Goal: Task Accomplishment & Management: Complete application form

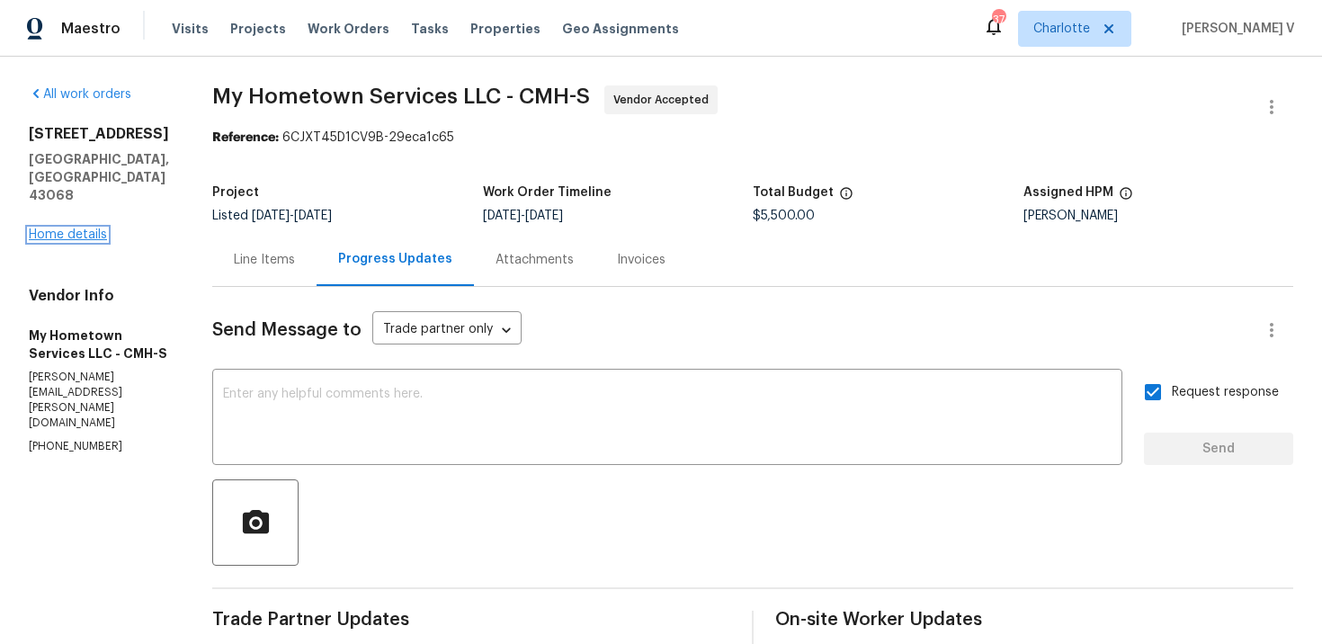
click at [92, 237] on link "Home details" at bounding box center [68, 234] width 78 height 13
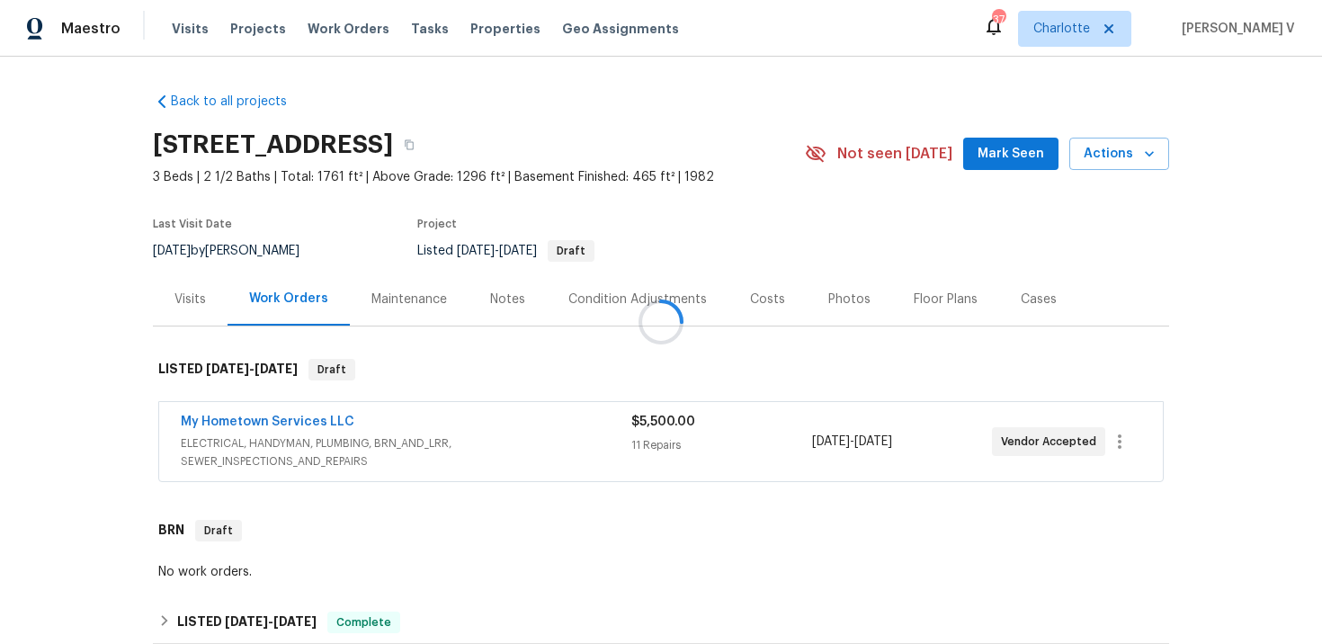
drag, startPoint x: 168, startPoint y: 424, endPoint x: 417, endPoint y: 424, distance: 249.1
click at [417, 424] on div at bounding box center [661, 322] width 1322 height 644
drag, startPoint x: 164, startPoint y: 417, endPoint x: 403, endPoint y: 416, distance: 239.3
click at [403, 416] on div "My Hometown Services LLC ELECTRICAL, HANDYMAN, PLUMBING, BRN_AND_LRR, SEWER_INS…" at bounding box center [661, 441] width 1004 height 79
copy link "My Hometown Services LLC"
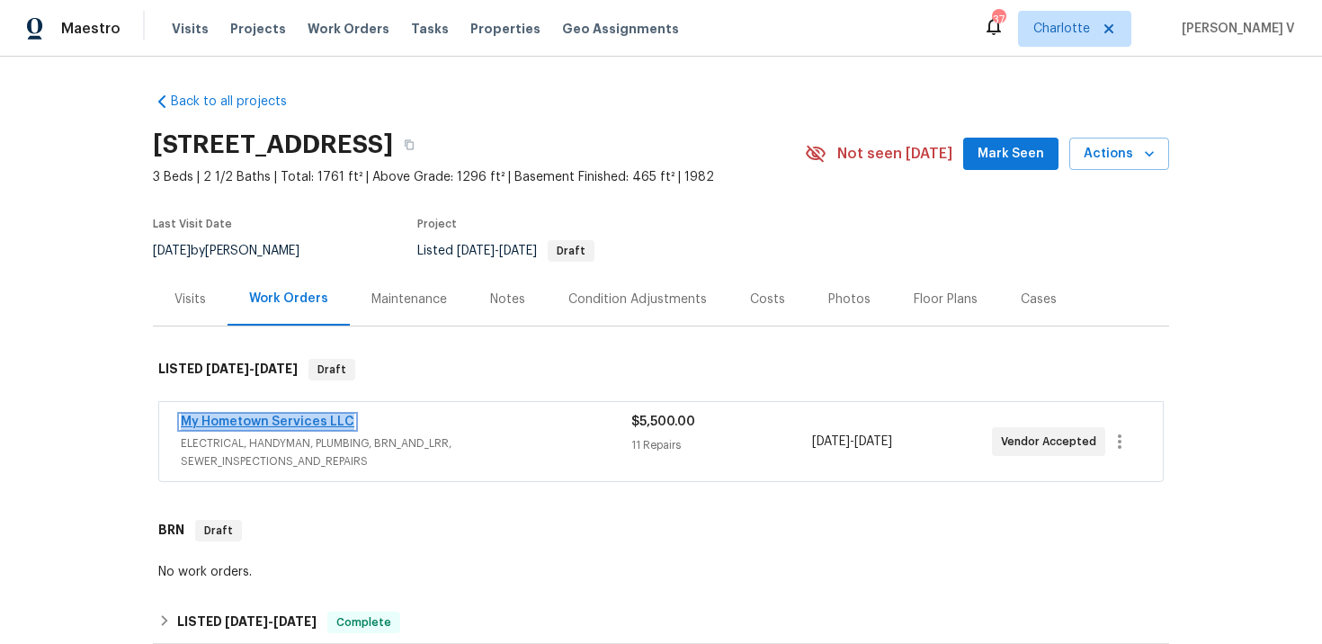
click at [291, 416] on link "My Hometown Services LLC" at bounding box center [268, 422] width 174 height 13
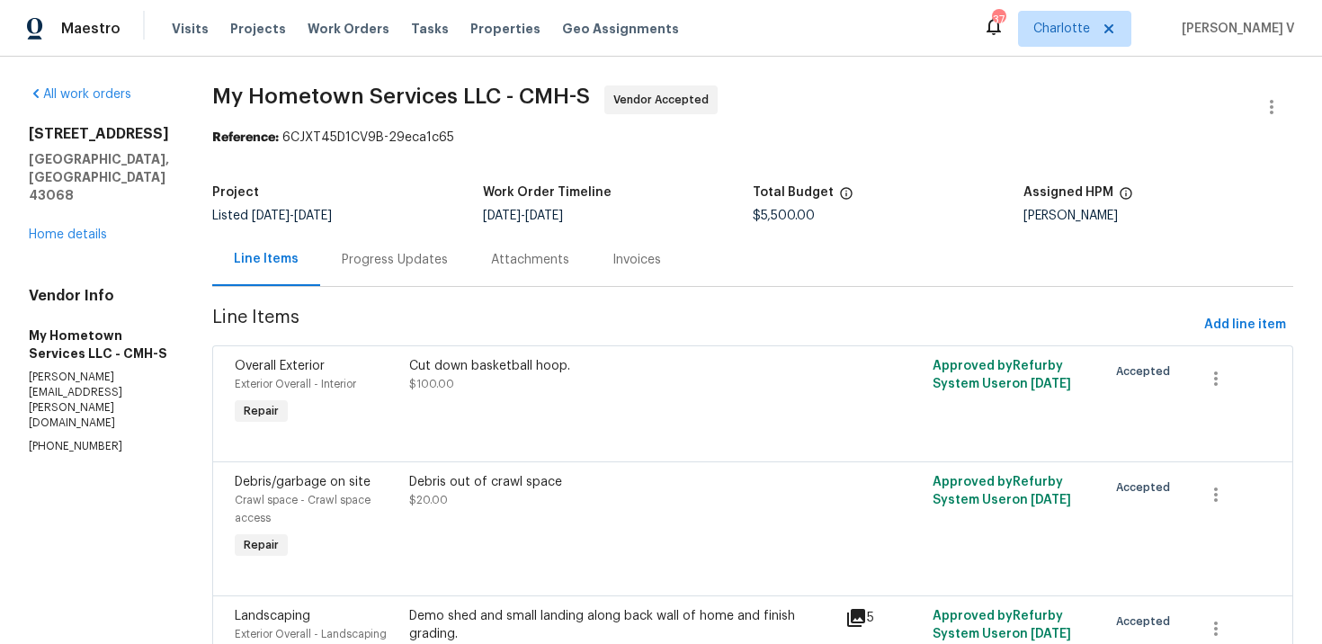
click at [342, 251] on div "Progress Updates" at bounding box center [395, 260] width 106 height 18
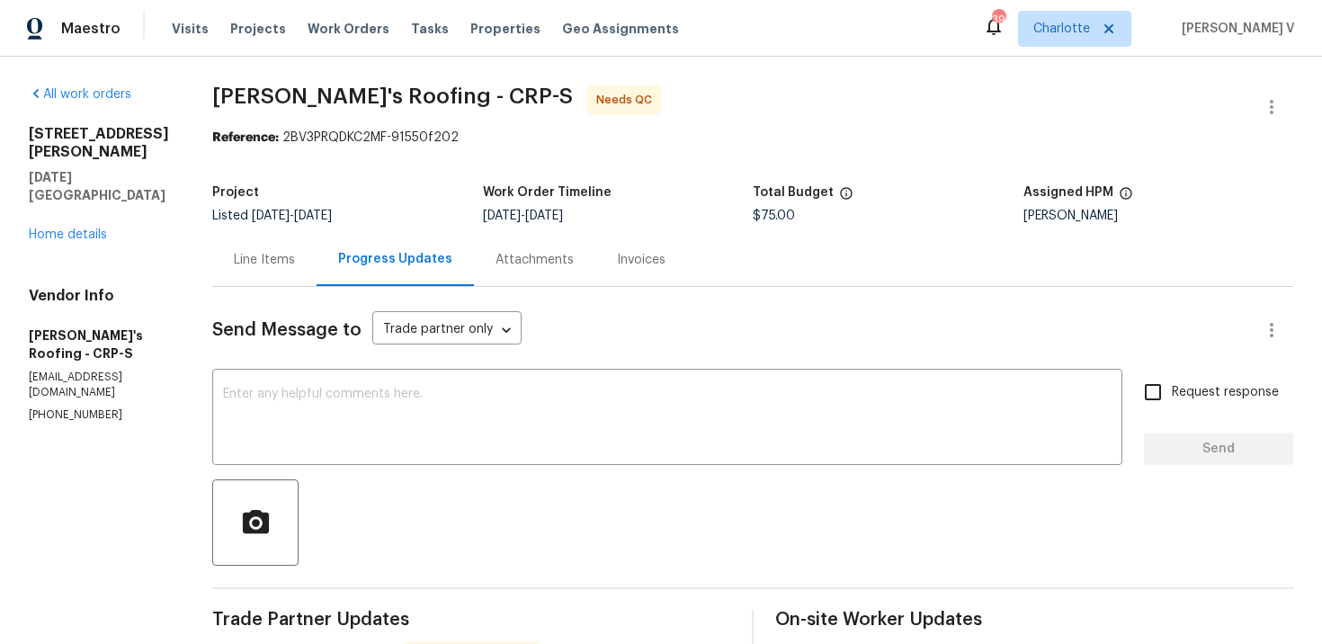
click at [269, 259] on div "Line Items" at bounding box center [264, 260] width 61 height 18
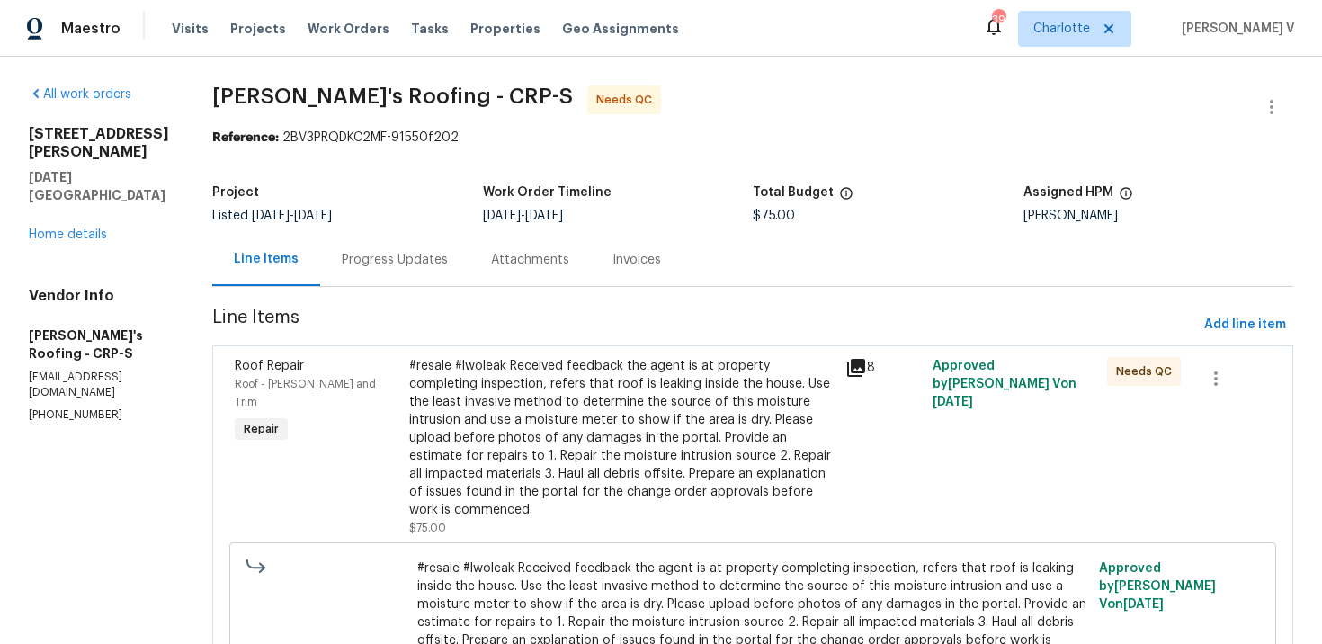
click at [546, 342] on section "Randy's Roofing - CRP-S Needs QC Reference: 2BV3PRQDKC2MF-91550f202 Project Lis…" at bounding box center [752, 416] width 1081 height 663
click at [546, 408] on div "#resale #lwoleak Received feedback the agent is at property completing inspecti…" at bounding box center [621, 438] width 425 height 162
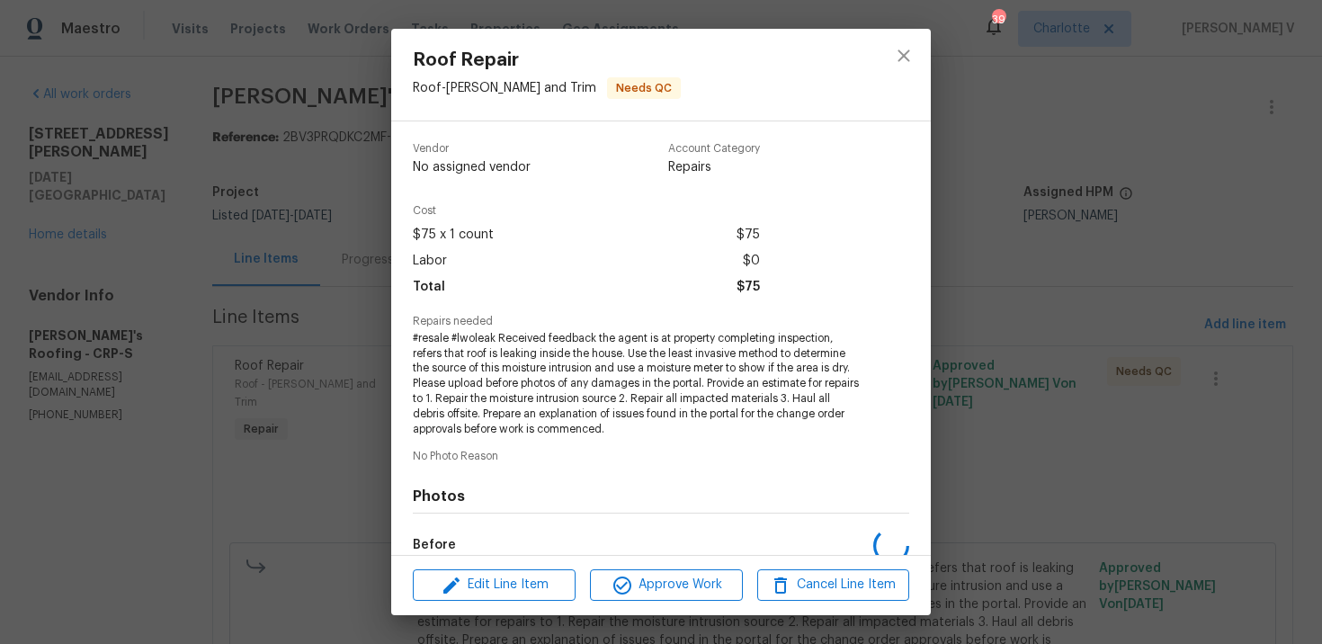
scroll to position [214, 0]
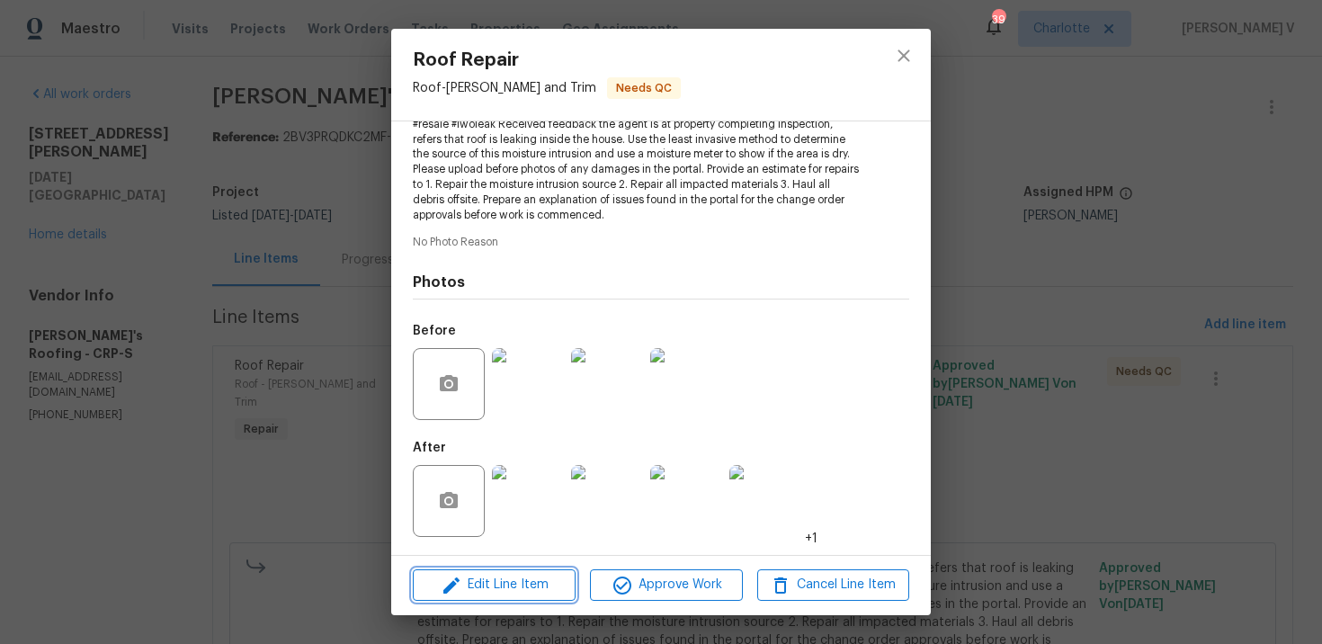
click at [490, 600] on button "Edit Line Item" at bounding box center [494, 584] width 163 height 31
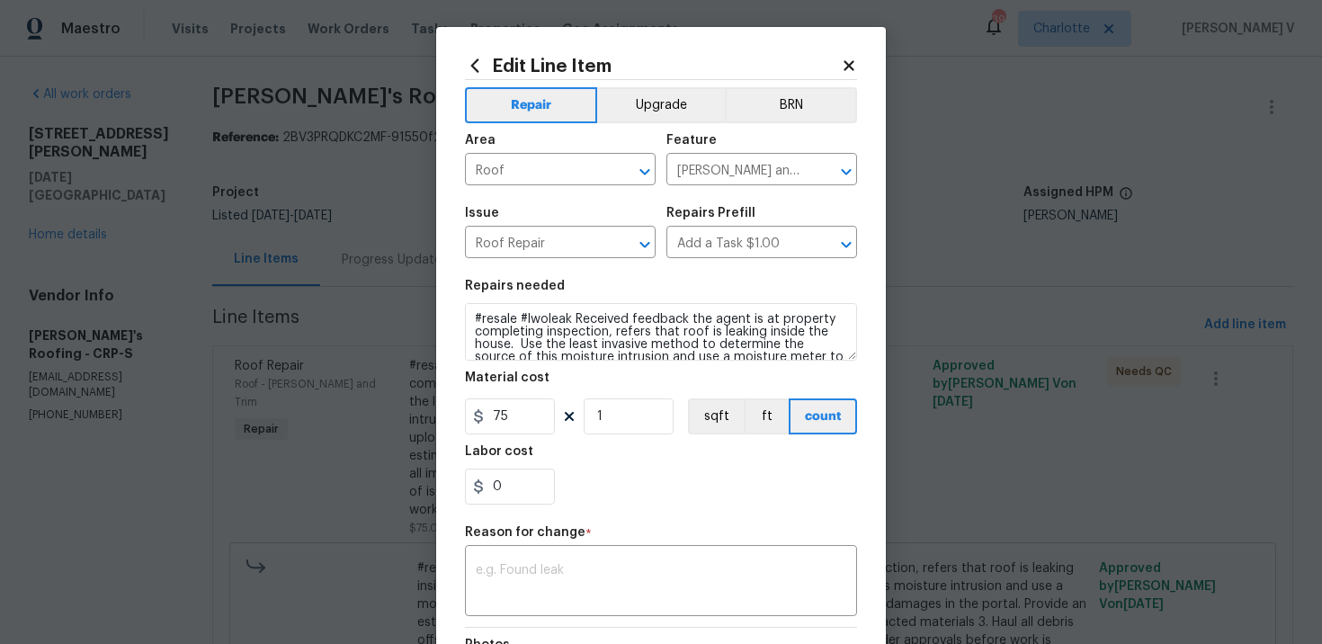
click at [510, 440] on section "Repairs needed #resale #lwoleak Received feedback the agent is at property comp…" at bounding box center [661, 392] width 392 height 246
click at [516, 421] on input "75" at bounding box center [510, 416] width 90 height 36
type input "150"
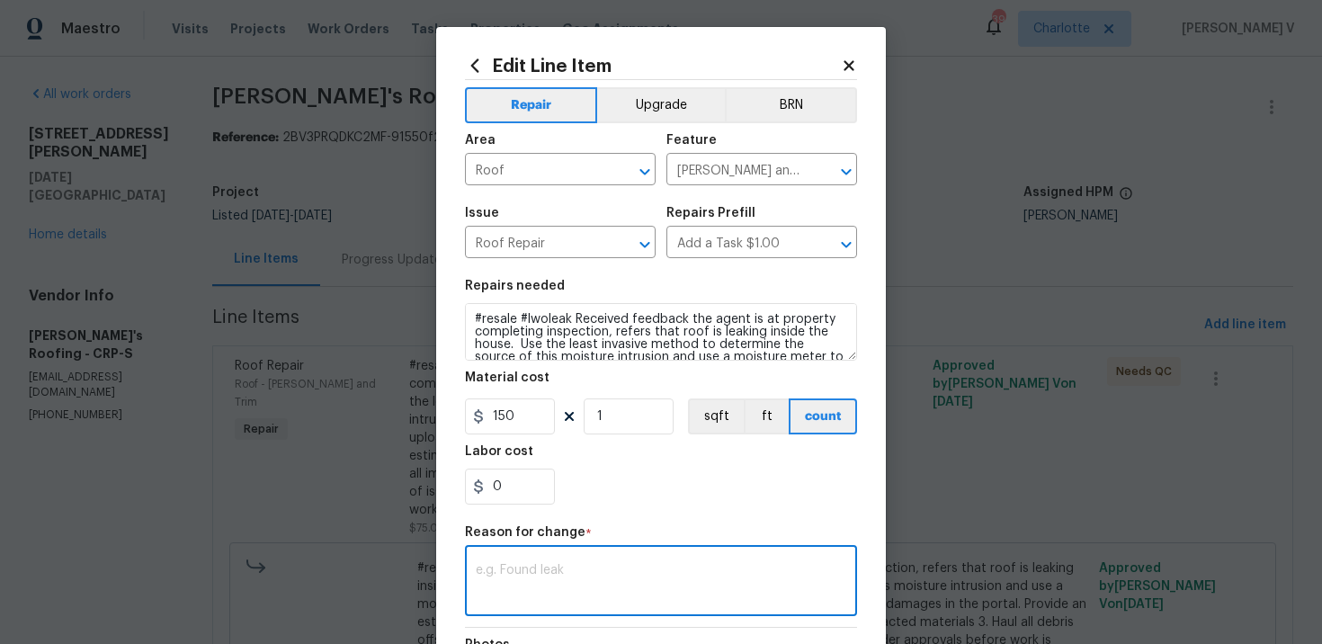
click at [556, 575] on textarea at bounding box center [661, 583] width 371 height 38
paste textarea "(DV) Updated per vendor’s final cost."
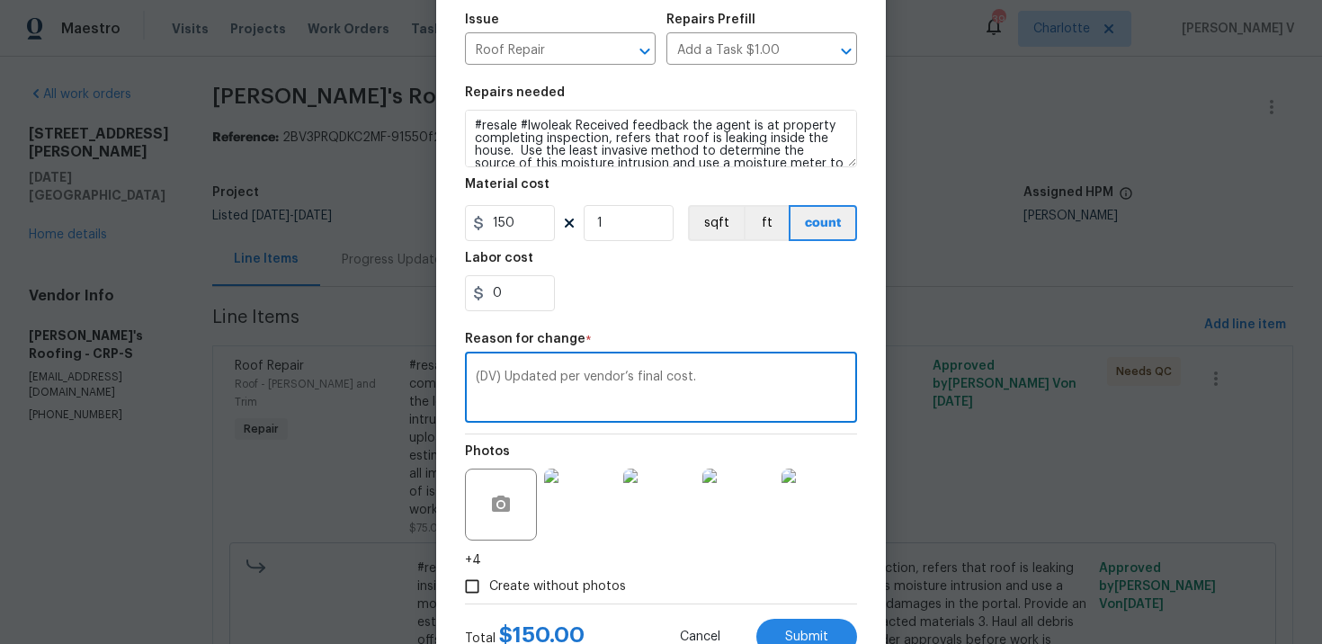
scroll to position [261, 0]
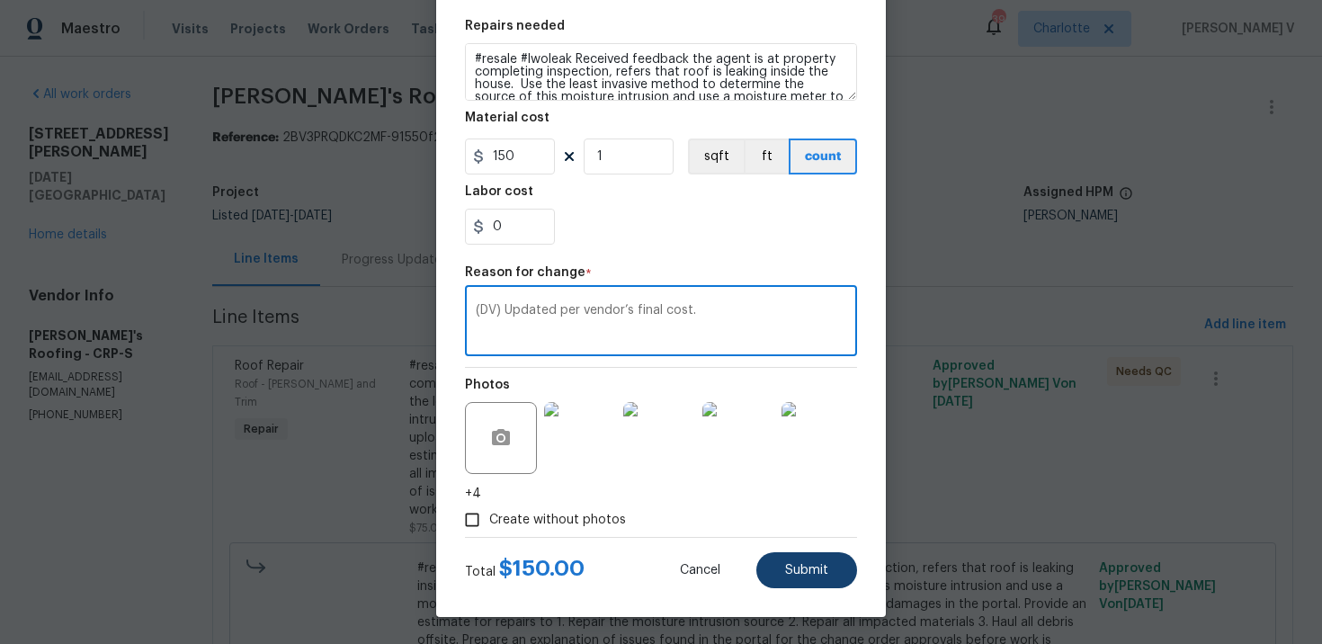
type textarea "(DV) Updated per vendor’s final cost."
click at [818, 584] on button "Submit" at bounding box center [806, 570] width 101 height 36
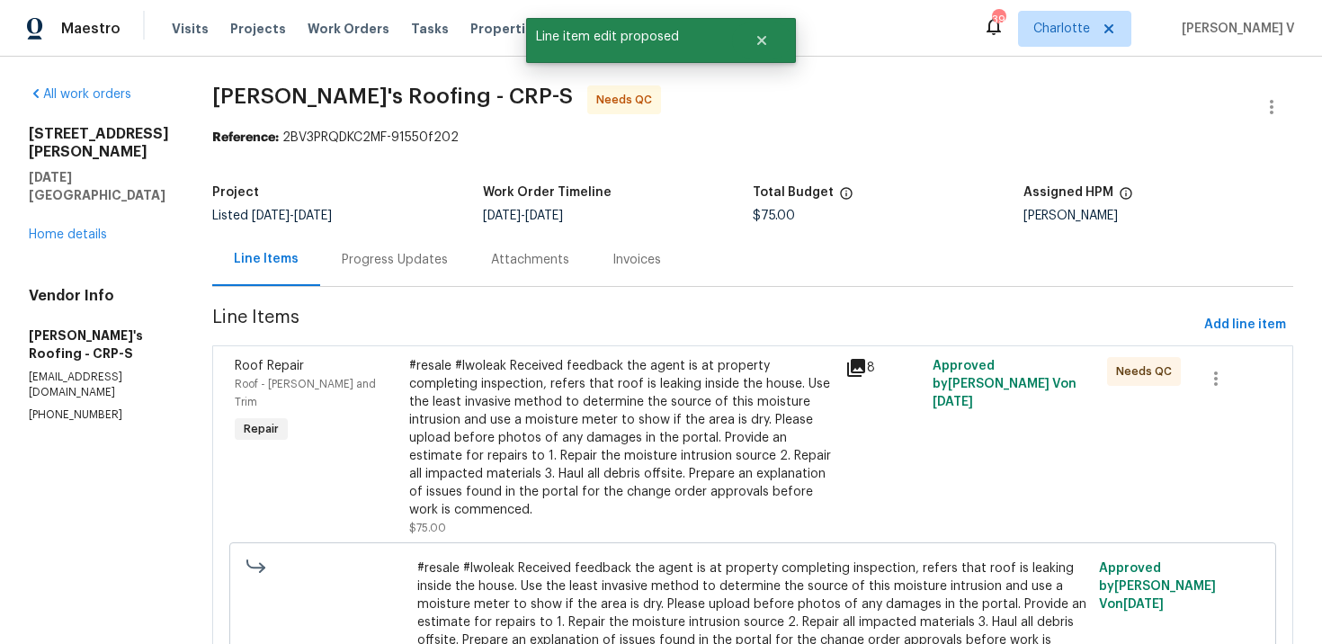
scroll to position [0, 0]
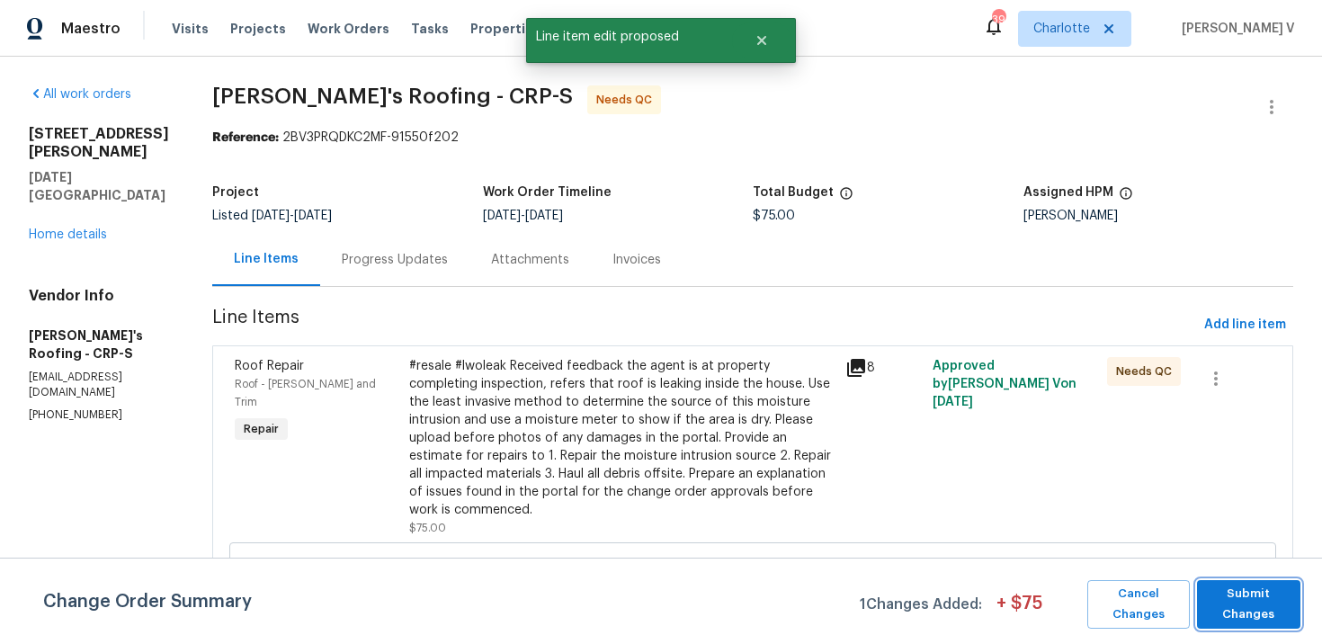
click at [1267, 605] on span "Submit Changes" at bounding box center [1248, 604] width 85 height 41
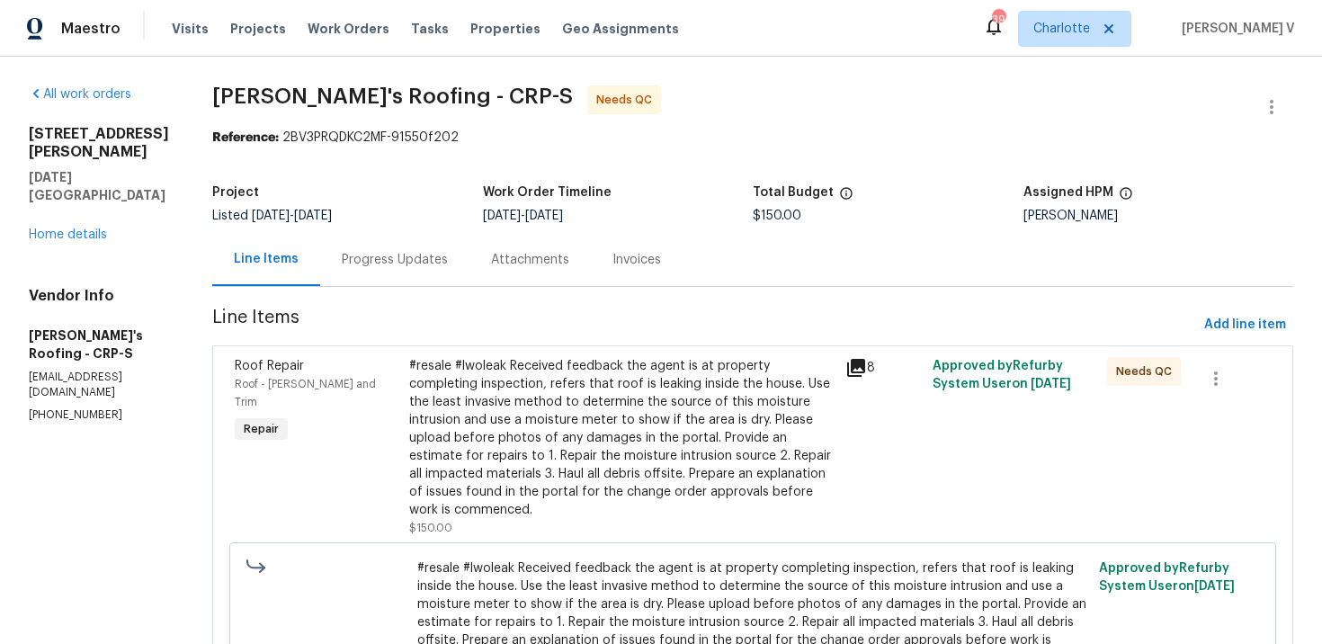
click at [1267, 605] on div "#resale #lwoleak Received feedback the agent is at property completing inspecti…" at bounding box center [752, 638] width 1047 height 192
click at [427, 270] on div "Progress Updates" at bounding box center [394, 259] width 149 height 53
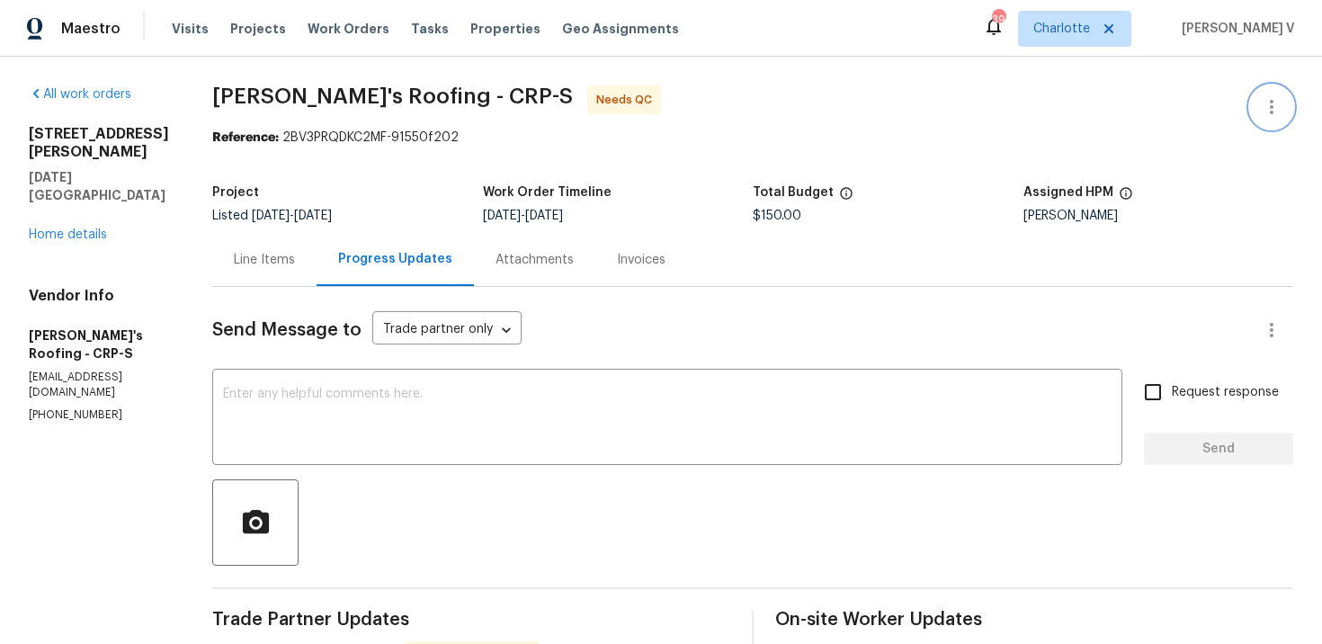
click at [1267, 88] on button "button" at bounding box center [1271, 106] width 43 height 43
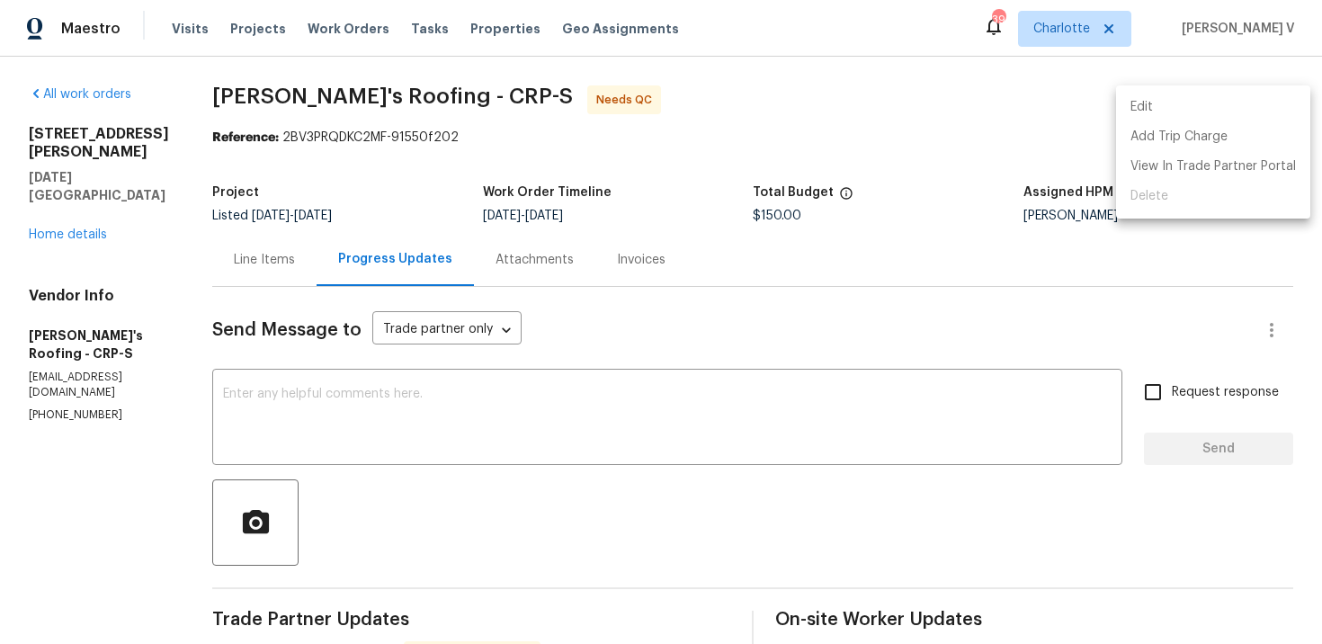
click at [1248, 99] on li "Edit" at bounding box center [1213, 108] width 194 height 30
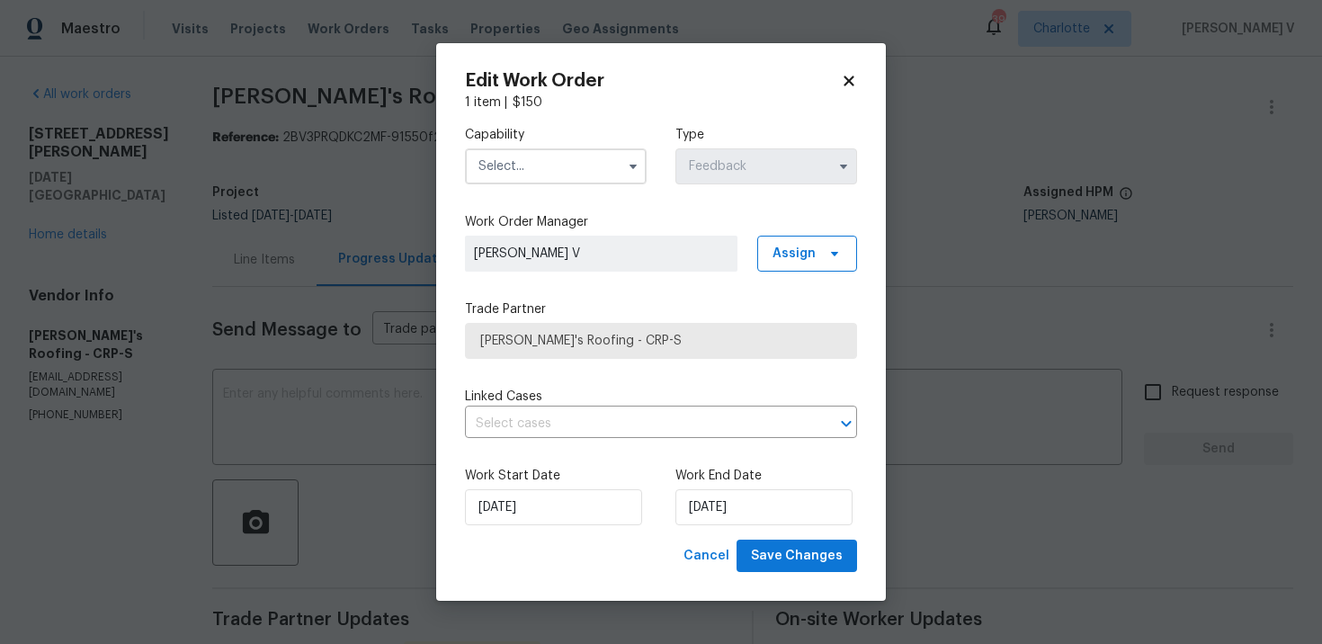
click at [578, 157] on input "text" at bounding box center [556, 166] width 182 height 36
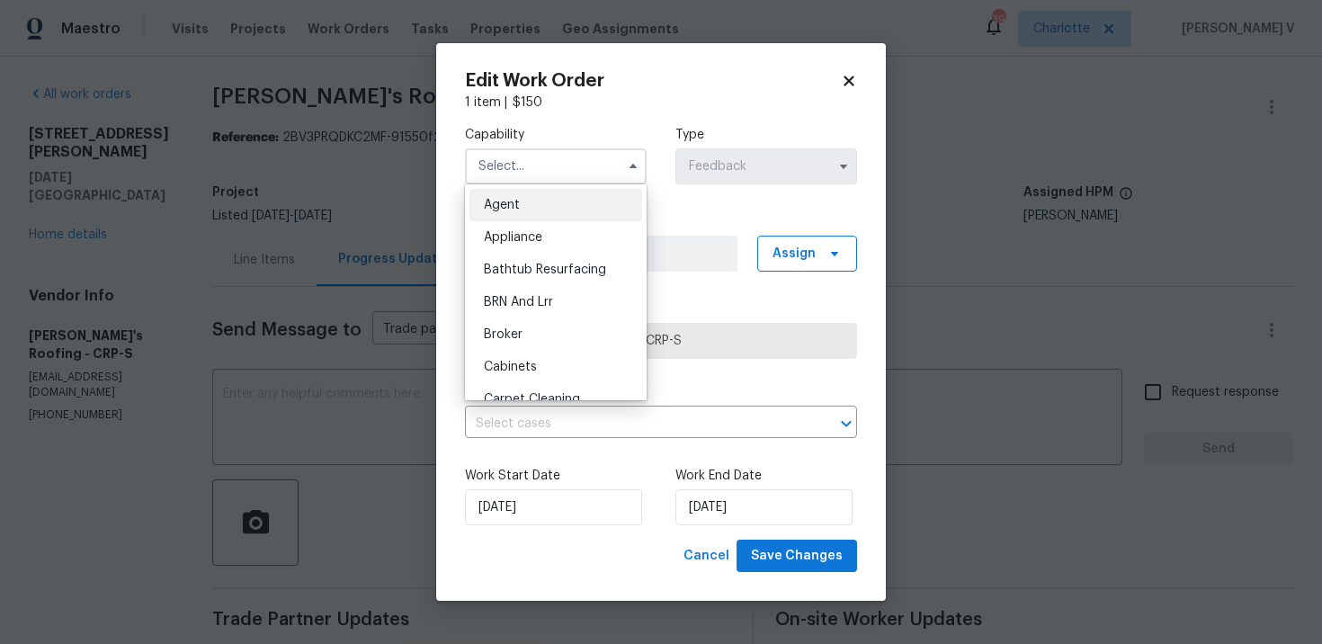
click at [531, 187] on ul "Agent Appliance Bathtub Resurfacing BRN And Lrr Broker Cabinets Carpet Cleaning…" at bounding box center [556, 292] width 182 height 216
click at [522, 200] on div "Agent" at bounding box center [556, 205] width 173 height 32
type input "Agent"
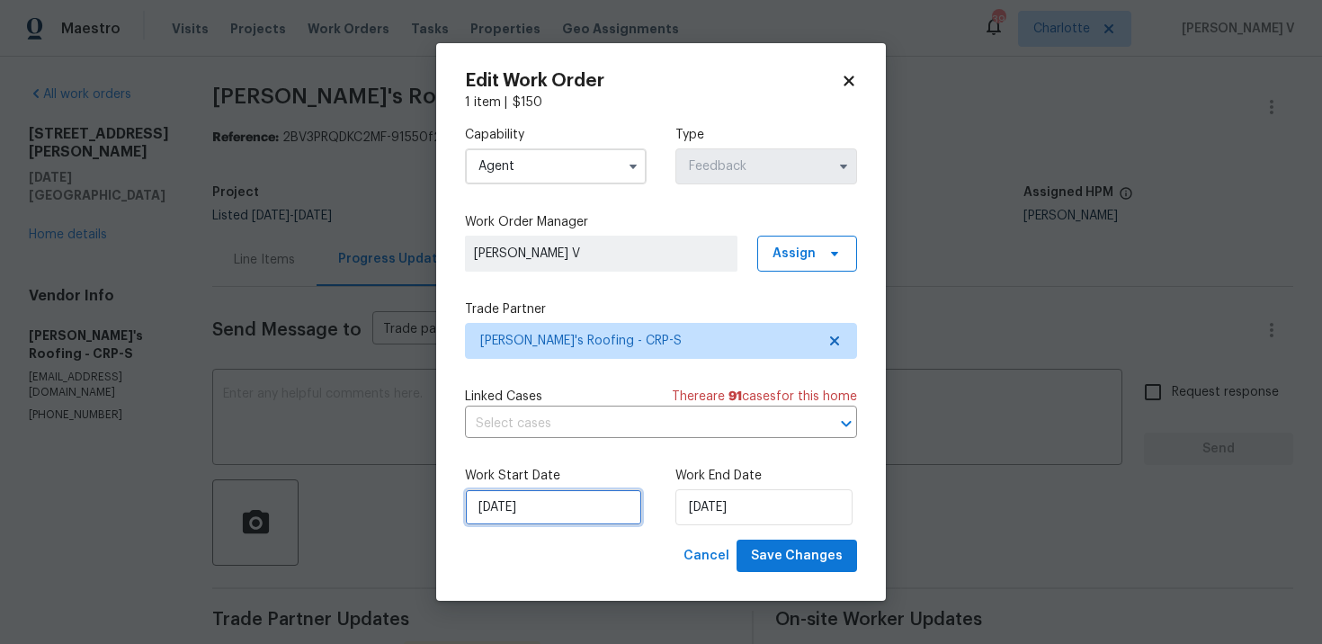
click at [587, 504] on input "25/09/2025" at bounding box center [553, 507] width 177 height 36
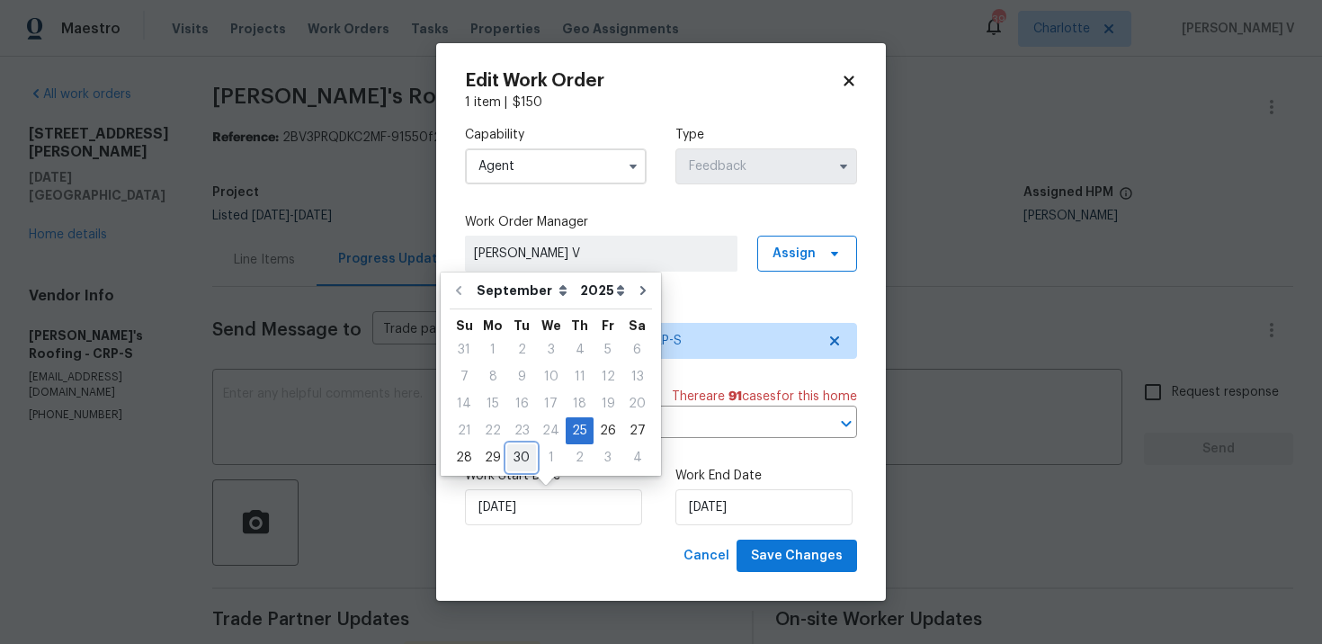
click at [514, 461] on div "30" at bounding box center [521, 457] width 29 height 25
type input "30/09/2025"
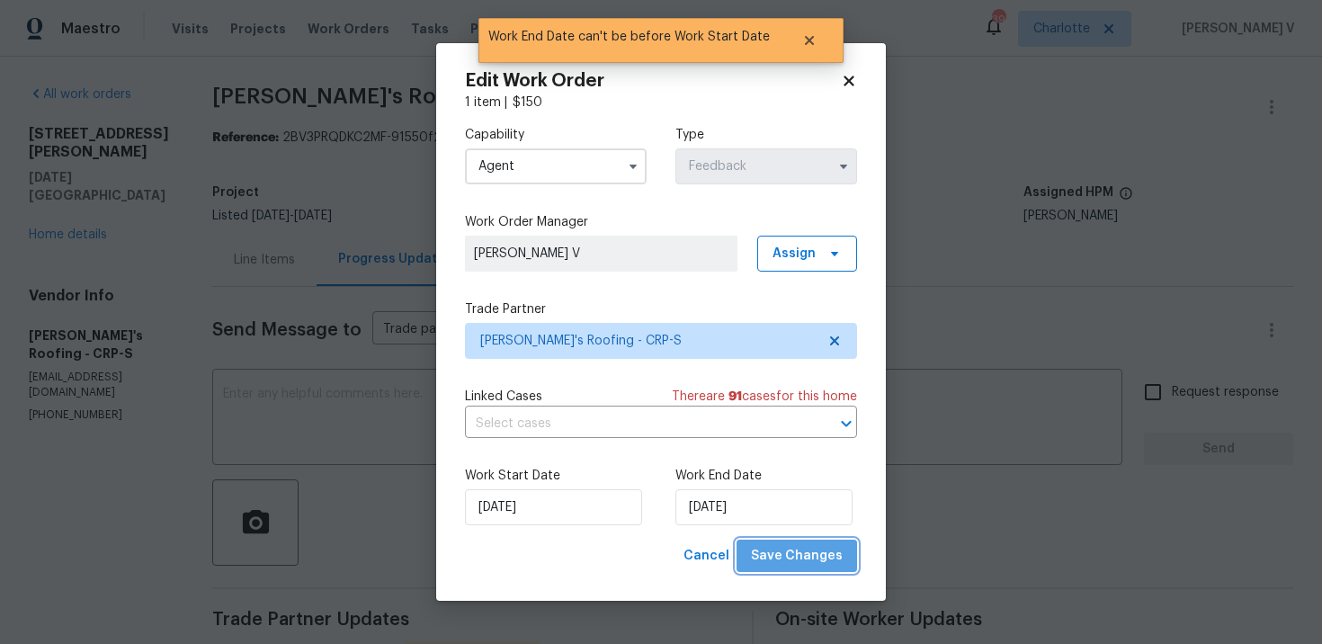
click at [804, 566] on span "Save Changes" at bounding box center [797, 556] width 92 height 22
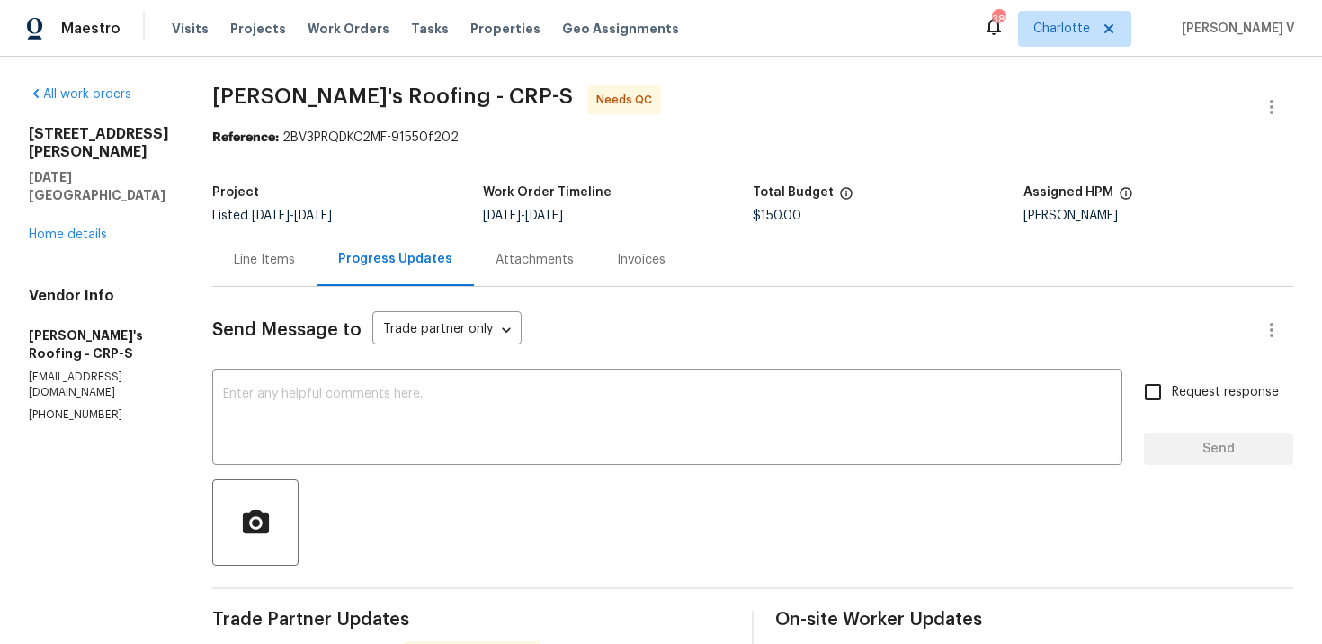
click at [279, 240] on div "Line Items" at bounding box center [264, 259] width 104 height 53
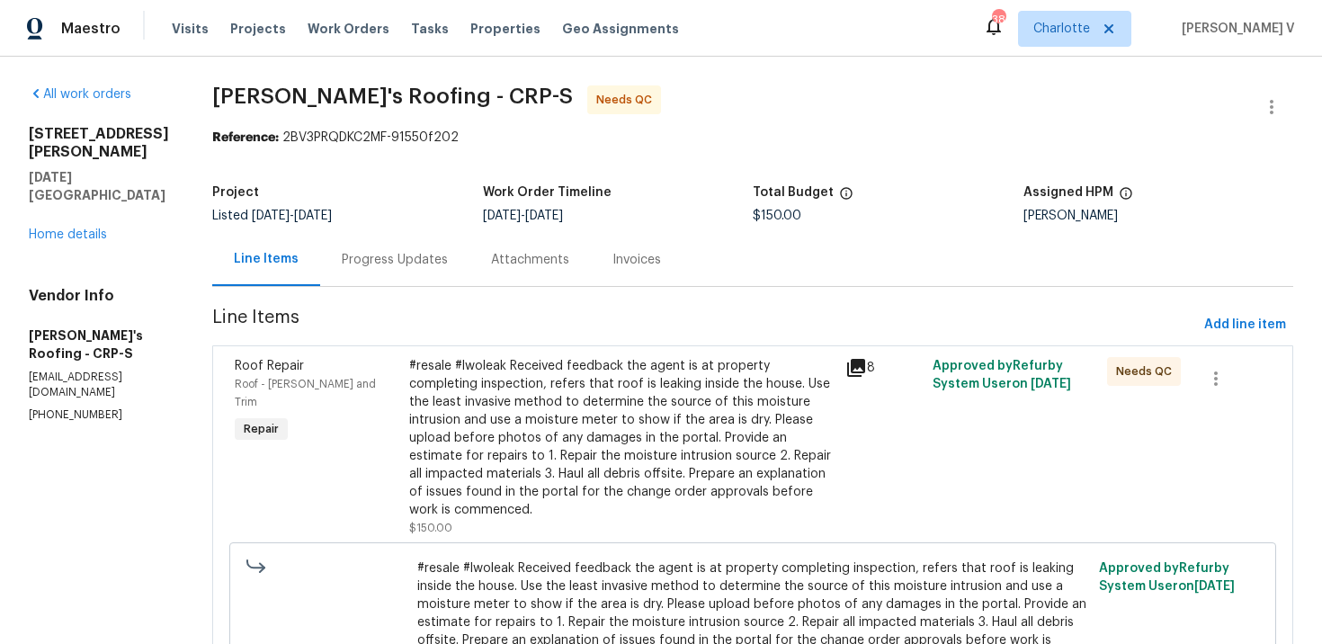
click at [560, 387] on div "#resale #lwoleak Received feedback the agent is at property completing inspecti…" at bounding box center [621, 438] width 425 height 162
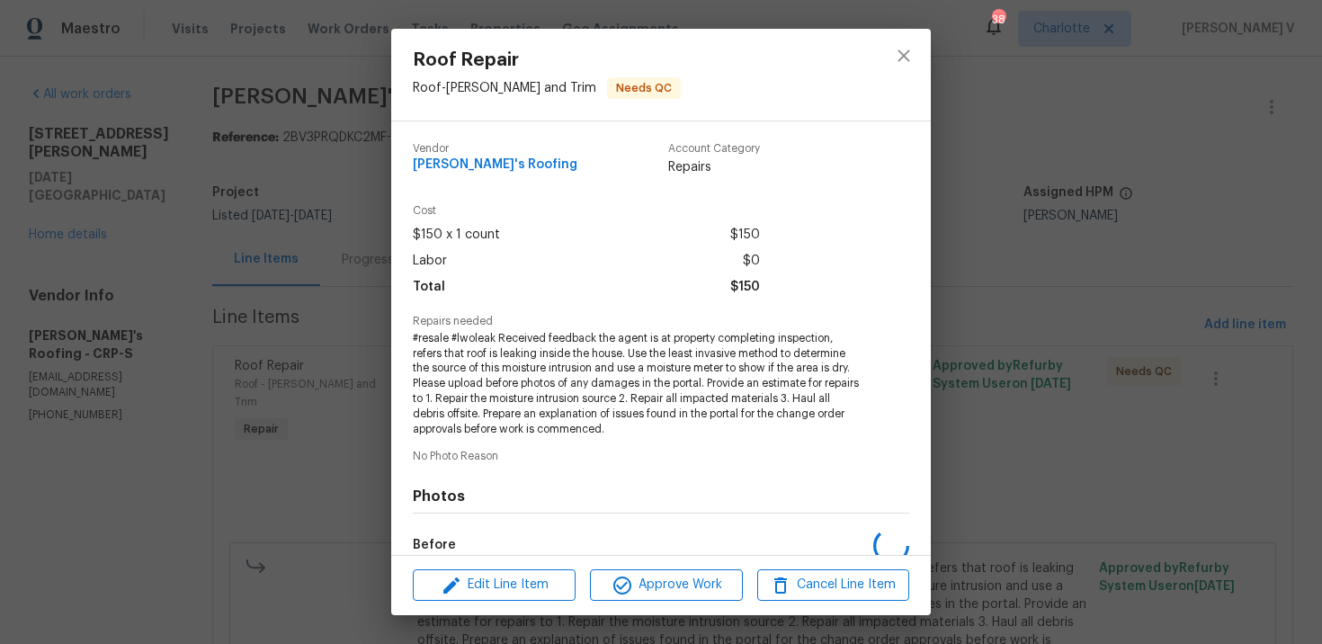
scroll to position [214, 0]
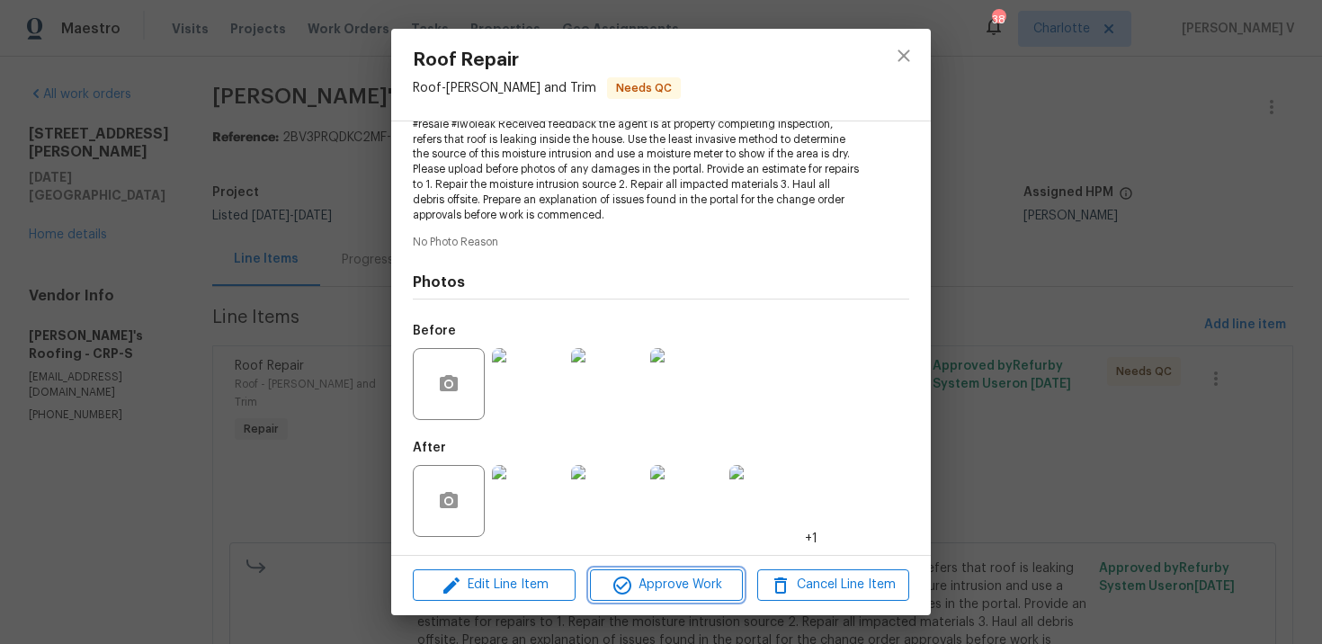
click at [652, 589] on span "Approve Work" at bounding box center [665, 585] width 141 height 22
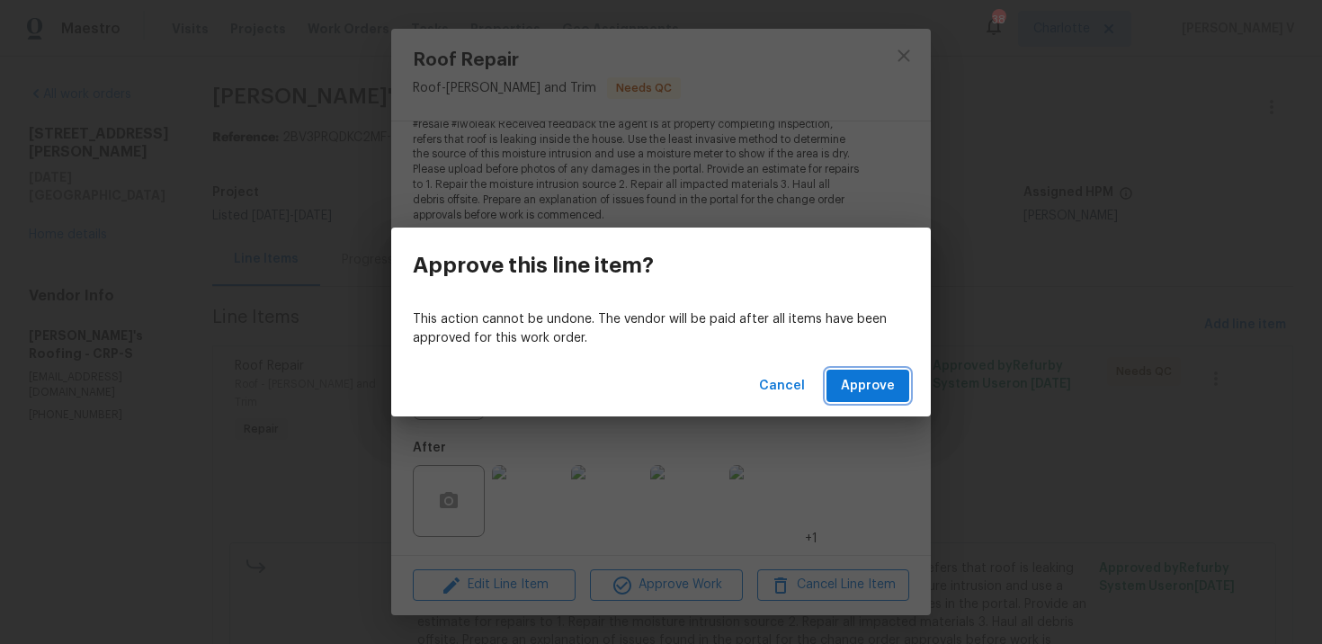
click at [878, 380] on span "Approve" at bounding box center [868, 386] width 54 height 22
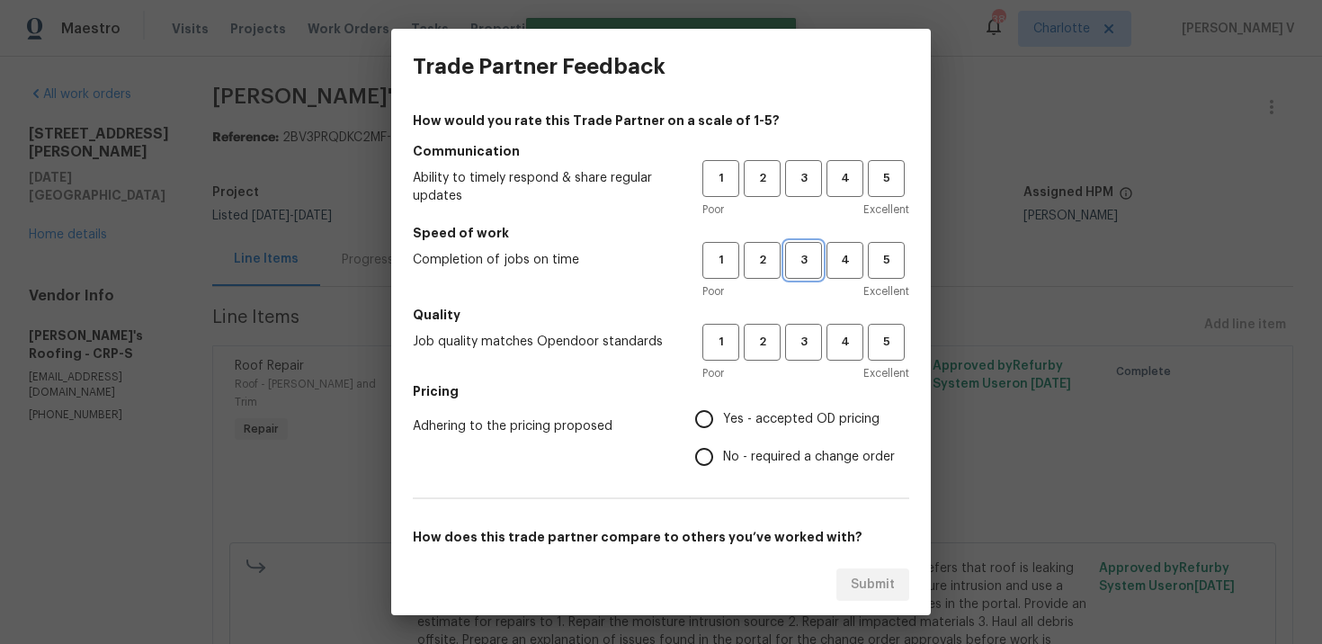
click at [807, 251] on span "3" at bounding box center [803, 260] width 33 height 21
click at [800, 183] on span "3" at bounding box center [803, 178] width 33 height 21
click at [799, 393] on h5 "Pricing" at bounding box center [661, 391] width 496 height 18
click at [799, 334] on span "3" at bounding box center [803, 342] width 33 height 21
click at [744, 434] on label "Yes - accepted OD pricing" at bounding box center [790, 419] width 210 height 38
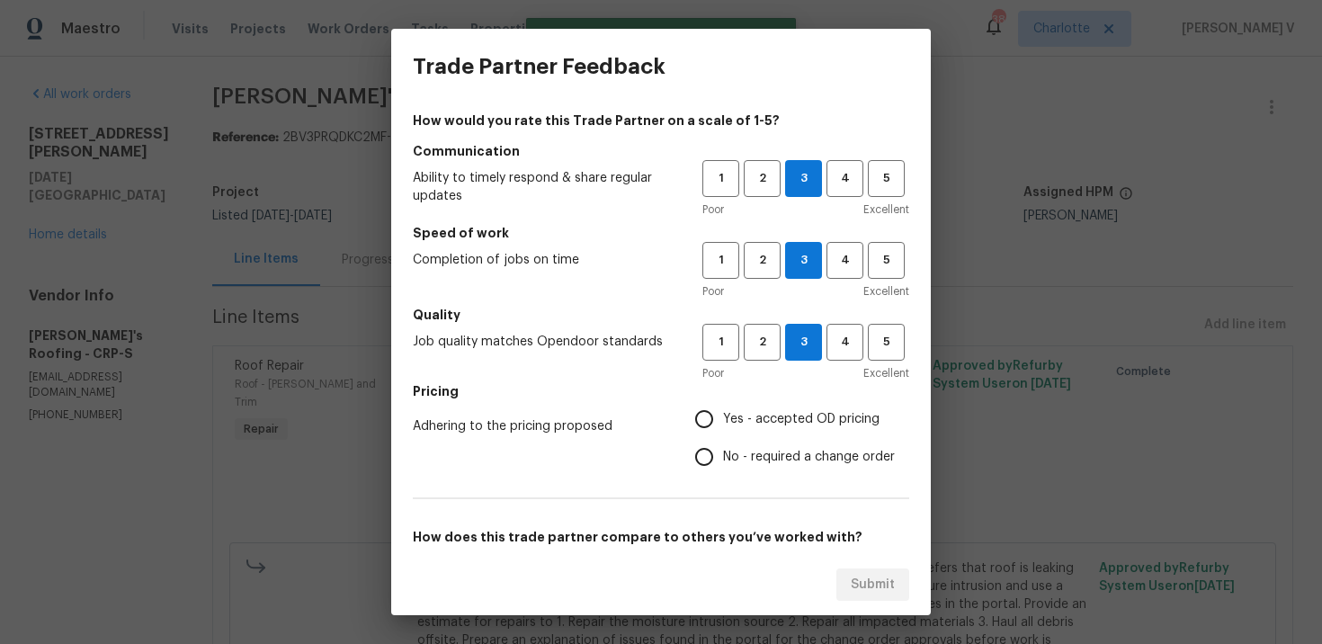
click at [723, 434] on input "Yes - accepted OD pricing" at bounding box center [704, 419] width 38 height 38
radio input "true"
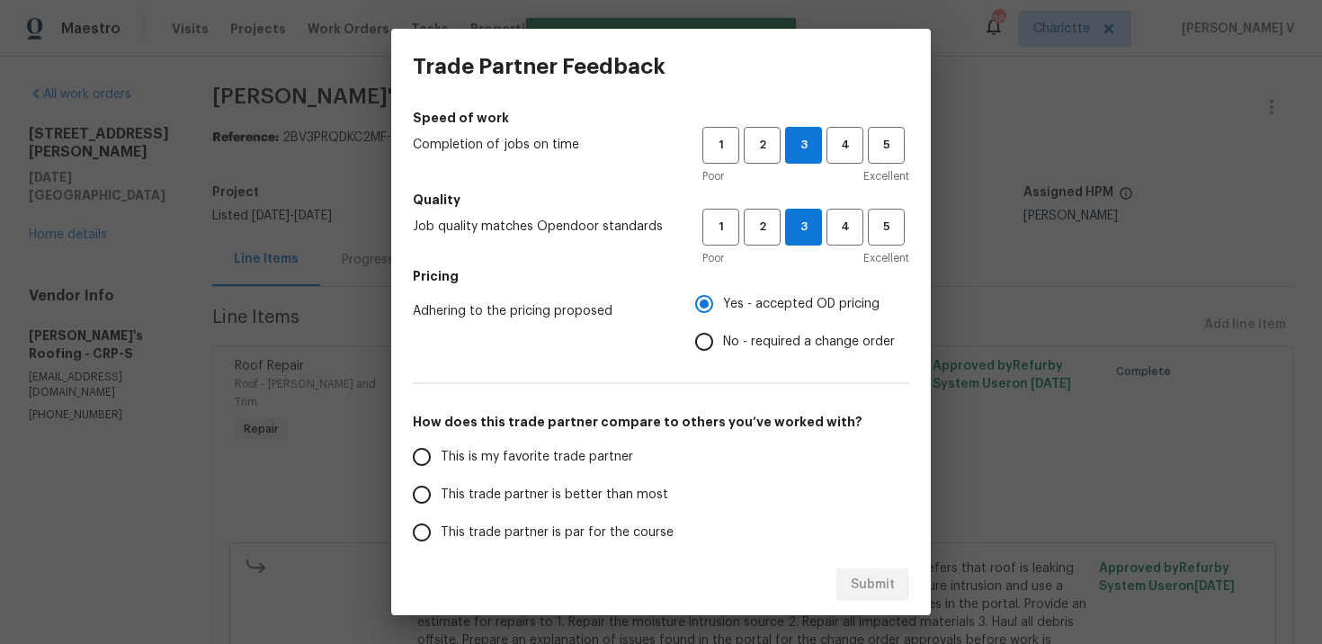
click at [526, 523] on span "This trade partner is par for the course" at bounding box center [557, 532] width 233 height 19
click at [441, 523] on input "This trade partner is par for the course" at bounding box center [422, 533] width 38 height 38
radio input "false"
click at [527, 502] on span "This trade partner is better than most" at bounding box center [555, 495] width 228 height 19
click at [441, 502] on input "This trade partner is better than most" at bounding box center [422, 495] width 38 height 38
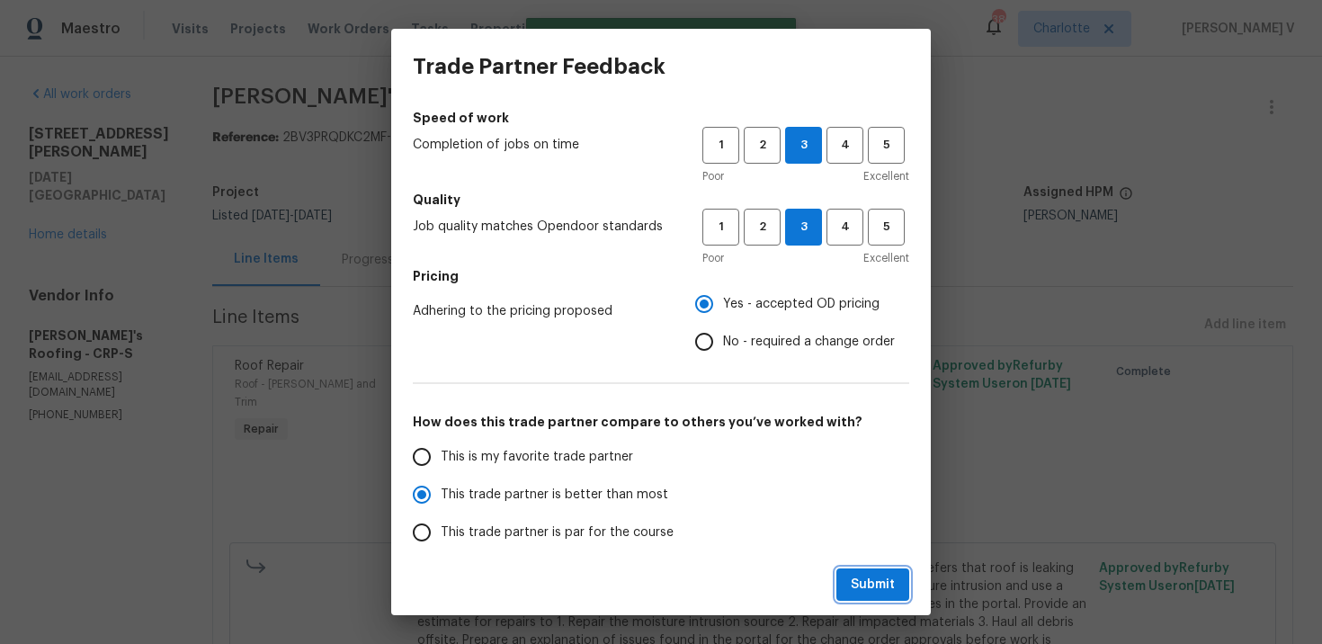
click at [858, 568] on button "Submit" at bounding box center [872, 584] width 73 height 33
radio input "true"
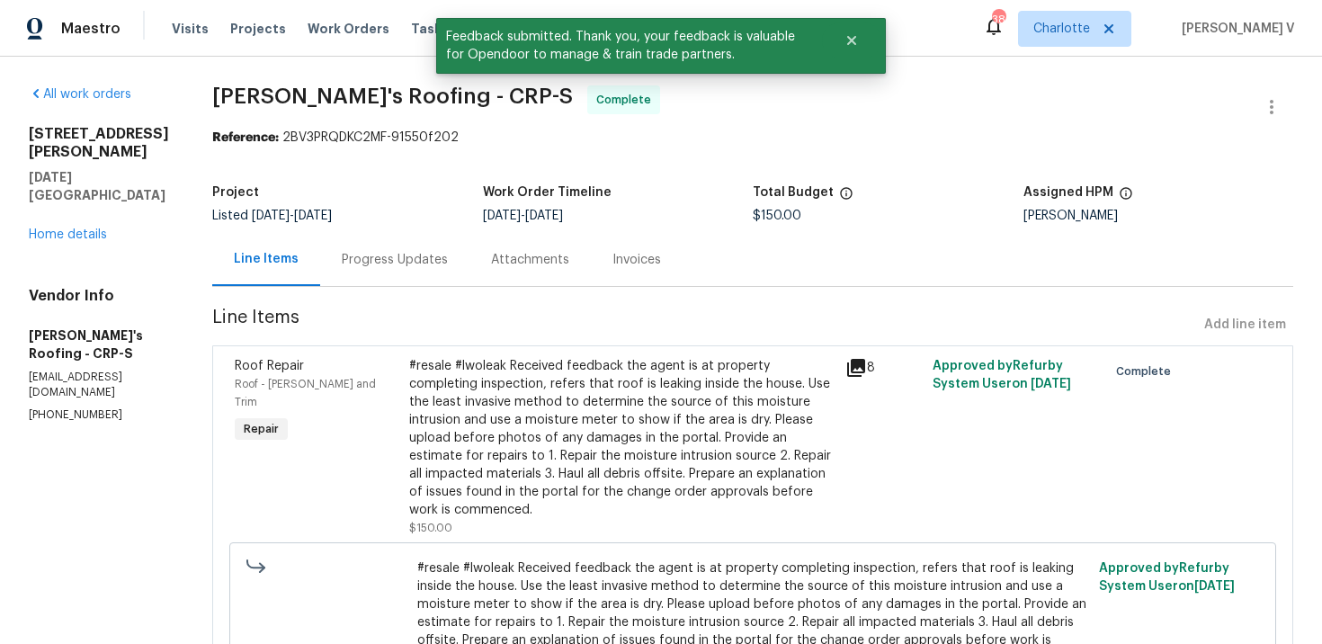
click at [397, 275] on div "Progress Updates" at bounding box center [394, 259] width 149 height 53
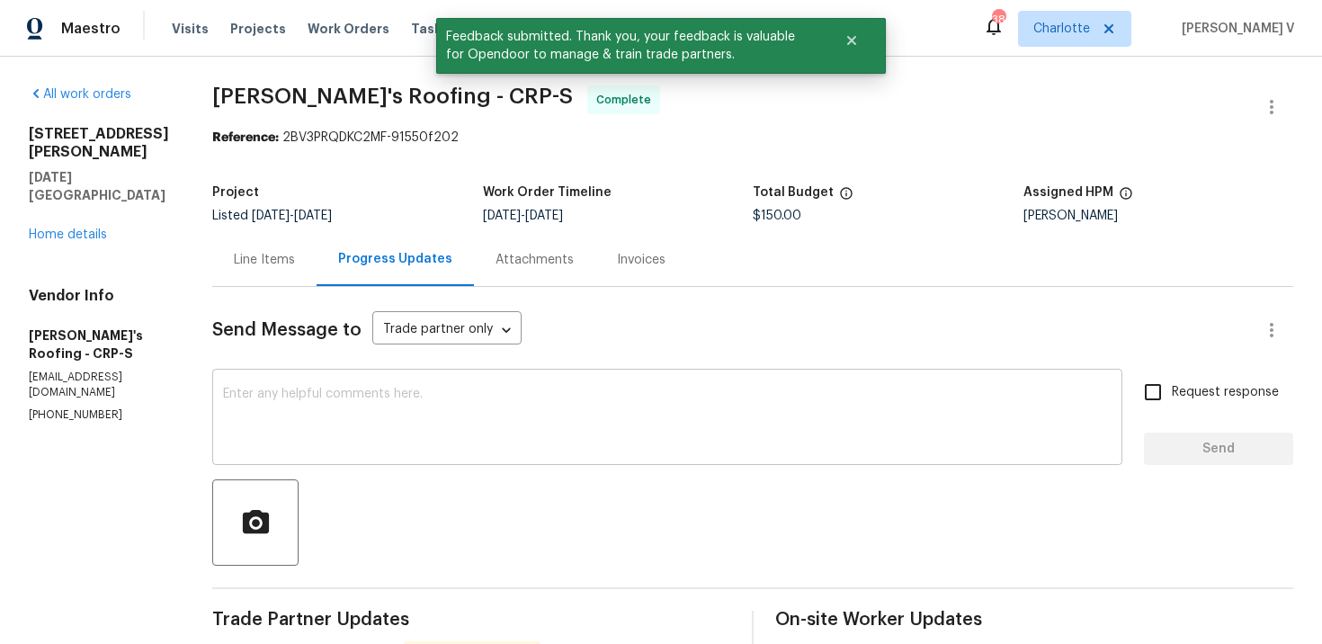
click at [380, 406] on textarea at bounding box center [667, 419] width 889 height 63
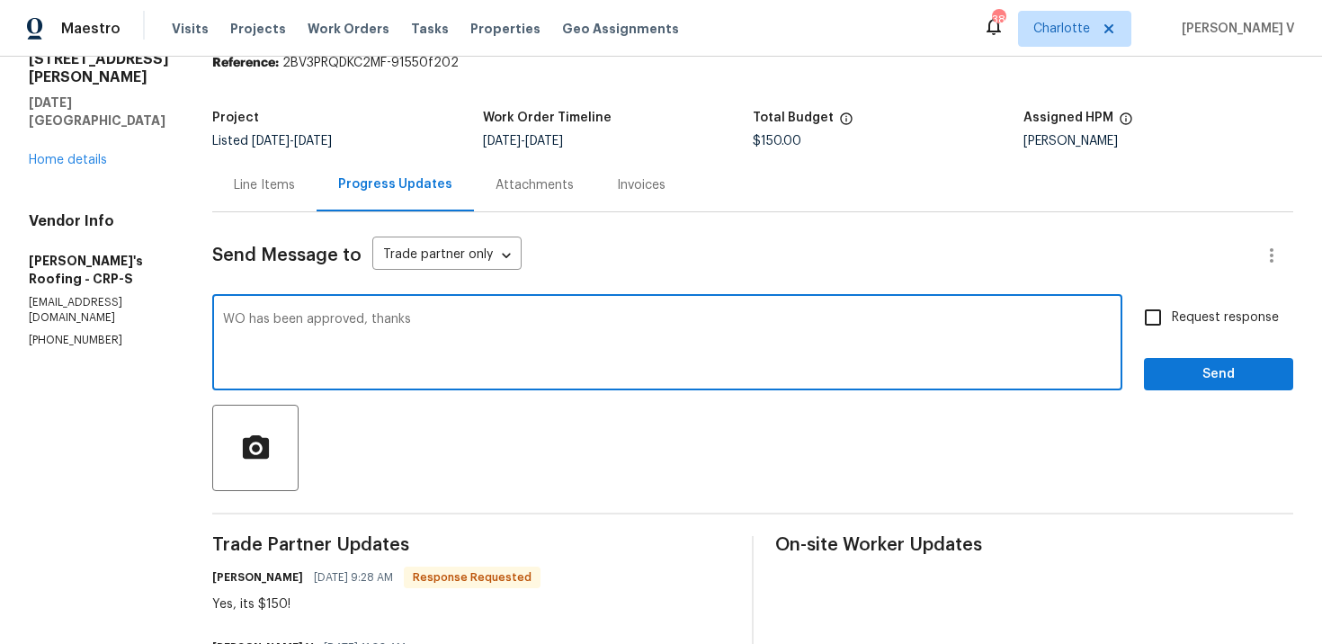
scroll to position [172, 0]
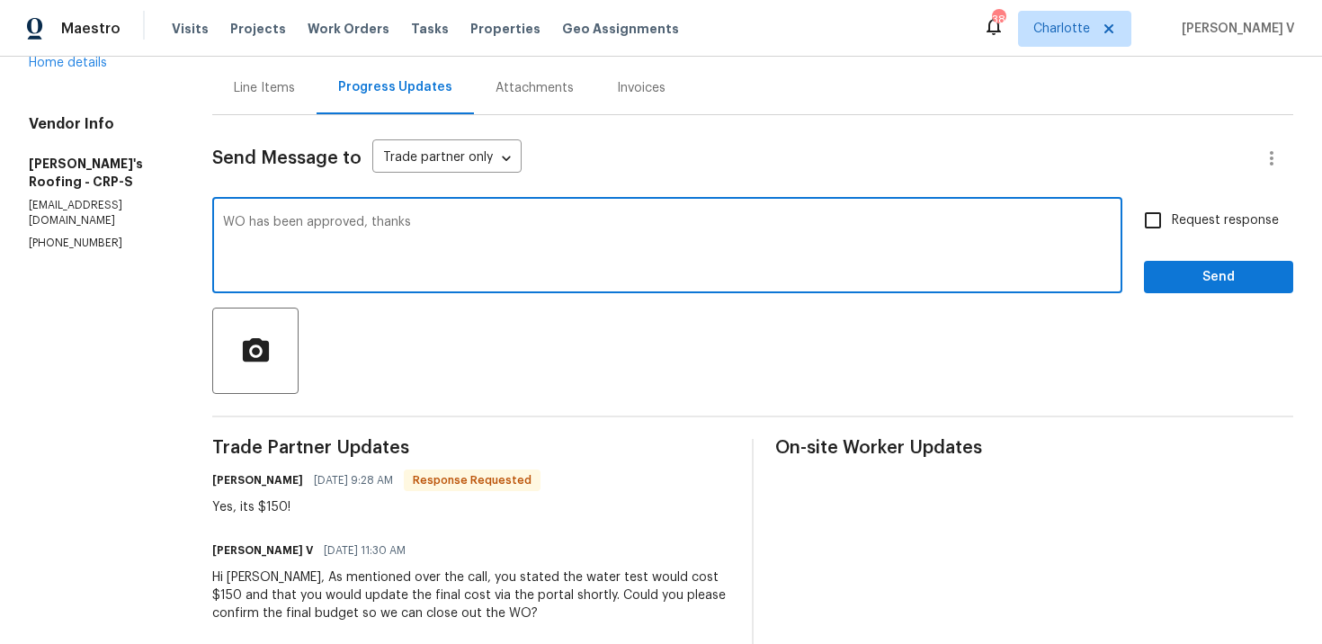
type textarea "WO has been approved, thanks"
click at [1213, 262] on button "Send" at bounding box center [1218, 277] width 149 height 33
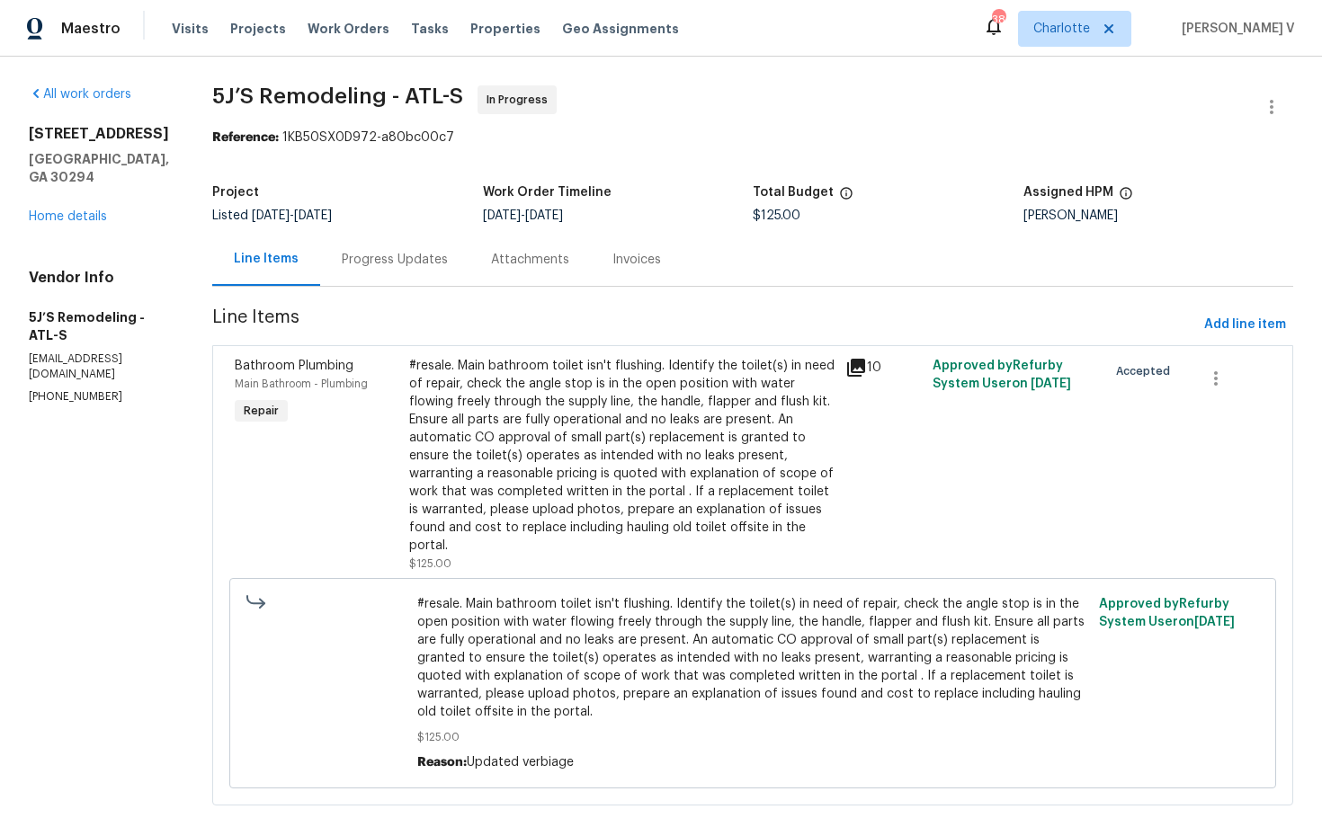
click at [415, 261] on div "Progress Updates" at bounding box center [395, 260] width 106 height 18
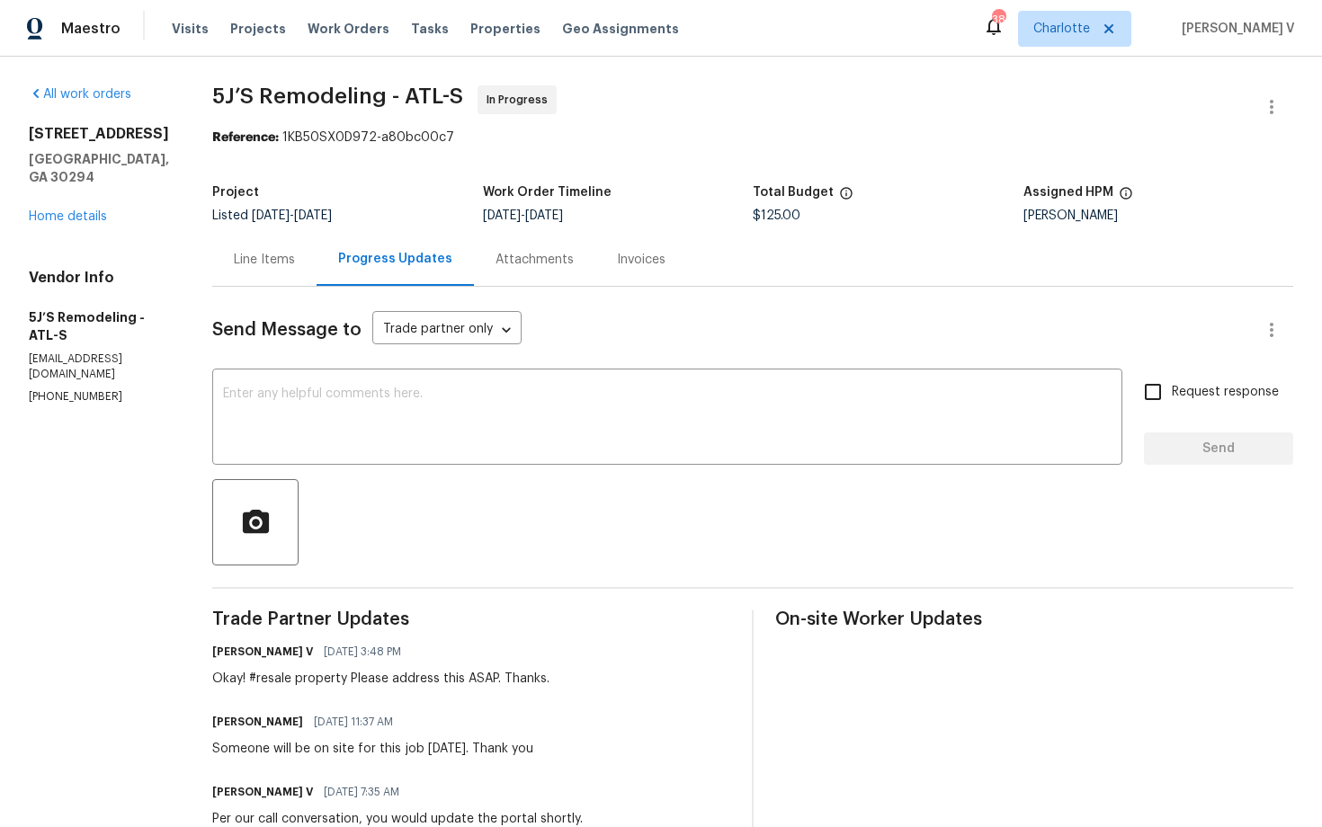
click at [76, 389] on p "(770) 369-6627" at bounding box center [99, 396] width 140 height 15
copy p "(770) 369-6627"
click at [280, 259] on div "Line Items" at bounding box center [264, 260] width 61 height 18
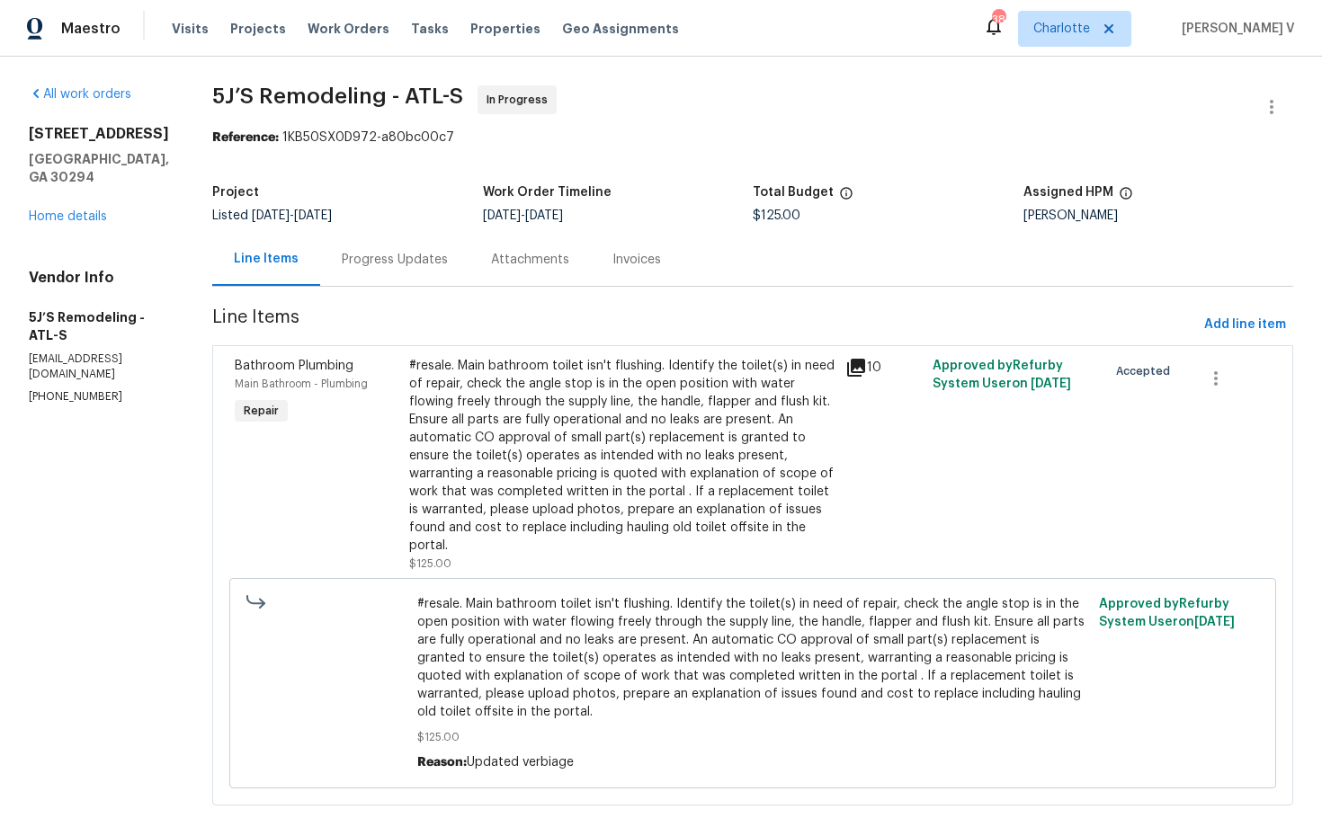
click at [425, 284] on div "Progress Updates" at bounding box center [394, 259] width 149 height 53
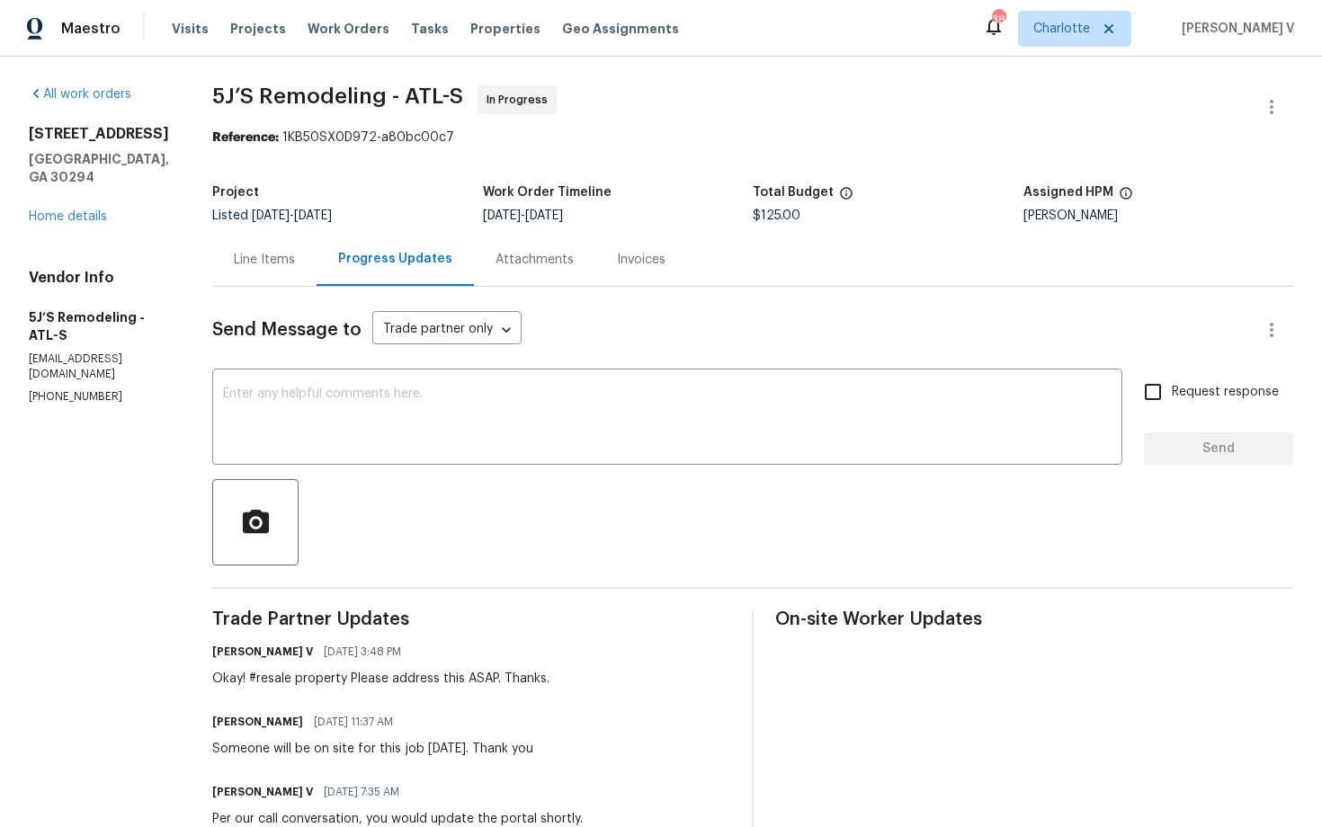
click at [295, 259] on div "Line Items" at bounding box center [264, 260] width 61 height 18
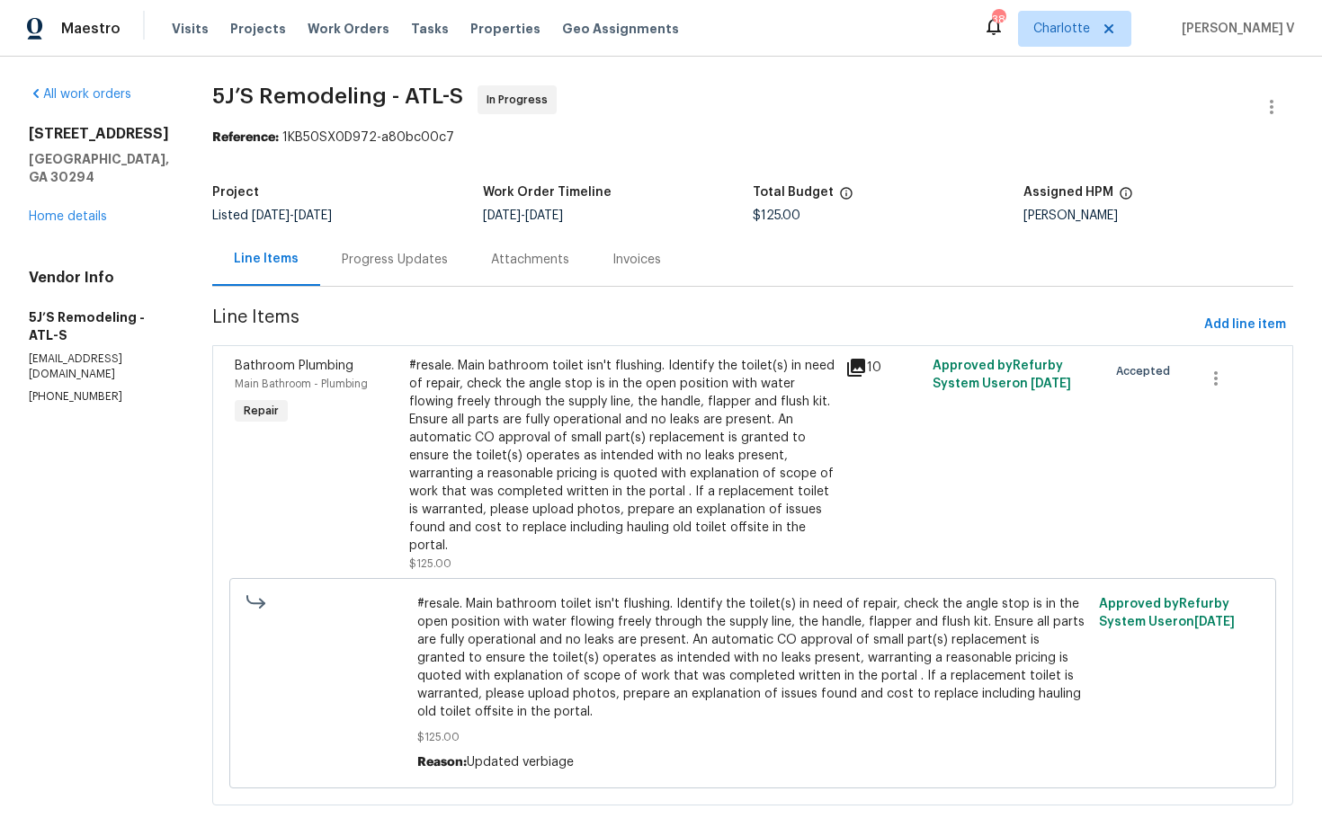
click at [387, 262] on div "Progress Updates" at bounding box center [395, 260] width 106 height 18
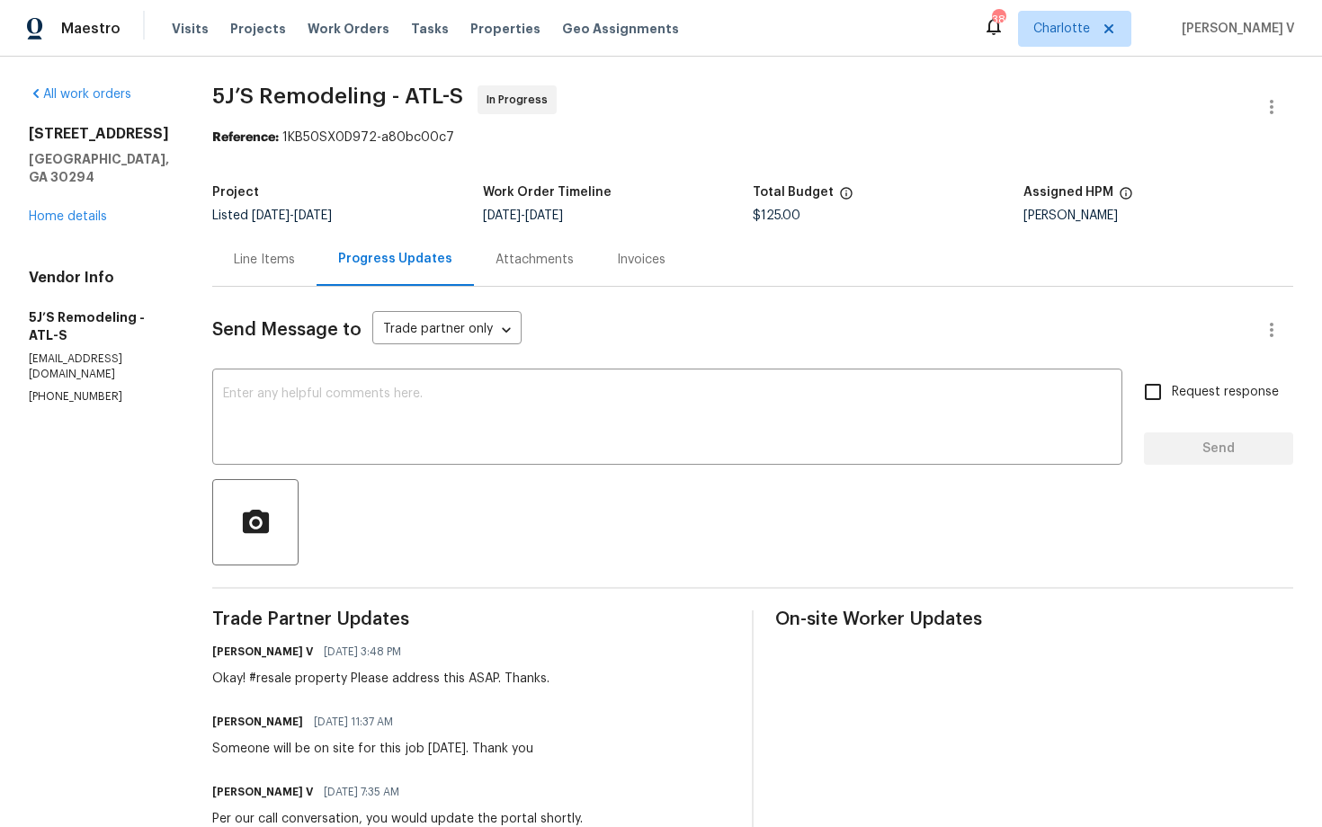
click at [487, 443] on textarea at bounding box center [667, 419] width 889 height 63
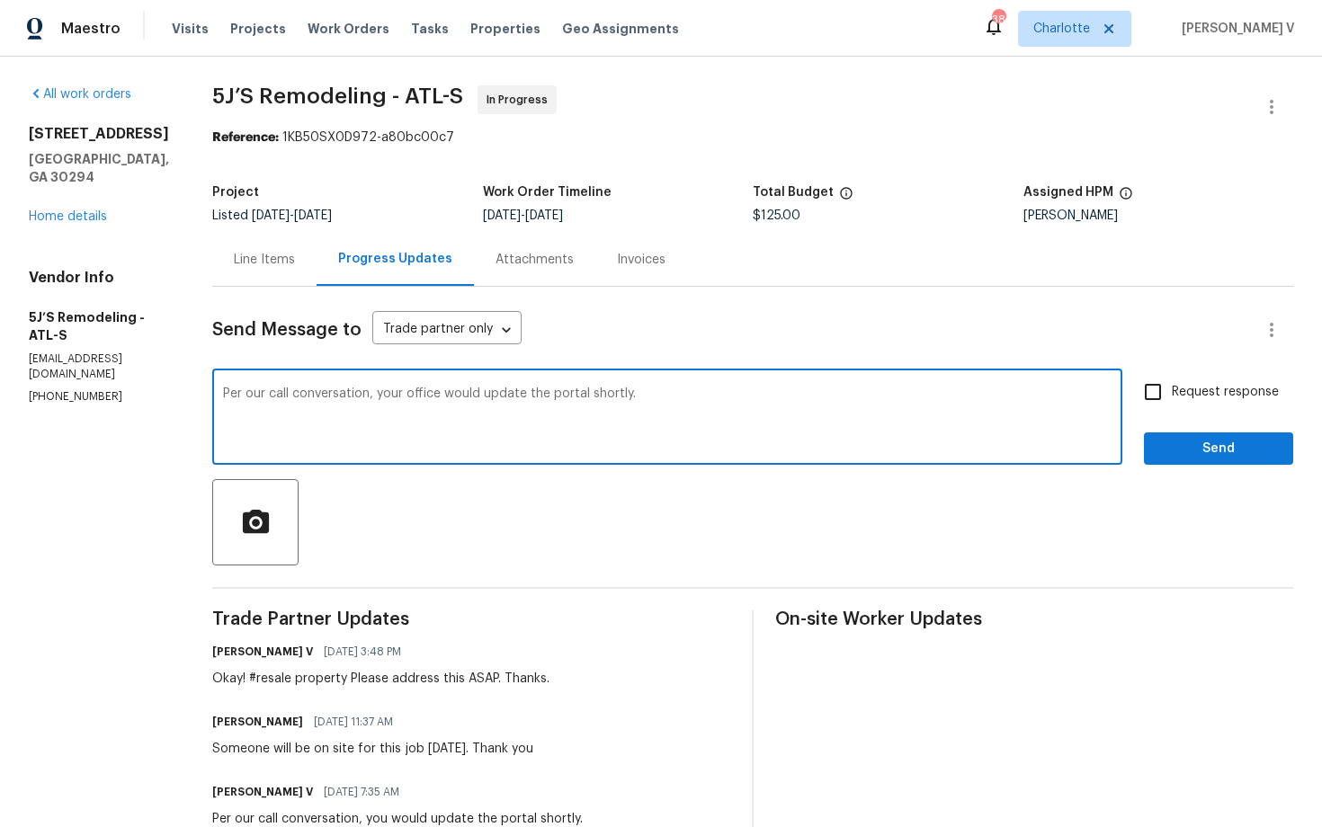
type textarea "Per our call conversation, your office would update the portal shortly."
click at [1202, 390] on span "Request response" at bounding box center [1225, 392] width 107 height 19
click at [1172, 390] on input "Request response" at bounding box center [1153, 392] width 38 height 38
checkbox input "true"
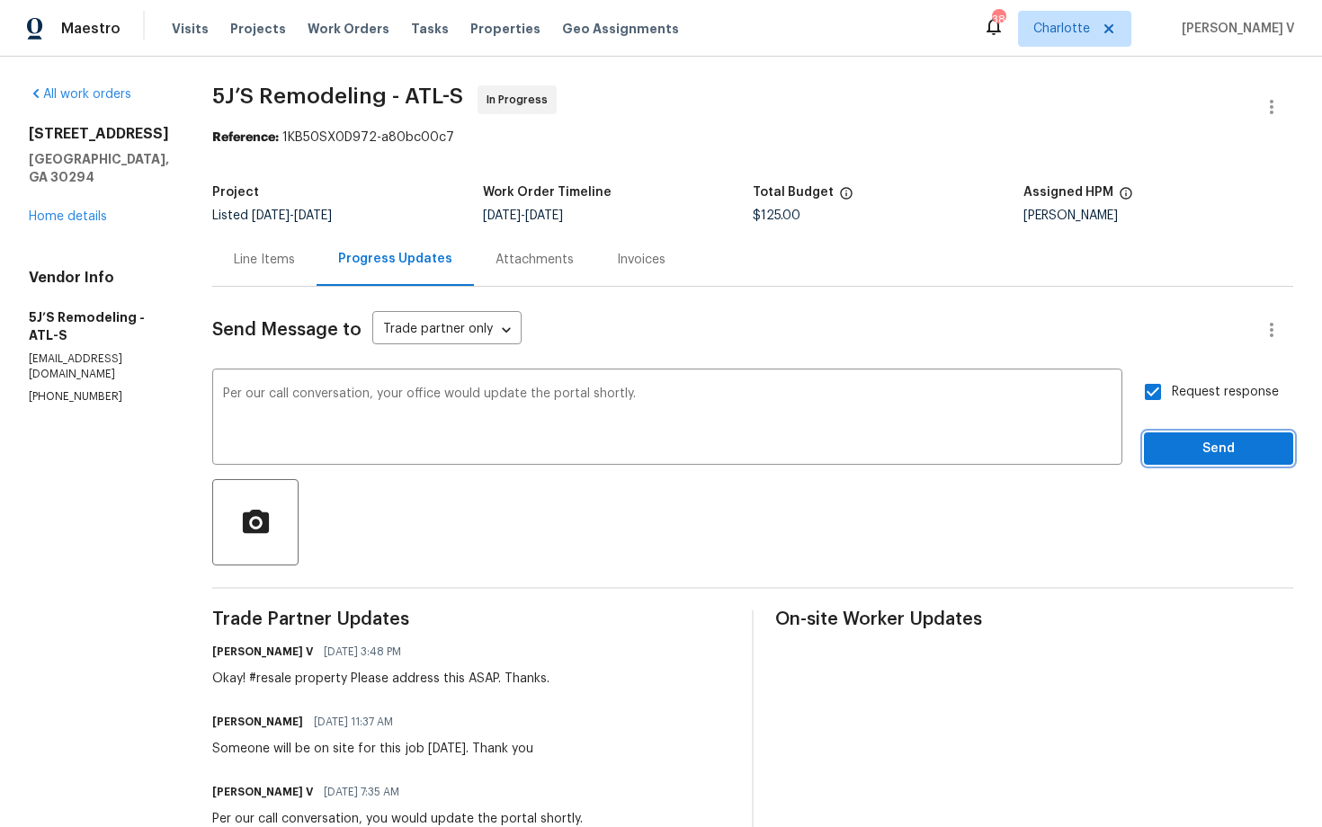
click at [1188, 455] on span "Send" at bounding box center [1218, 449] width 121 height 22
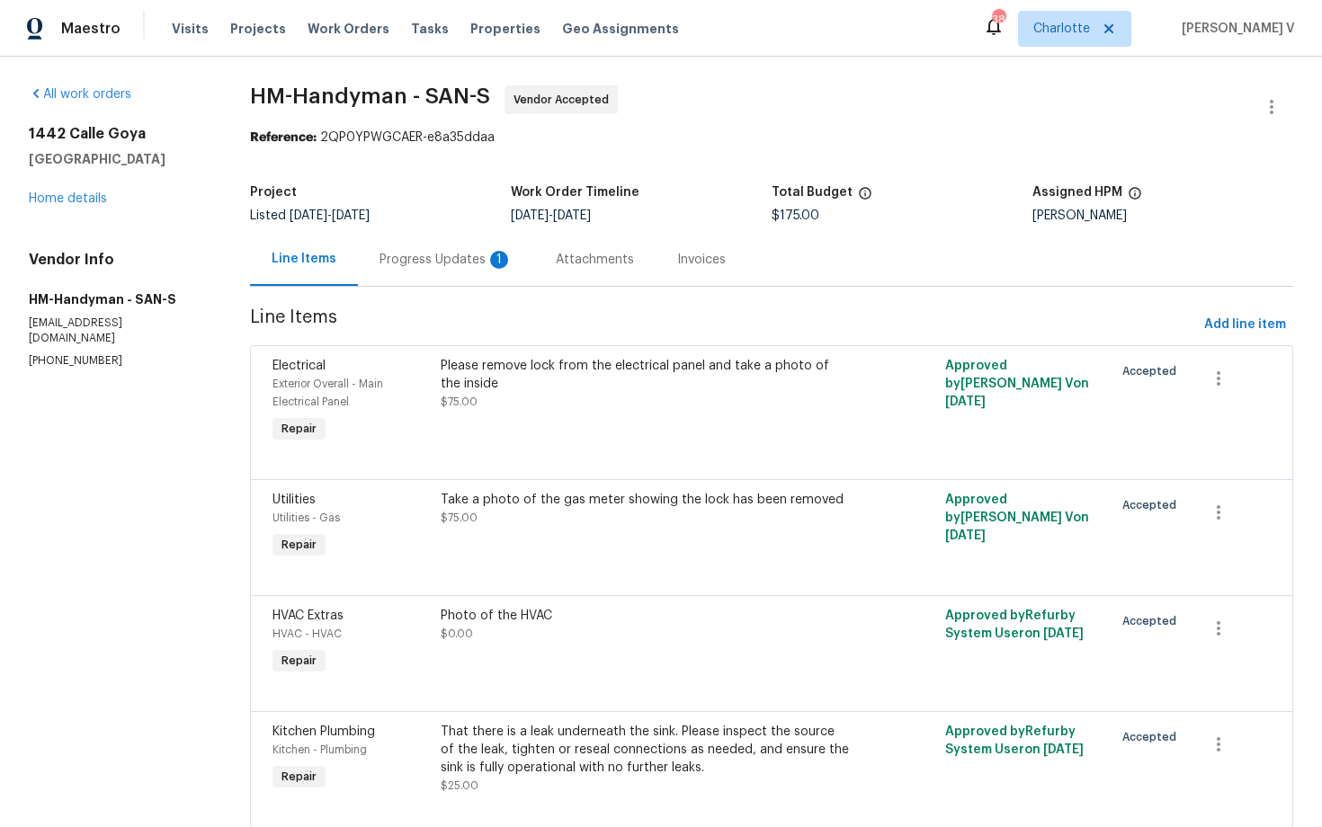
click at [462, 277] on div "Progress Updates 1" at bounding box center [446, 259] width 176 height 53
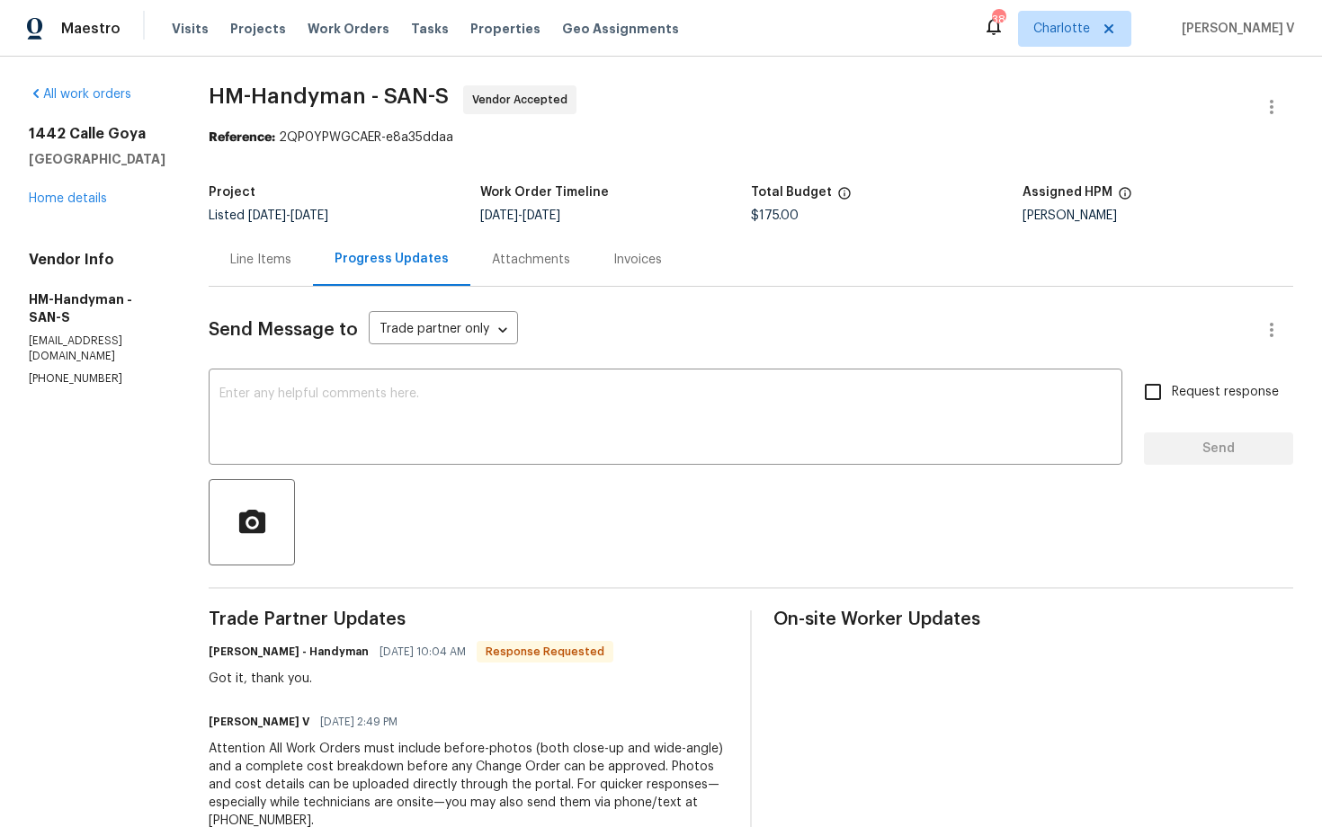
scroll to position [177, 0]
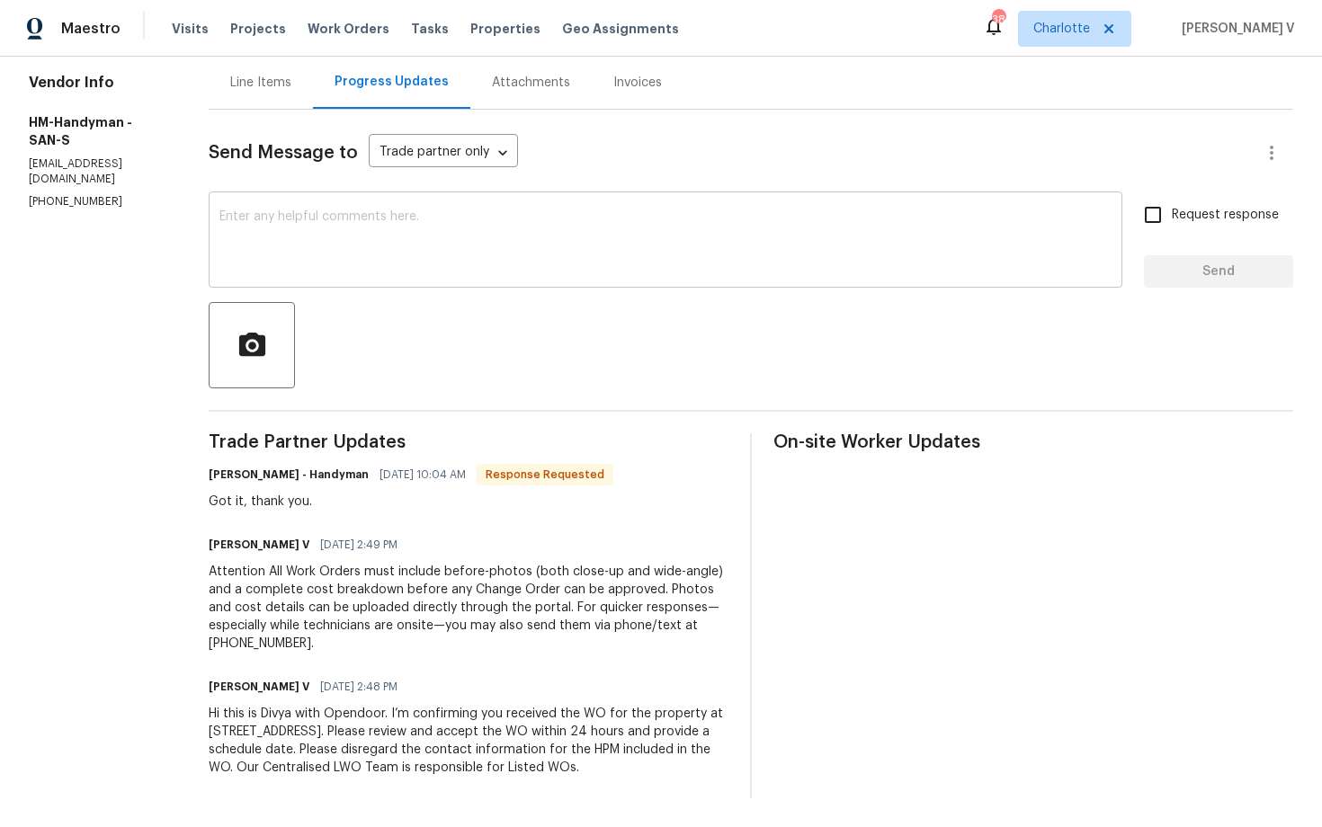
click at [385, 230] on textarea at bounding box center [665, 241] width 892 height 63
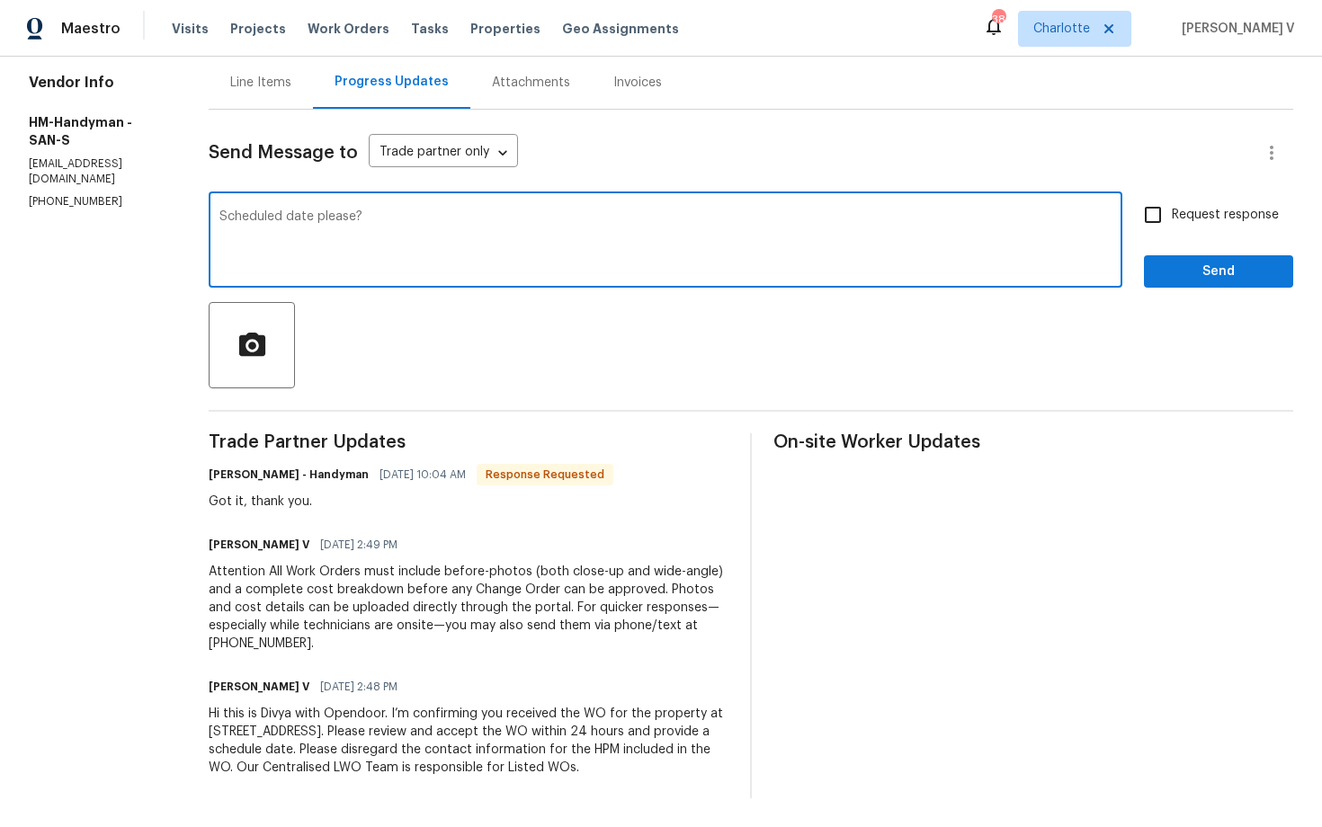
type textarea "Scheduled date please?"
click at [1179, 236] on div "Request response Send" at bounding box center [1218, 242] width 149 height 92
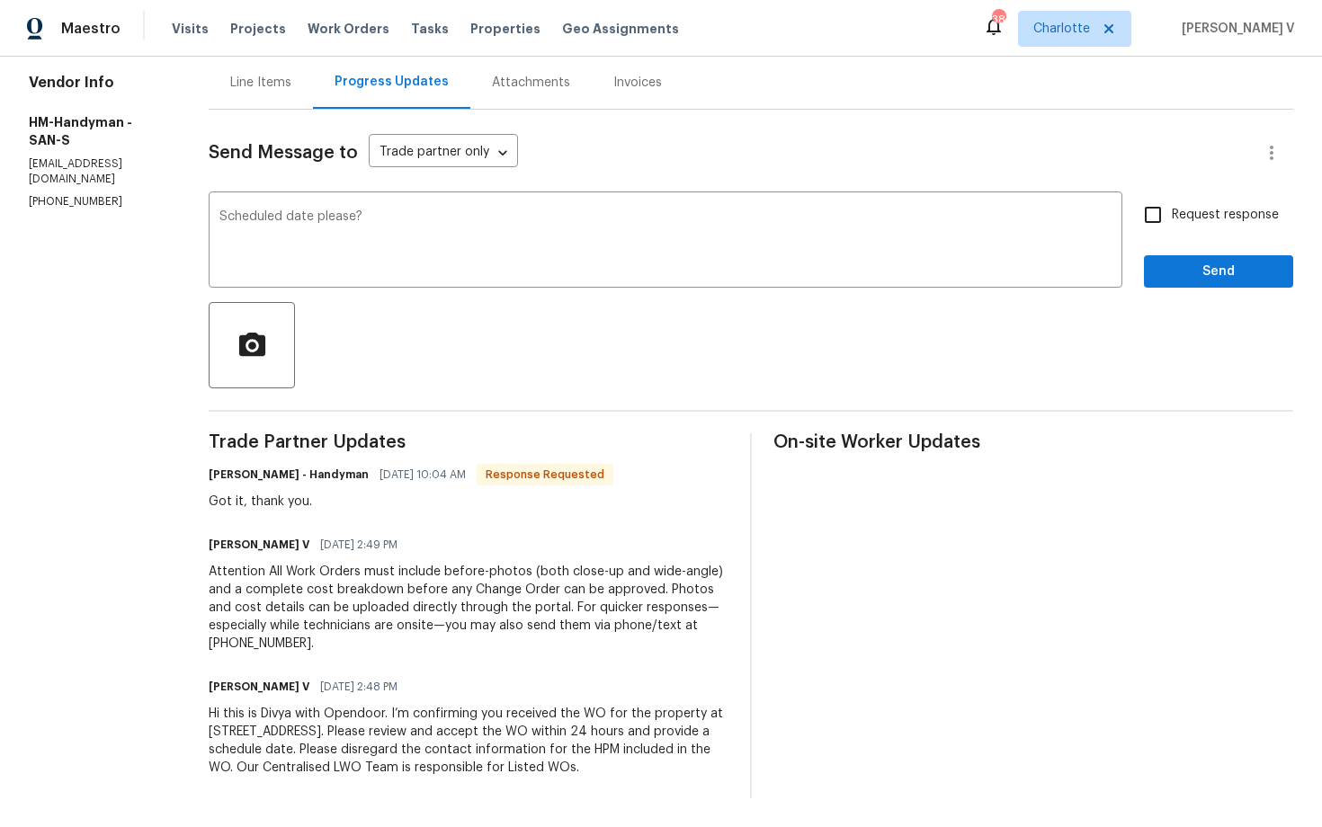
click at [1165, 220] on input "Request response" at bounding box center [1153, 215] width 38 height 38
checkbox input "true"
click at [1197, 281] on span "Send" at bounding box center [1218, 272] width 121 height 22
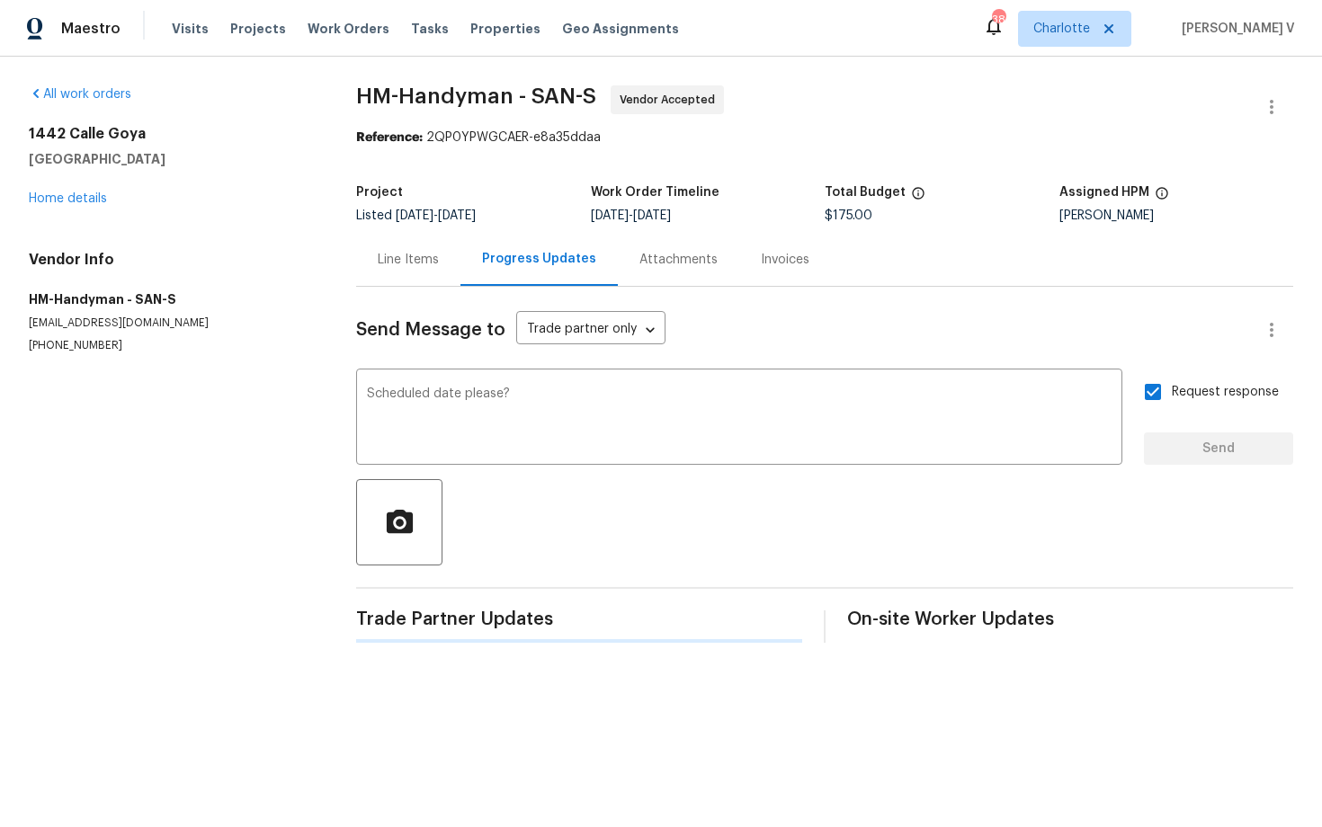
scroll to position [0, 0]
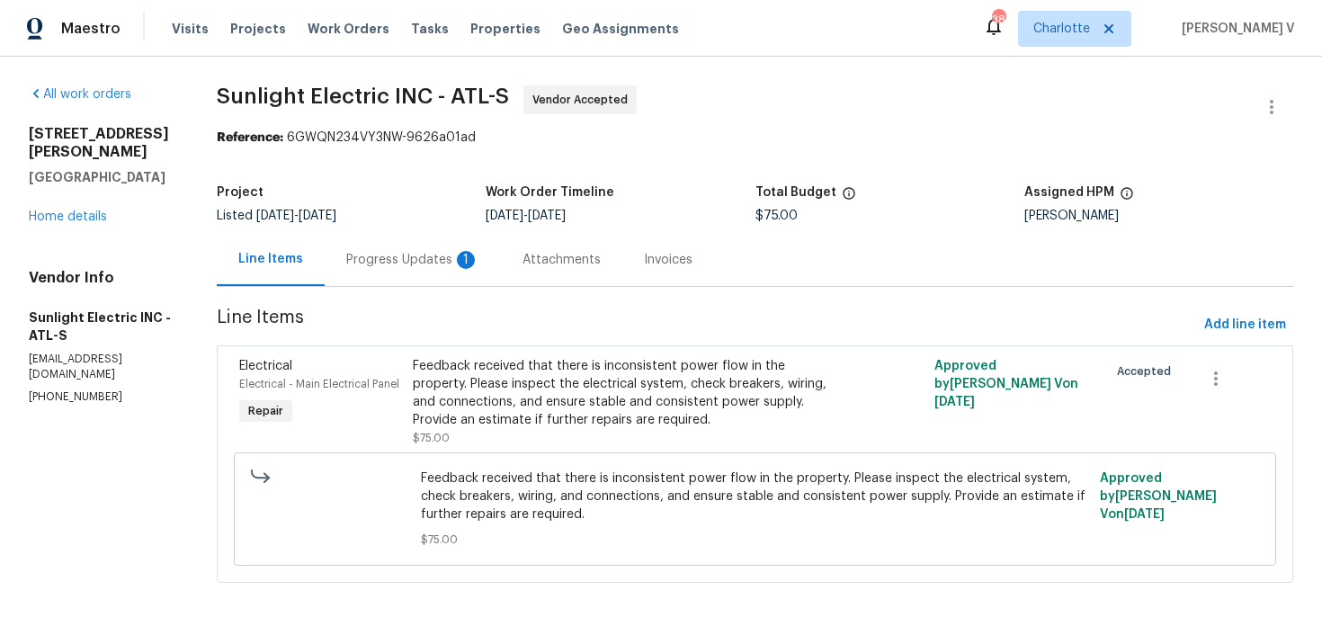
click at [479, 252] on div "Progress Updates 1" at bounding box center [412, 260] width 133 height 18
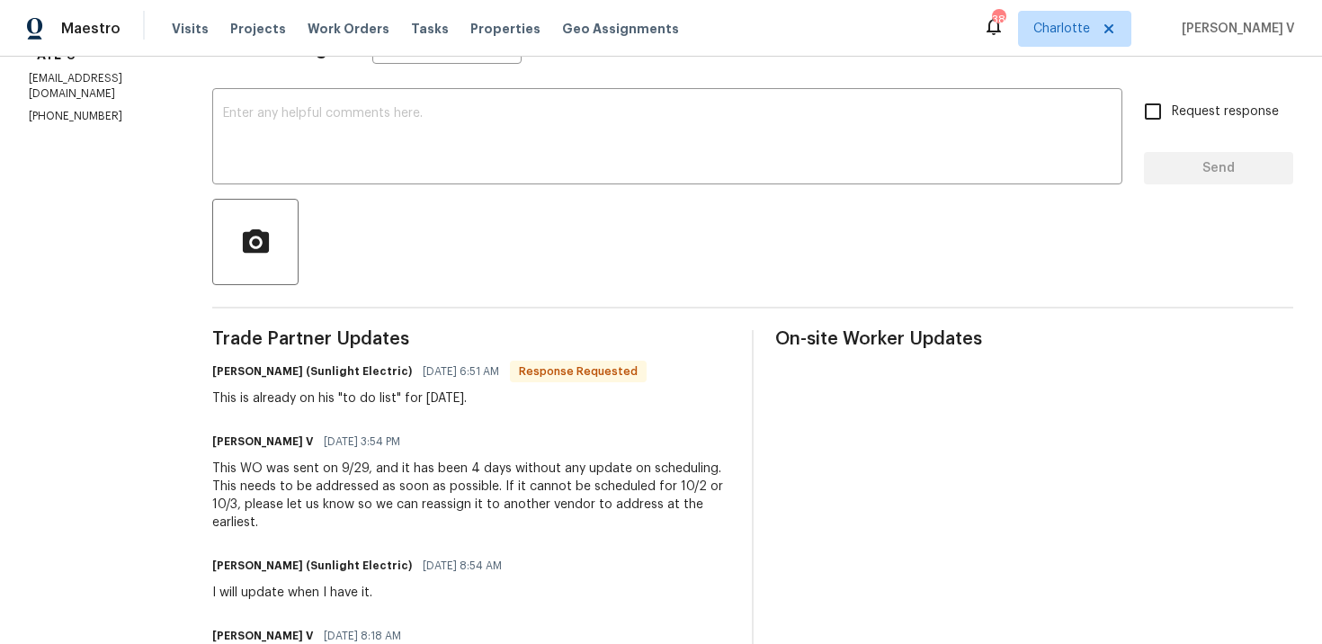
scroll to position [118, 0]
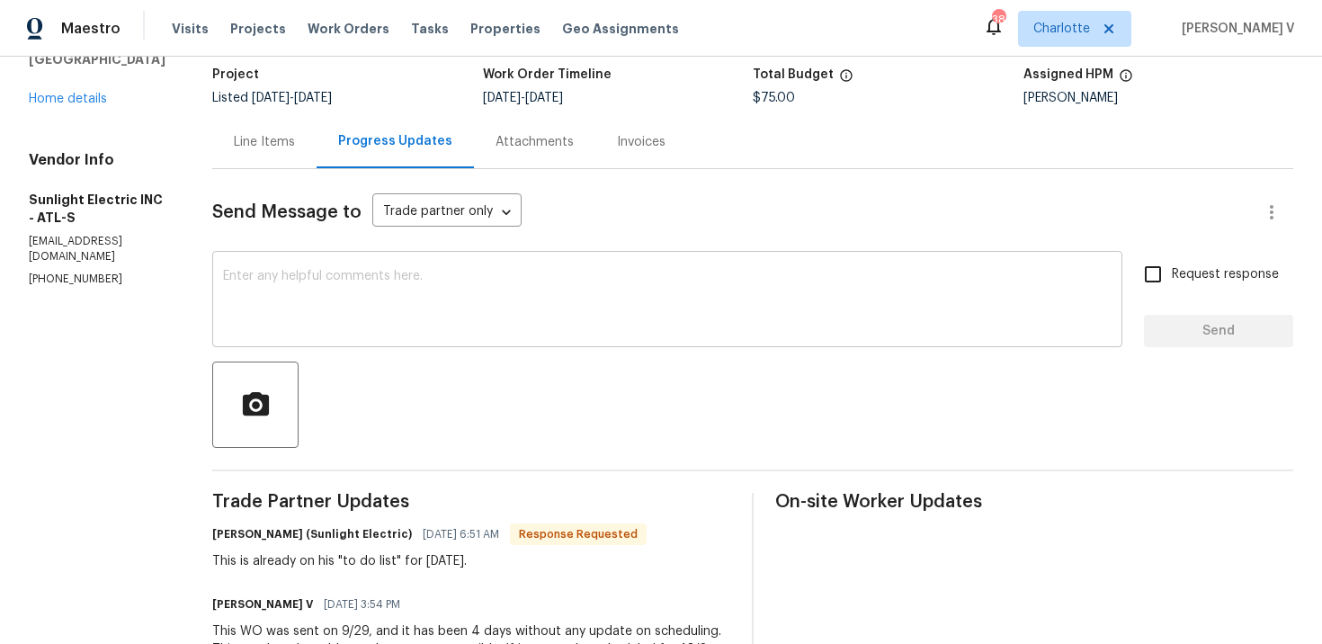
click at [338, 306] on textarea at bounding box center [667, 301] width 889 height 63
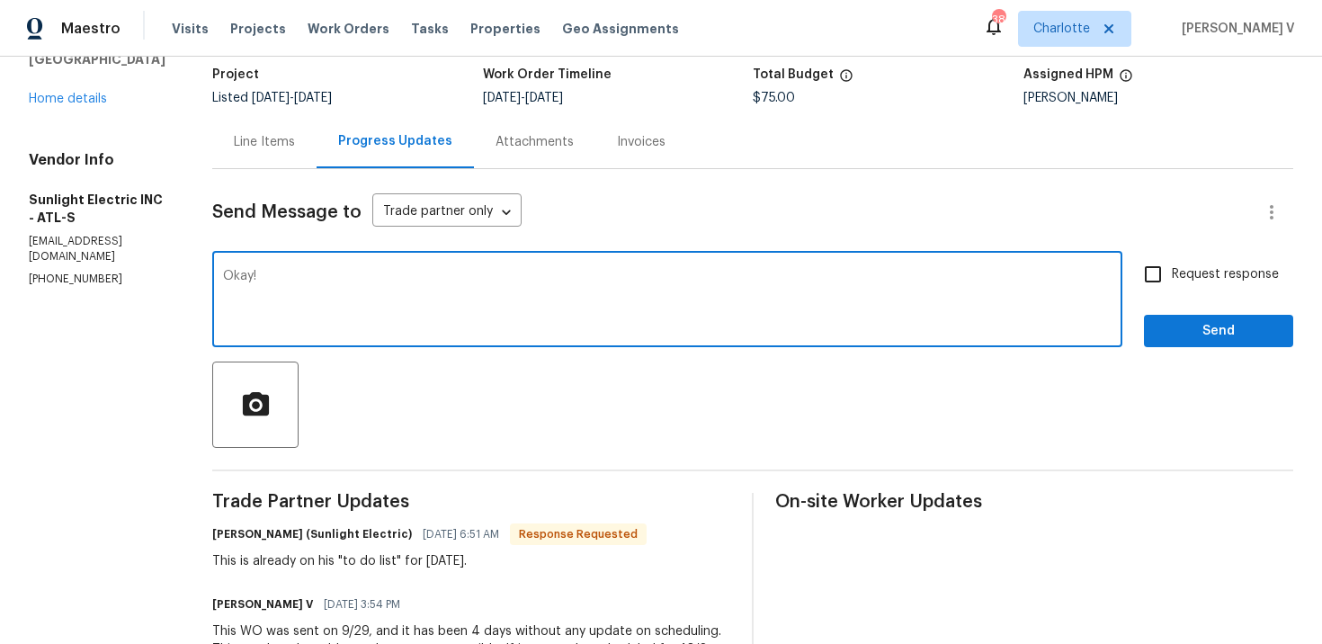
paste textarea "Please let us know if there’s any progress or if the team is already on site [D…"
type textarea "Okay! Please let us know if there’s any progress or if the team is already on s…"
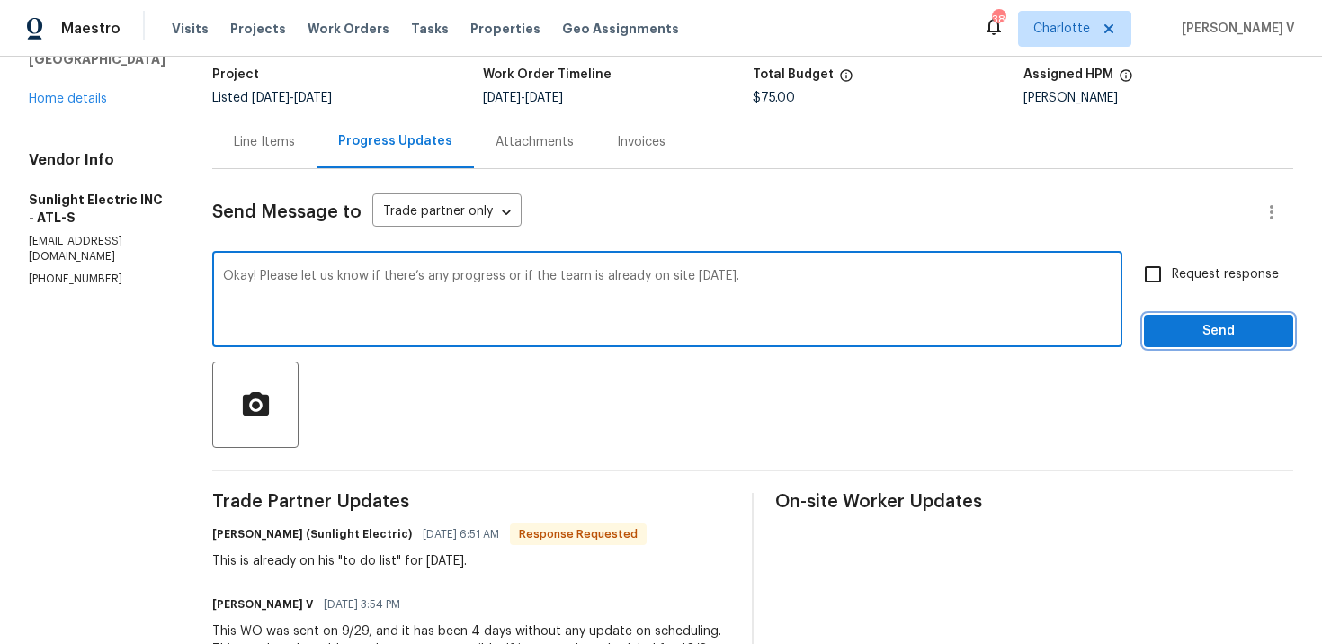
click at [1253, 334] on span "Send" at bounding box center [1218, 331] width 121 height 22
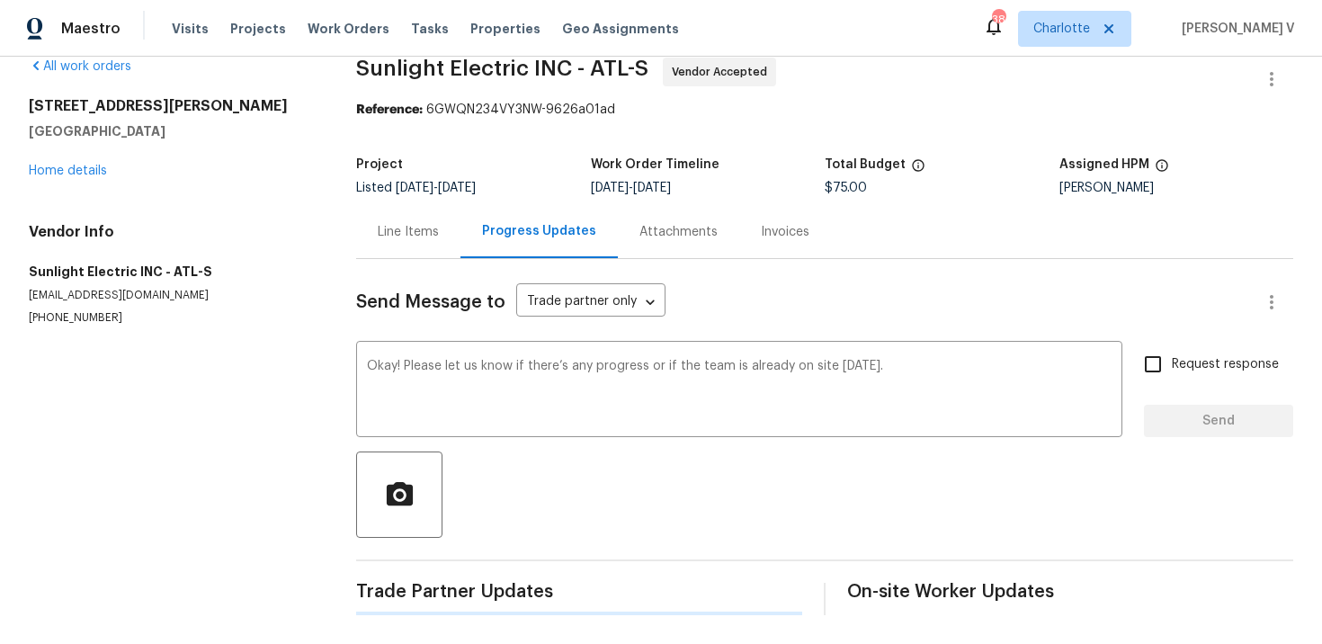
scroll to position [28, 0]
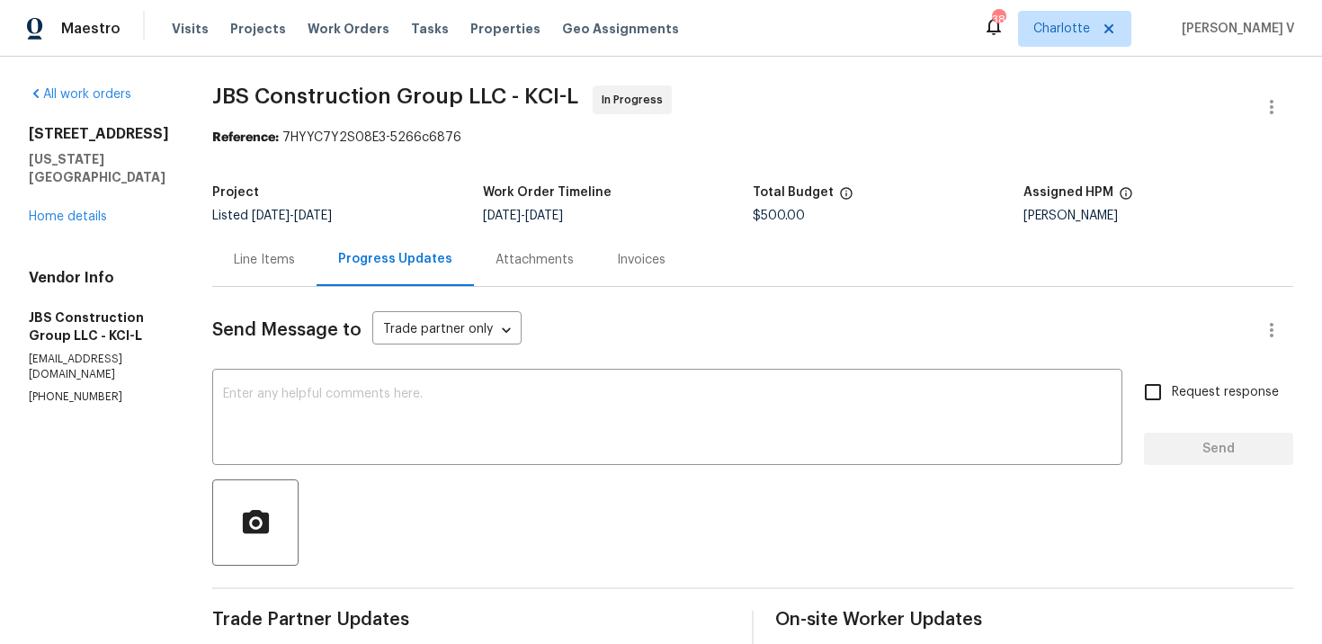
click at [362, 338] on span "Send Message to" at bounding box center [286, 330] width 149 height 18
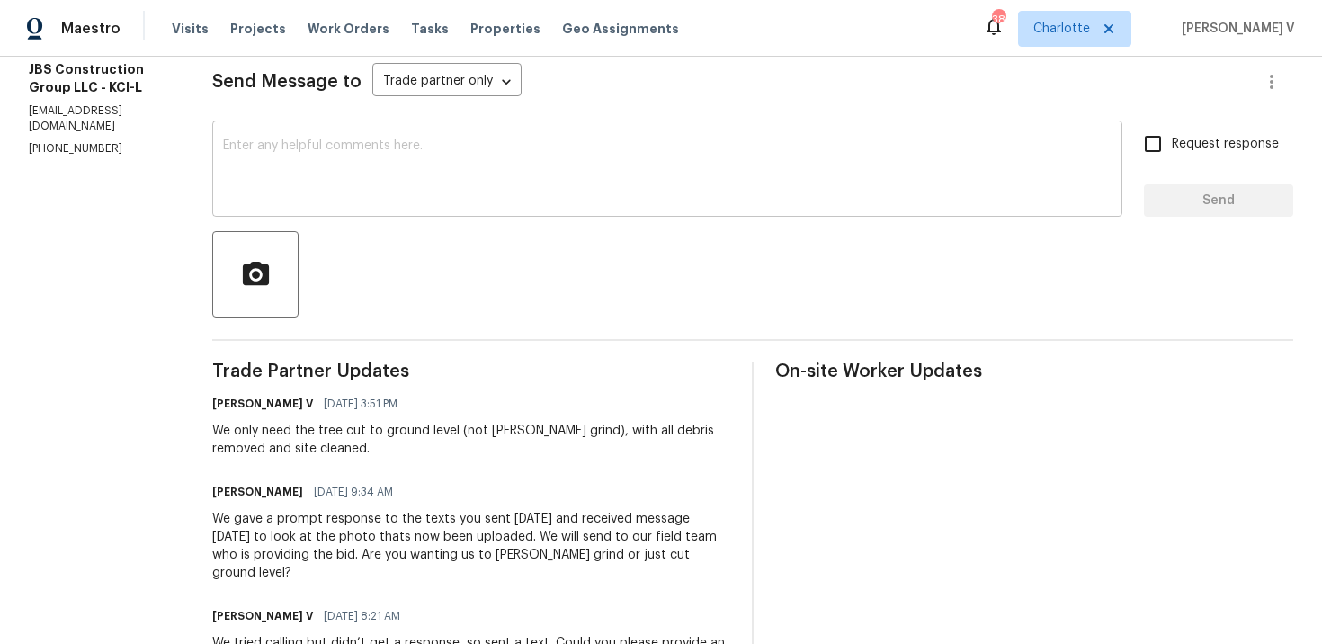
click at [445, 190] on textarea at bounding box center [667, 170] width 889 height 63
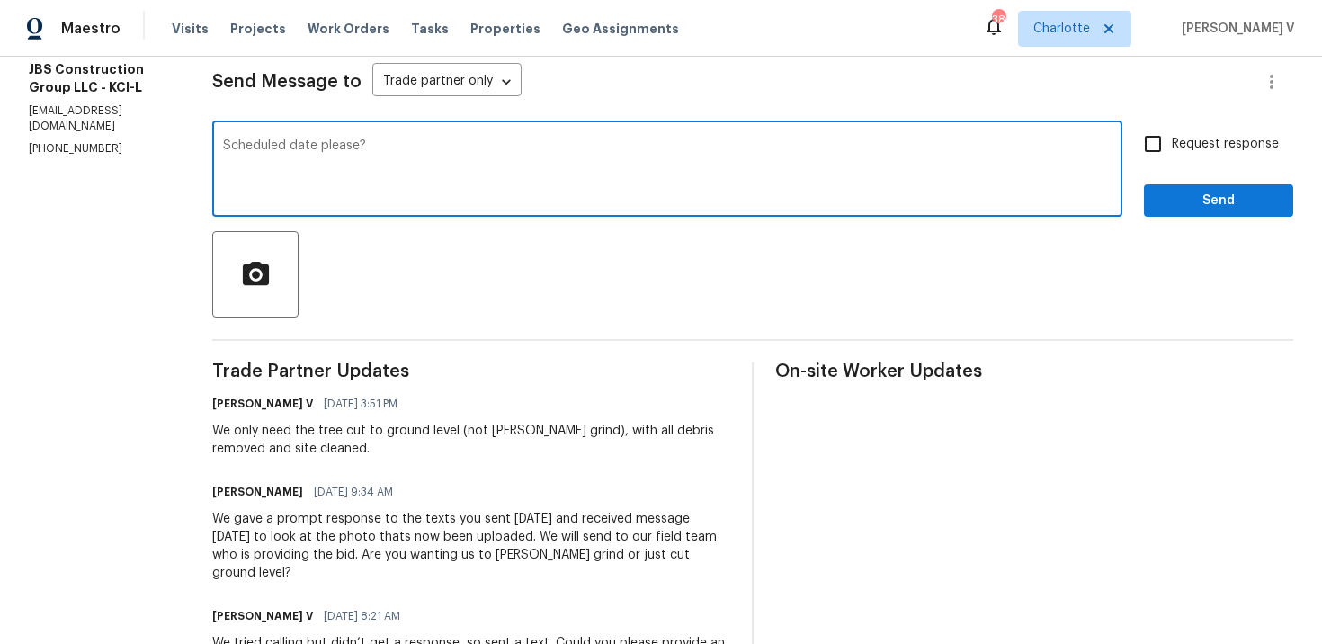
type textarea "Scheduled date please?"
click at [1221, 146] on span "Request response" at bounding box center [1225, 144] width 107 height 19
click at [1172, 146] on input "Request response" at bounding box center [1153, 144] width 38 height 38
checkbox input "true"
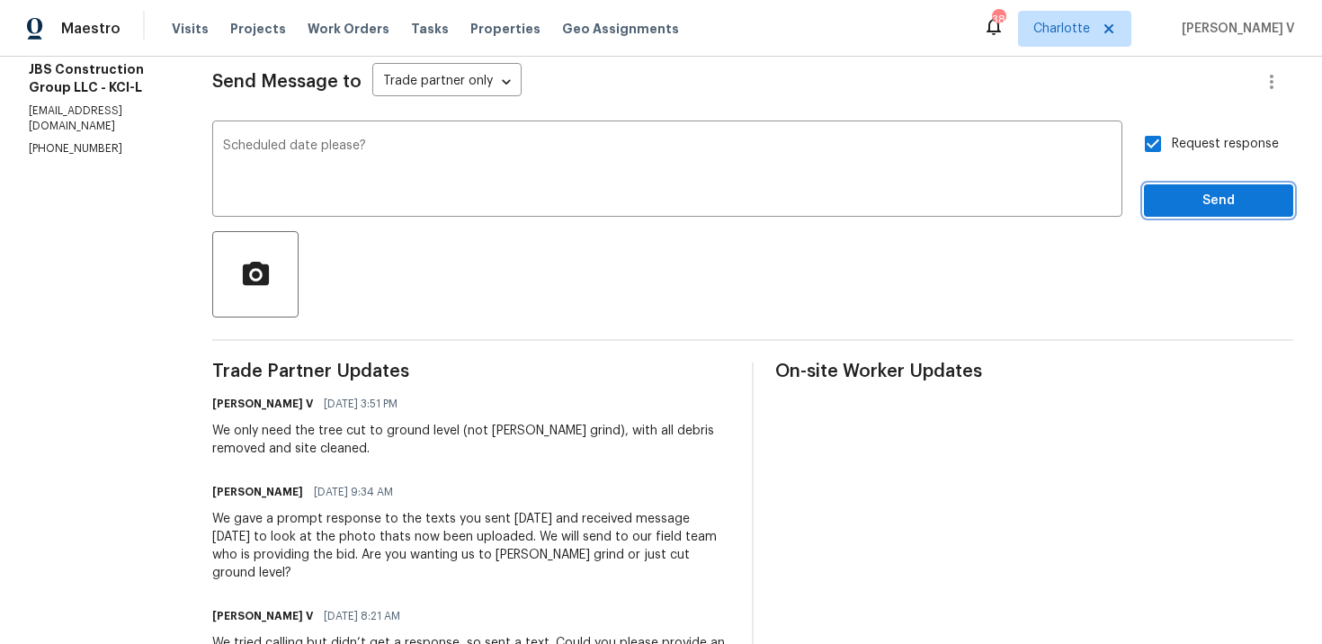
click at [1214, 209] on span "Send" at bounding box center [1218, 201] width 121 height 22
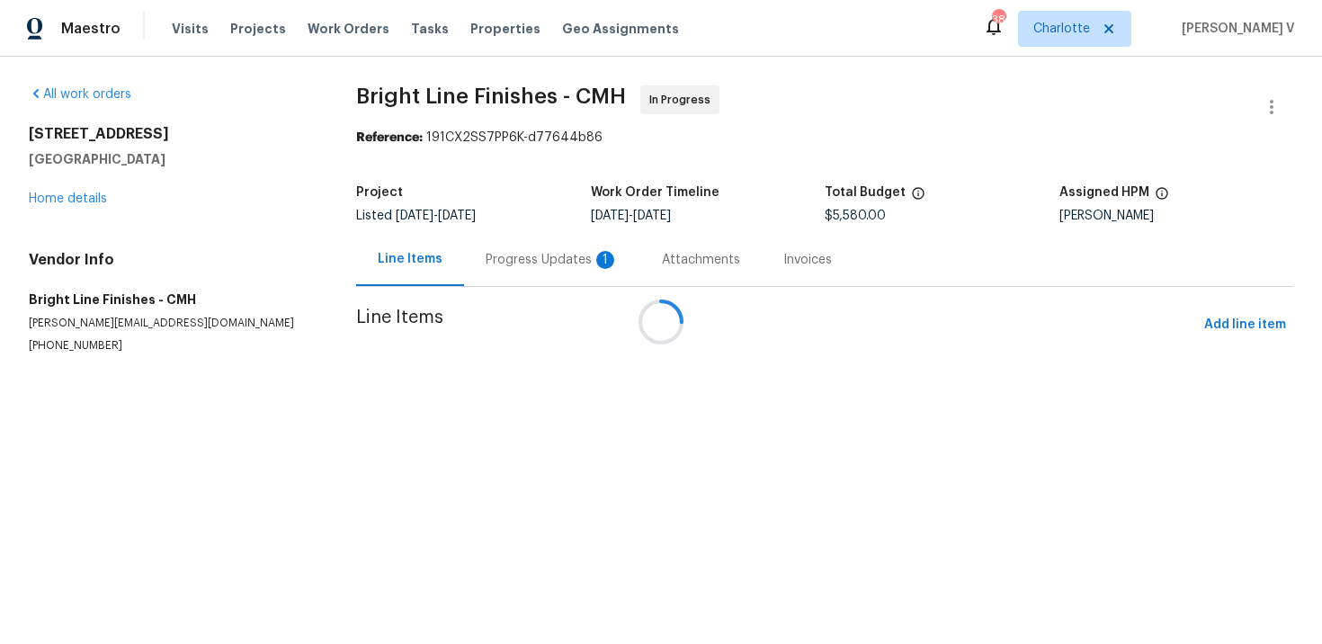
click at [490, 306] on div at bounding box center [661, 322] width 1322 height 644
click at [487, 266] on div at bounding box center [661, 322] width 1322 height 644
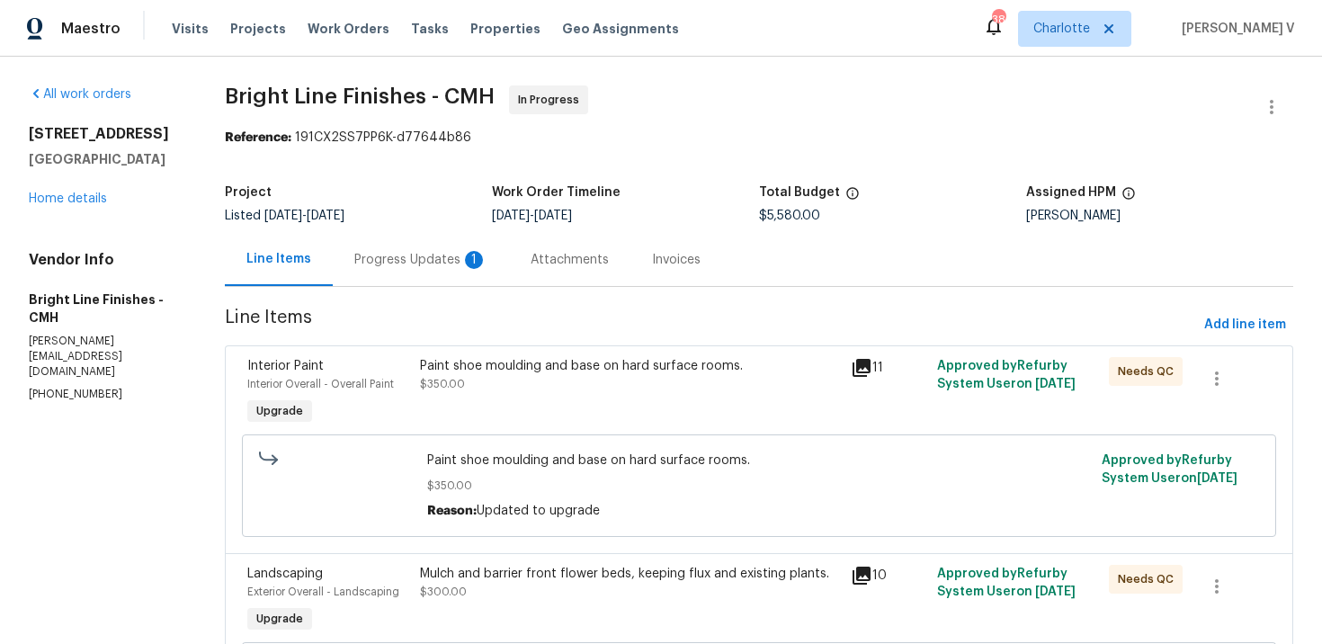
click at [487, 266] on div "Progress Updates 1" at bounding box center [421, 259] width 176 height 53
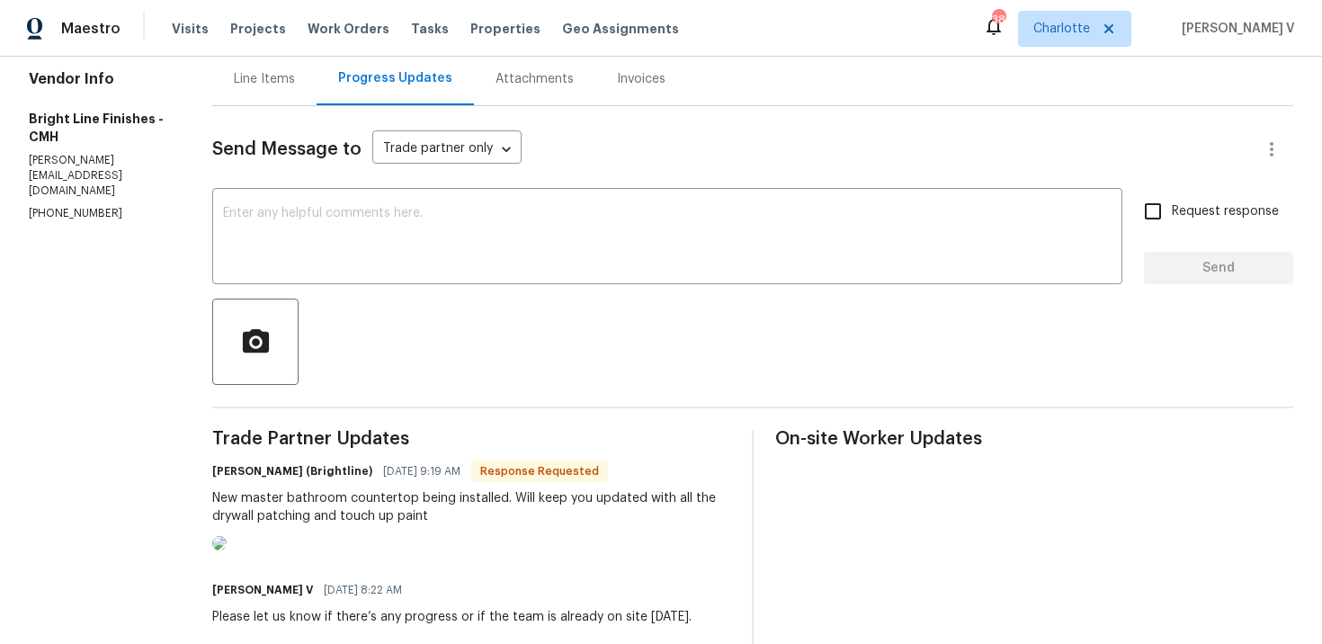
scroll to position [324, 0]
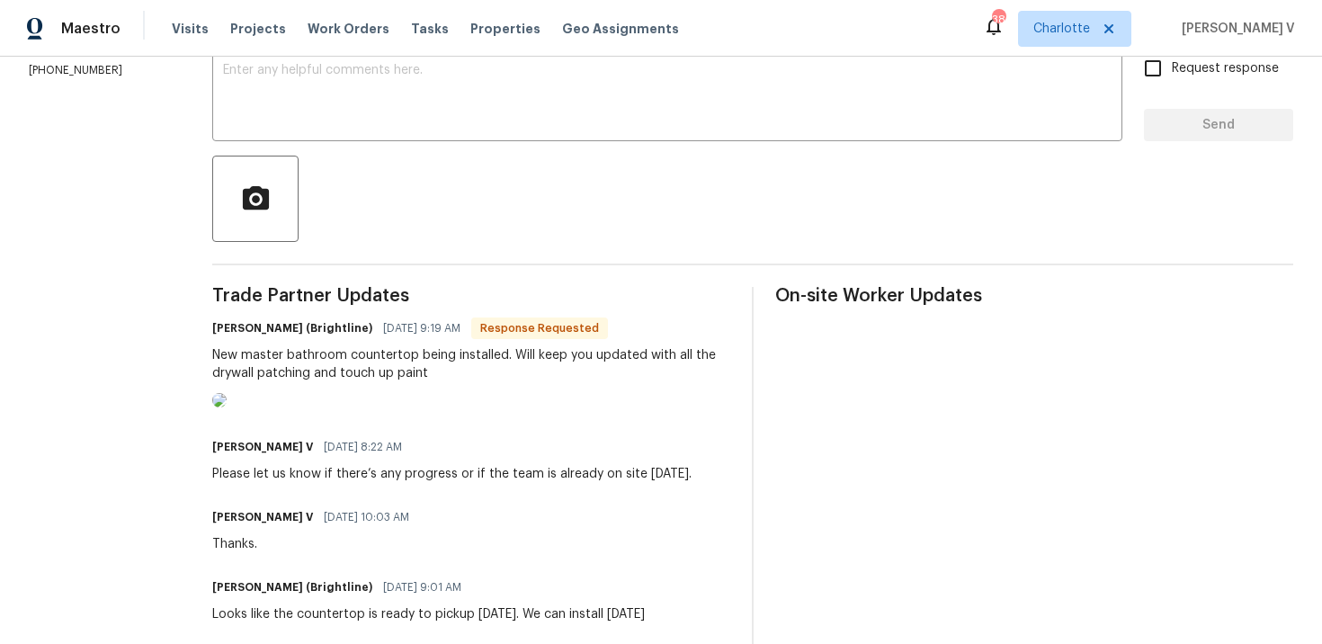
click at [227, 407] on img at bounding box center [219, 400] width 14 height 14
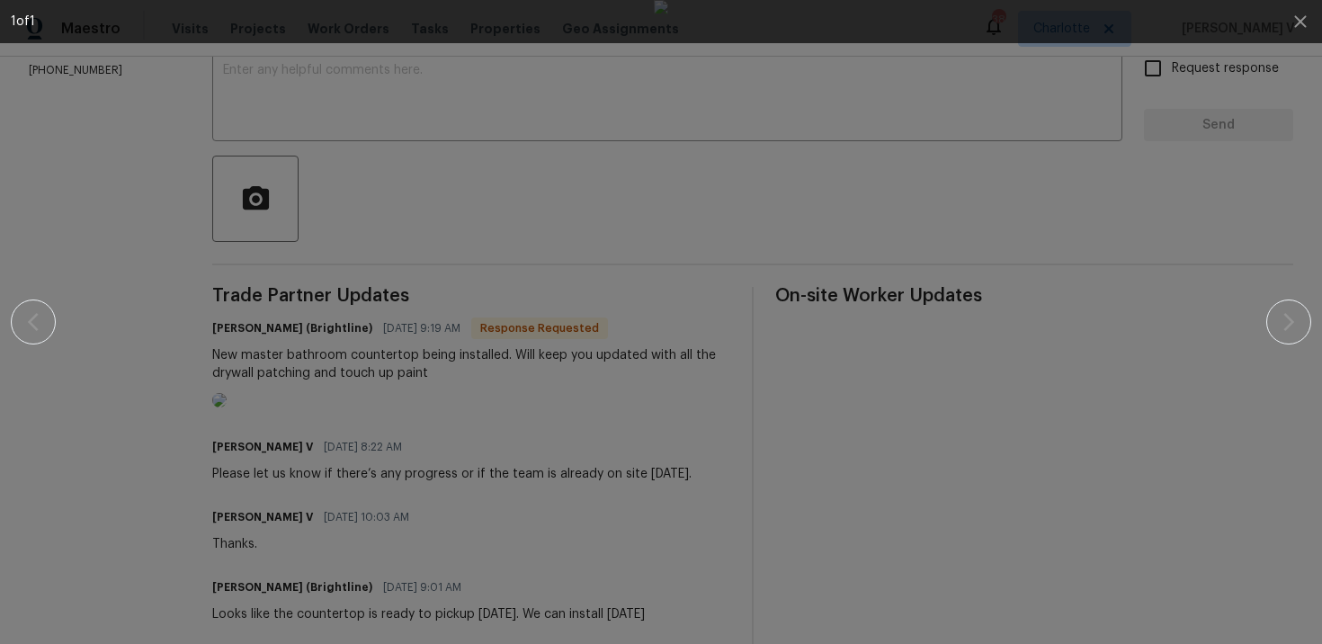
click at [99, 137] on div at bounding box center [660, 322] width 1167 height 644
click at [146, 163] on div at bounding box center [660, 322] width 1167 height 644
click at [1306, 14] on icon "button" at bounding box center [1301, 22] width 22 height 22
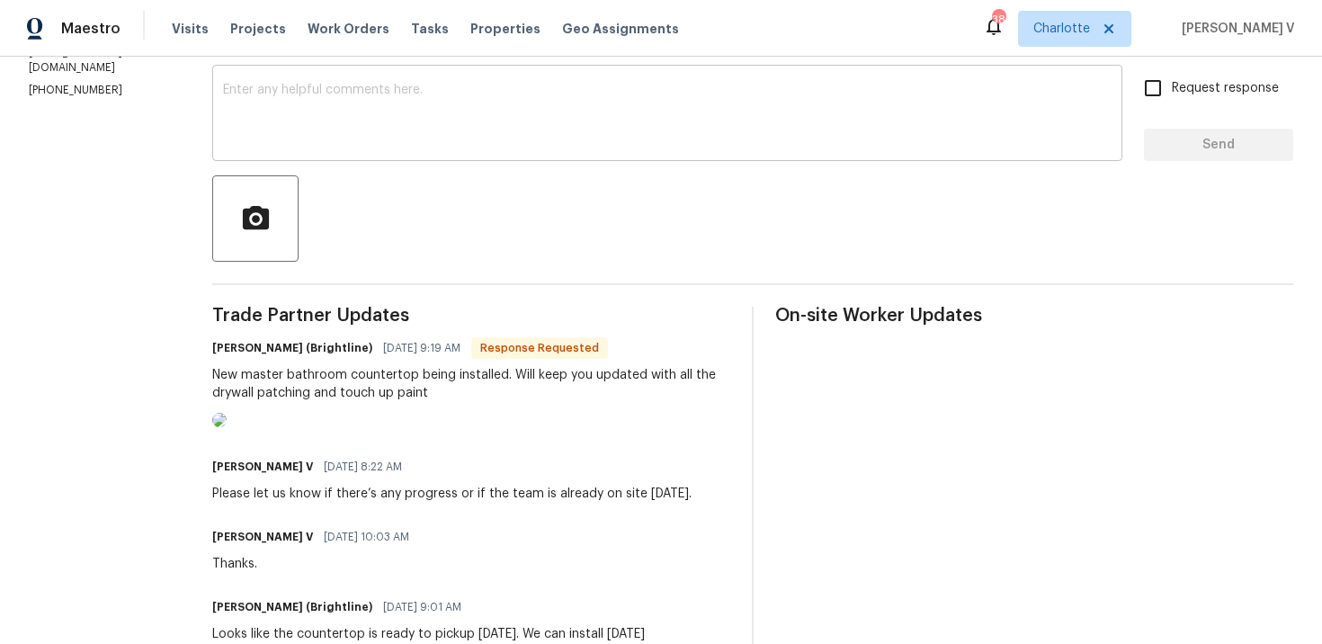
click at [599, 123] on textarea at bounding box center [667, 115] width 889 height 63
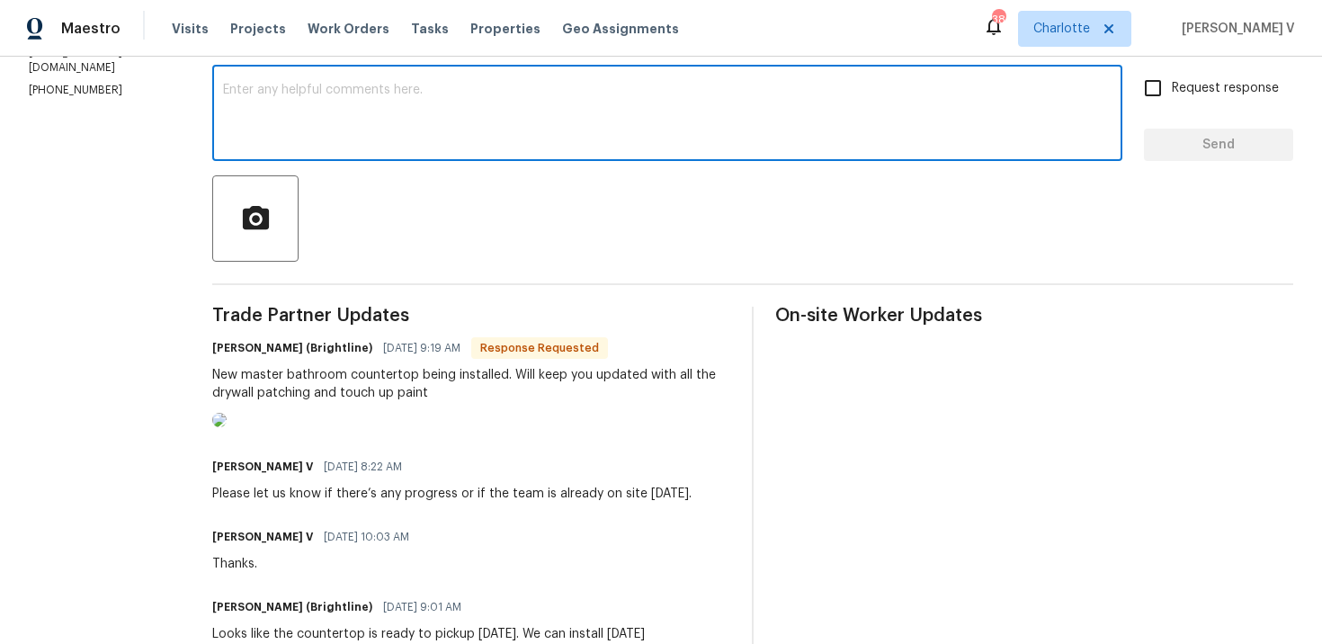
scroll to position [211, 0]
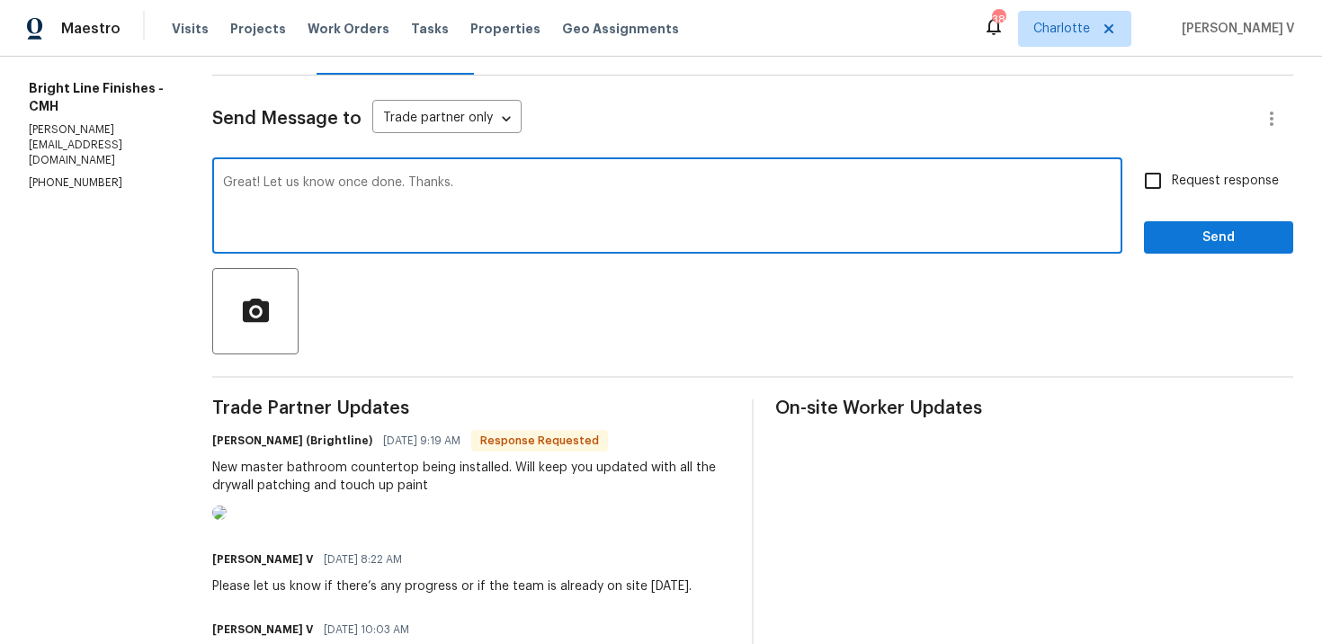
type textarea "Great! Let us know once done. Thanks."
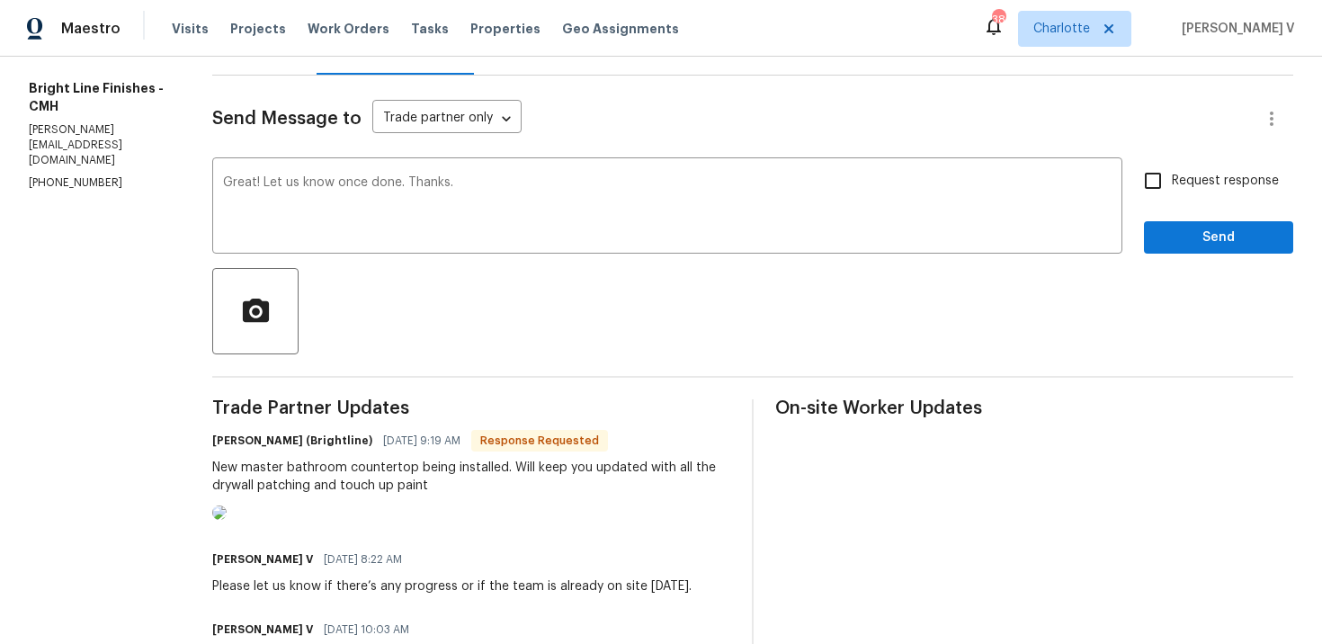
click at [1126, 165] on div "Great! Let us know once done. Thanks. x ​ Request response Send" at bounding box center [752, 208] width 1081 height 92
click at [1157, 174] on input "Request response" at bounding box center [1153, 181] width 38 height 38
checkbox input "true"
click at [1197, 228] on span "Send" at bounding box center [1218, 238] width 121 height 22
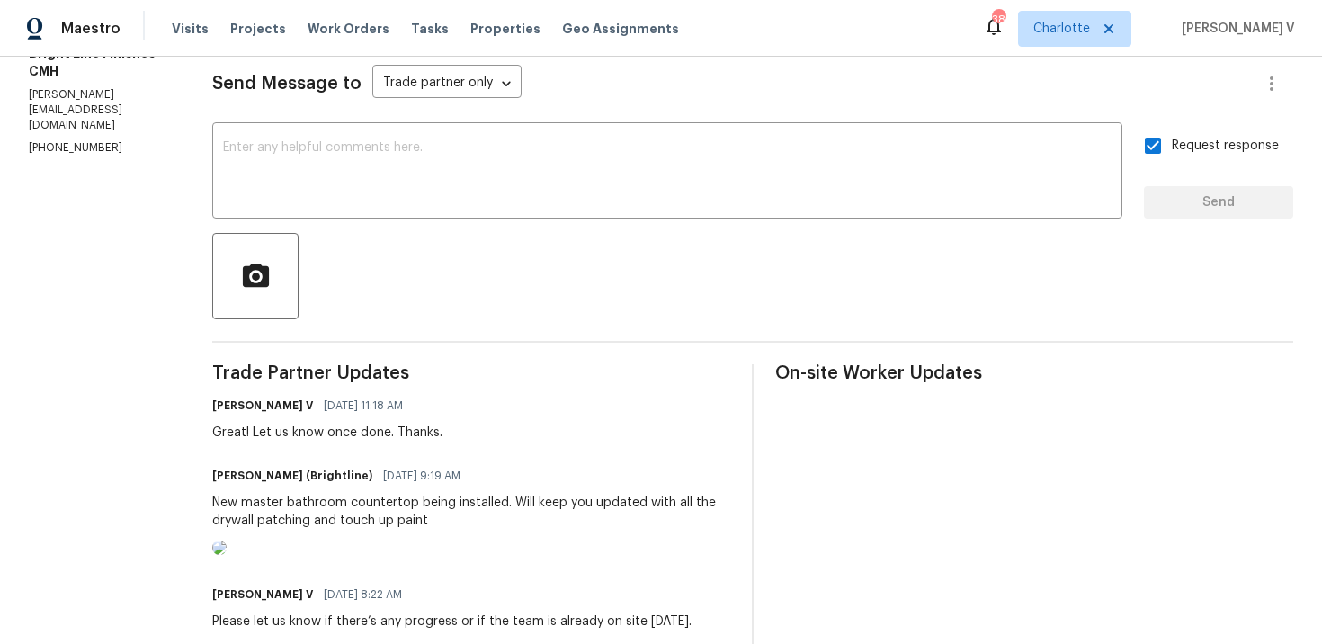
scroll to position [278, 0]
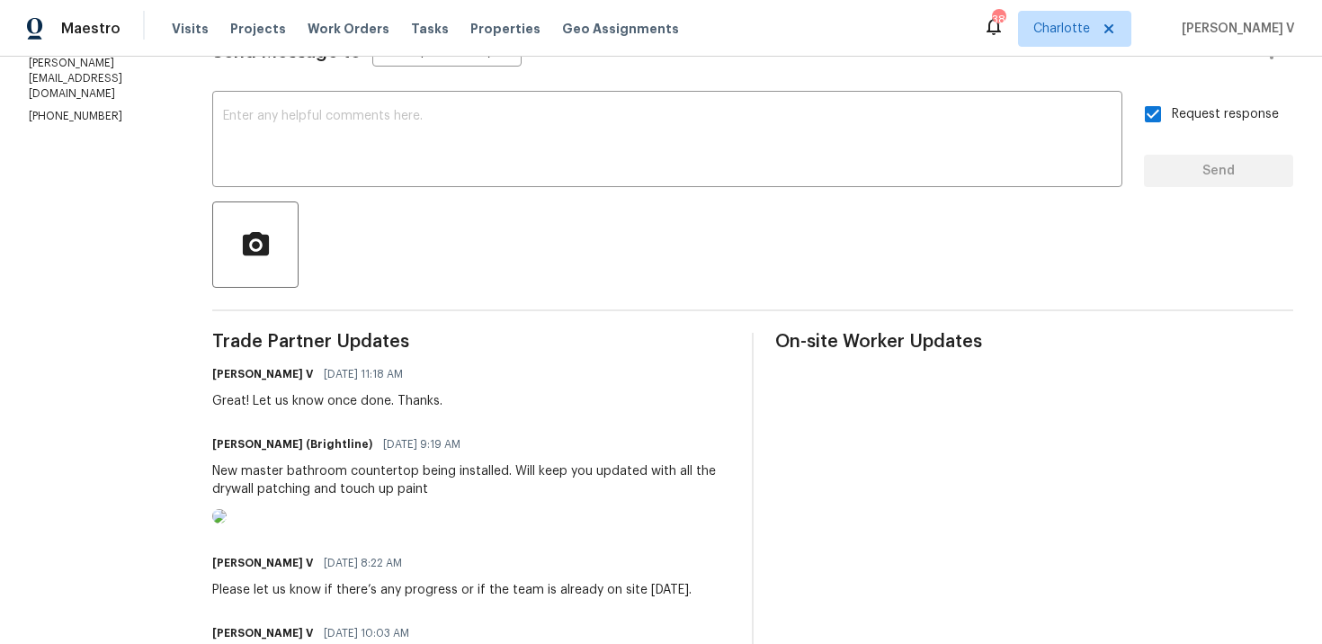
click at [246, 494] on div "New master bathroom countertop being installed. Will keep you updated with all …" at bounding box center [471, 480] width 518 height 36
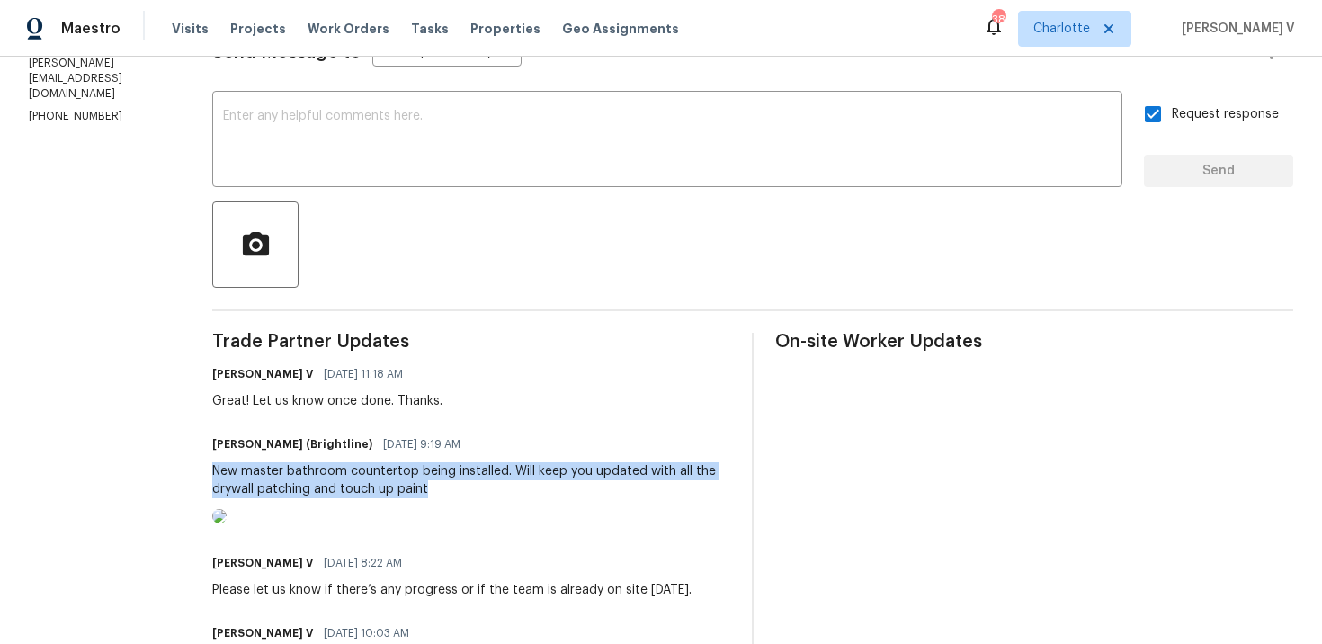
copy div "New master bathroom countertop being installed. Will keep you updated with all …"
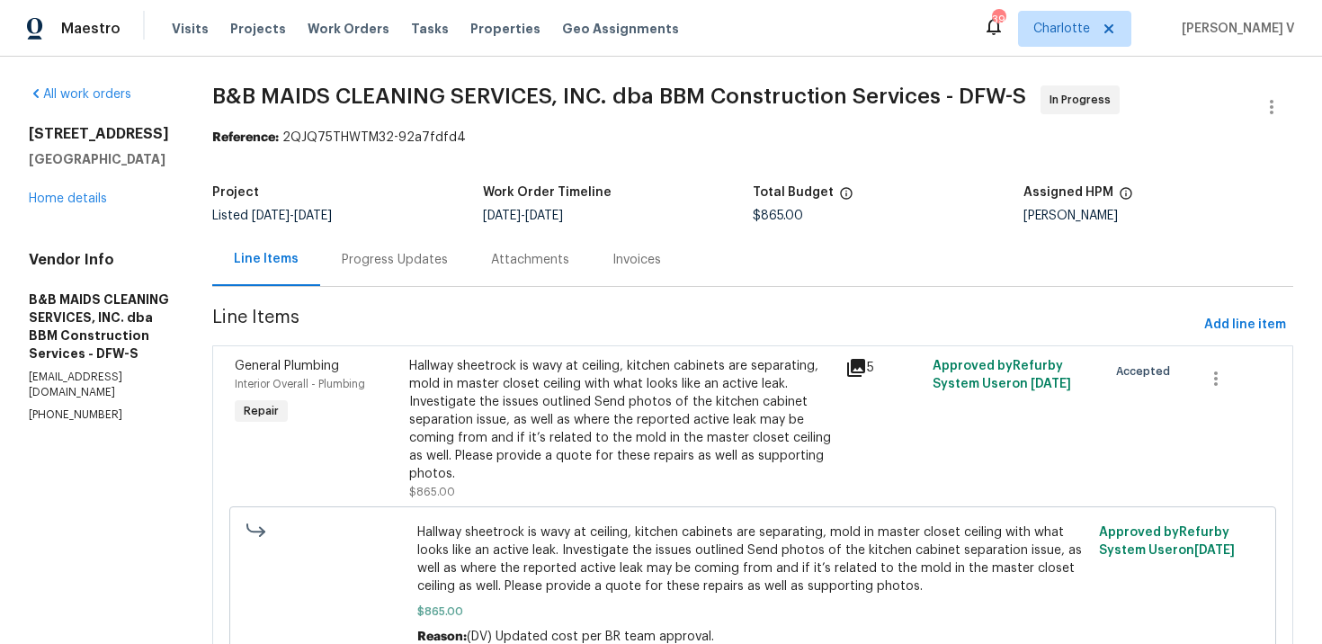
click at [448, 264] on div "Progress Updates" at bounding box center [395, 260] width 106 height 18
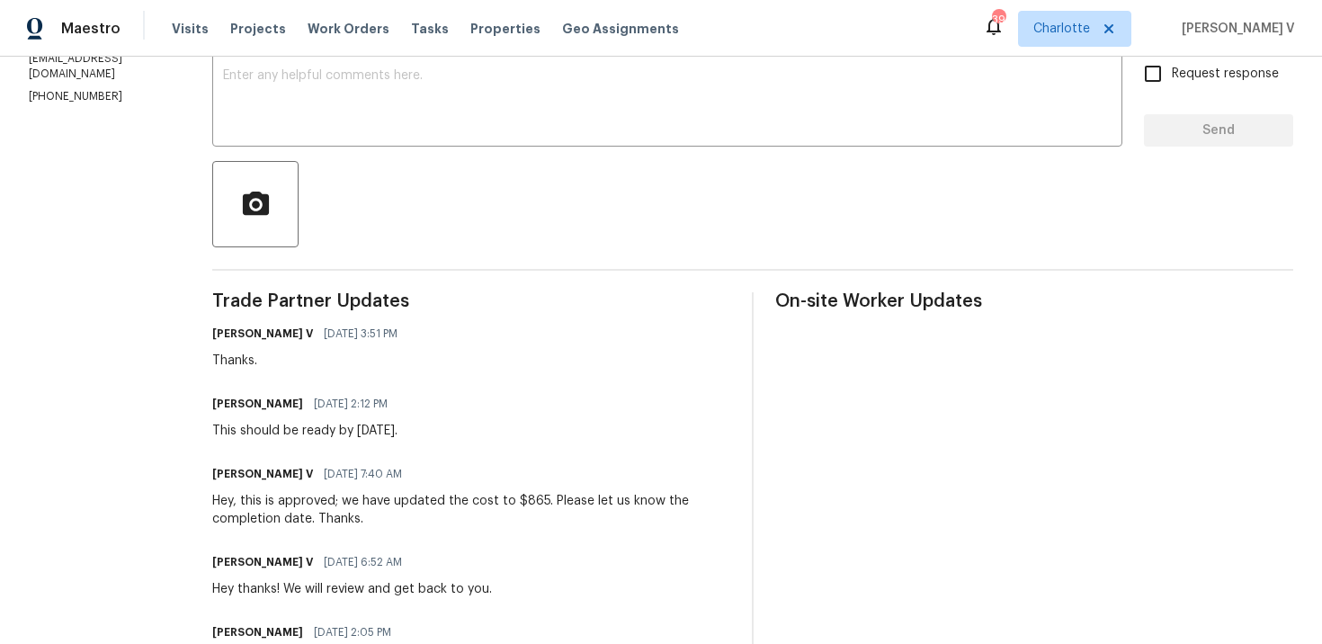
scroll to position [38, 0]
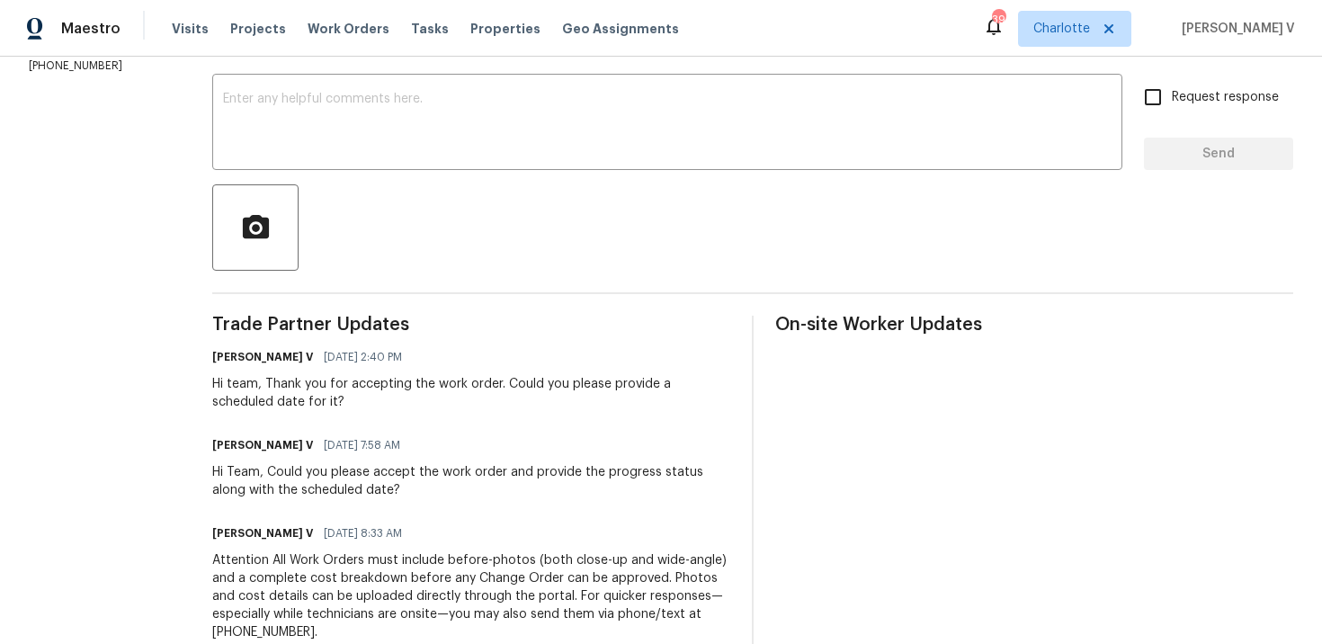
scroll to position [25, 0]
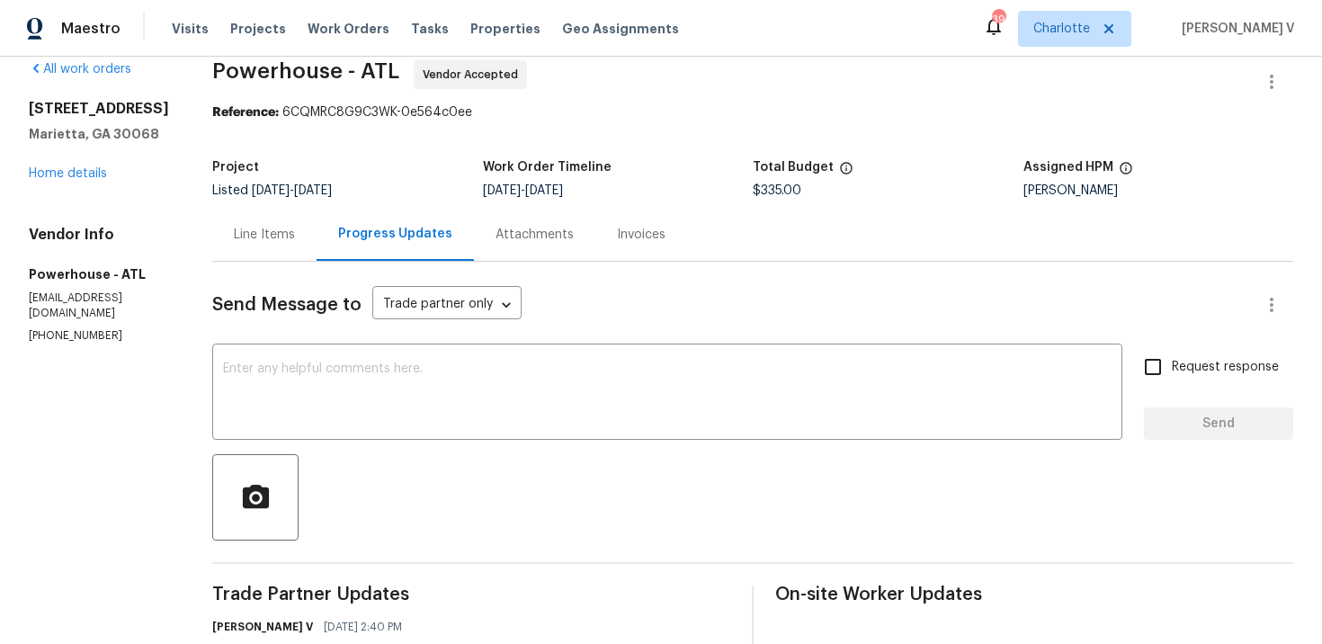
click at [94, 309] on div "Vendor Info Powerhouse - ATL phfmopendoor@powerhousenow.com (817) 297-8575" at bounding box center [99, 285] width 140 height 118
copy p "(817) 297-8575"
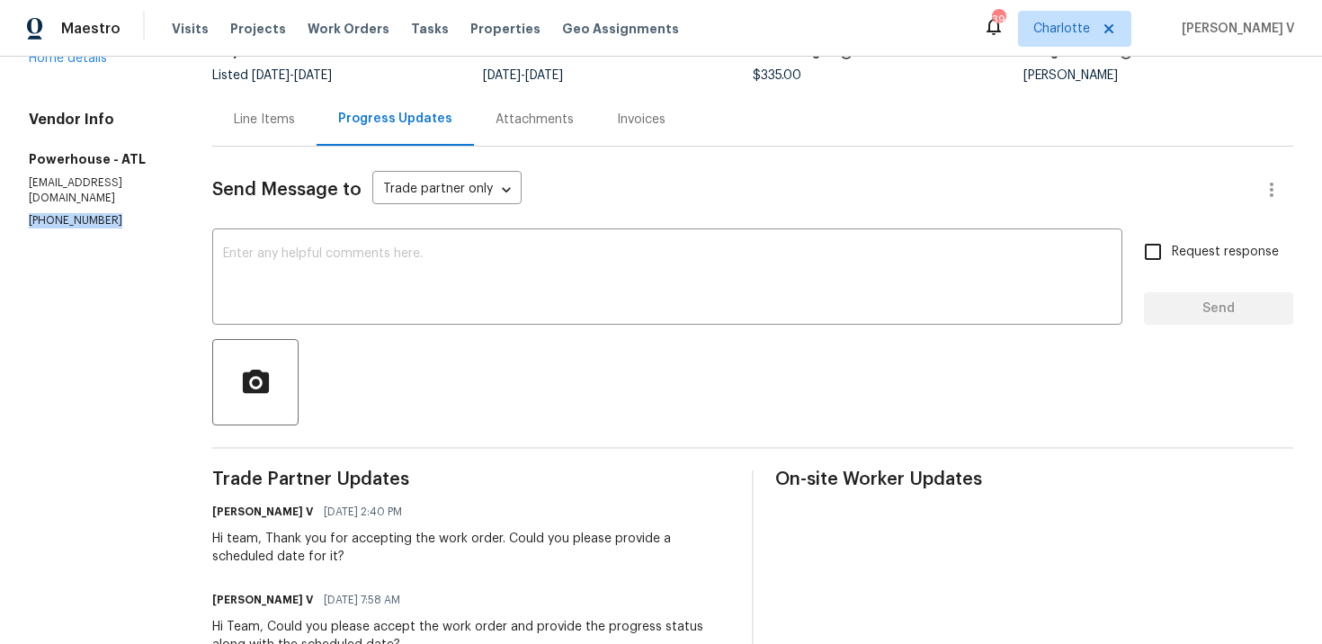
scroll to position [203, 0]
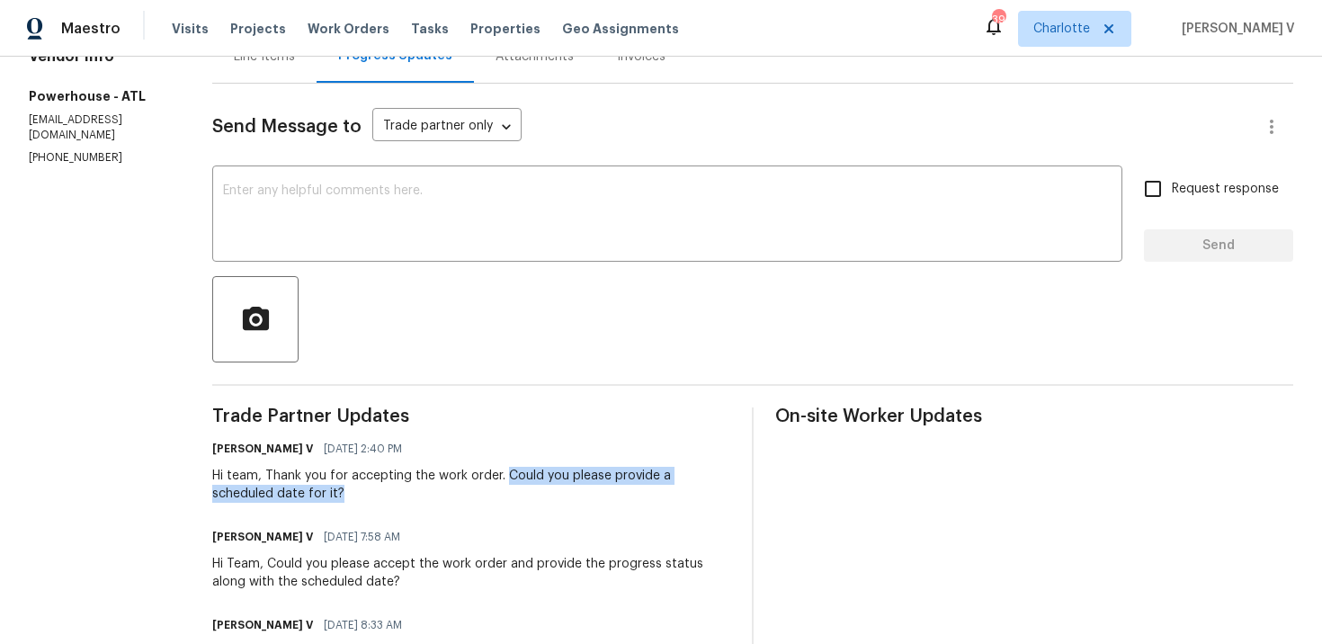
drag, startPoint x: 559, startPoint y: 470, endPoint x: 559, endPoint y: 496, distance: 25.2
click at [559, 497] on div "Hi team, Thank you for accepting the work order. Could you please provide a sch…" at bounding box center [471, 485] width 518 height 36
copy div "Could you please provide a scheduled date for it?"
click at [425, 244] on textarea at bounding box center [667, 215] width 889 height 63
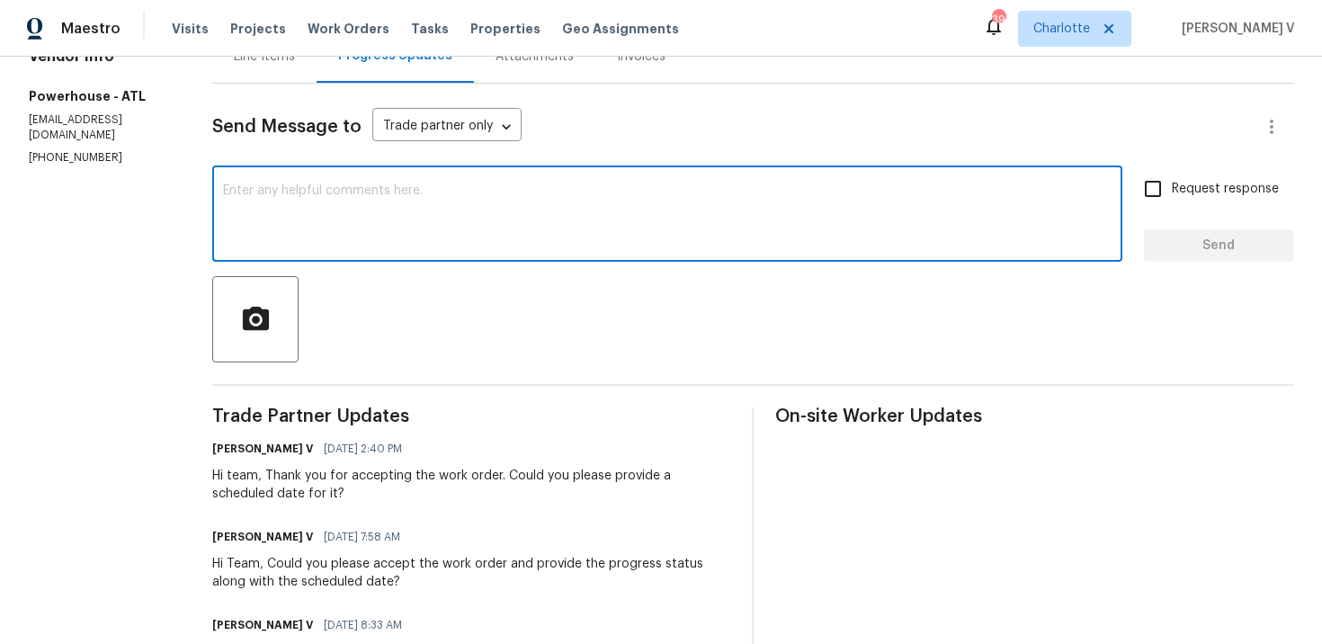
paste textarea "Hello! We've sent you a text to get an update on the work order. Could you plea…"
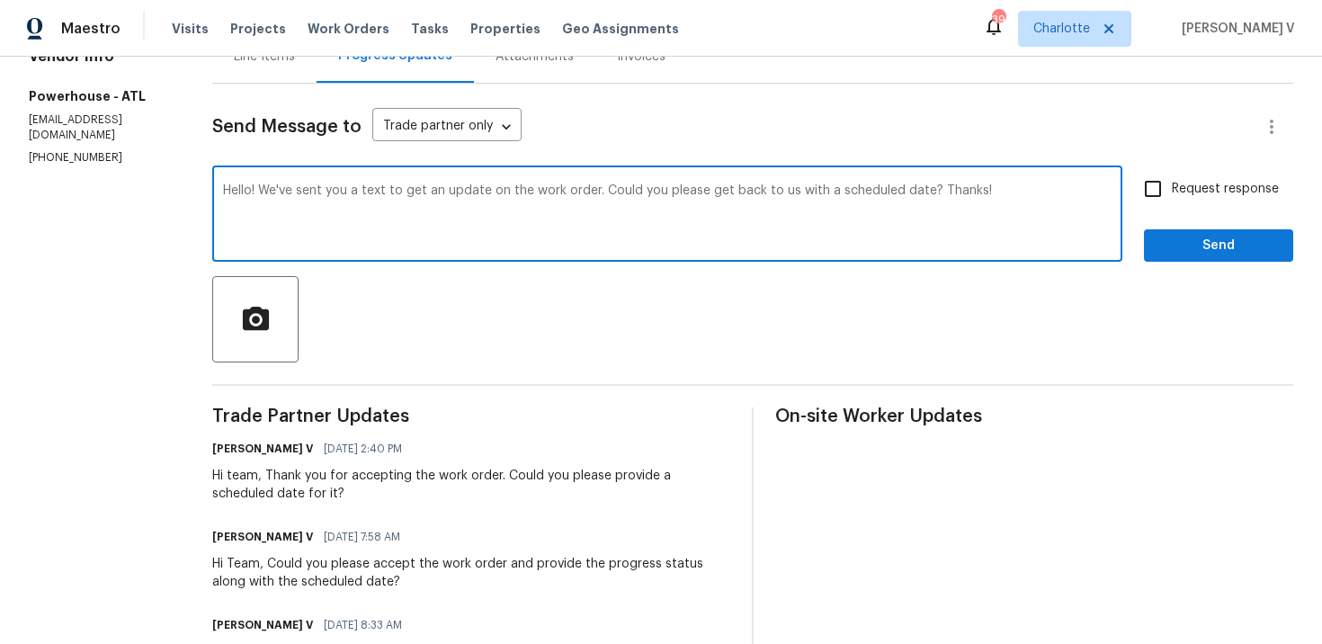
type textarea "Hello! We've sent you a text to get an update on the work order. Could you plea…"
click at [1149, 198] on input "Request response" at bounding box center [1153, 189] width 38 height 38
checkbox input "true"
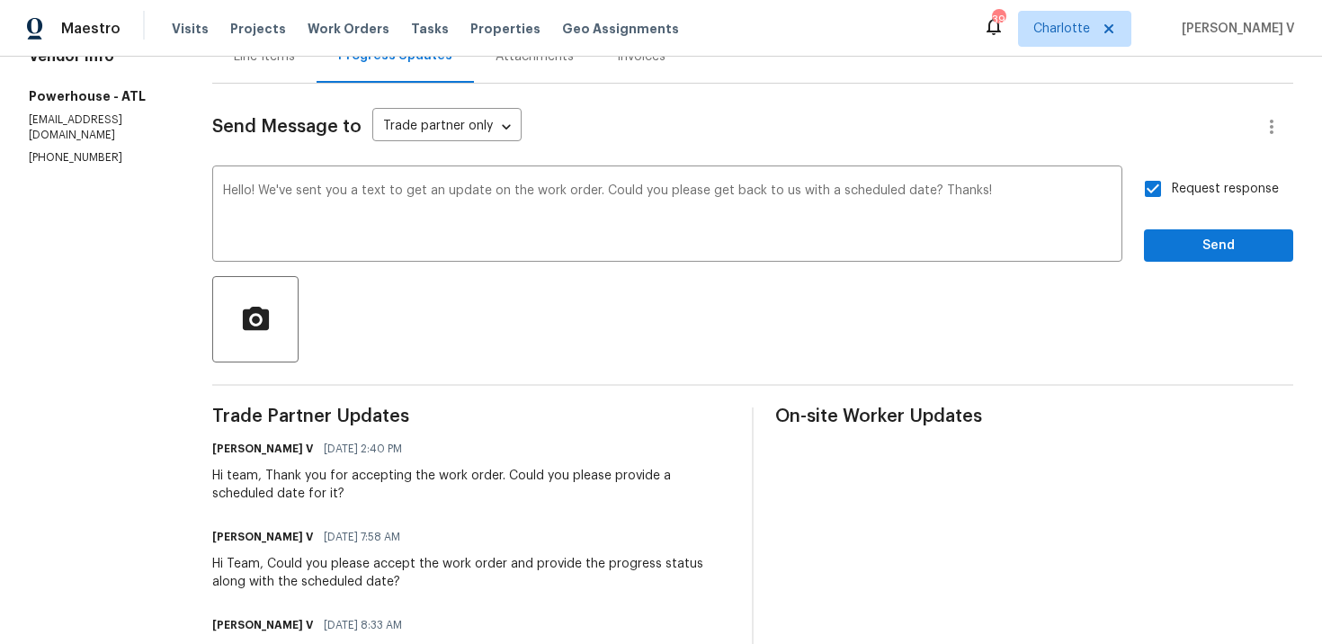
click at [1156, 216] on div "Request response Send" at bounding box center [1218, 216] width 149 height 92
click at [1168, 242] on span "Send" at bounding box center [1218, 246] width 121 height 22
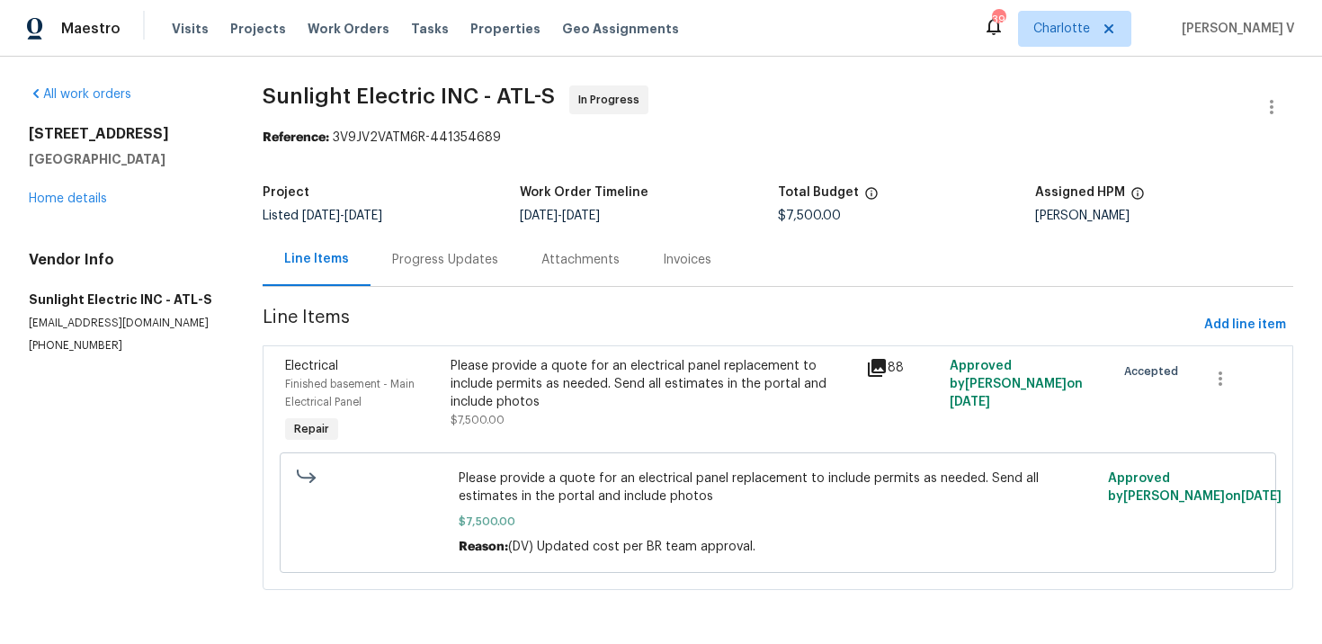
click at [439, 237] on div "Progress Updates" at bounding box center [445, 259] width 149 height 53
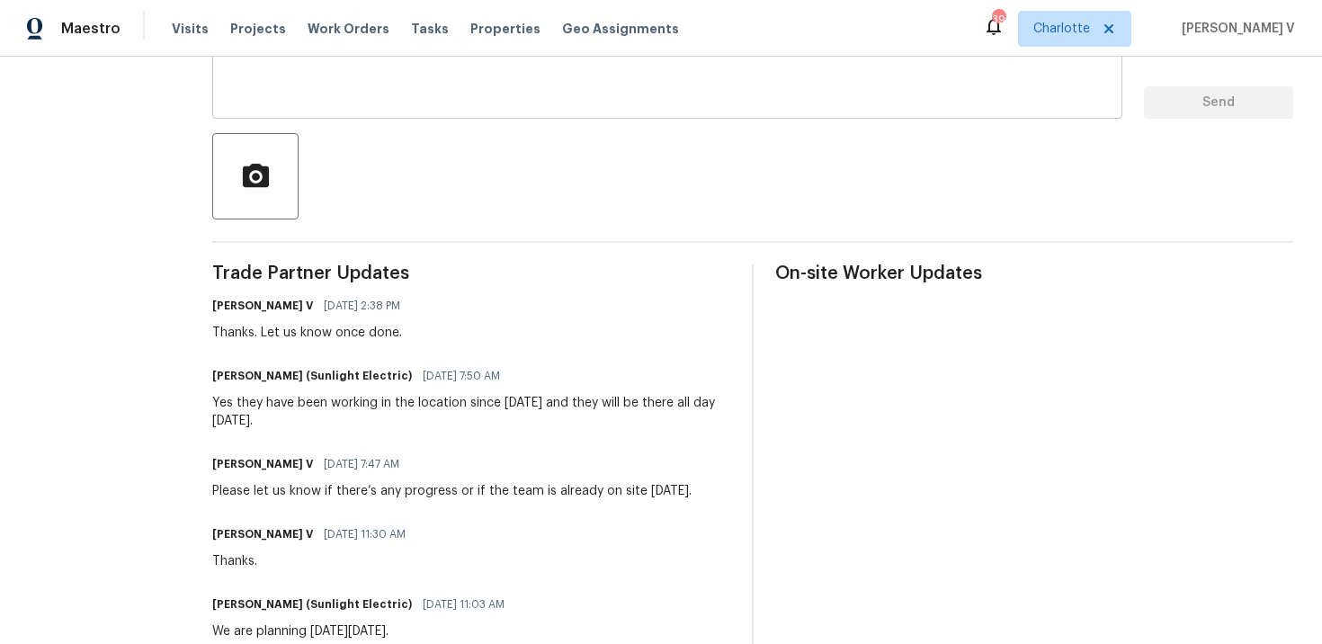
scroll to position [323, 0]
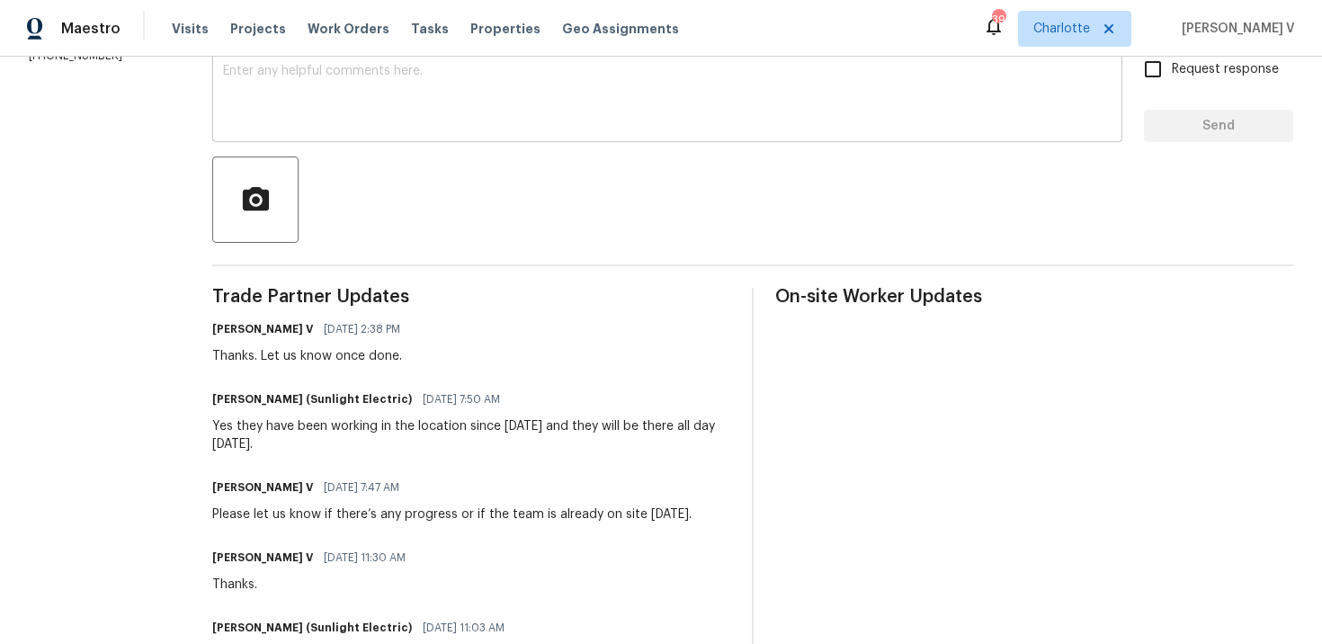
click at [382, 115] on textarea at bounding box center [667, 96] width 889 height 63
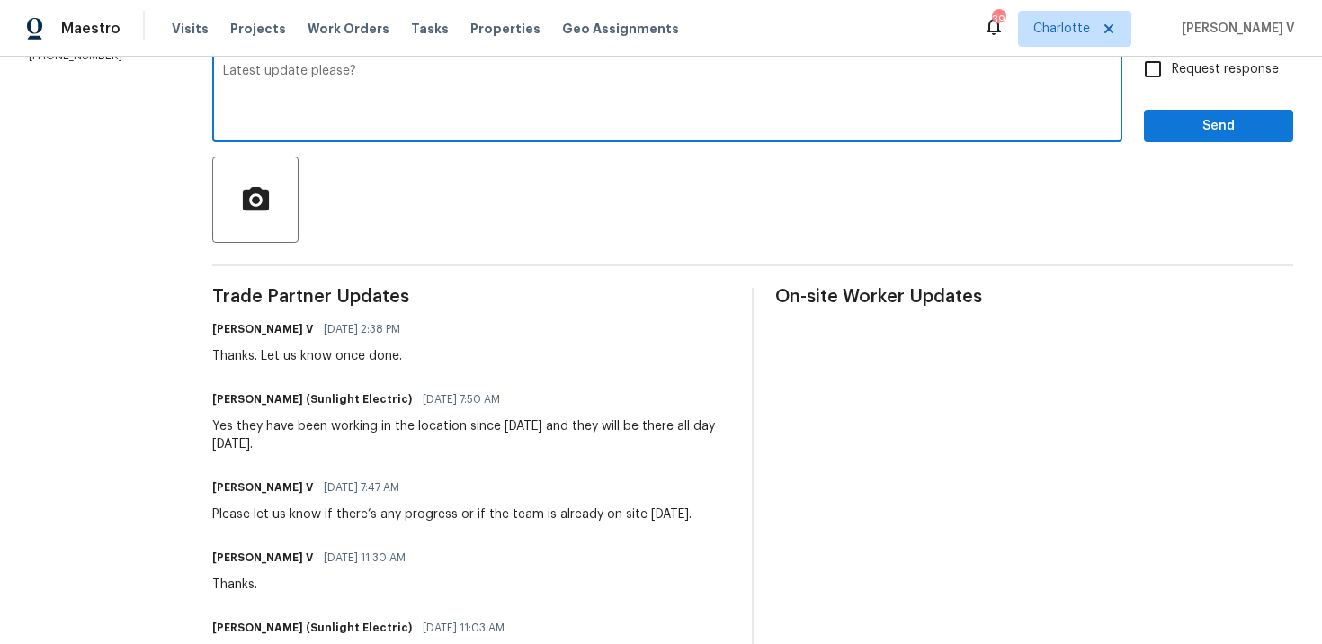
type textarea "Latest update please?"
click at [1171, 69] on input "Request response" at bounding box center [1153, 69] width 38 height 38
checkbox input "true"
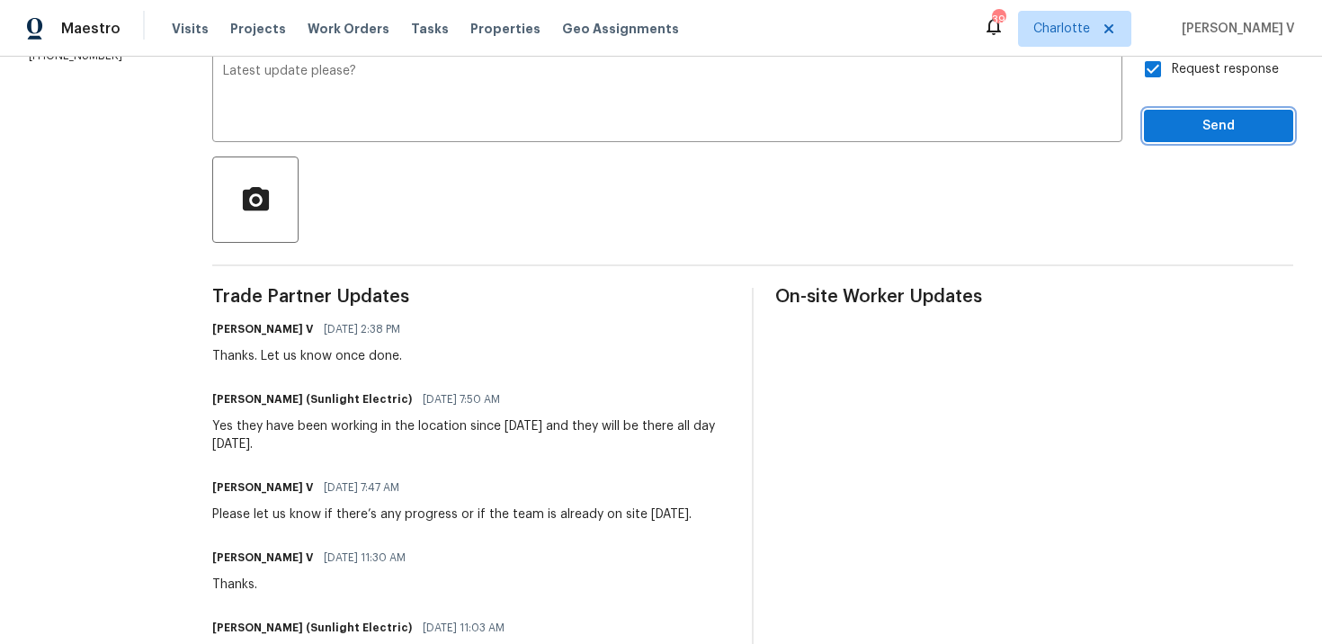
click at [1199, 126] on span "Send" at bounding box center [1218, 126] width 121 height 22
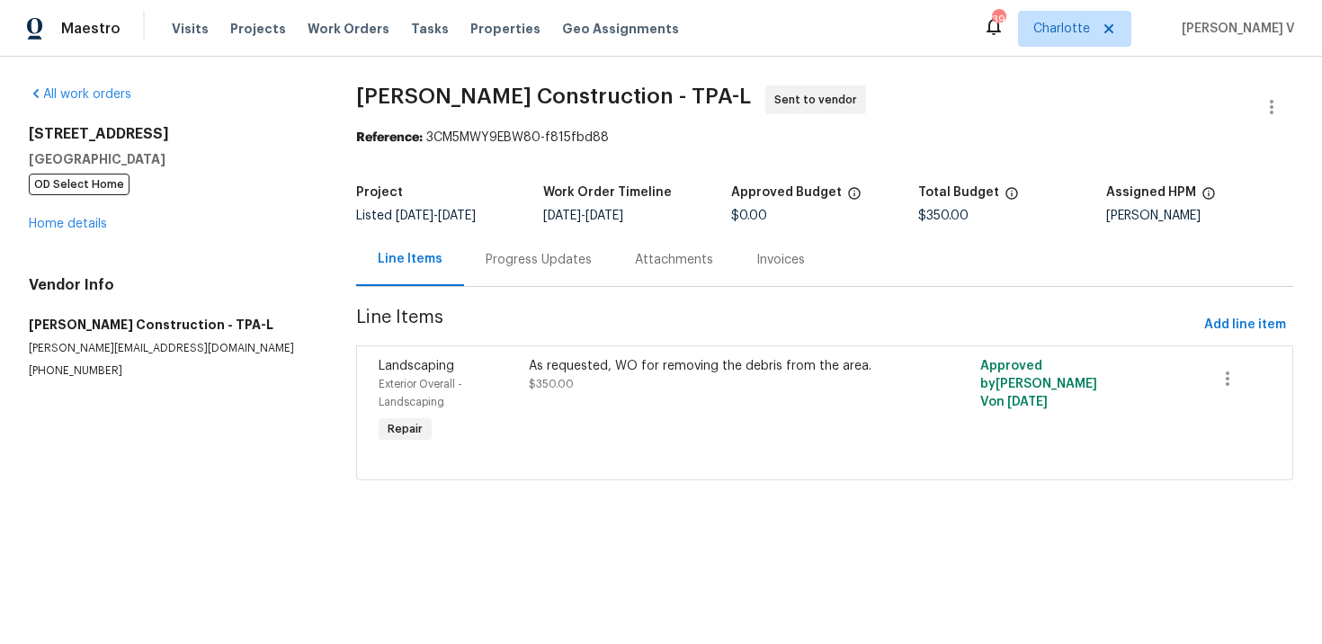
click at [532, 259] on div "Progress Updates" at bounding box center [539, 260] width 106 height 18
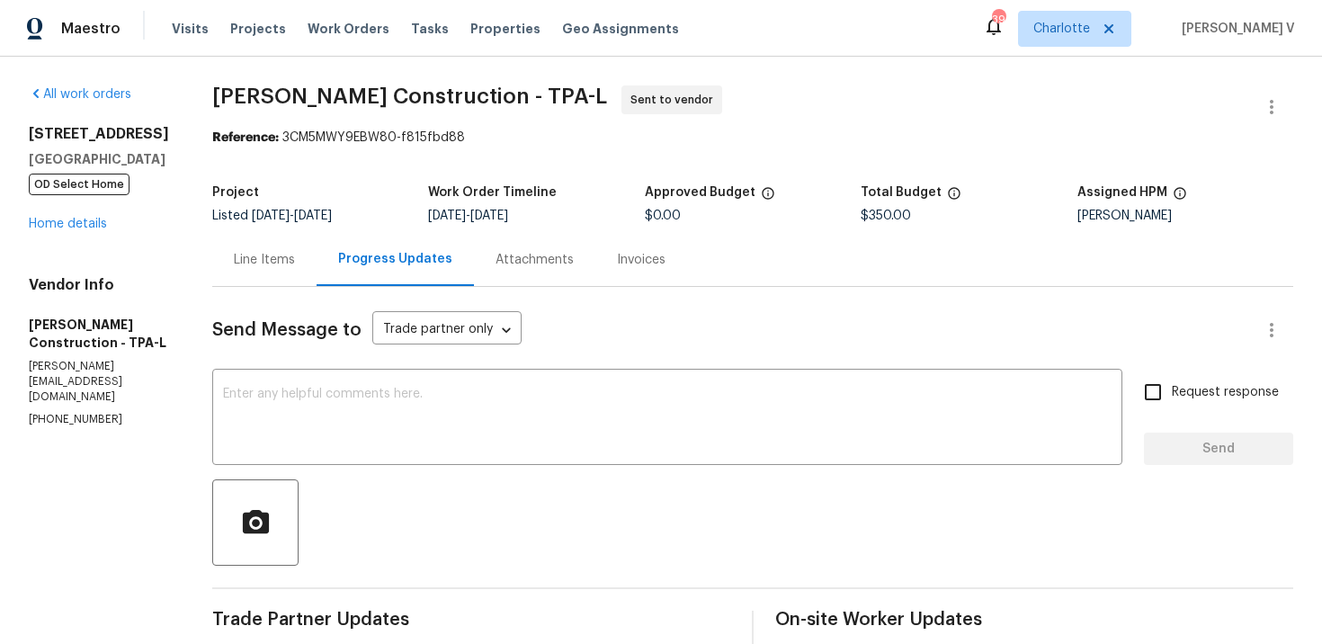
click at [304, 246] on div "Line Items" at bounding box center [264, 259] width 104 height 53
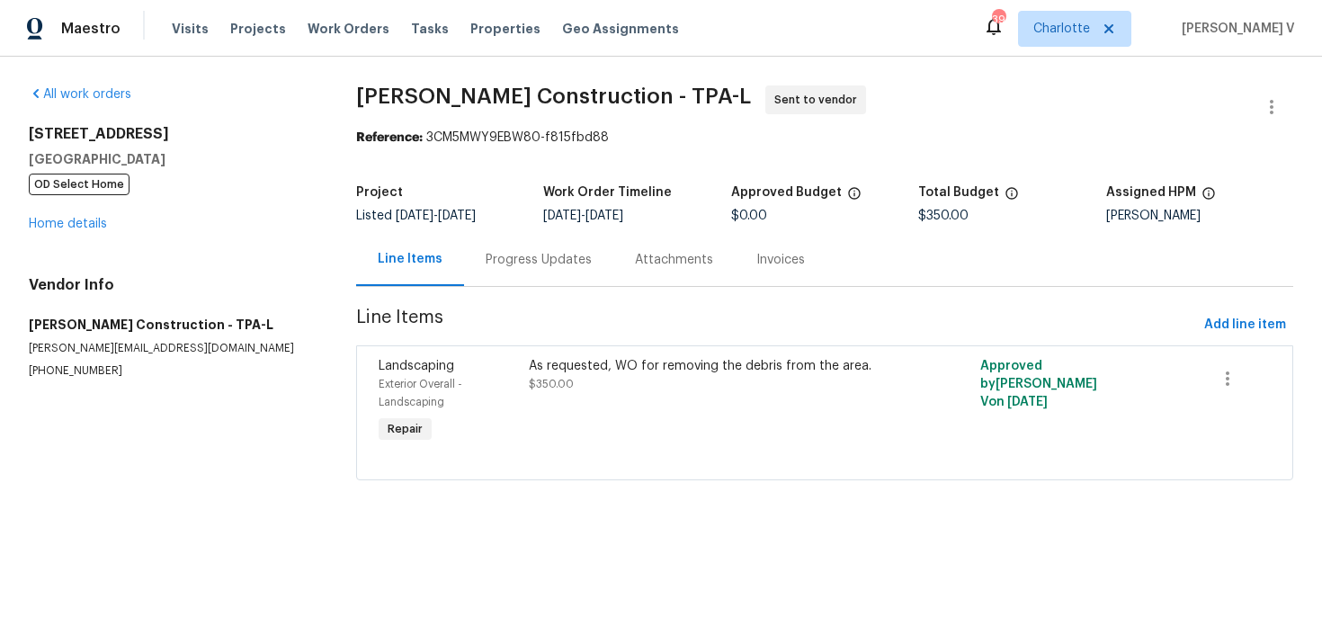
click at [32, 372] on p "[PHONE_NUMBER]" at bounding box center [171, 370] width 284 height 15
copy p "[PHONE_NUMBER]"
click at [528, 249] on div "Progress Updates" at bounding box center [538, 259] width 149 height 53
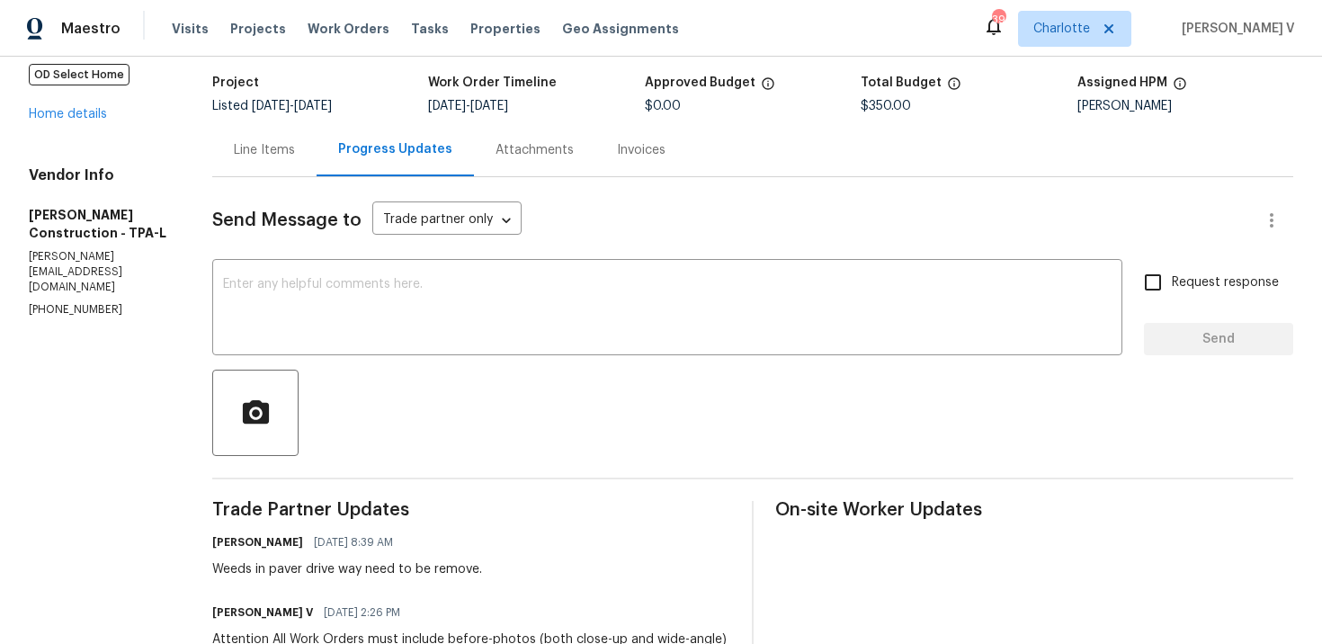
scroll to position [109, 0]
click at [71, 122] on div "[STREET_ADDRESS] OD Select Home Home details" at bounding box center [99, 70] width 140 height 108
click at [69, 117] on link "Home details" at bounding box center [68, 115] width 78 height 13
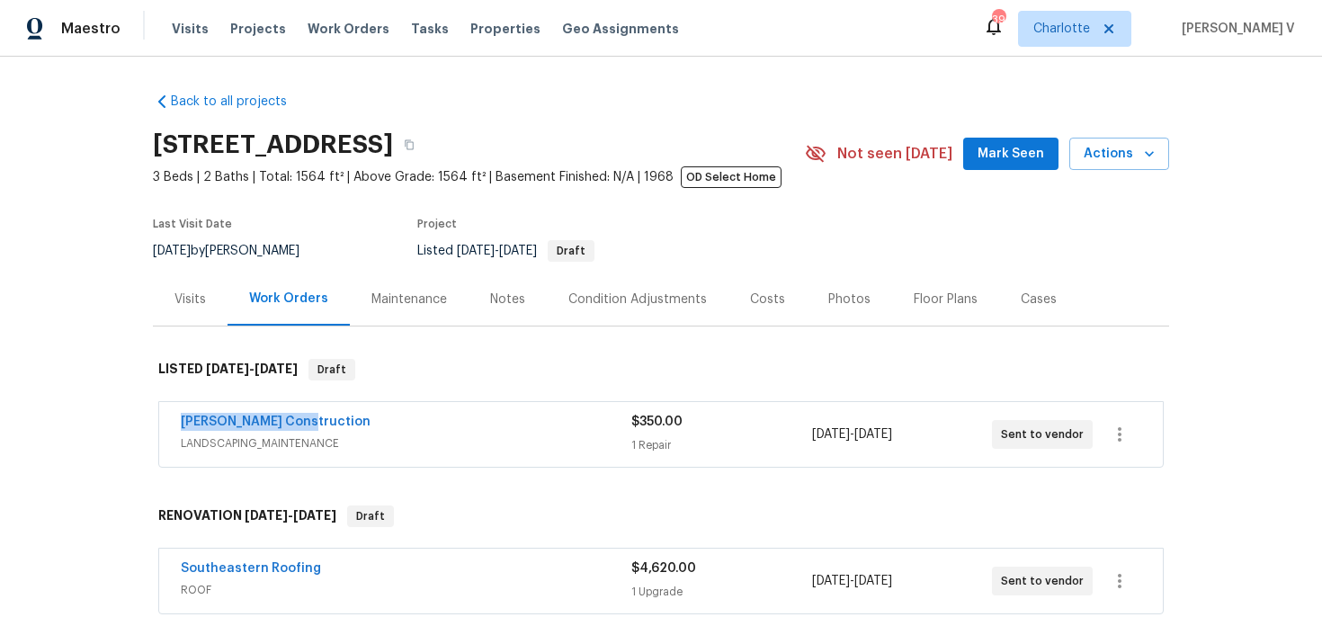
drag, startPoint x: 172, startPoint y: 425, endPoint x: 364, endPoint y: 425, distance: 192.5
click at [364, 425] on div "[PERSON_NAME] Construction LANDSCAPING_MAINTENANCE $350.00 1 Repair [DATE] - [D…" at bounding box center [661, 434] width 1004 height 65
copy link "[PERSON_NAME] Construction"
click at [264, 425] on link "[PERSON_NAME] Construction" at bounding box center [276, 422] width 190 height 13
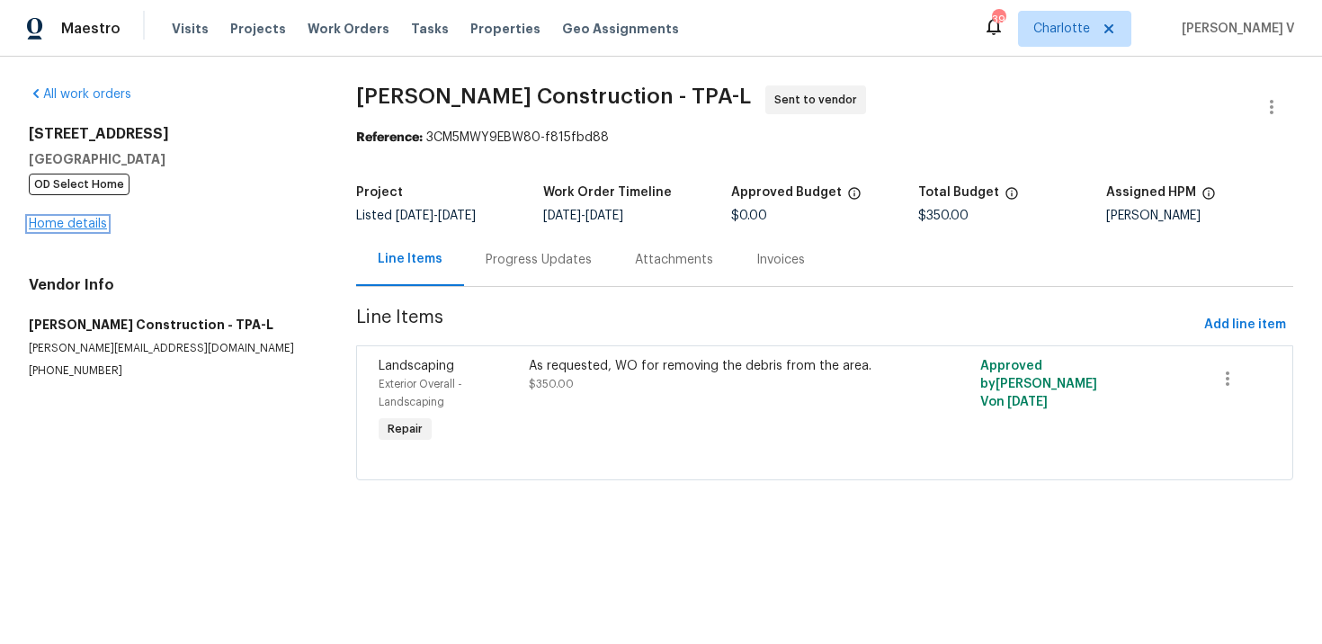
click at [69, 226] on link "Home details" at bounding box center [68, 224] width 78 height 13
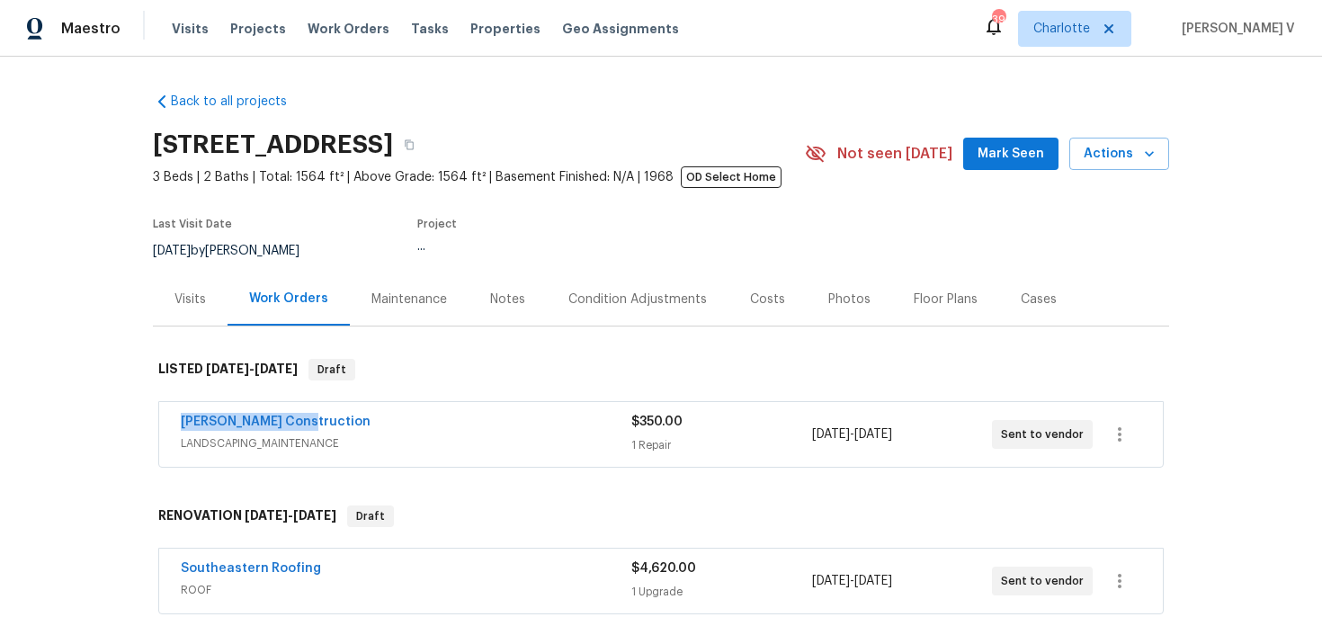
drag, startPoint x: 163, startPoint y: 419, endPoint x: 356, endPoint y: 419, distance: 193.4
click at [356, 419] on div "Stine Construction LANDSCAPING_MAINTENANCE $350.00 1 Repair 10/1/2025 - 10/3/20…" at bounding box center [661, 434] width 1004 height 65
copy link "Stine Construction"
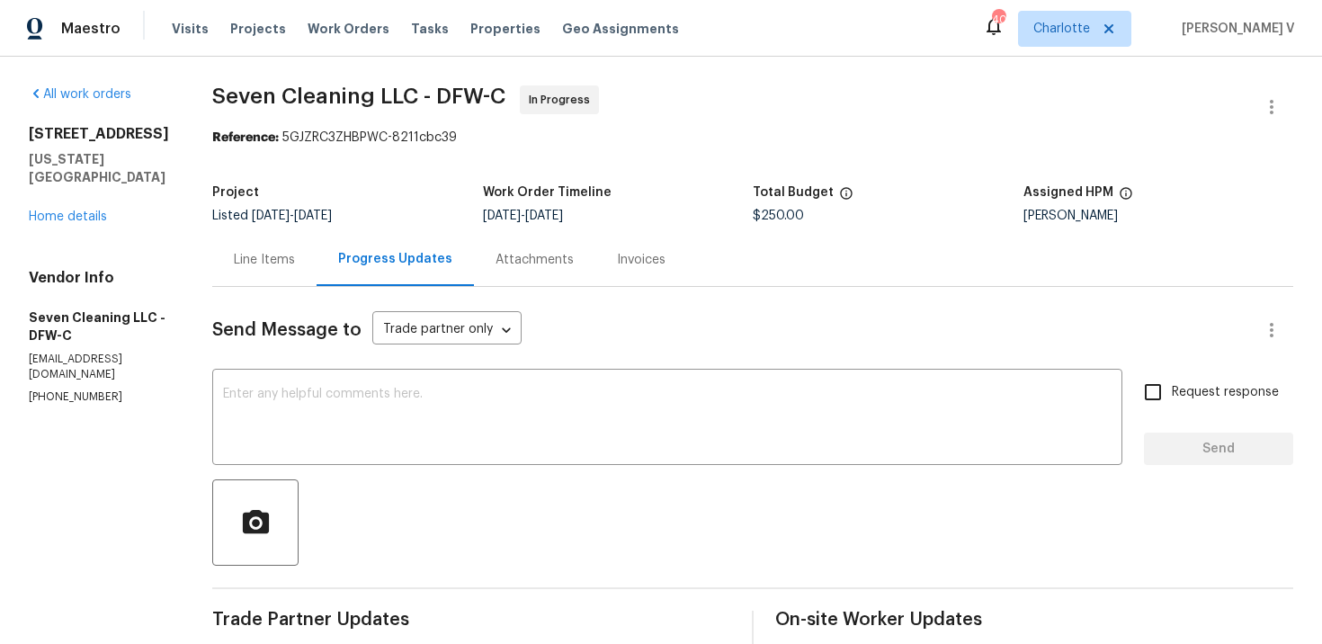
click at [80, 354] on div "Vendor Info Seven Cleaning LLC - DFW-C sevencleaningdfw@gmail.com (682) 532-0085" at bounding box center [99, 337] width 140 height 136
copy p "(682) 532-0085"
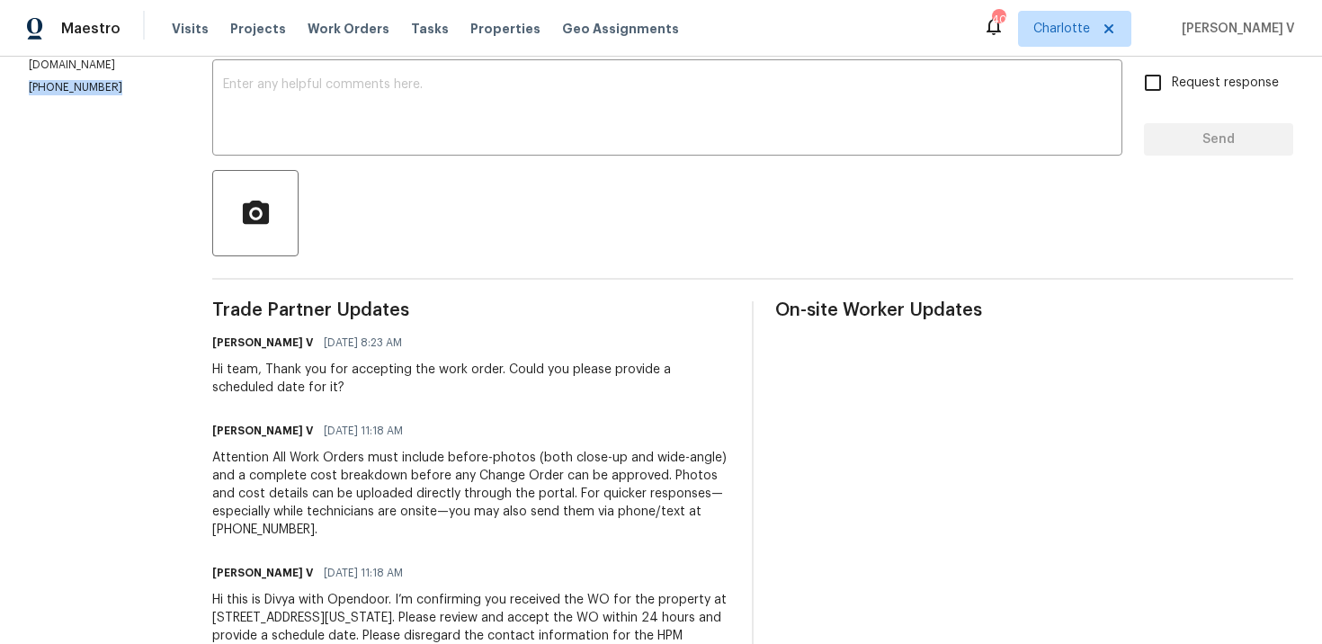
scroll to position [379, 0]
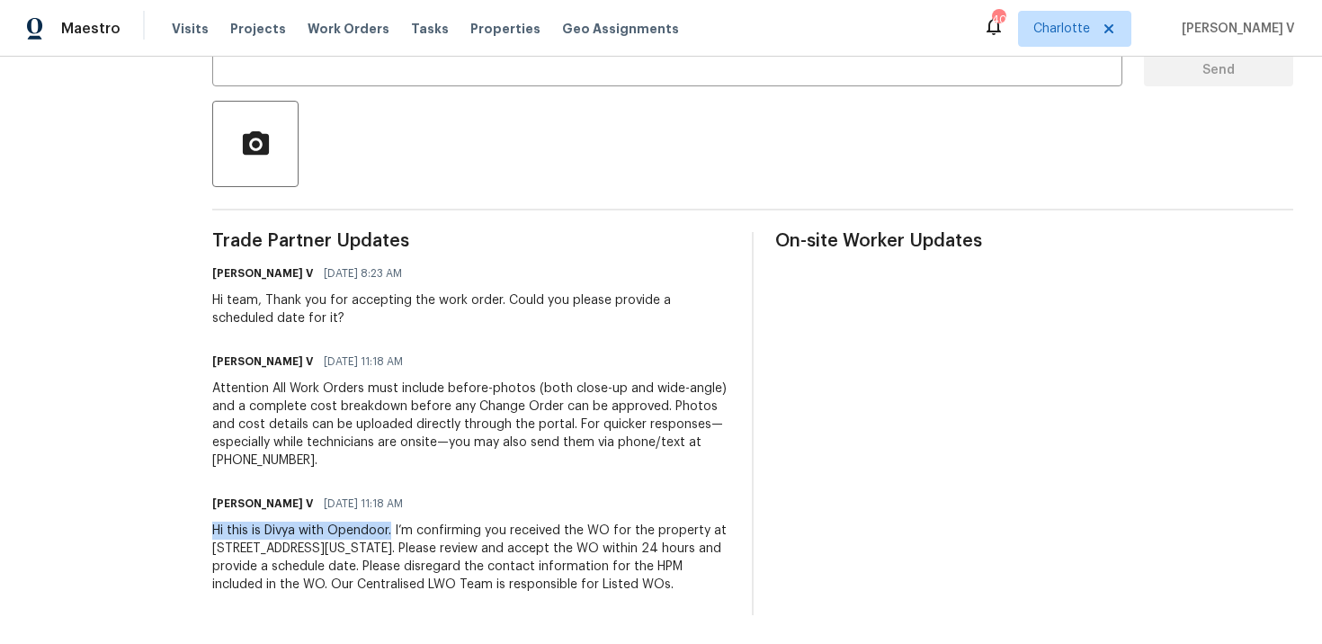
drag, startPoint x: 216, startPoint y: 532, endPoint x: 406, endPoint y: 533, distance: 189.8
click at [406, 534] on div "All work orders 3915 Tower Cir Nevada, TX 75173 Home details Vendor Info Seven …" at bounding box center [661, 161] width 1322 height 966
copy div "Hi this is Divya with Opendoor."
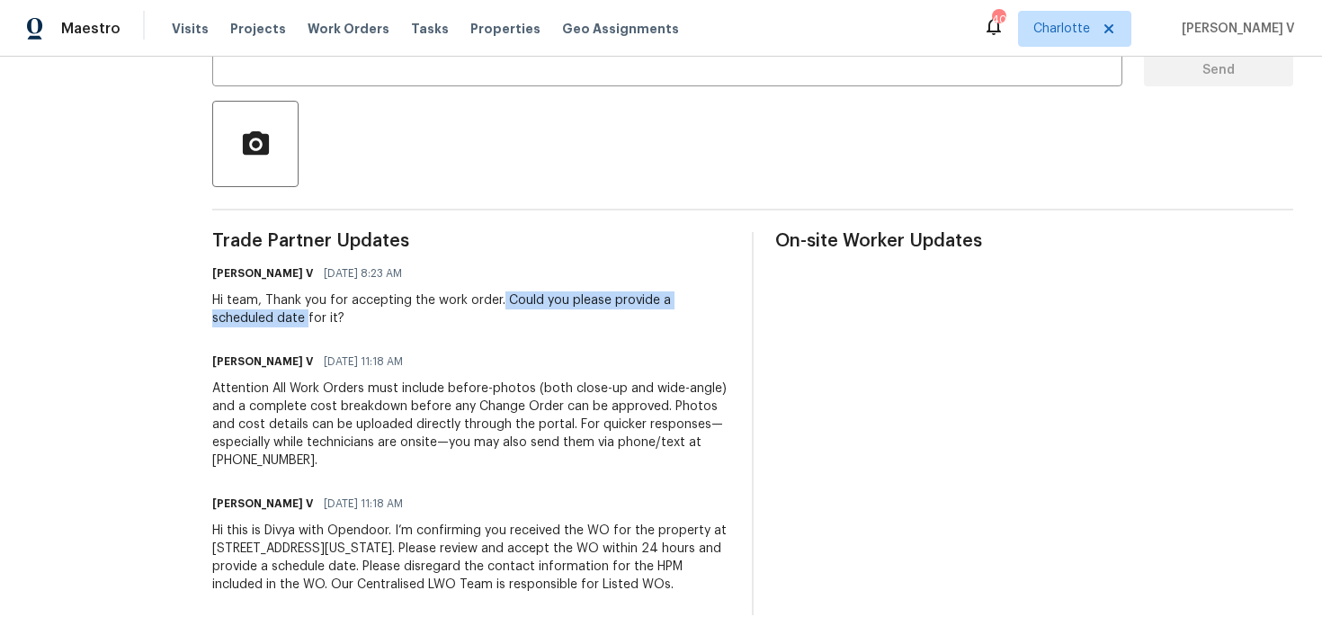
drag, startPoint x: 515, startPoint y: 302, endPoint x: 320, endPoint y: 315, distance: 195.6
click at [320, 316] on div "Hi team, Thank you for accepting the work order. Could you please provide a sch…" at bounding box center [471, 309] width 518 height 36
copy div "Could you please provide a scheduled date"
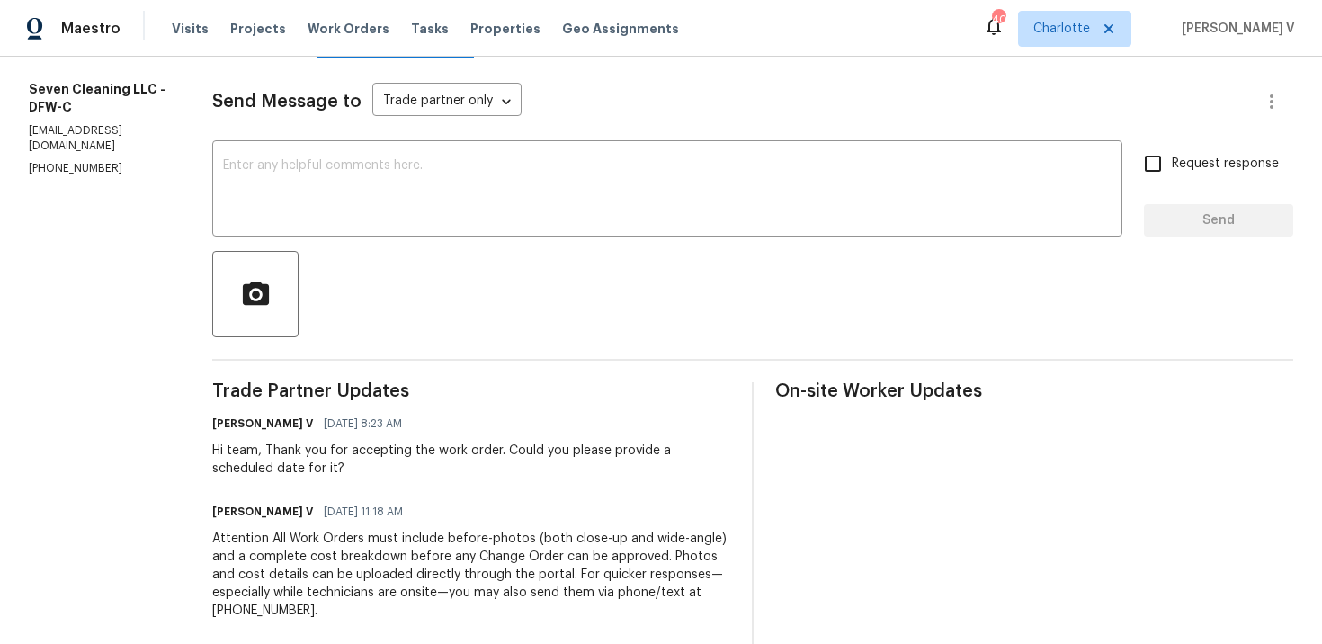
click at [450, 193] on textarea at bounding box center [667, 190] width 889 height 63
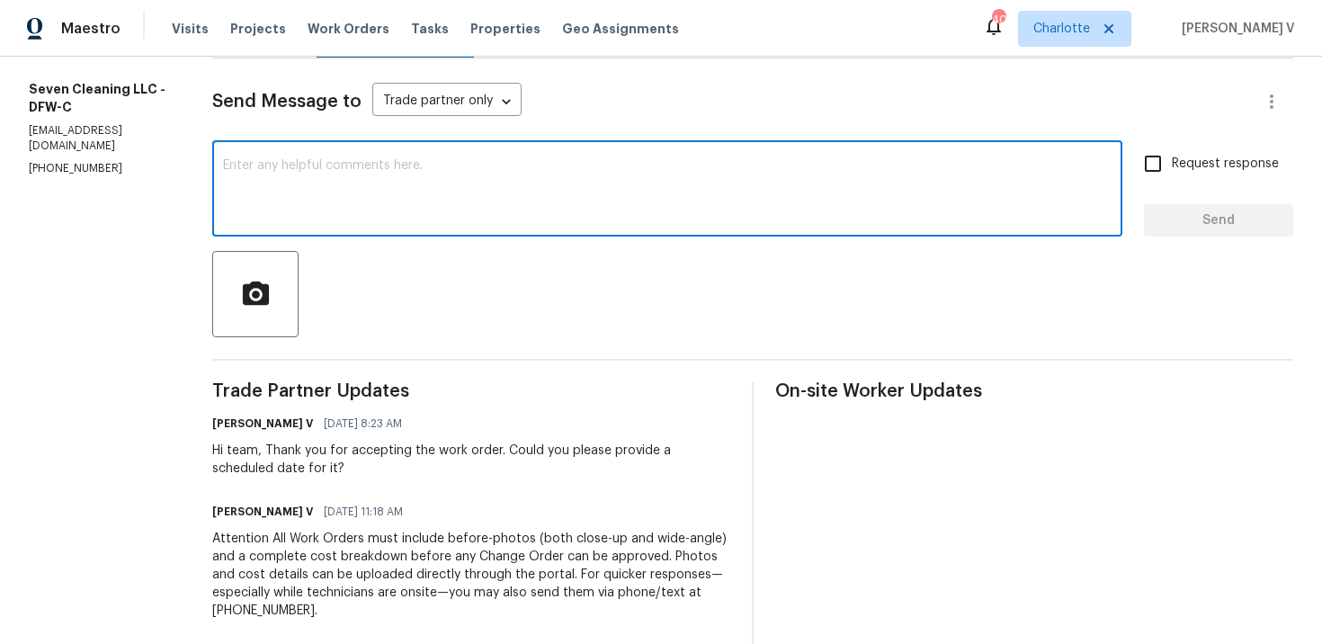
paste textarea "Hello! We've sent you a text to get an update on the work order. Could you plea…"
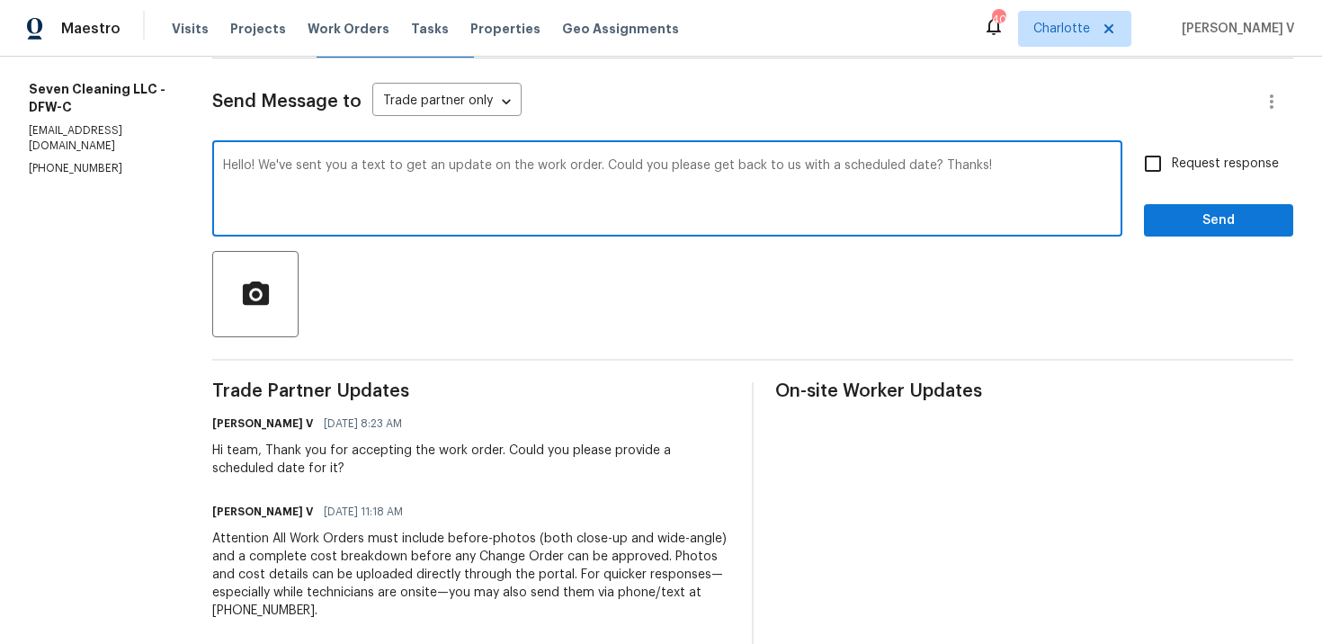
type textarea "Hello! We've sent you a text to get an update on the work order. Could you plea…"
click at [1166, 159] on input "Request response" at bounding box center [1153, 164] width 38 height 38
checkbox input "true"
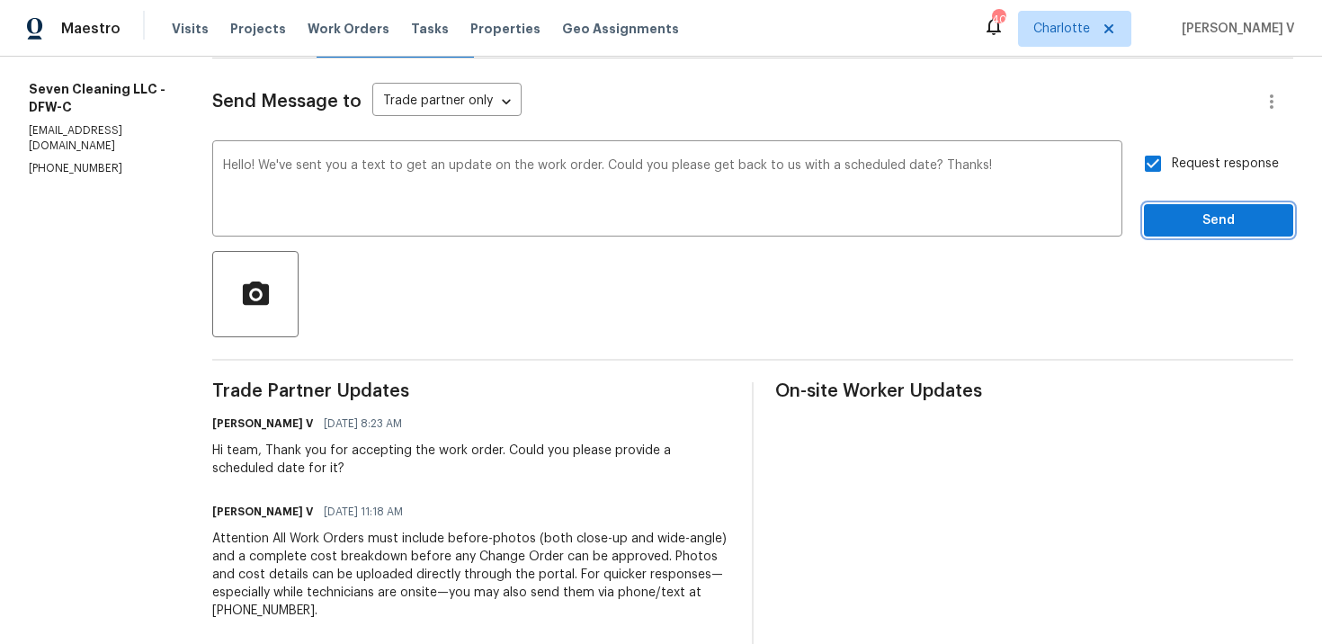
click at [1176, 225] on span "Send" at bounding box center [1218, 221] width 121 height 22
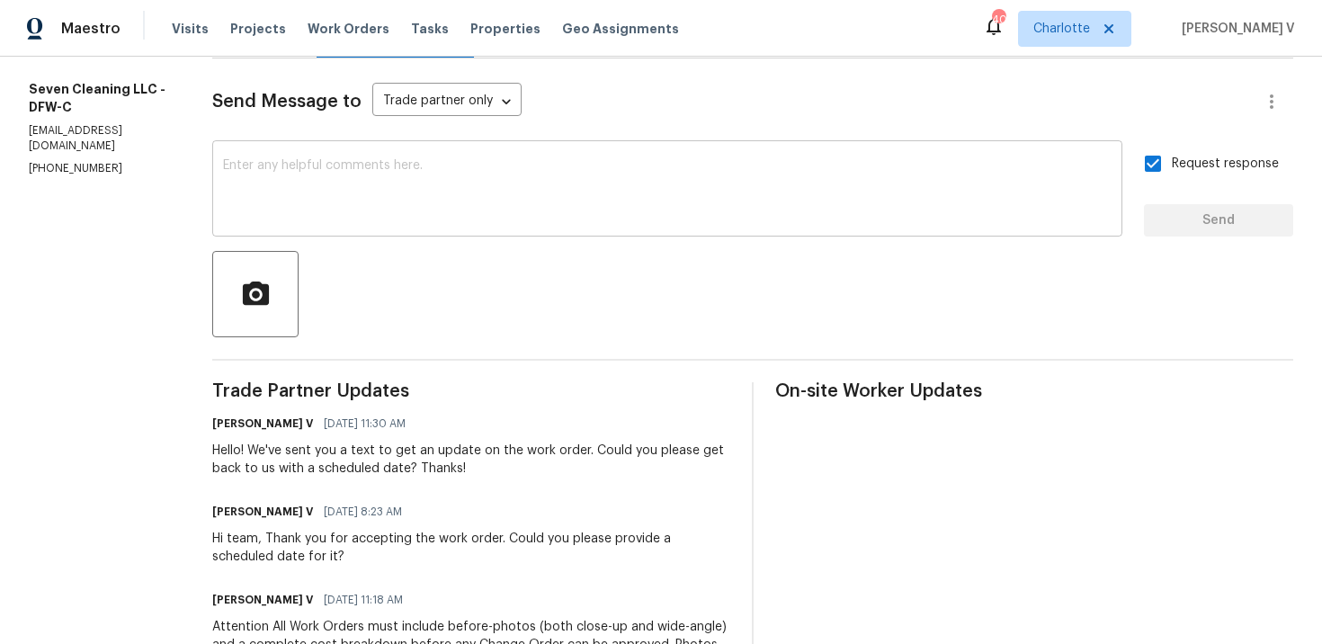
scroll to position [0, 0]
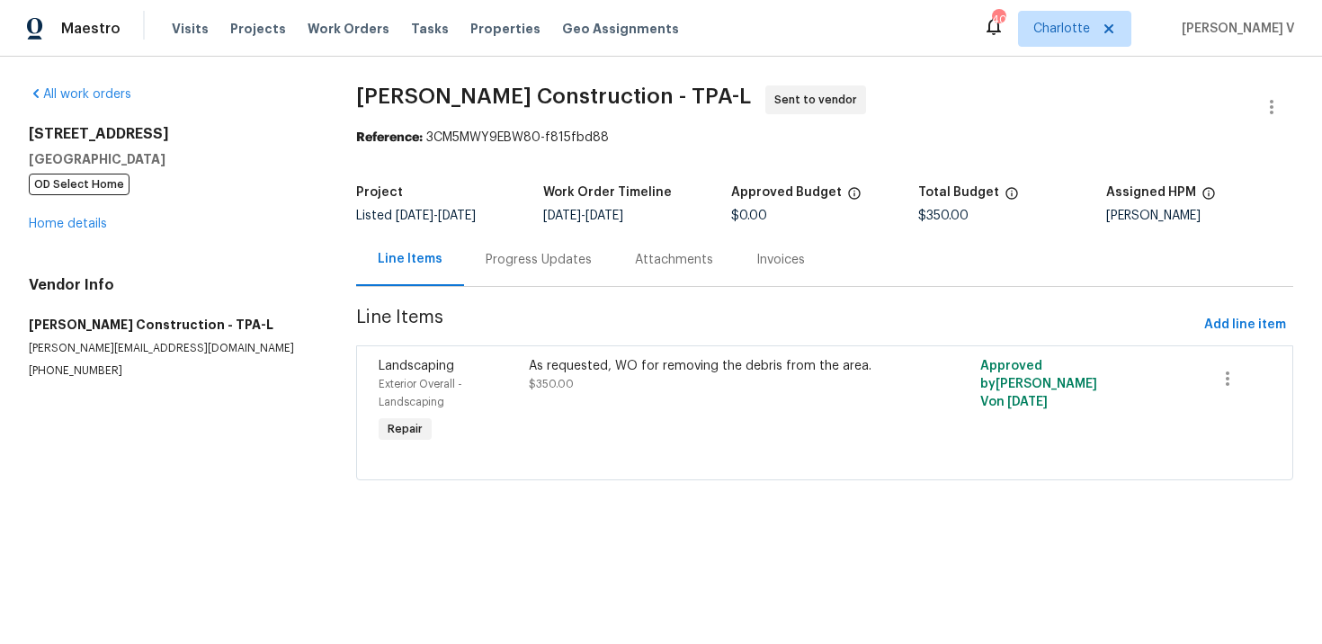
click at [454, 262] on div "Line Items" at bounding box center [410, 259] width 108 height 53
click at [516, 263] on div "Progress Updates" at bounding box center [539, 260] width 106 height 18
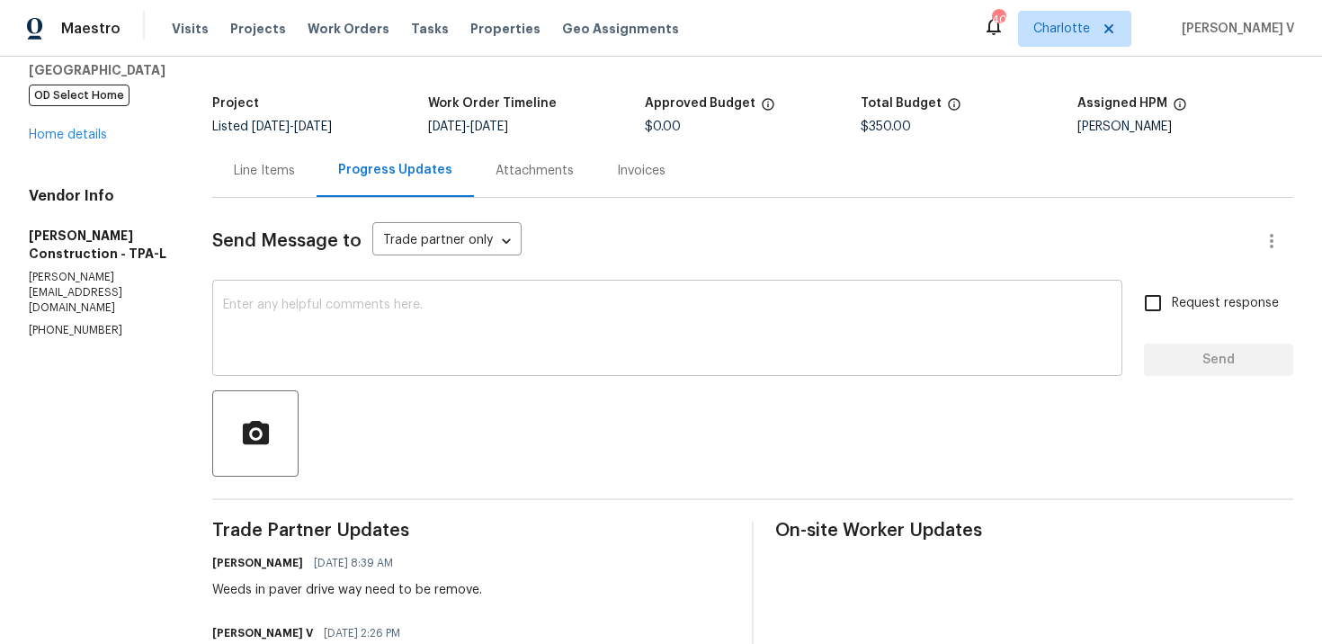
scroll to position [125, 0]
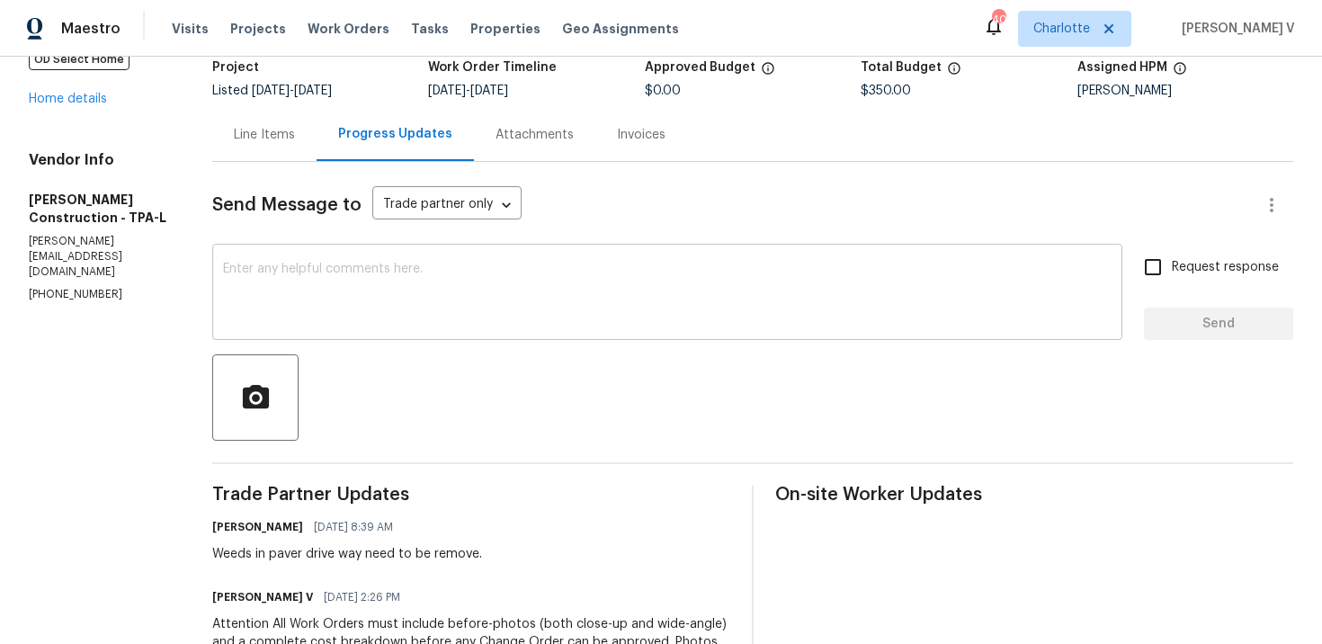
click at [543, 310] on textarea at bounding box center [667, 294] width 889 height 63
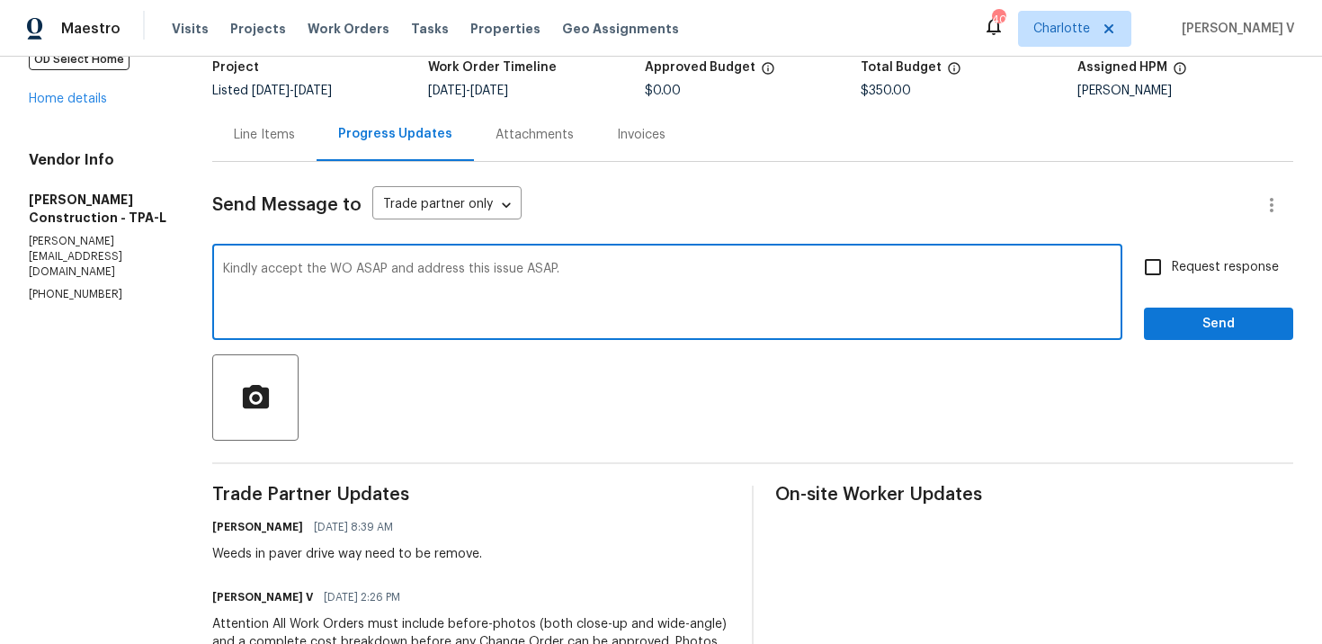
click at [426, 271] on textarea "Kindly accept the WO ASAP and address this issue ASAP." at bounding box center [667, 294] width 889 height 63
type textarea "Kindly accept the WO and address this issue ASAP."
click at [1152, 262] on input "Request response" at bounding box center [1153, 267] width 38 height 38
checkbox input "true"
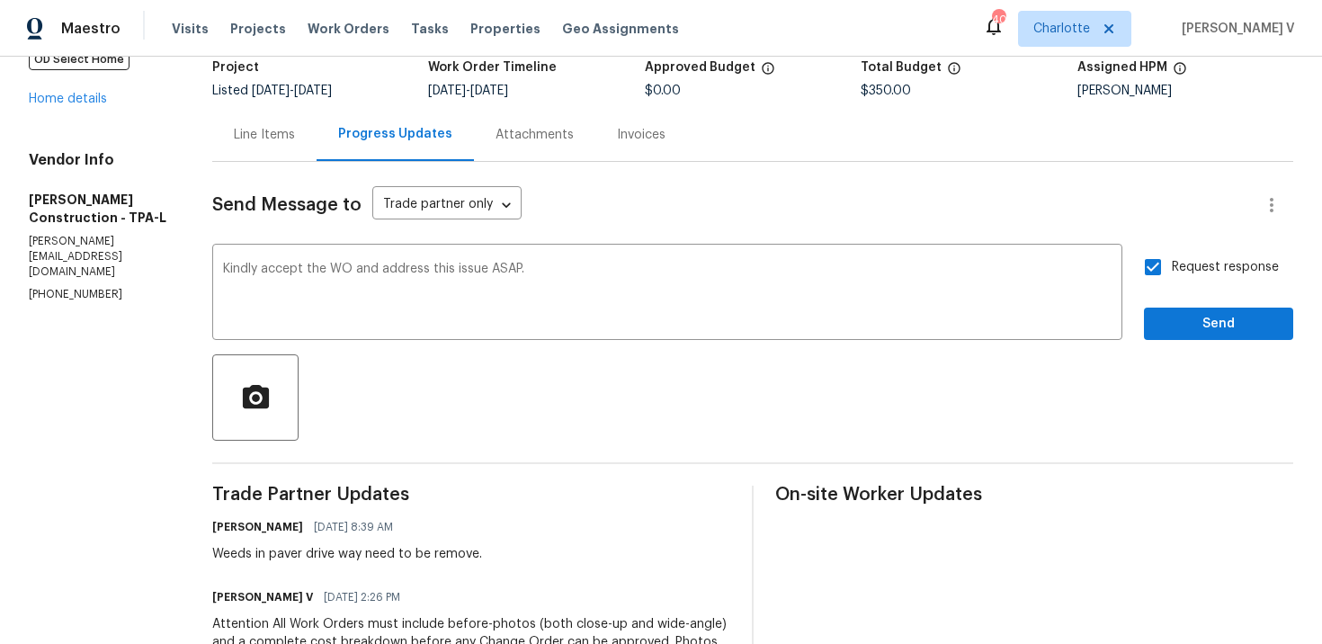
click at [1255, 308] on div "Request response Send" at bounding box center [1218, 294] width 149 height 92
click at [1215, 324] on span "Send" at bounding box center [1218, 324] width 121 height 22
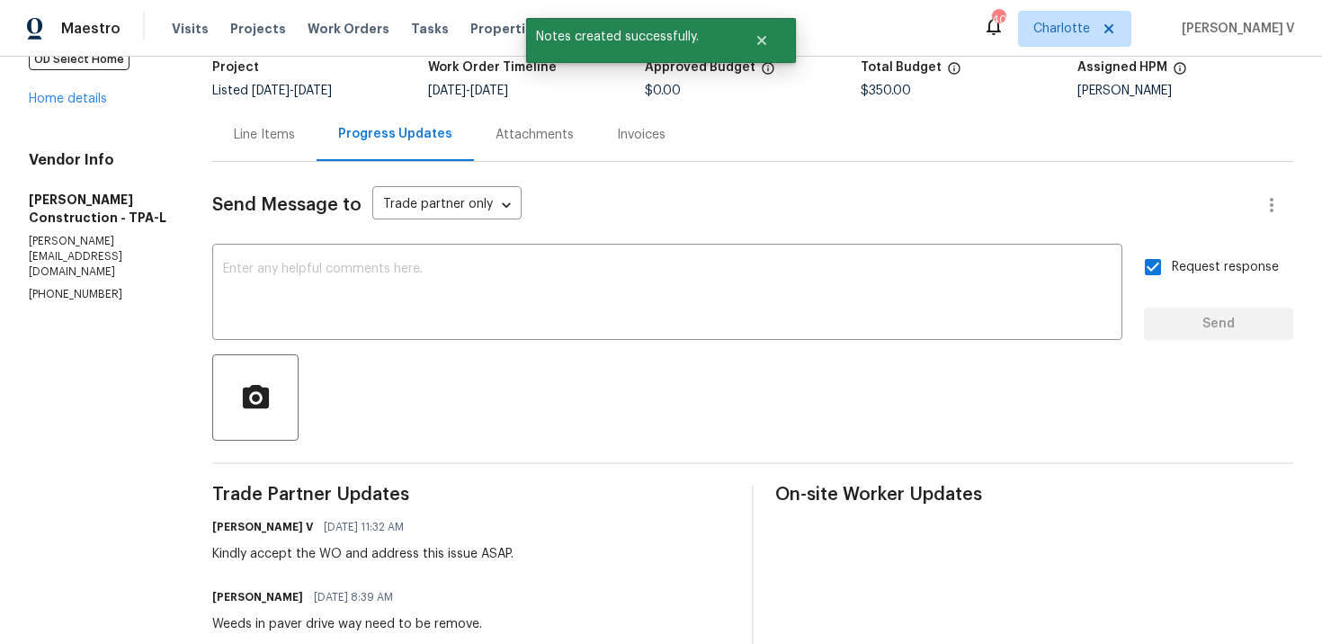
click at [76, 287] on p "(813) 752-9119" at bounding box center [99, 294] width 140 height 15
copy p "(813) 752-9119"
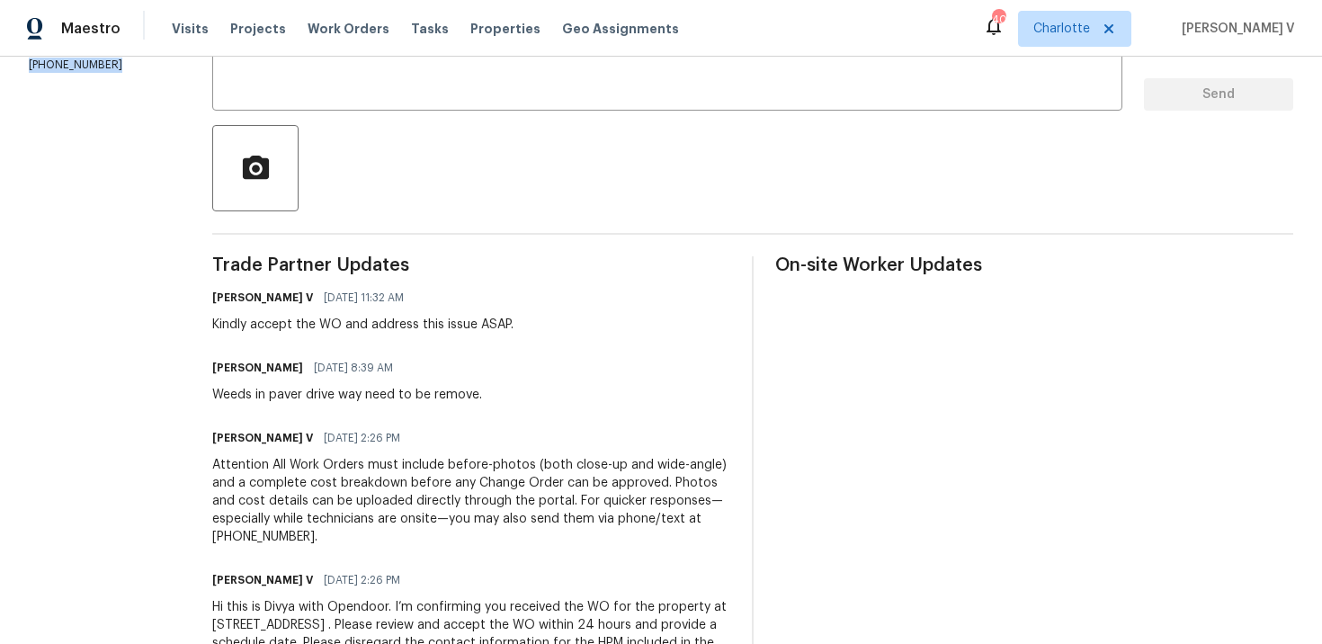
scroll to position [409, 0]
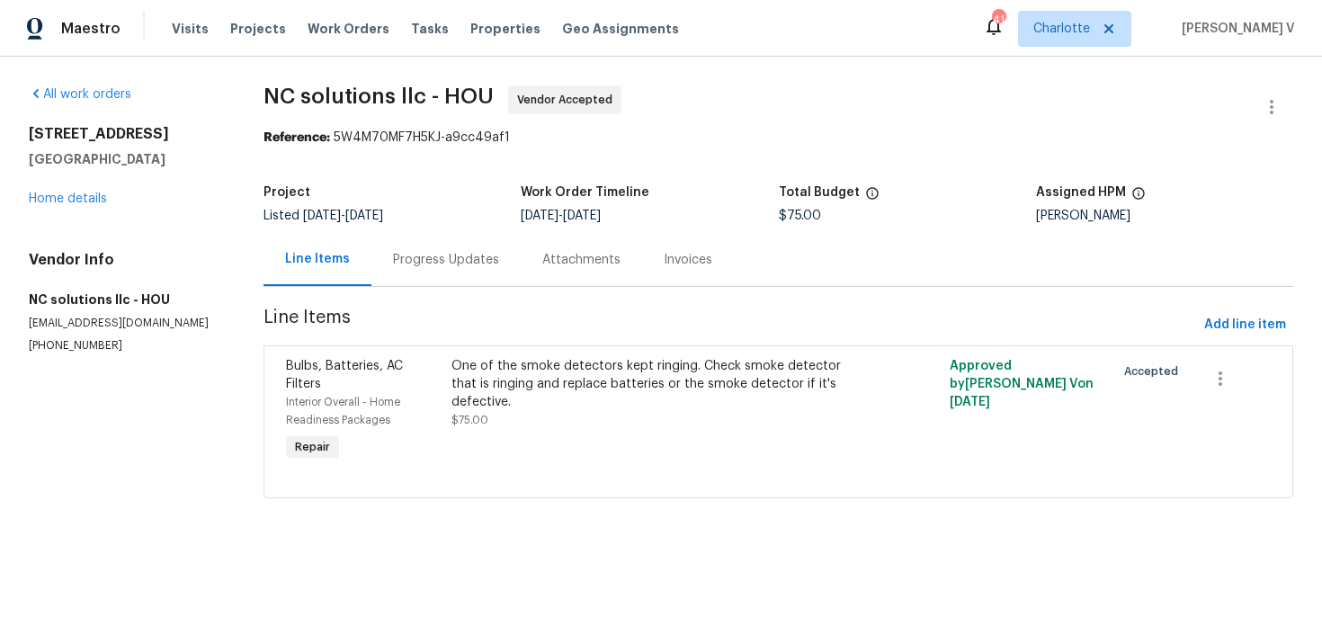
click at [432, 228] on div "Project Listed [DATE] - [DATE] Work Order Timeline [DATE] - [DATE] Total Budget…" at bounding box center [779, 204] width 1030 height 58
click at [434, 256] on div "Progress Updates" at bounding box center [446, 260] width 106 height 18
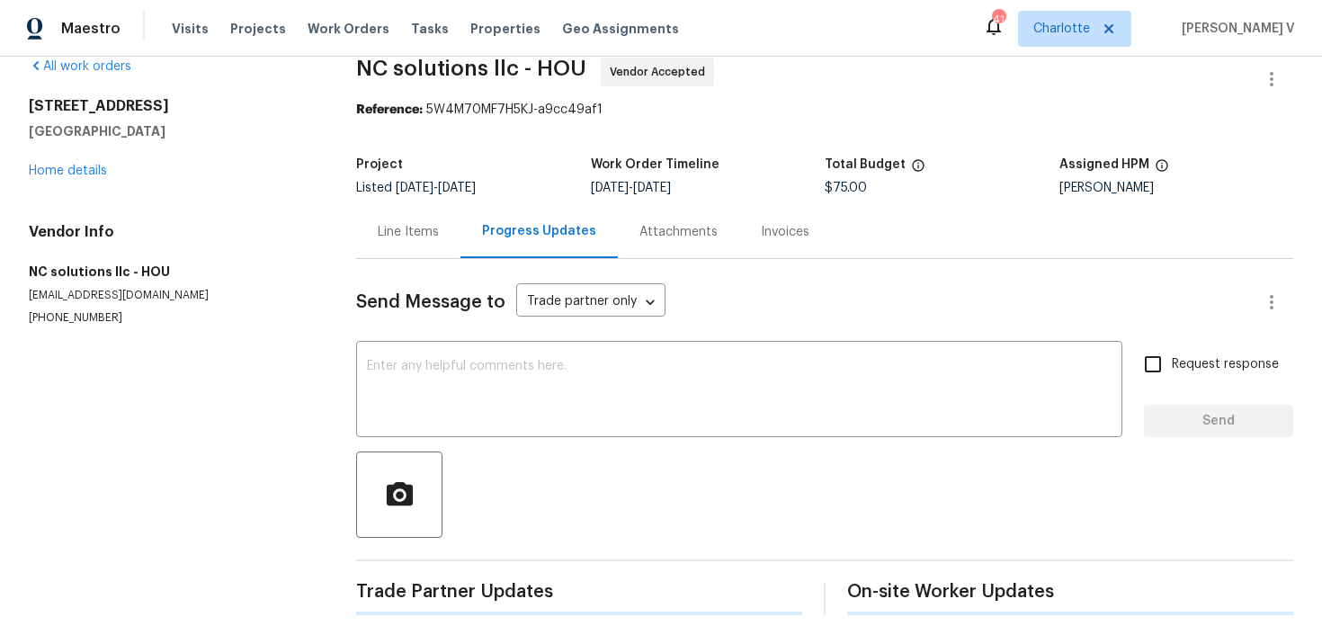
scroll to position [309, 0]
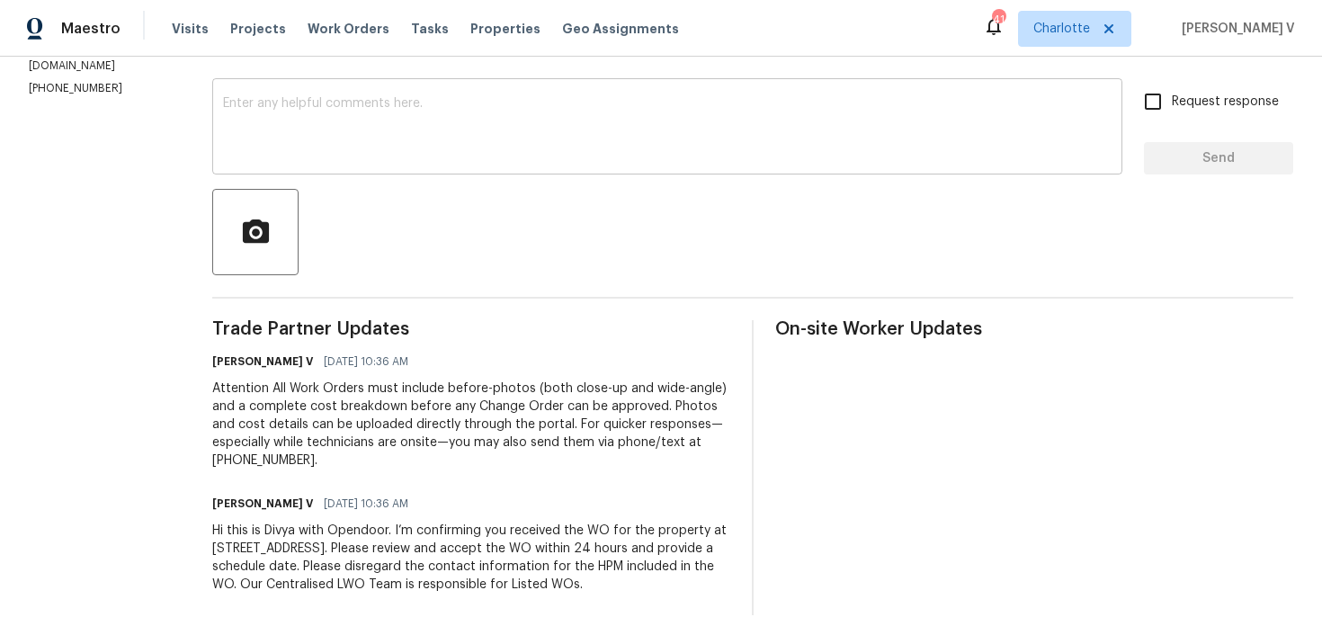
click at [416, 112] on textarea at bounding box center [667, 128] width 889 height 63
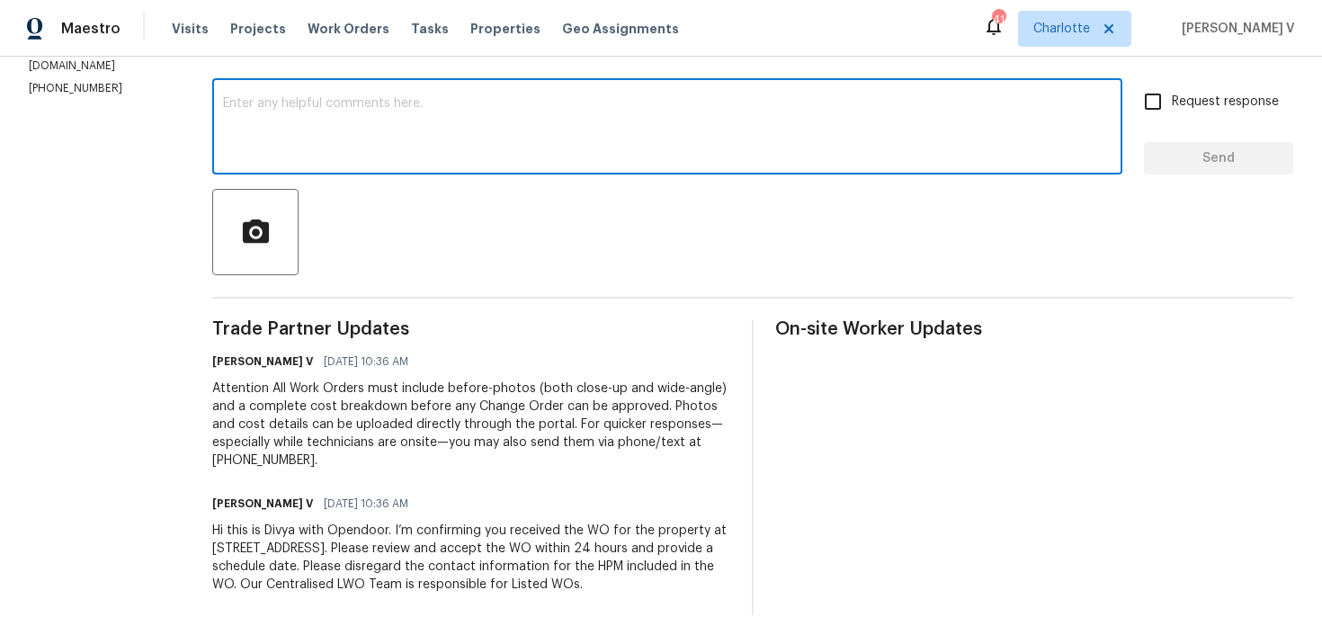
paste textarea "Hi team, Thank you for accepting the work order. Could you please provide a sch…"
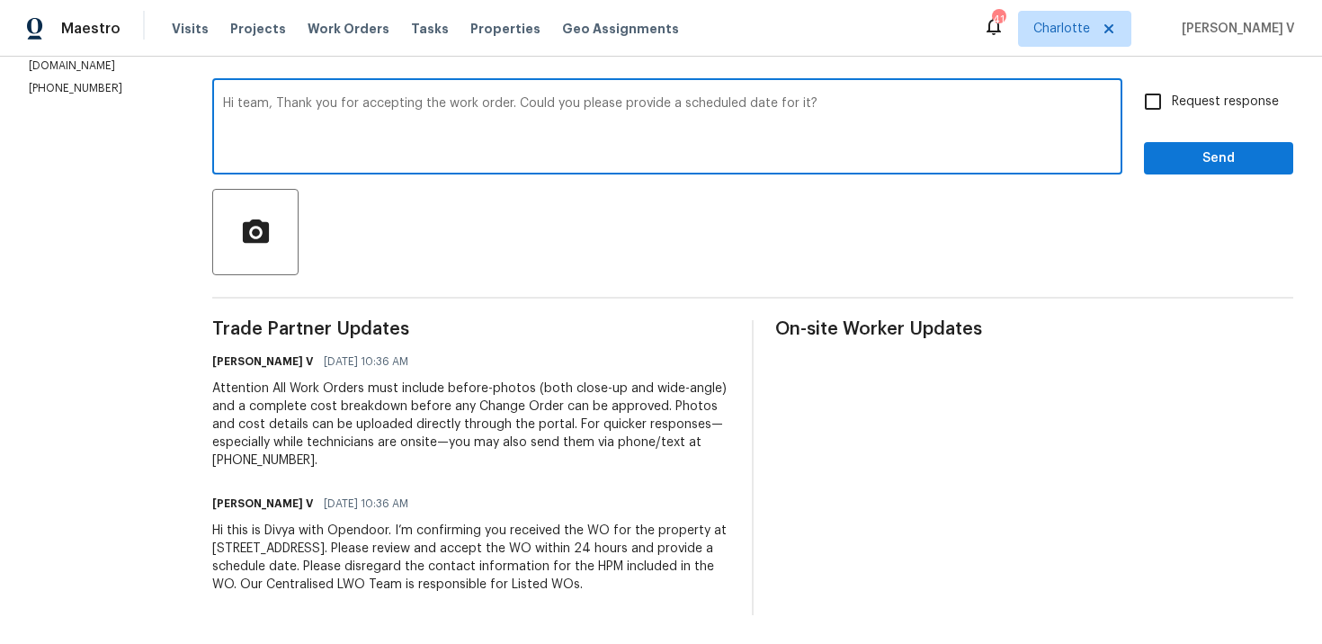
type textarea "Hi team, Thank you for accepting the work order. Could you please provide a sch…"
click at [1157, 83] on input "Request response" at bounding box center [1153, 102] width 38 height 38
checkbox input "true"
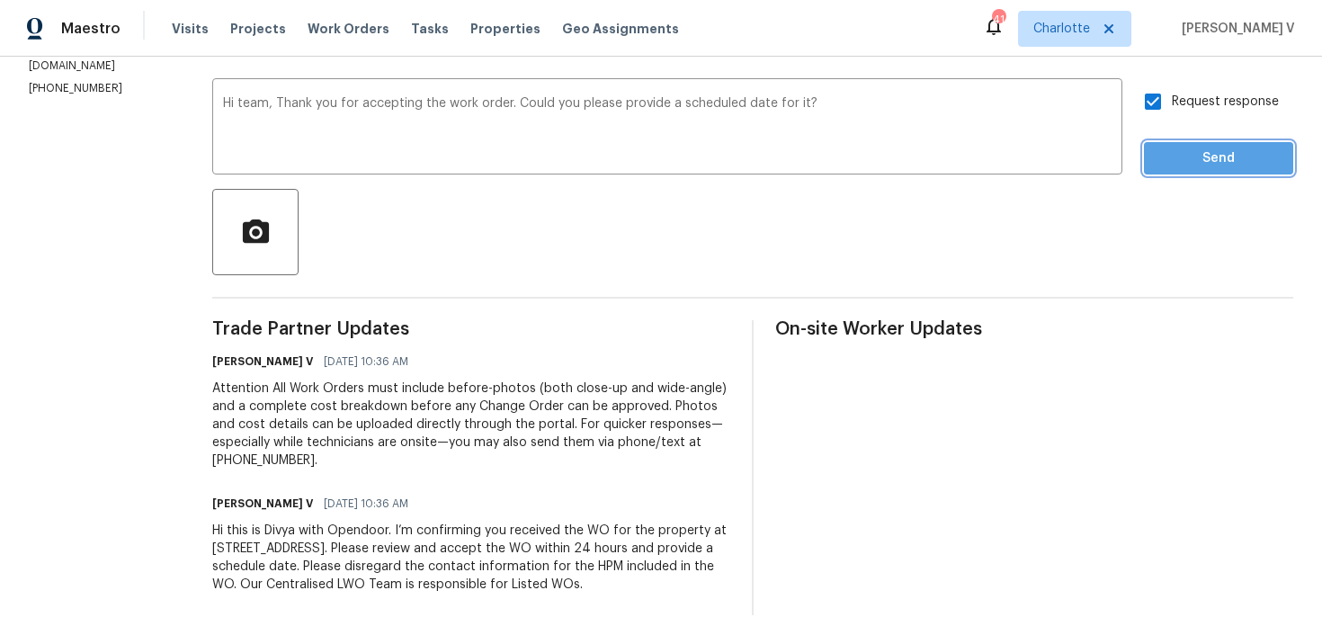
click at [1175, 148] on span "Send" at bounding box center [1218, 159] width 121 height 22
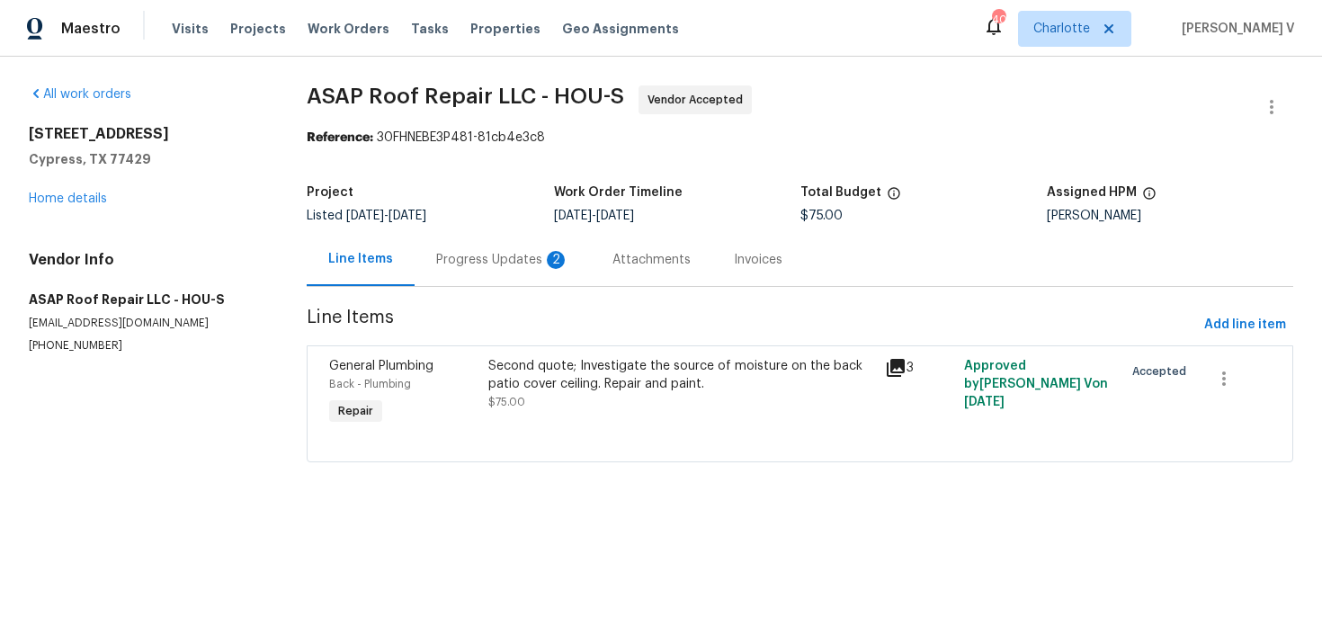
click at [547, 254] on div "2" at bounding box center [556, 260] width 18 height 18
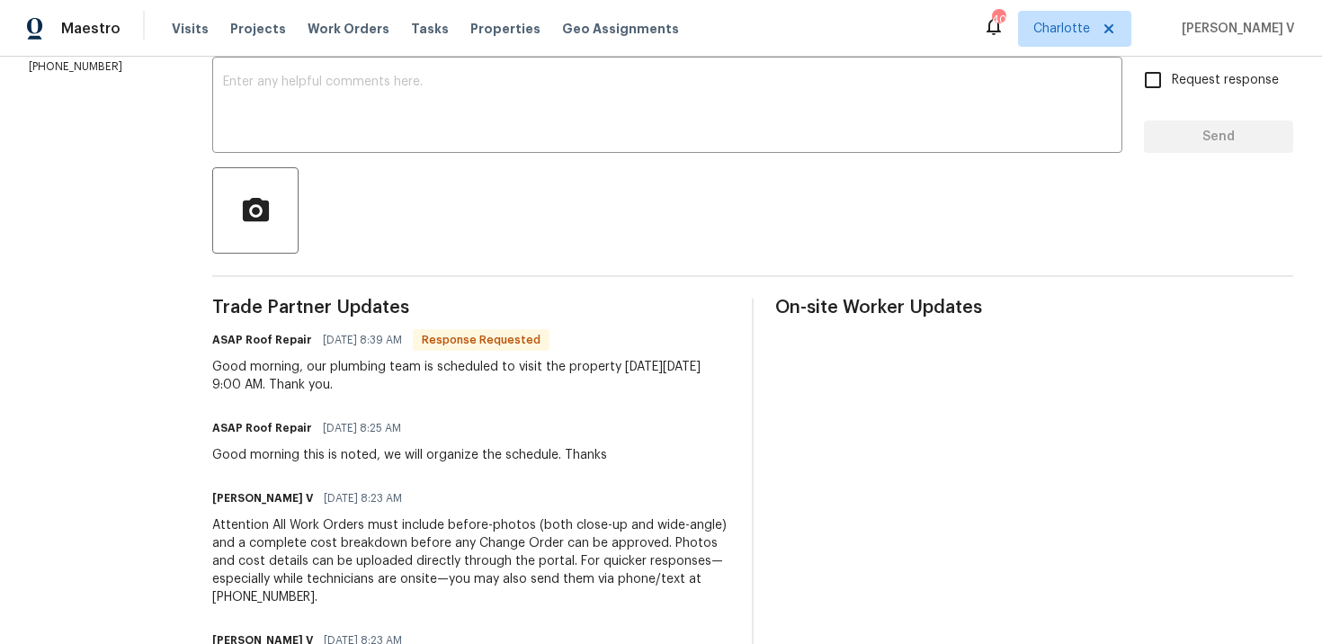
scroll to position [296, 0]
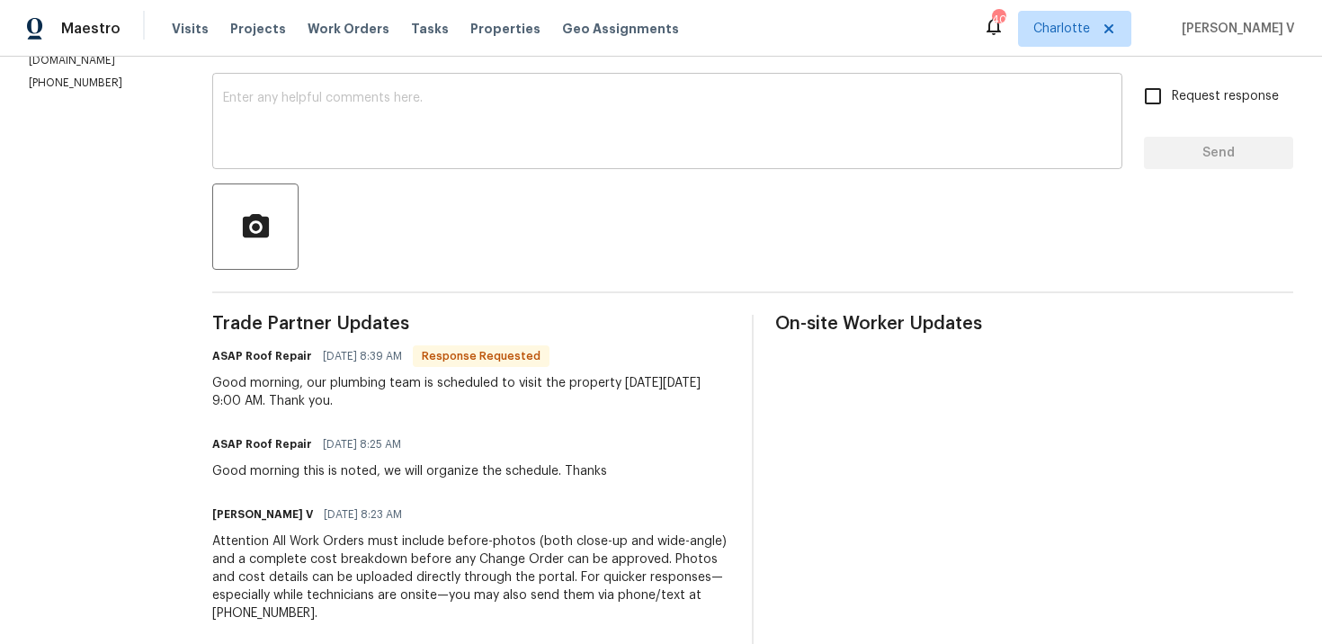
click at [349, 133] on textarea at bounding box center [667, 123] width 889 height 63
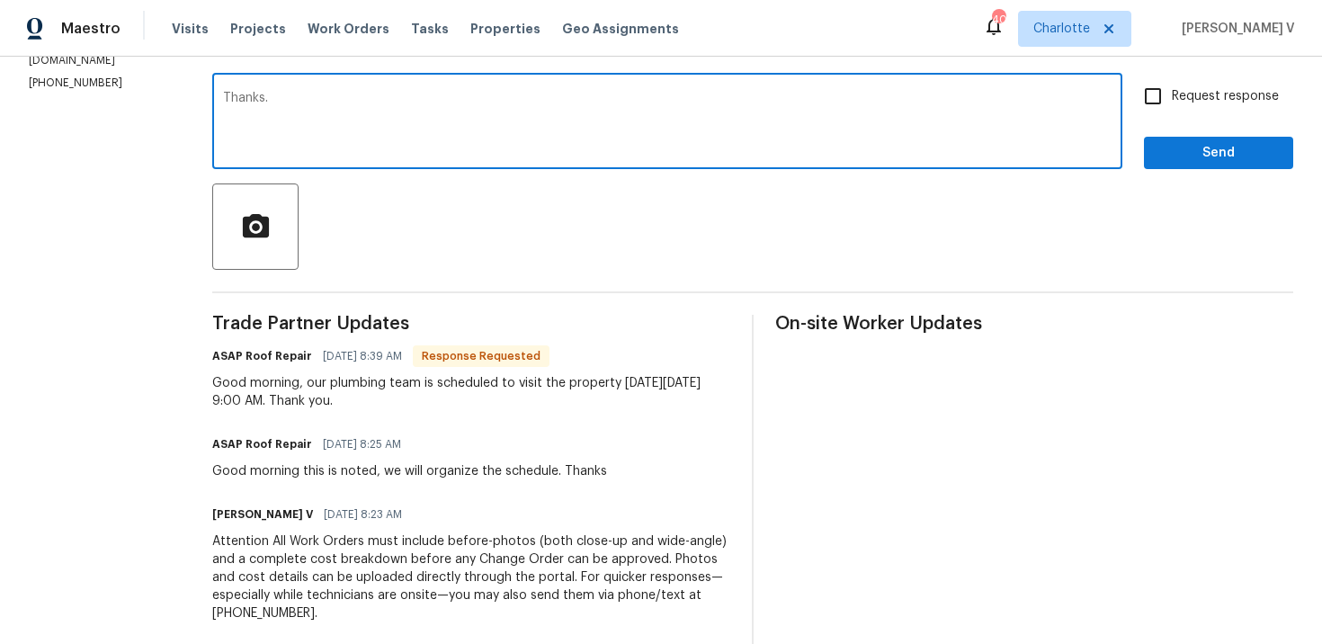
type textarea "Thanks."
click at [1251, 171] on div "Send Message to Trade partner only Trade partner only ​ Thanks. x ​ Request res…" at bounding box center [752, 379] width 1081 height 777
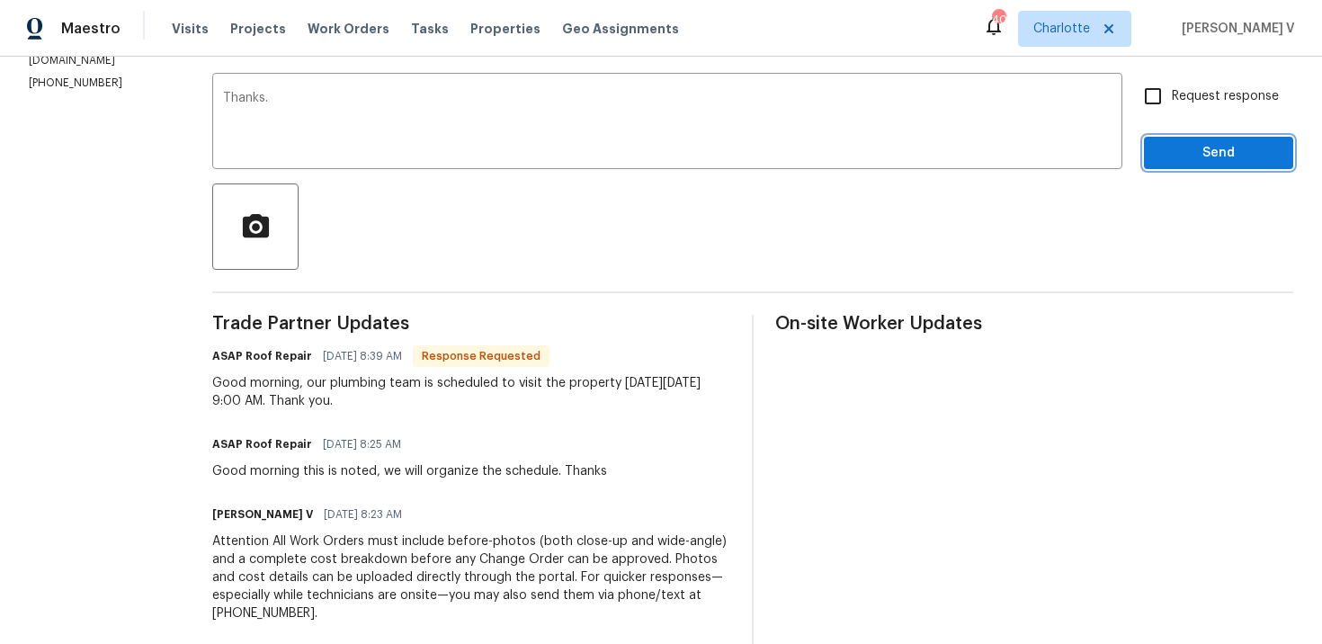
click at [1214, 157] on span "Send" at bounding box center [1218, 153] width 121 height 22
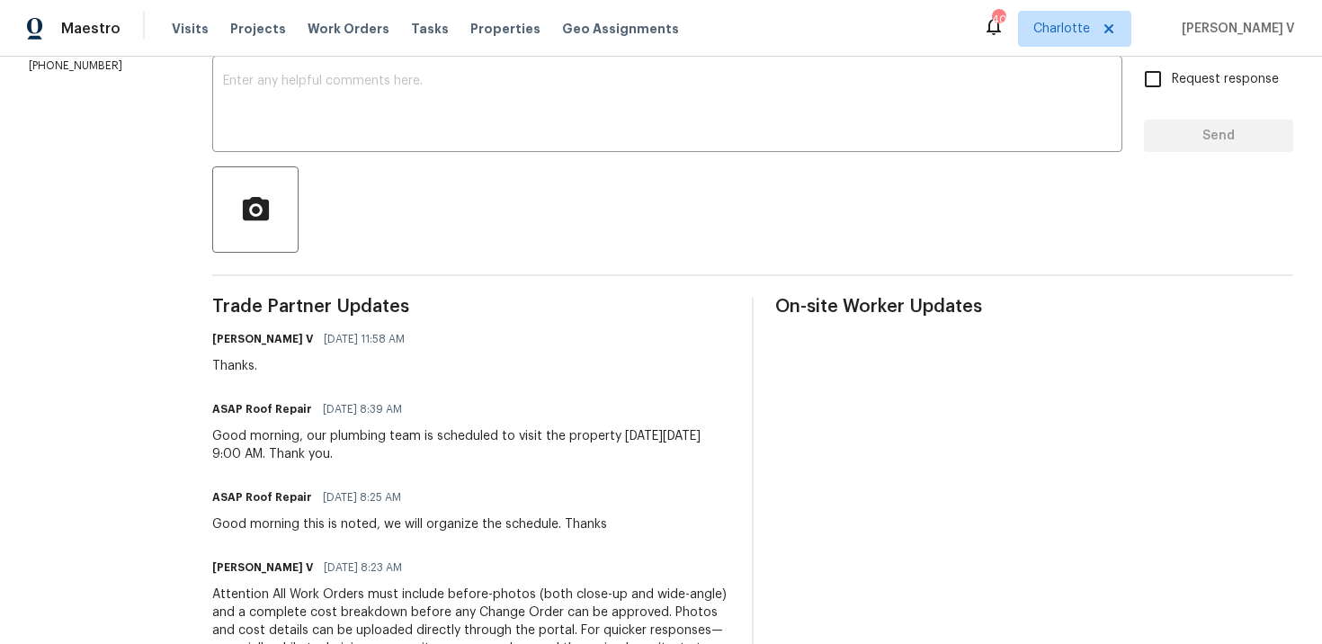
scroll to position [318, 0]
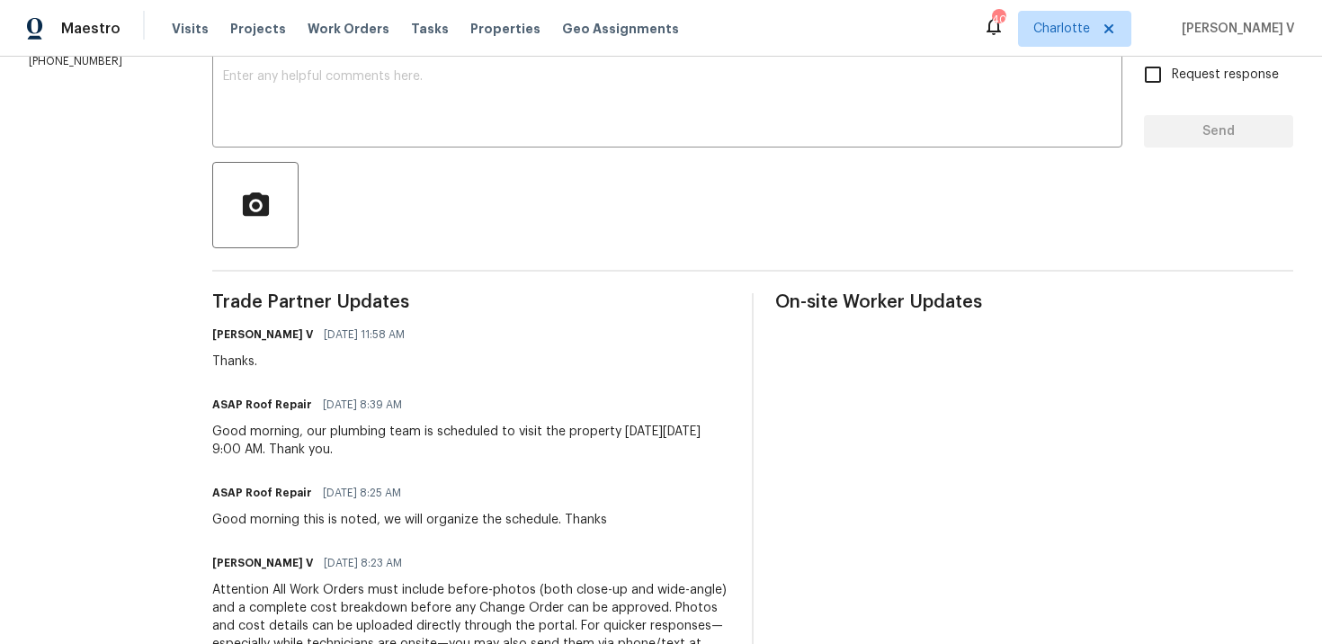
drag, startPoint x: 324, startPoint y: 432, endPoint x: 381, endPoint y: 452, distance: 61.2
click at [382, 452] on div "Good morning, our plumbing team is scheduled to visit the property on Saturday,…" at bounding box center [471, 441] width 518 height 36
copy div "plumbing team is scheduled to visit the property on Saturday, October 4, 2025, …"
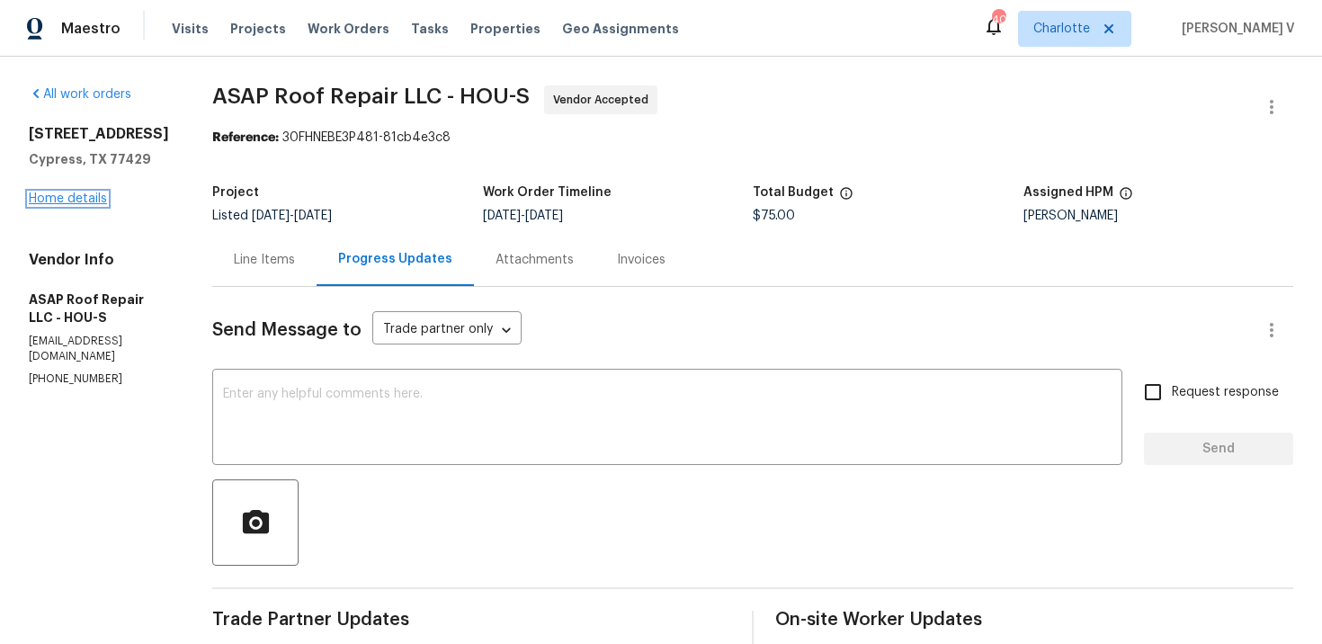
click at [76, 205] on link "Home details" at bounding box center [68, 198] width 78 height 13
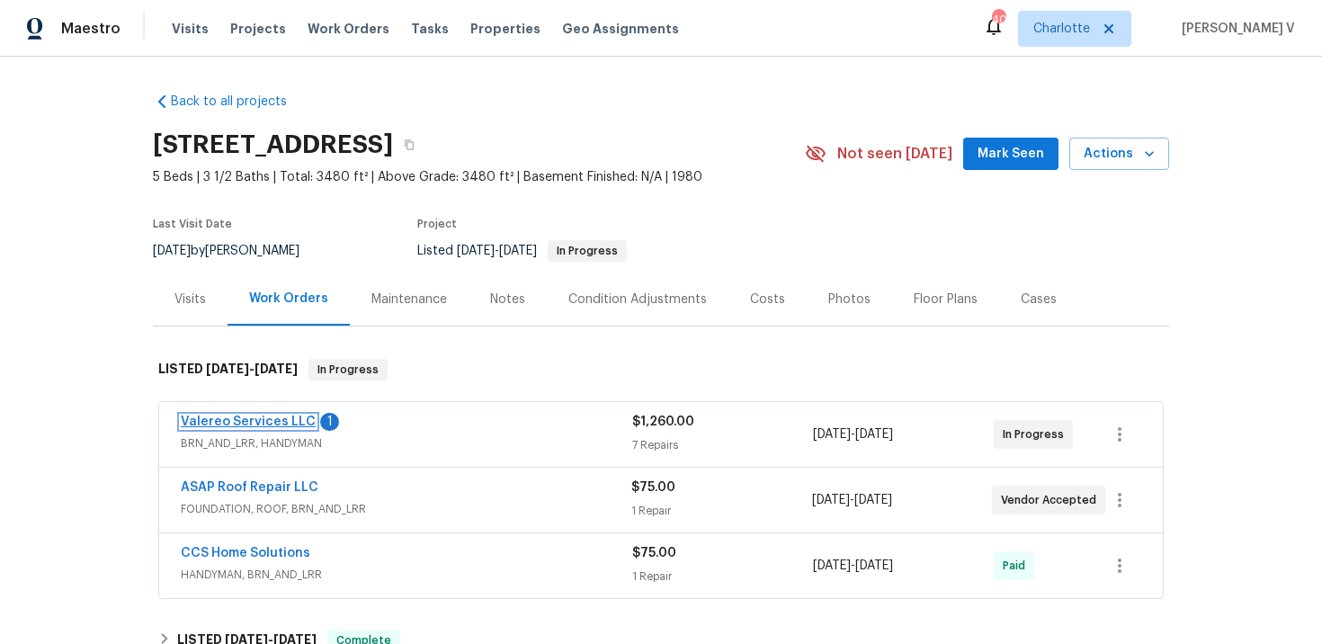
click at [273, 419] on link "Valereo Services LLC" at bounding box center [248, 422] width 135 height 13
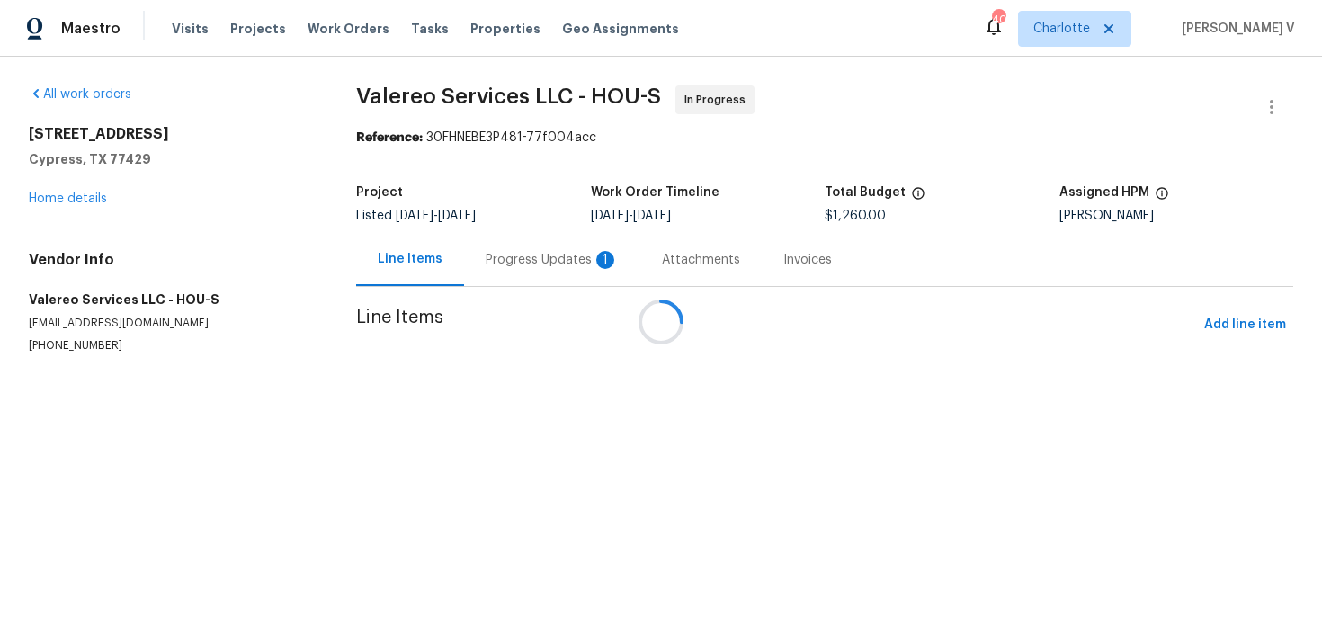
click at [495, 247] on div at bounding box center [661, 322] width 1322 height 644
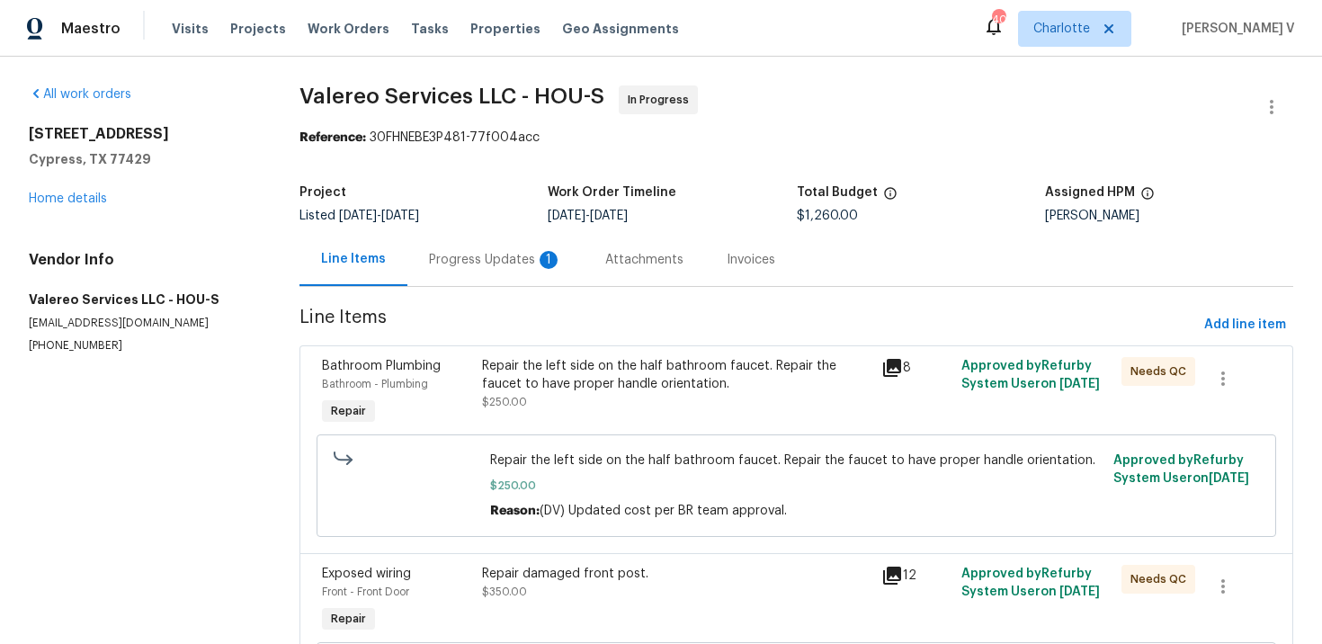
click at [489, 269] on div "Progress Updates 1" at bounding box center [495, 259] width 176 height 53
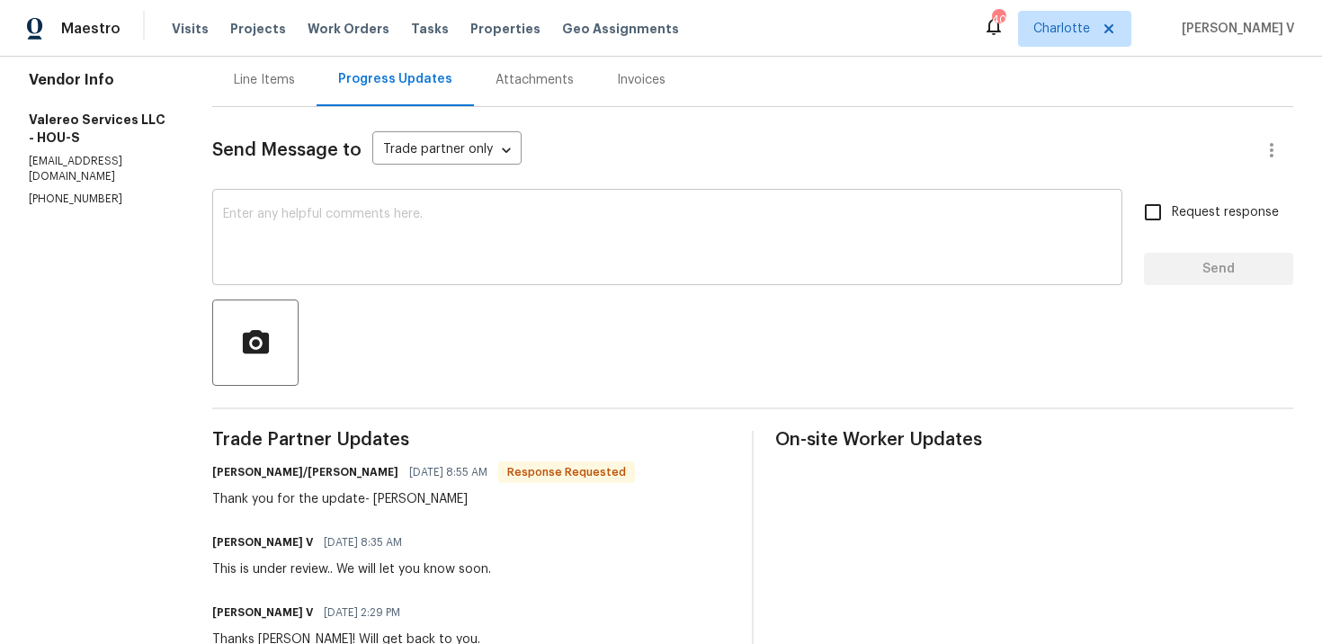
scroll to position [199, 0]
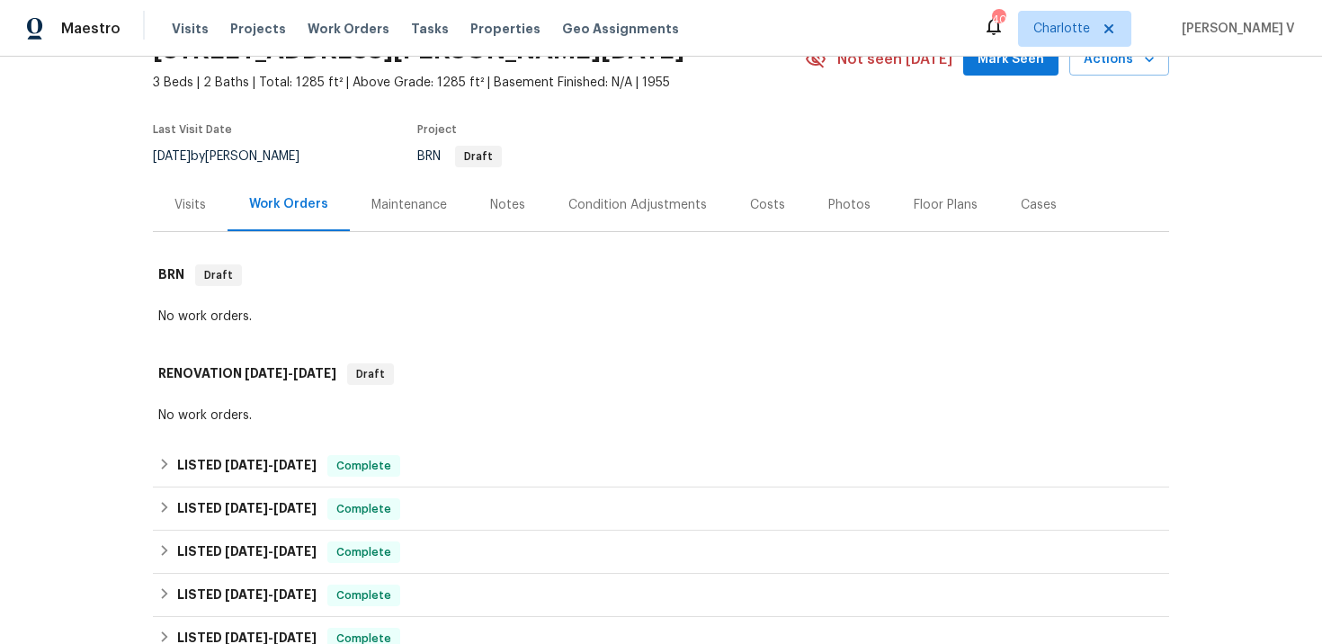
scroll to position [237, 0]
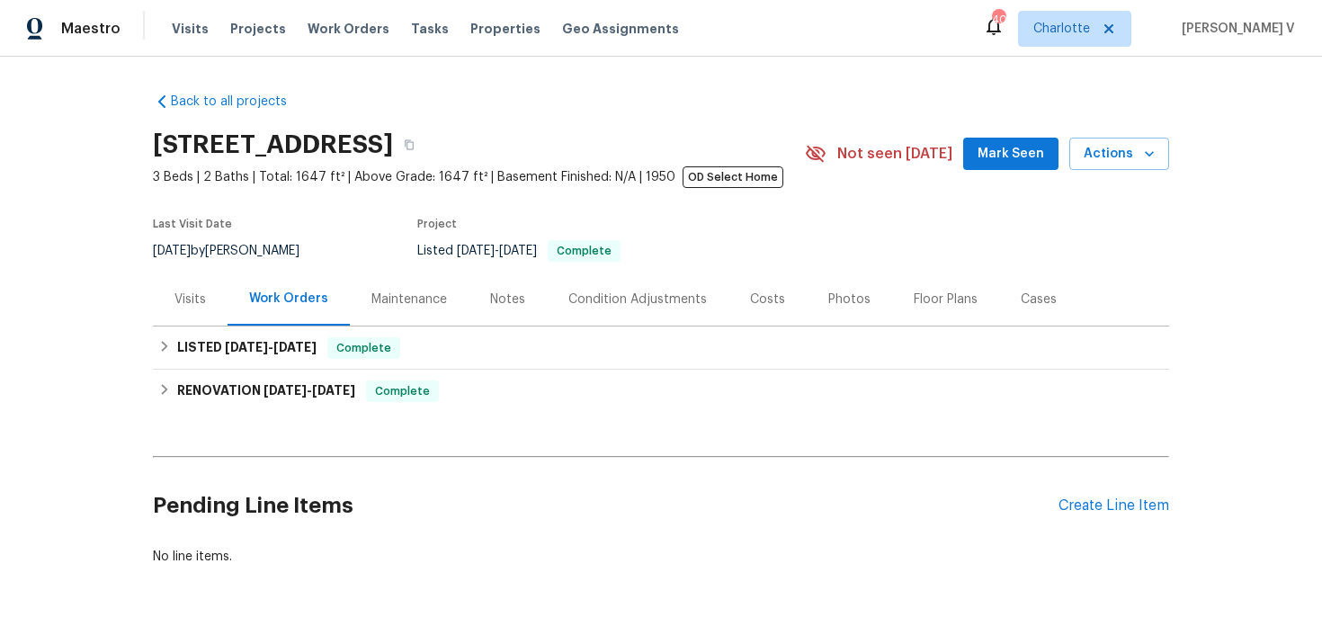
scroll to position [44, 0]
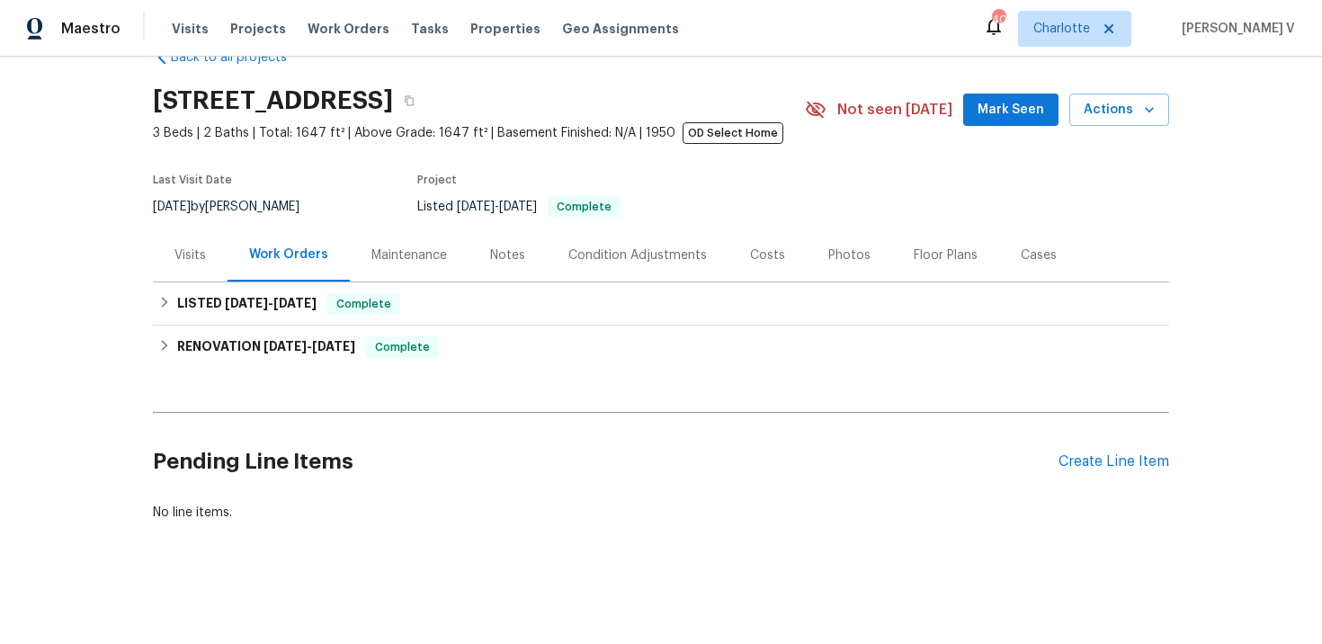
click at [1118, 471] on div "Pending Line Items Create Line Item" at bounding box center [661, 462] width 1016 height 84
click at [1116, 467] on div "Create Line Item" at bounding box center [1114, 461] width 111 height 17
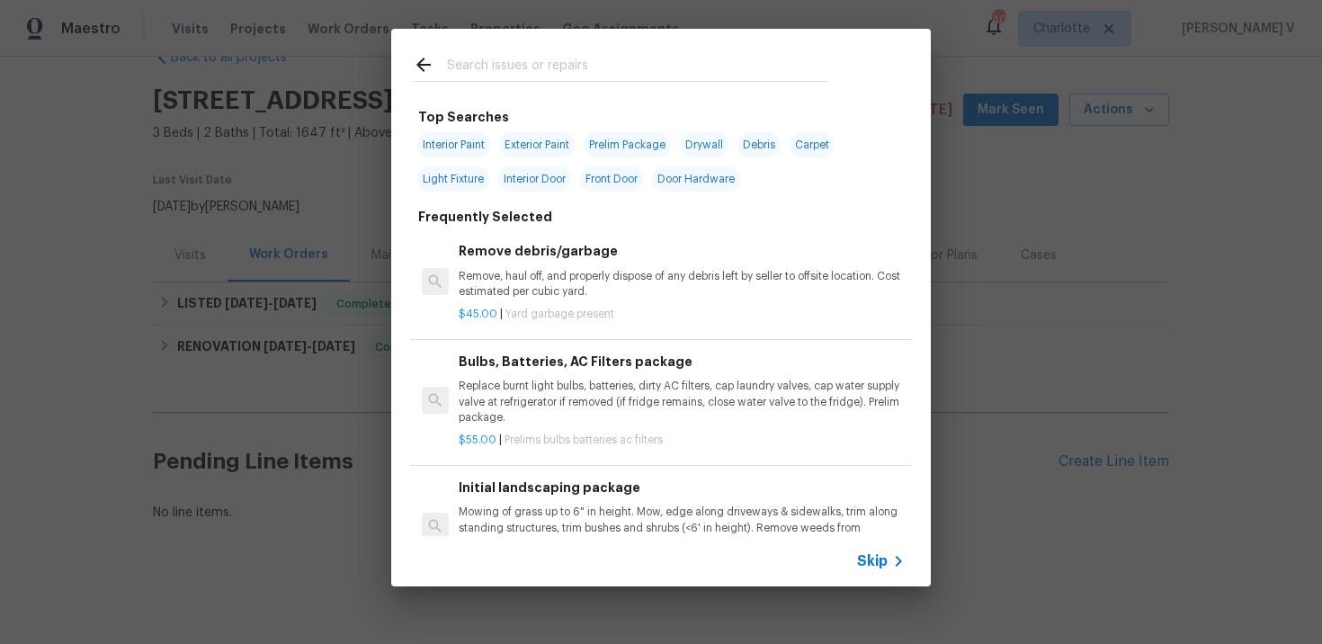
click at [887, 551] on div "Skip" at bounding box center [883, 561] width 52 height 22
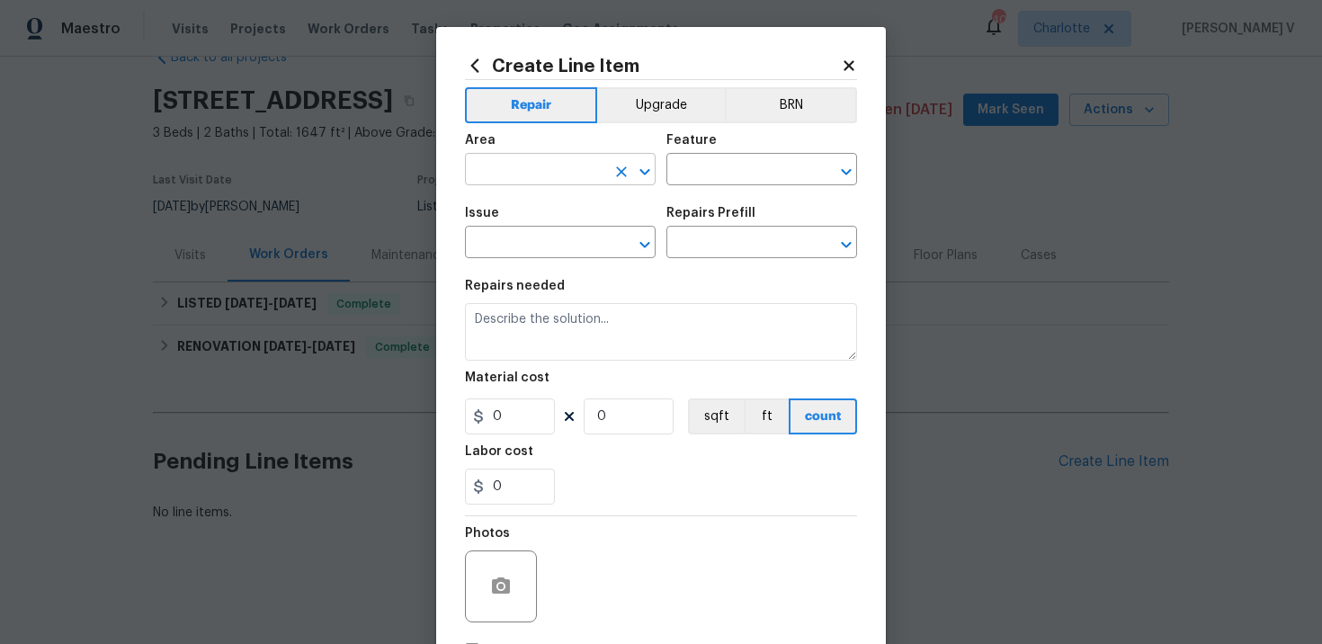
click at [497, 165] on input "text" at bounding box center [535, 171] width 140 height 28
click at [526, 168] on input "bac" at bounding box center [535, 171] width 140 height 28
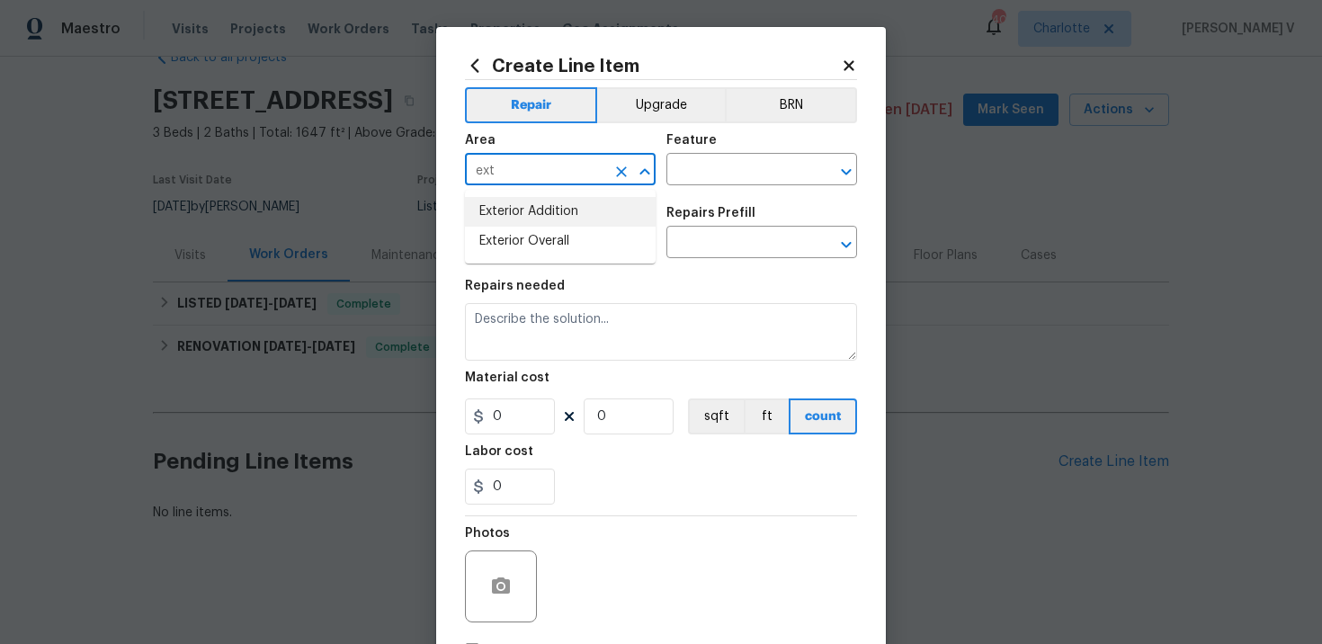
click at [545, 236] on li "Exterior Overall" at bounding box center [560, 242] width 191 height 30
type input "Exterior Overall"
click at [737, 162] on input "text" at bounding box center [736, 171] width 140 height 28
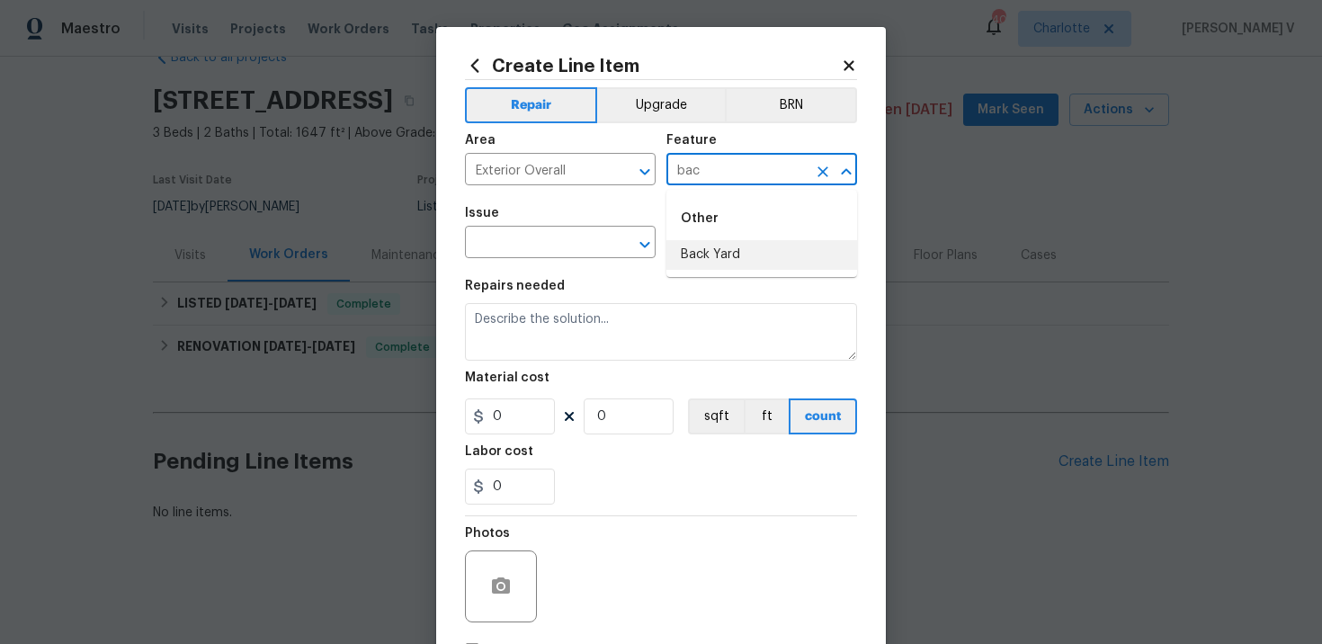
click at [732, 253] on li "Back Yard" at bounding box center [761, 255] width 191 height 30
type input "Back Yard"
click at [523, 246] on input "text" at bounding box center [535, 244] width 140 height 28
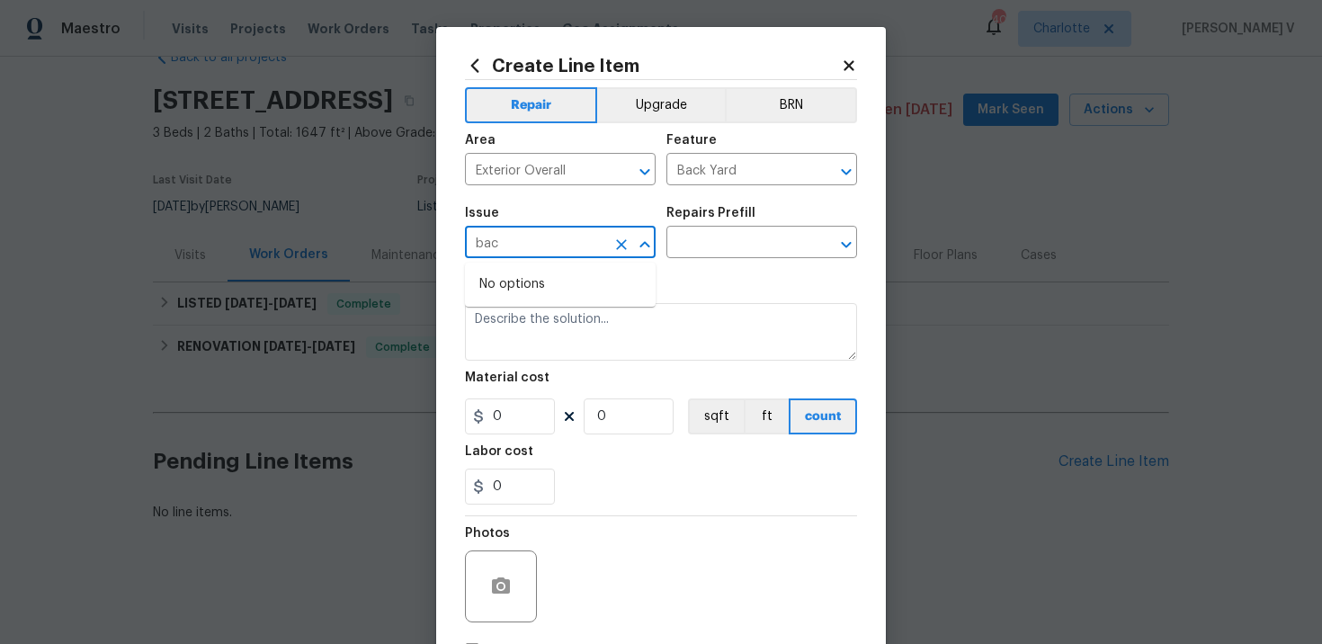
type input "bac"
click at [537, 340] on textarea at bounding box center [661, 332] width 392 height 58
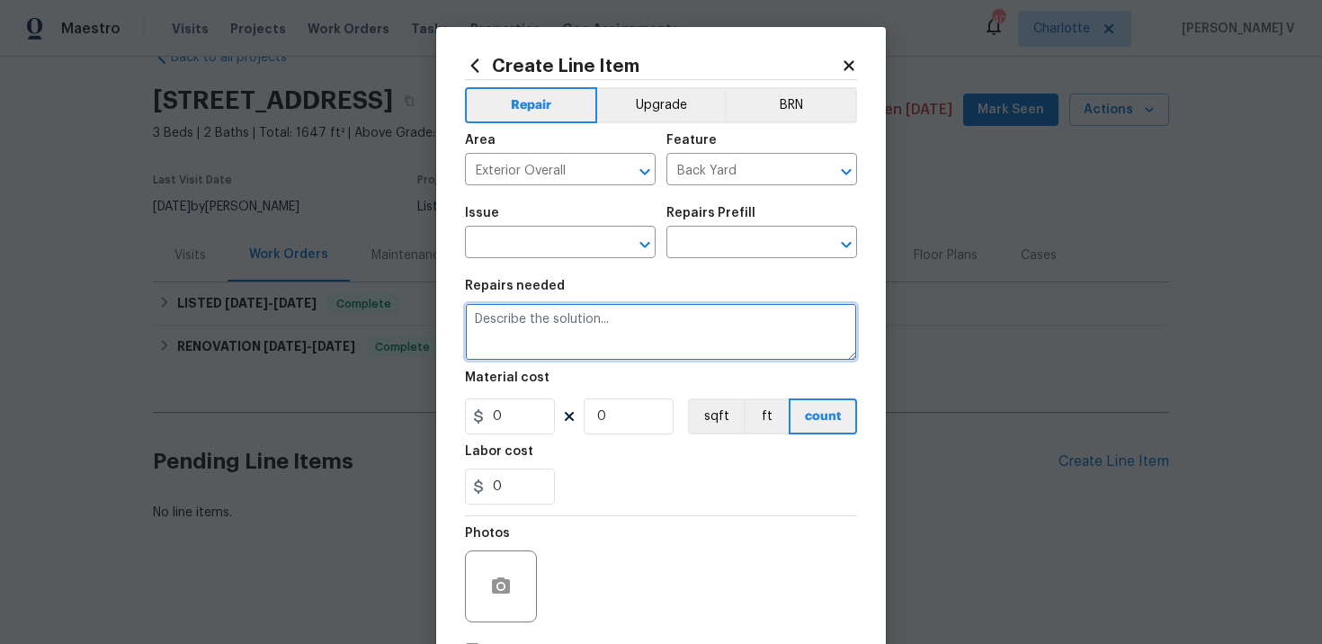
paste textarea "Sod has been rolled up , place back to its original position."
type textarea "Sod has been rolled up , place back to its original position."
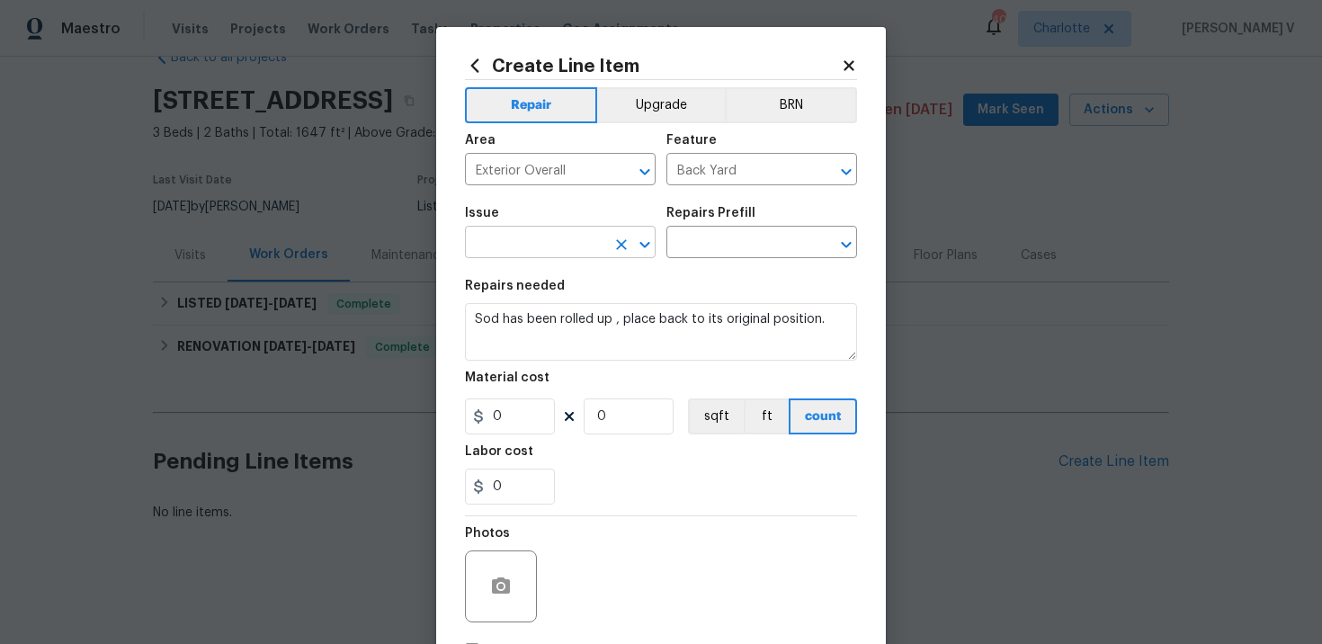
click at [548, 237] on input "text" at bounding box center [535, 244] width 140 height 28
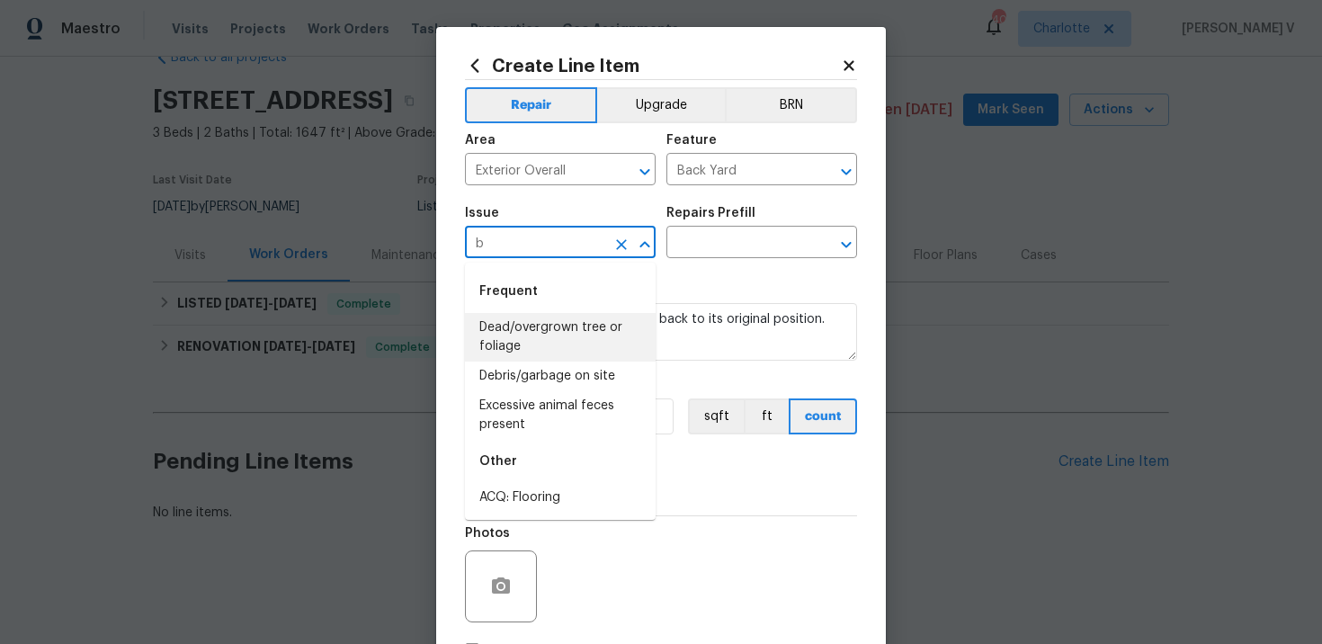
click at [563, 329] on li "Dead/overgrown tree or foliage" at bounding box center [560, 337] width 191 height 49
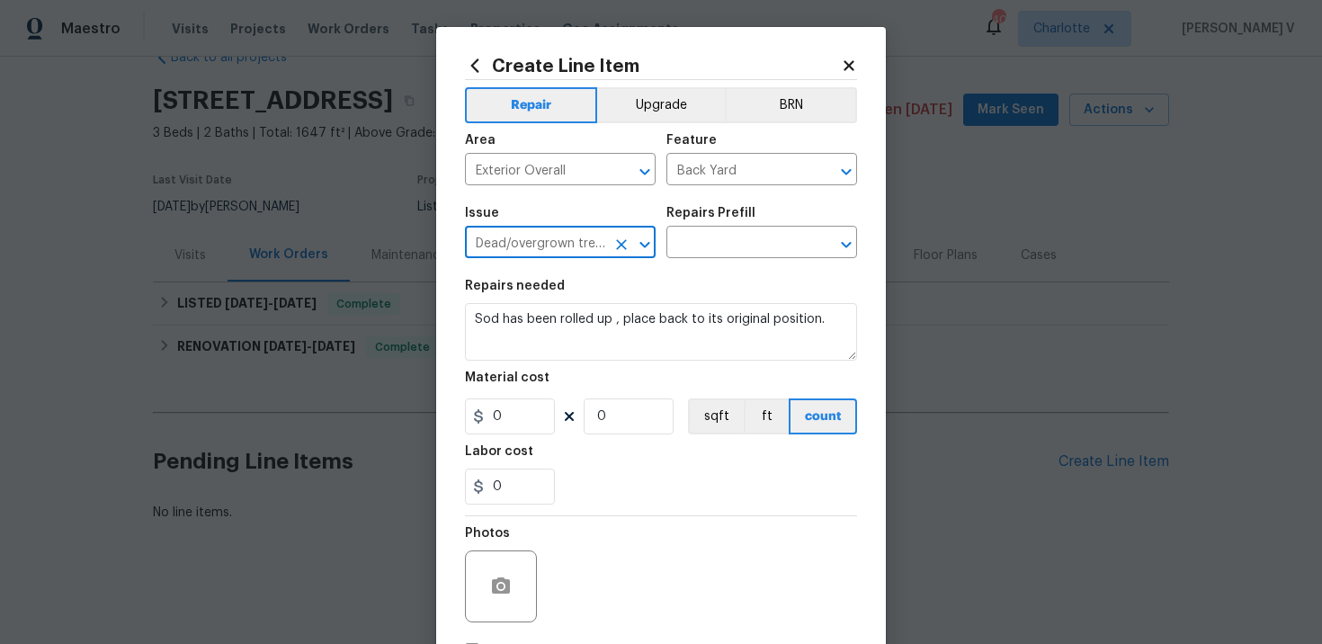
type input "Dead/overgrown tree or foliage"
click at [801, 209] on div "Repairs Prefill" at bounding box center [761, 218] width 191 height 23
click at [744, 243] on input "text" at bounding box center [736, 244] width 140 height 28
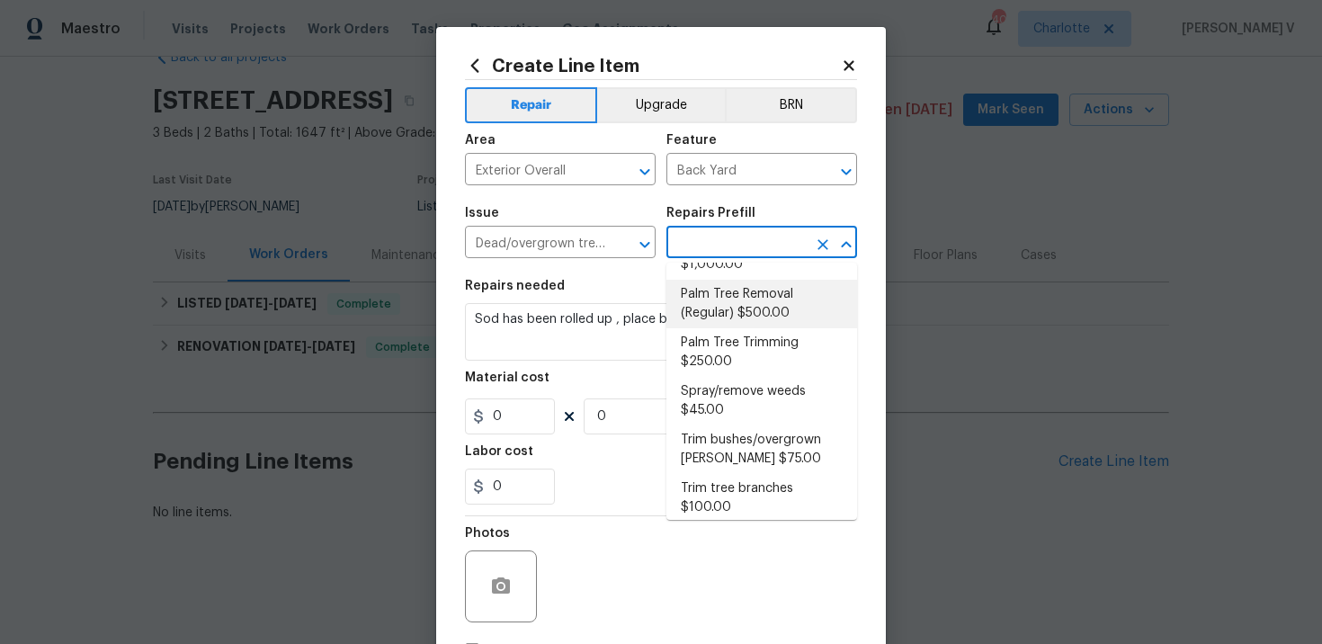
scroll to position [48, 0]
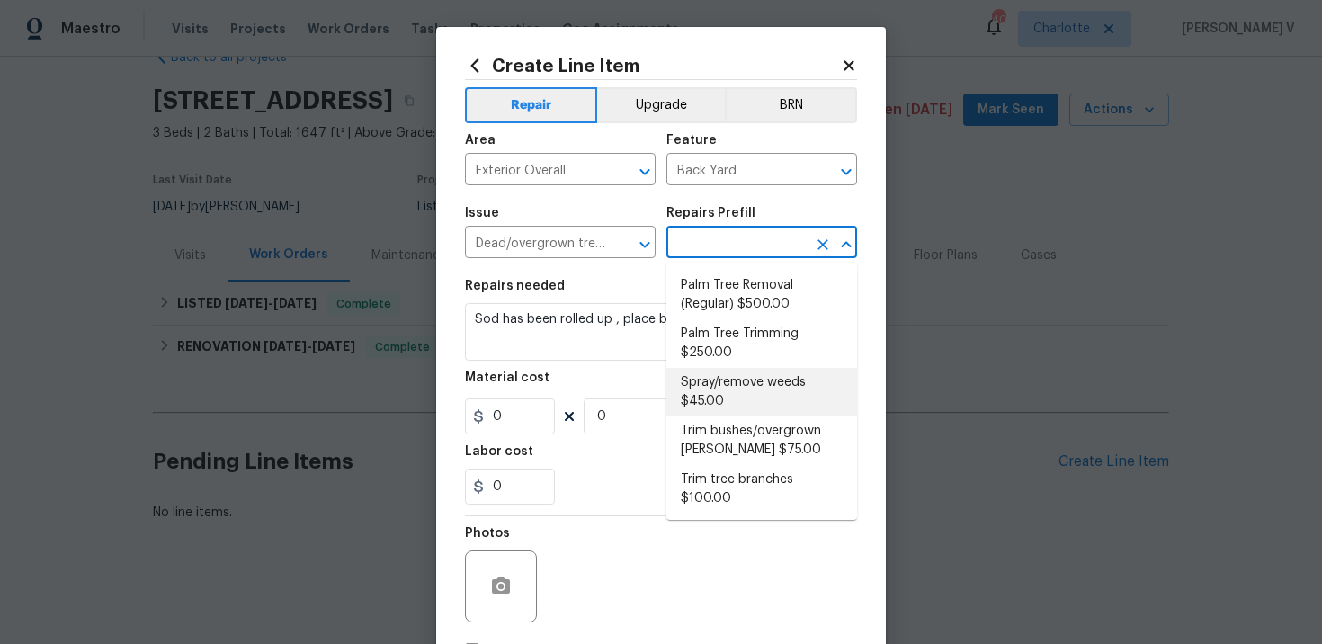
click at [755, 389] on li "Spray/remove weeds $45.00" at bounding box center [761, 392] width 191 height 49
type input "Spray/remove weeds $45.00"
type textarea "Spray for weeds in all beds/walkways/driveway or areas identified by HPM."
type input "45"
type input "1"
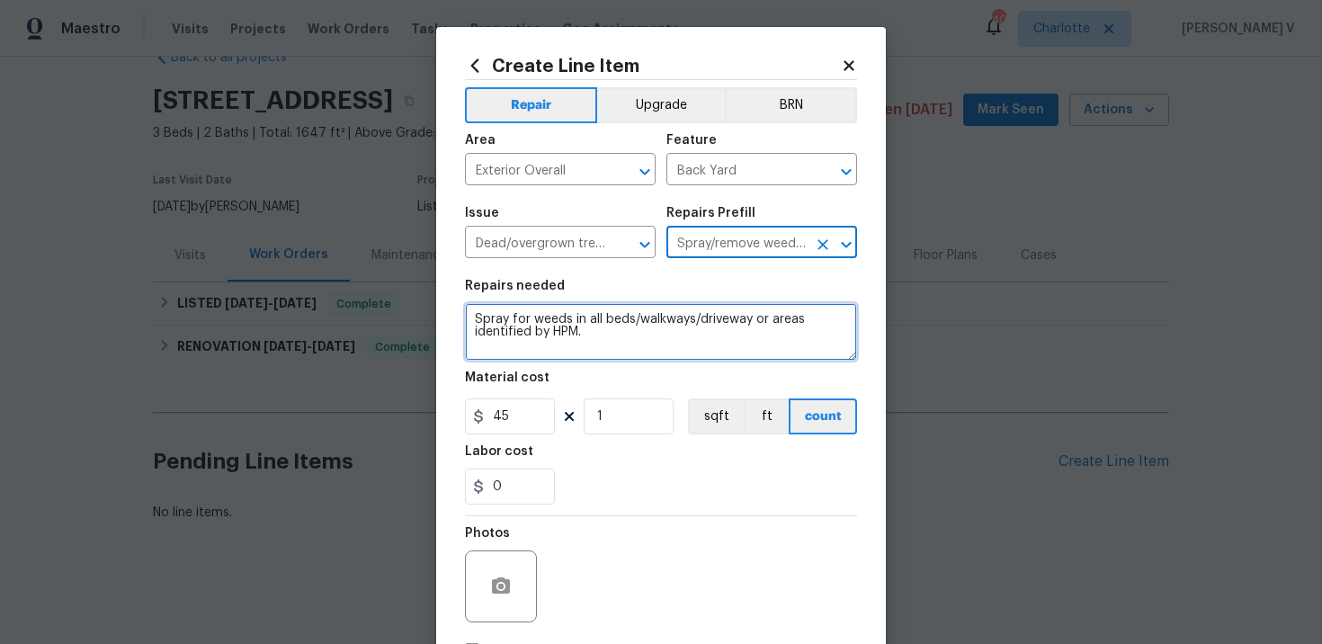
click at [671, 336] on textarea "Spray for weeds in all beds/walkways/driveway or areas identified by HPM." at bounding box center [661, 332] width 392 height 58
paste textarea "od has been rolled up , place back to its original position."
click at [0, 0] on div "and placed" at bounding box center [0, 0] width 0 height 0
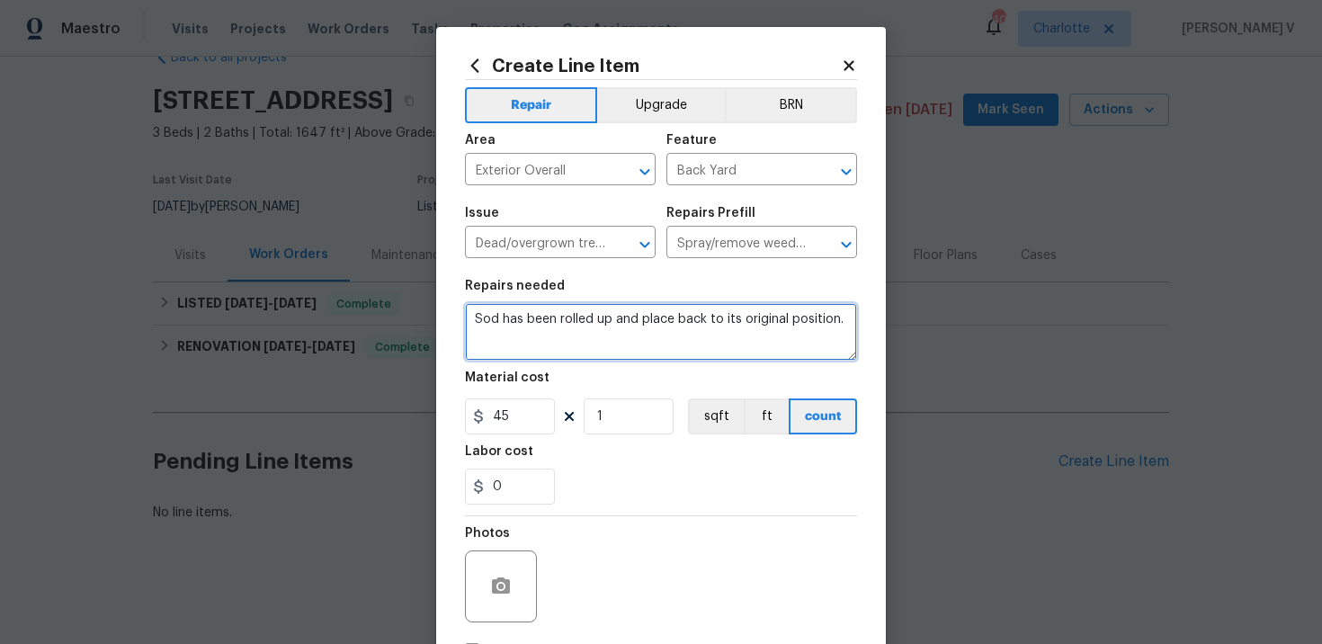
click at [637, 320] on textarea "Sod has been rolled up and place back to its original position." at bounding box center [661, 332] width 392 height 58
click at [0, 0] on div "in" at bounding box center [0, 0] width 0 height 0
type textarea "Sod has been rolled up. Please place back in its original position."
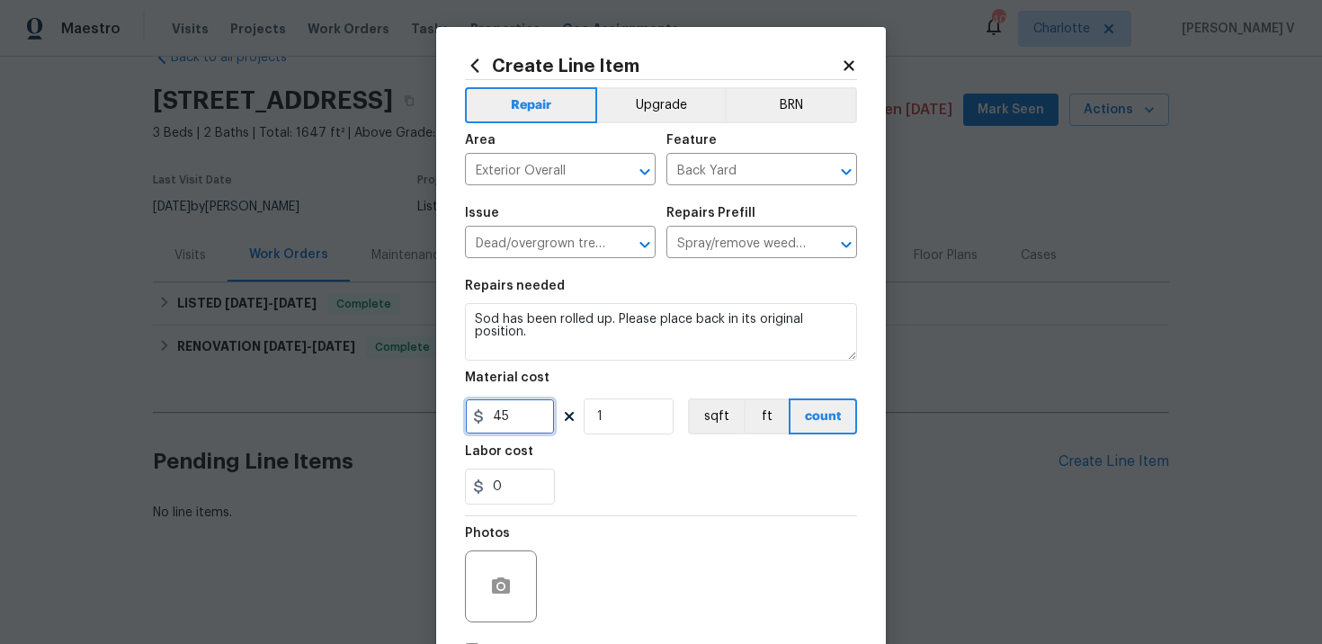
click at [539, 420] on input "45" at bounding box center [510, 416] width 90 height 36
type input "75"
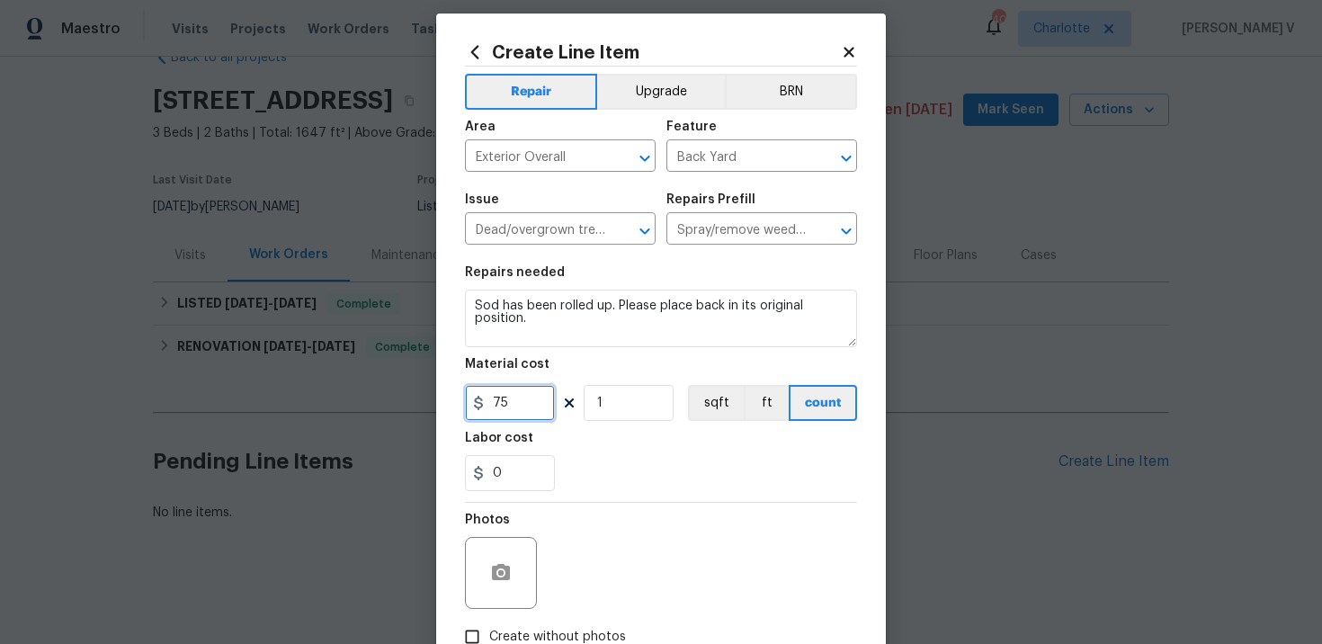
scroll to position [131, 0]
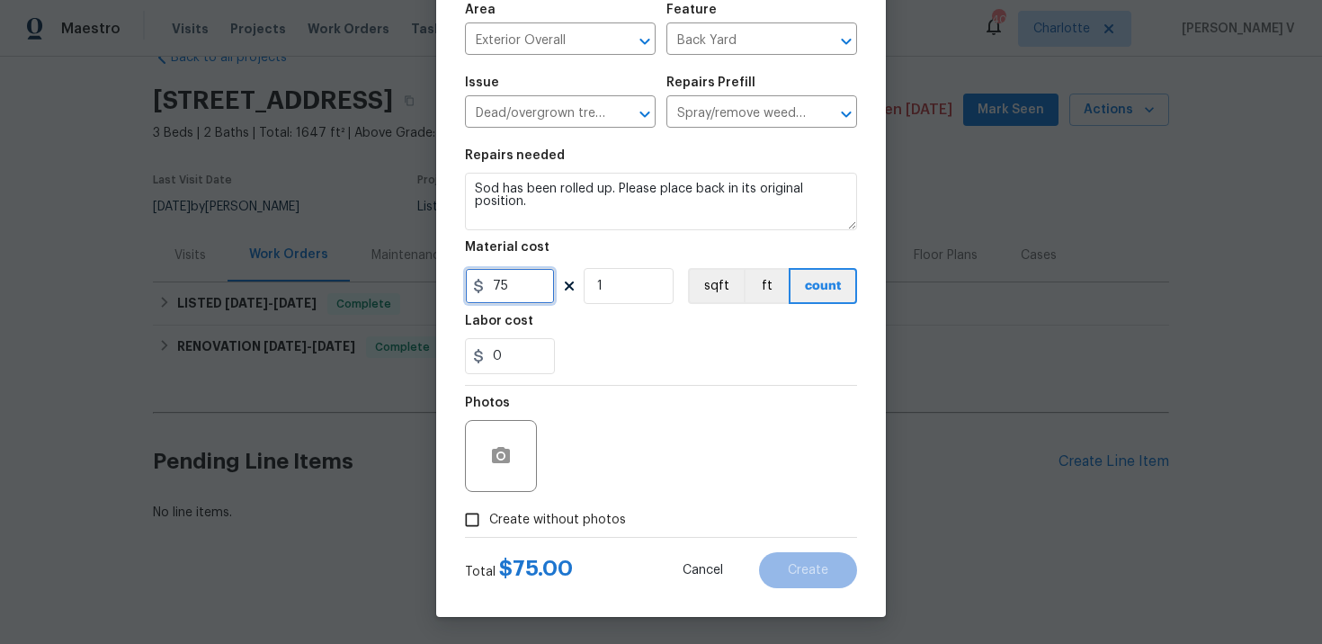
click at [0, 0] on qb-div "Change the pronoun place it" at bounding box center [0, 0] width 0 height 0
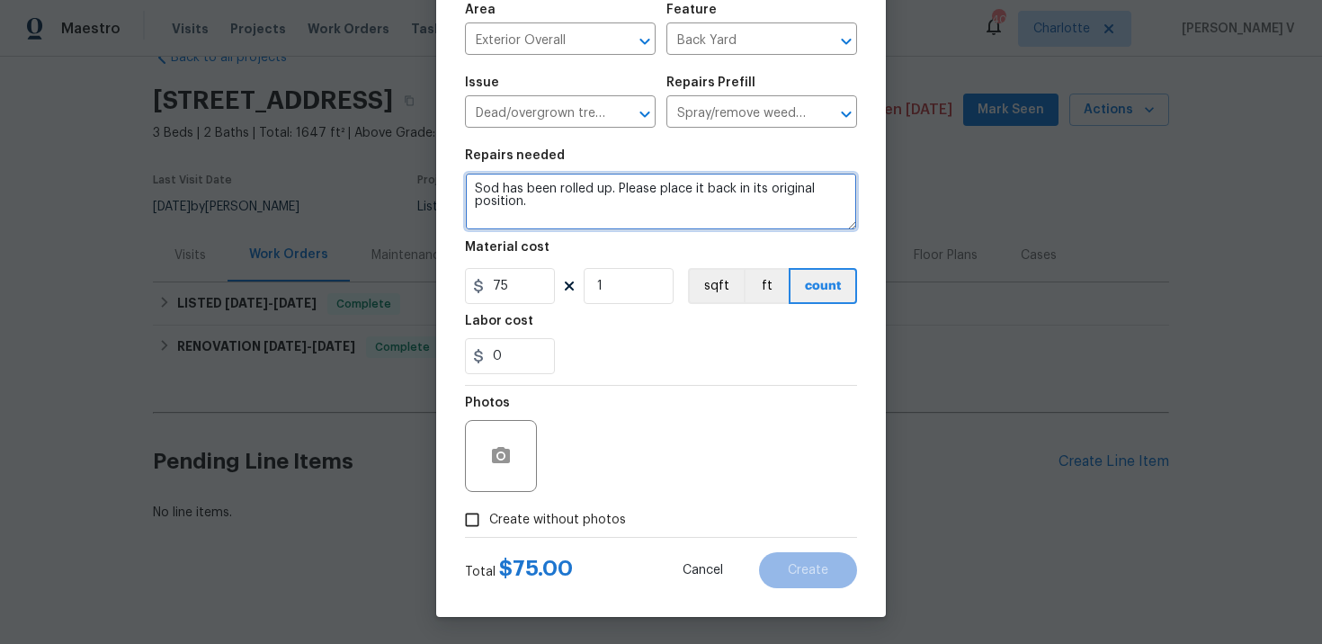
click at [764, 197] on textarea "Sod has been rolled up. Please place it back in its original position." at bounding box center [661, 202] width 392 height 58
type textarea "Sod has been rolled up. Please place it back in its original position."
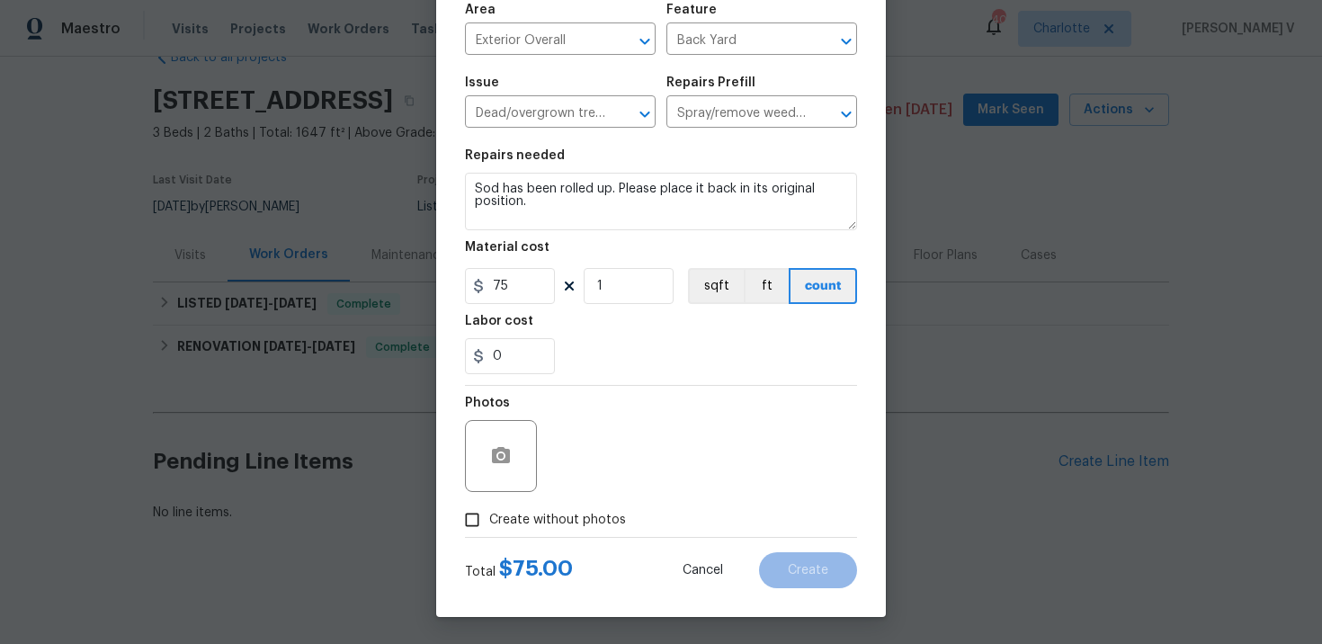
click at [502, 511] on span "Create without photos" at bounding box center [557, 520] width 137 height 19
click at [489, 510] on input "Create without photos" at bounding box center [472, 520] width 34 height 34
checkbox input "true"
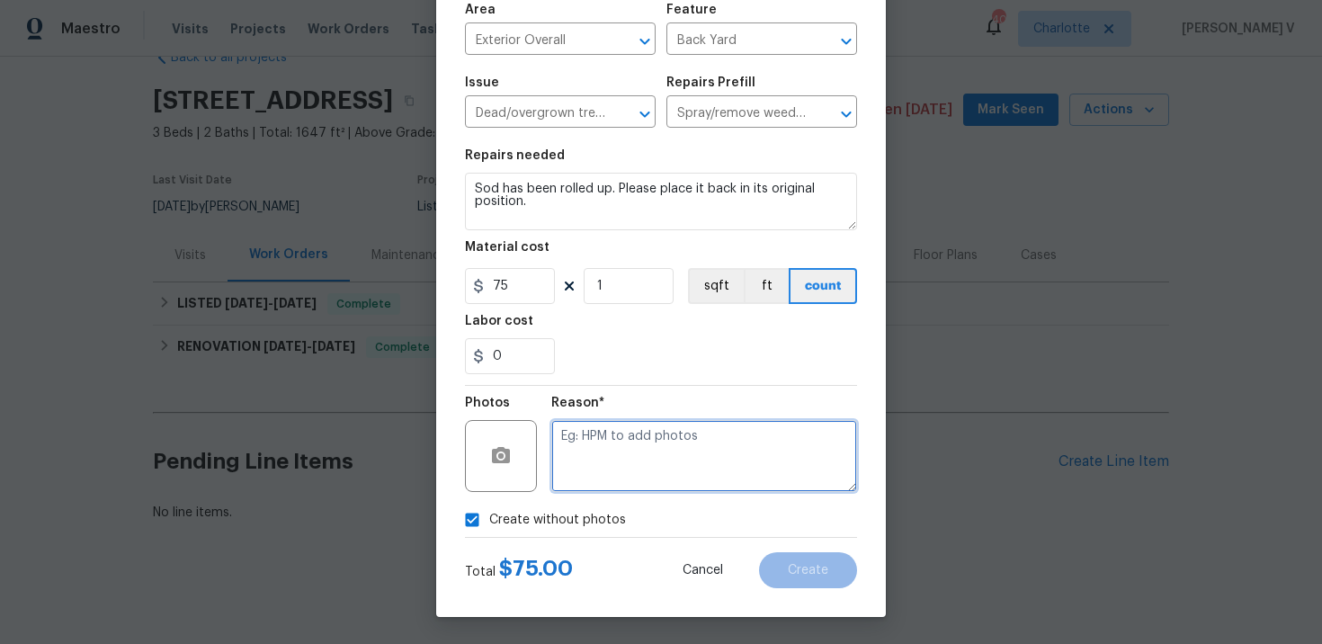
click at [602, 462] on textarea at bounding box center [704, 456] width 306 height 72
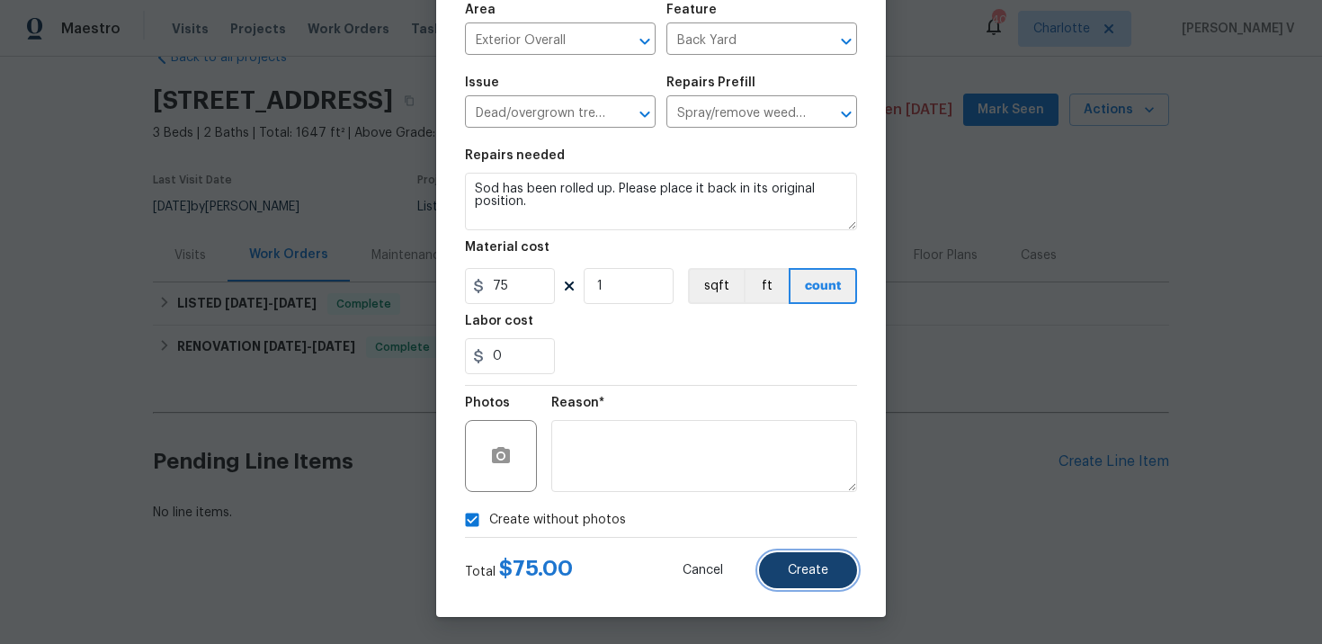
click at [824, 560] on button "Create" at bounding box center [808, 570] width 98 height 36
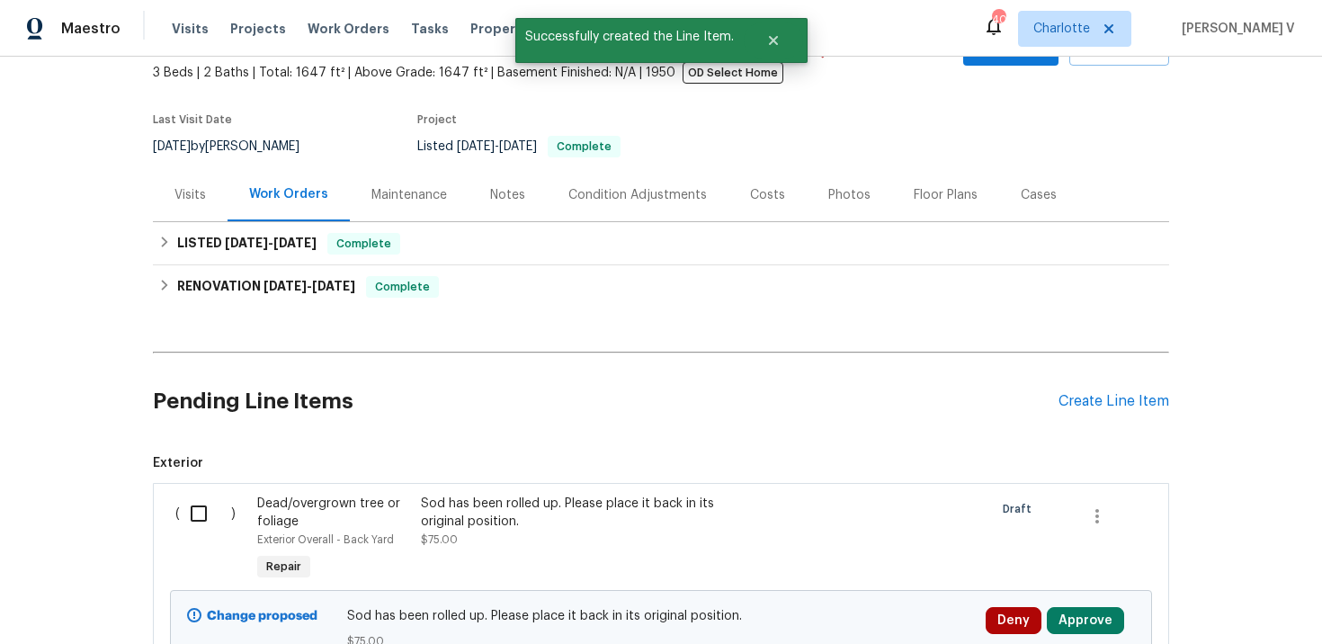
scroll to position [139, 0]
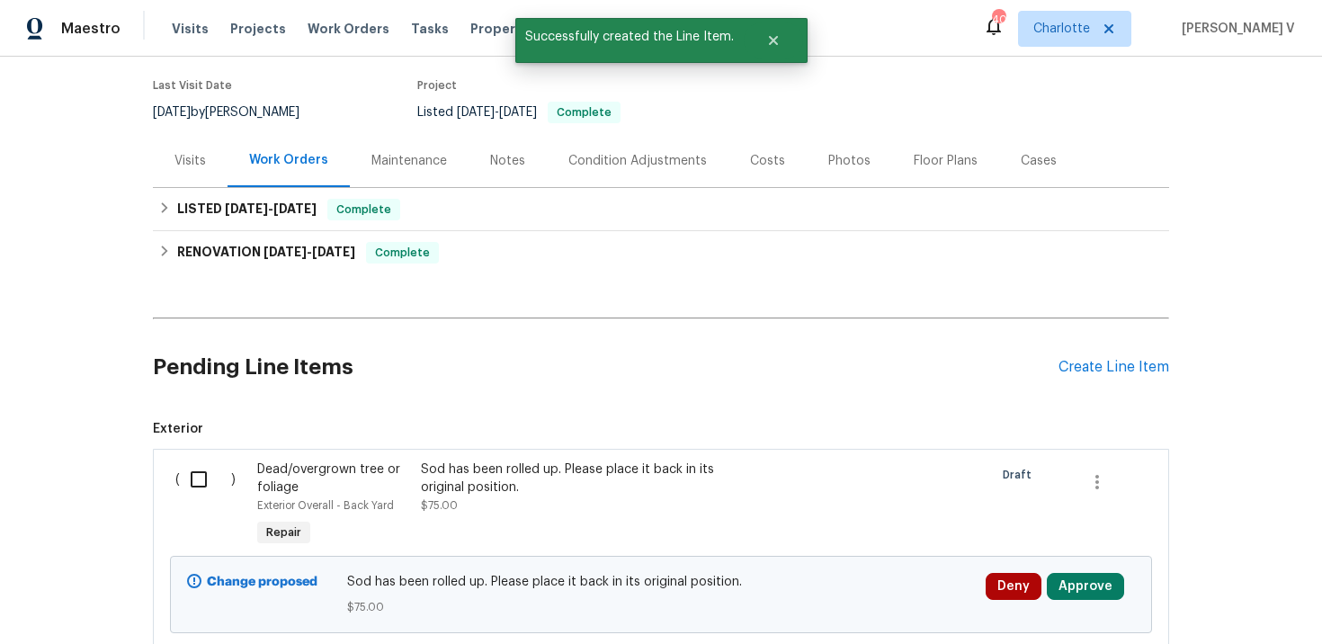
click at [211, 464] on input "checkbox" at bounding box center [205, 480] width 51 height 38
checkbox input "true"
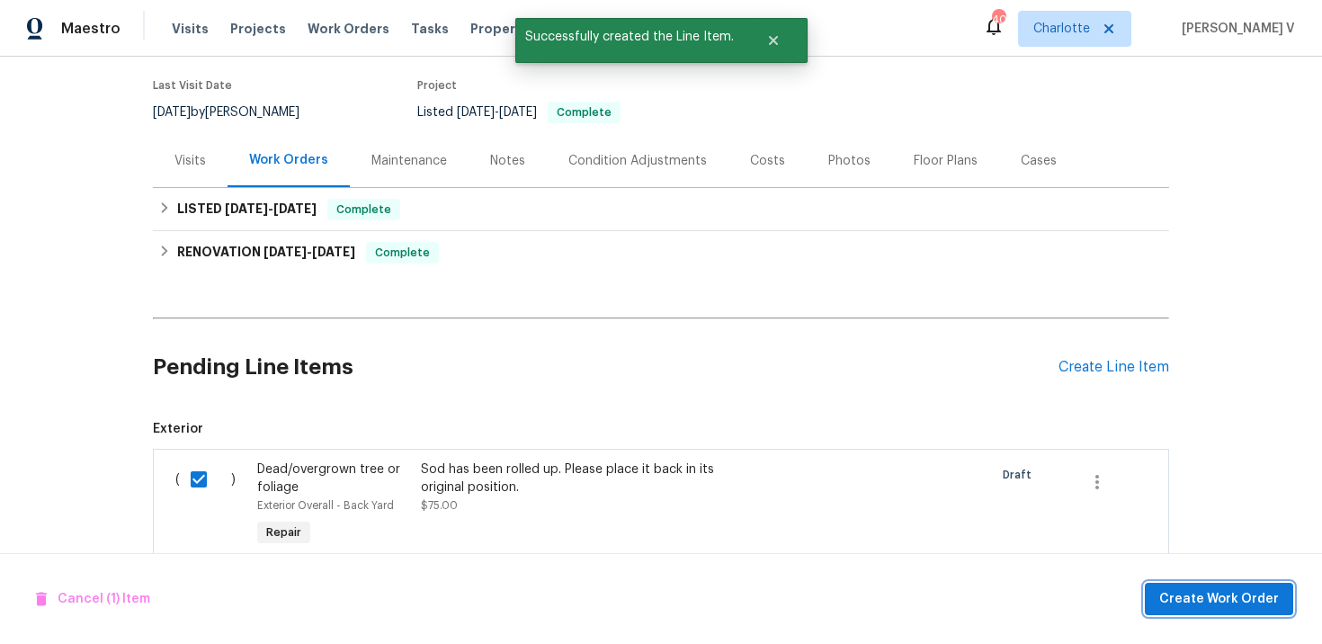
click at [1241, 605] on span "Create Work Order" at bounding box center [1219, 599] width 120 height 22
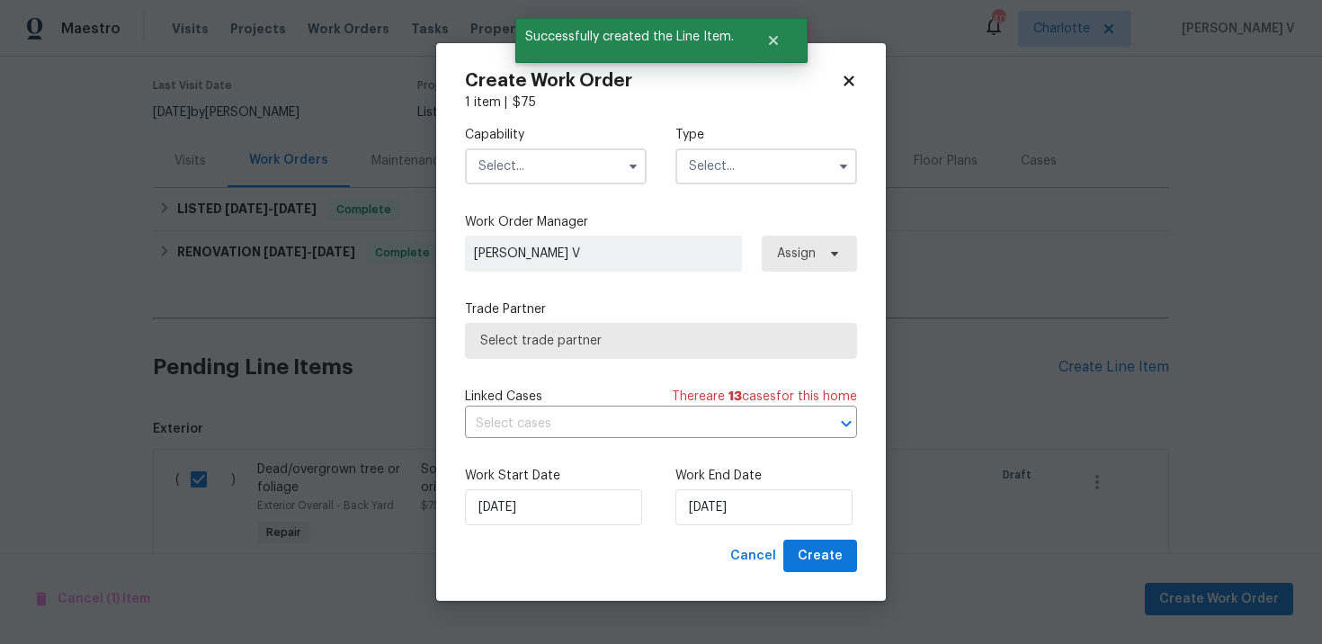
click at [533, 179] on input "text" at bounding box center [556, 166] width 182 height 36
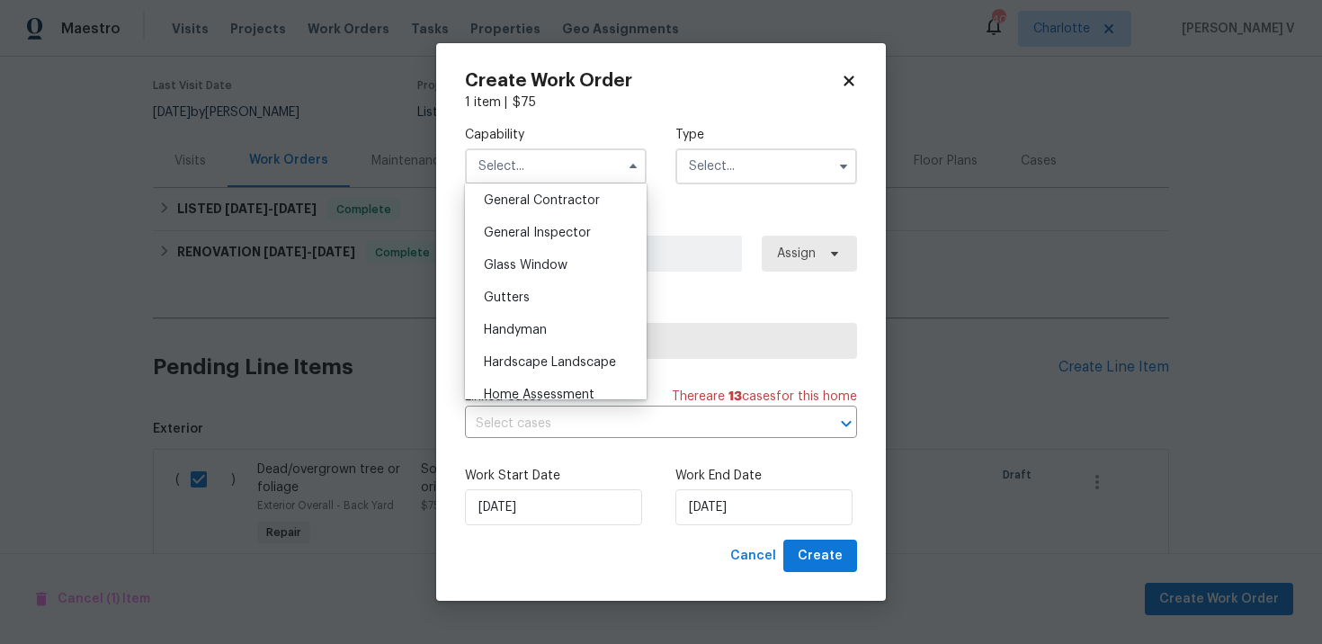
scroll to position [868, 0]
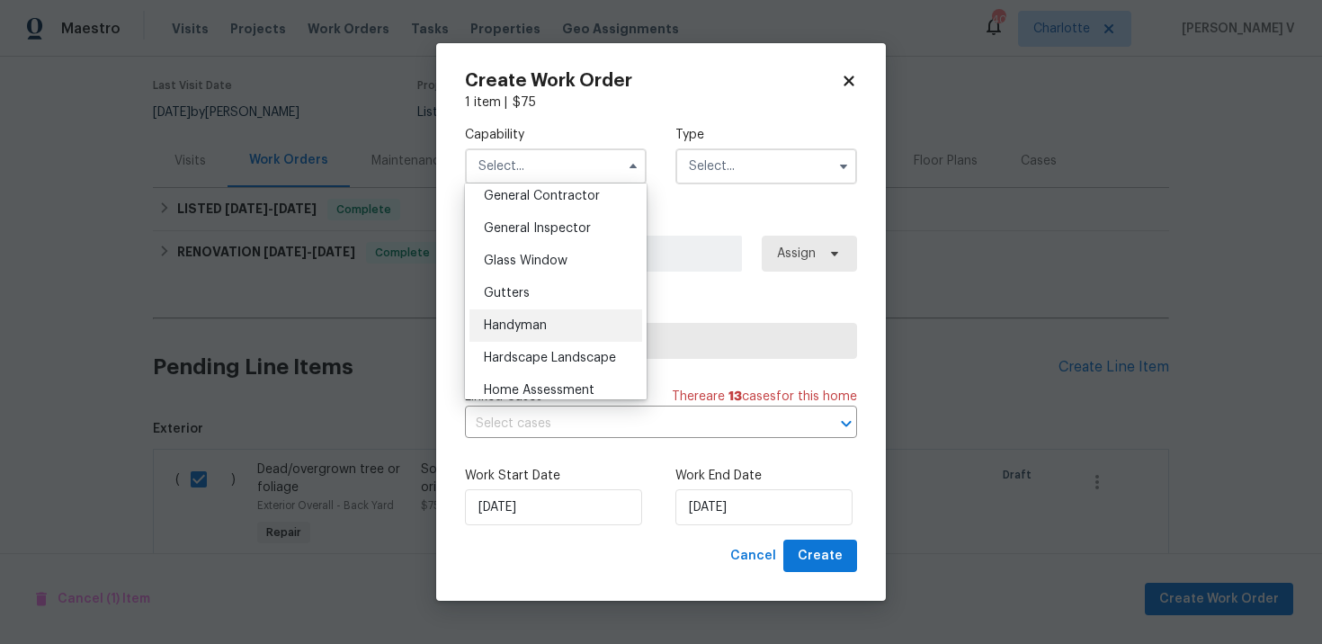
click at [554, 323] on div "Handyman" at bounding box center [556, 325] width 173 height 32
type input "Handyman"
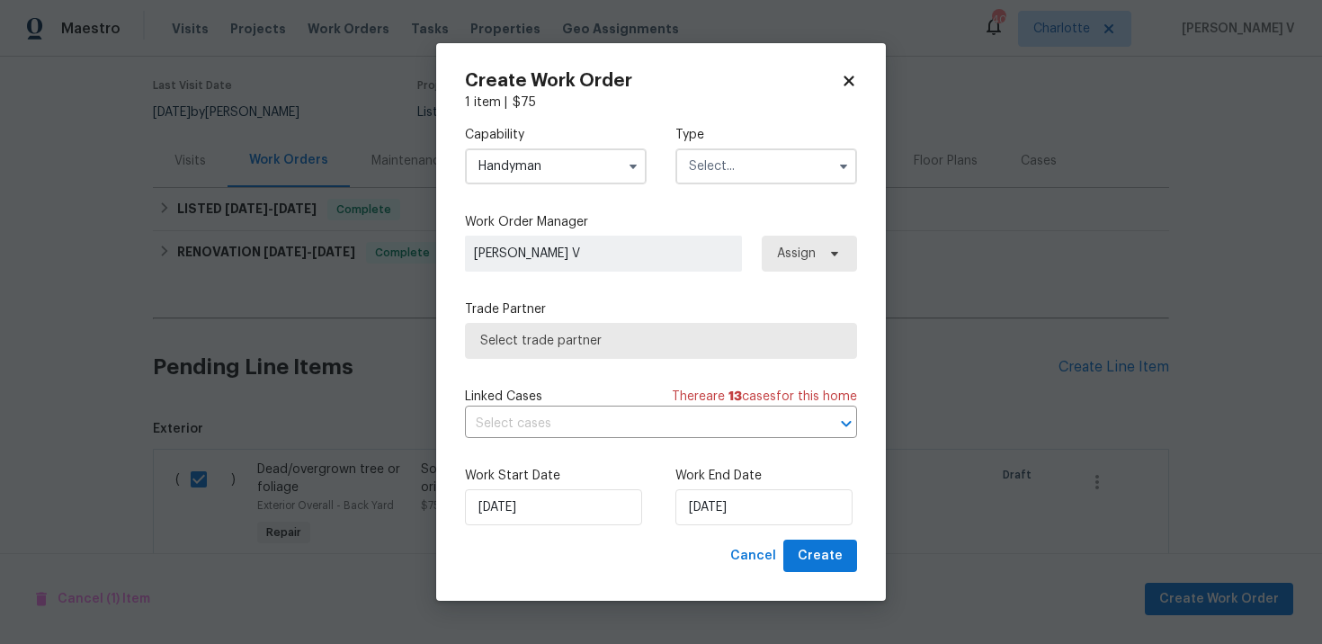
click at [756, 172] on input "text" at bounding box center [766, 166] width 182 height 36
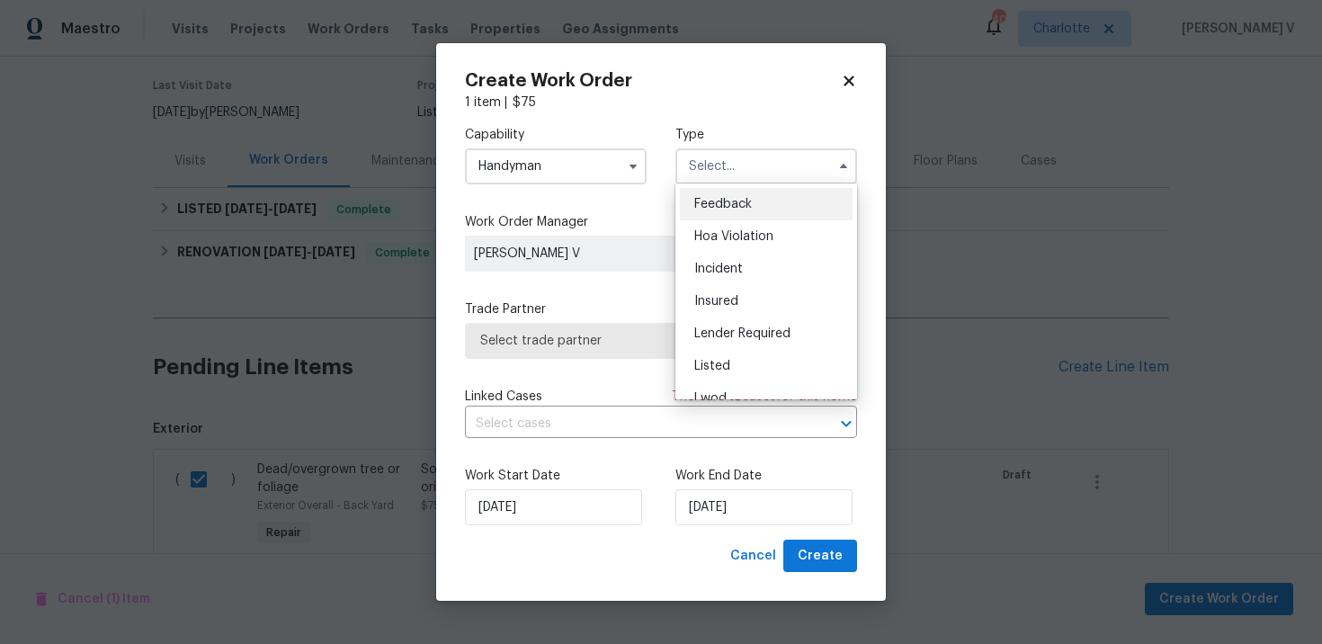
click at [709, 201] on span "Feedback" at bounding box center [723, 204] width 58 height 13
type input "Feedback"
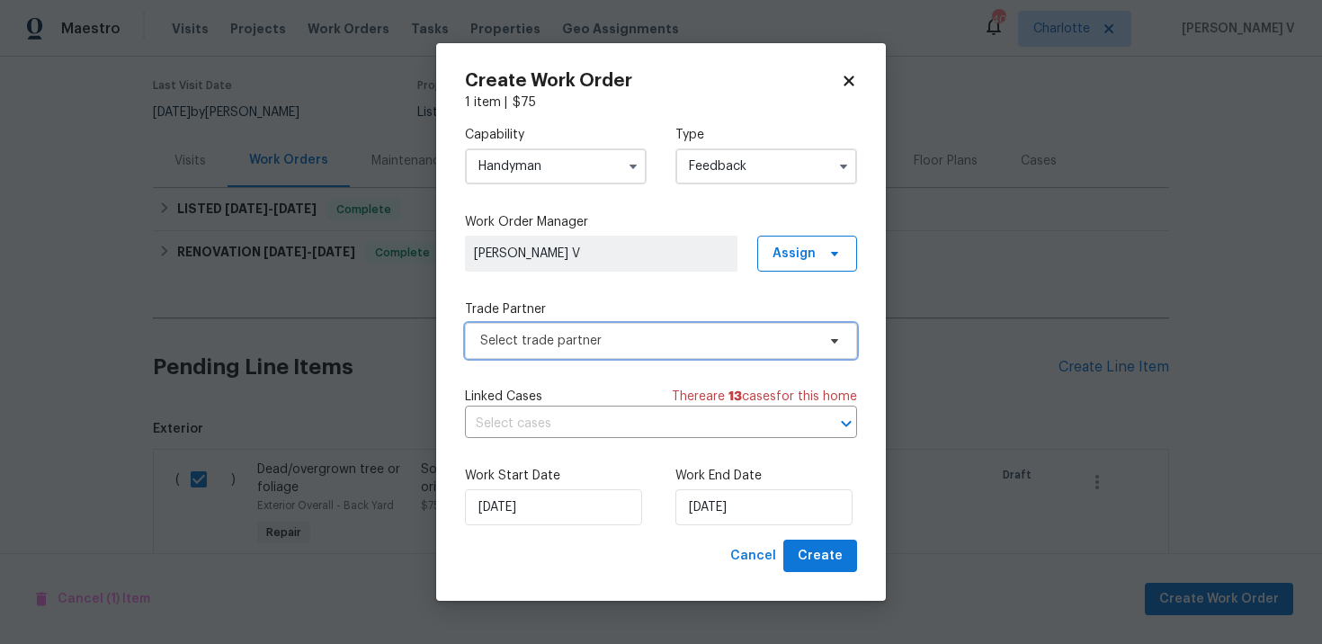
click at [600, 341] on span "Select trade partner" at bounding box center [647, 341] width 335 height 18
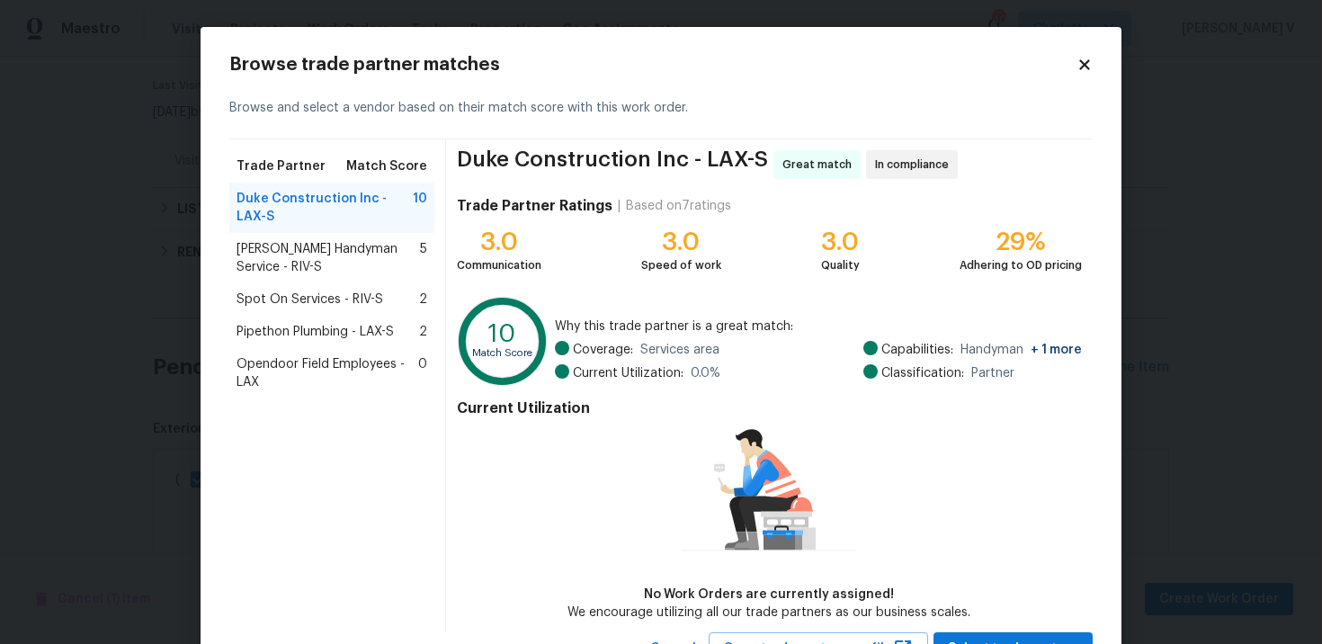
scroll to position [76, 0]
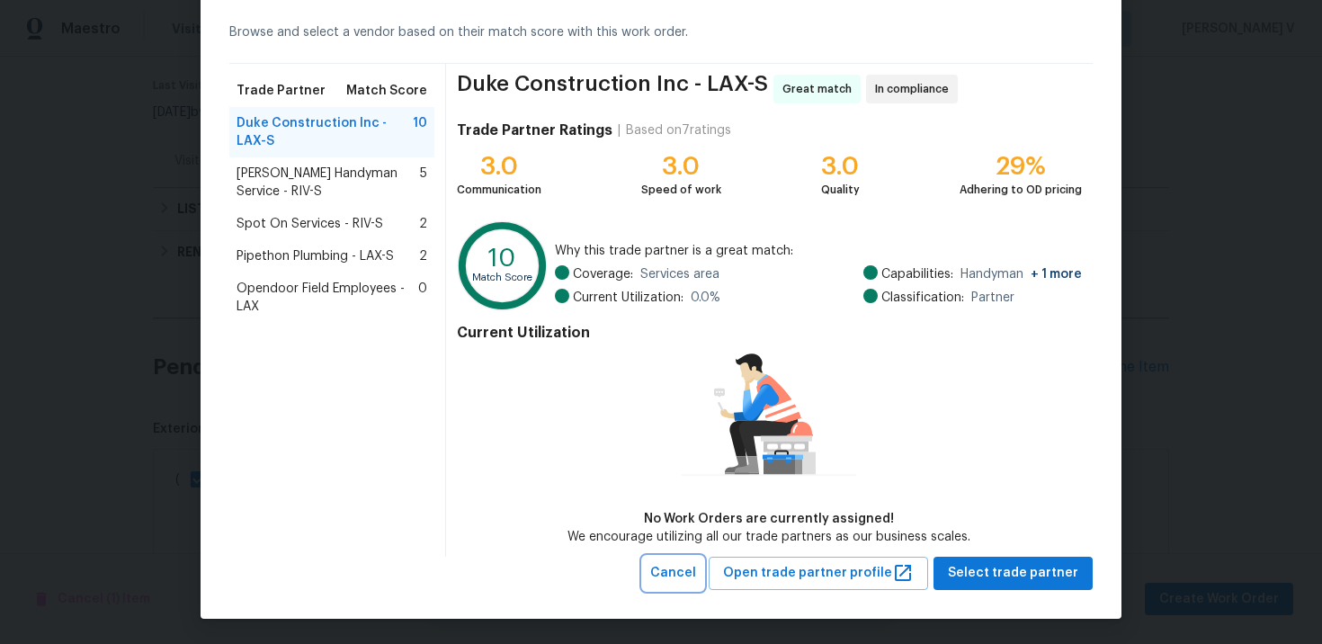
click at [694, 558] on button "Cancel" at bounding box center [673, 573] width 60 height 33
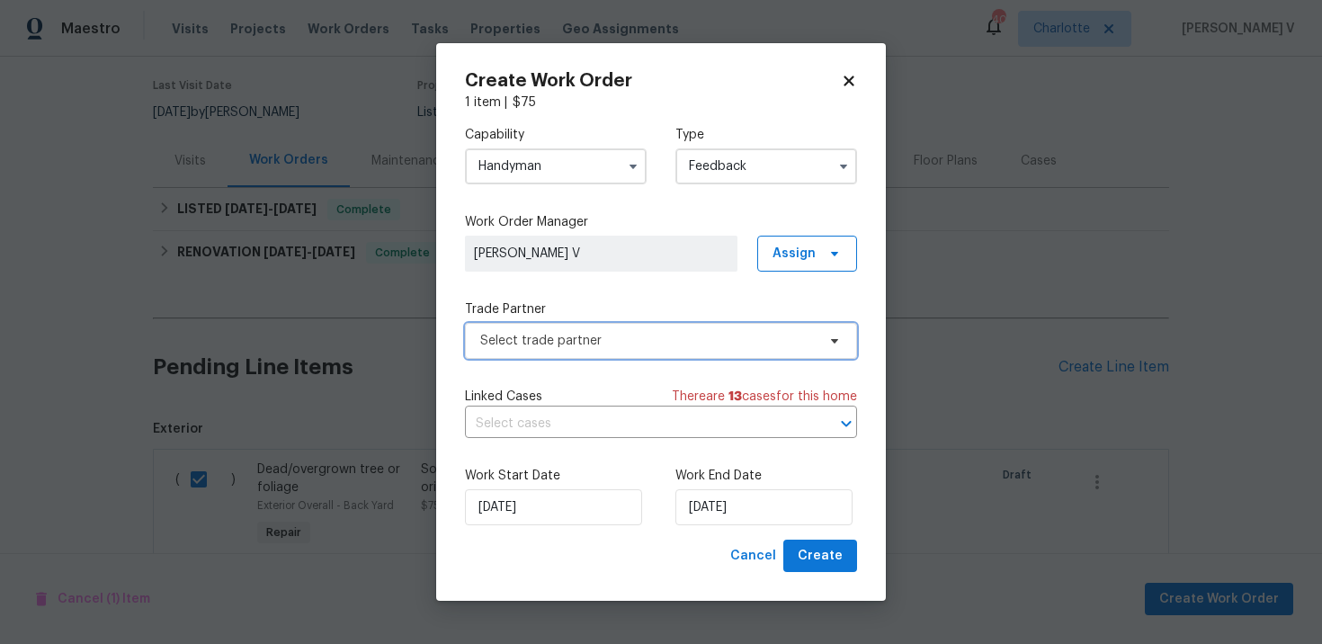
scroll to position [0, 0]
click at [522, 166] on input "Handyman" at bounding box center [556, 166] width 182 height 36
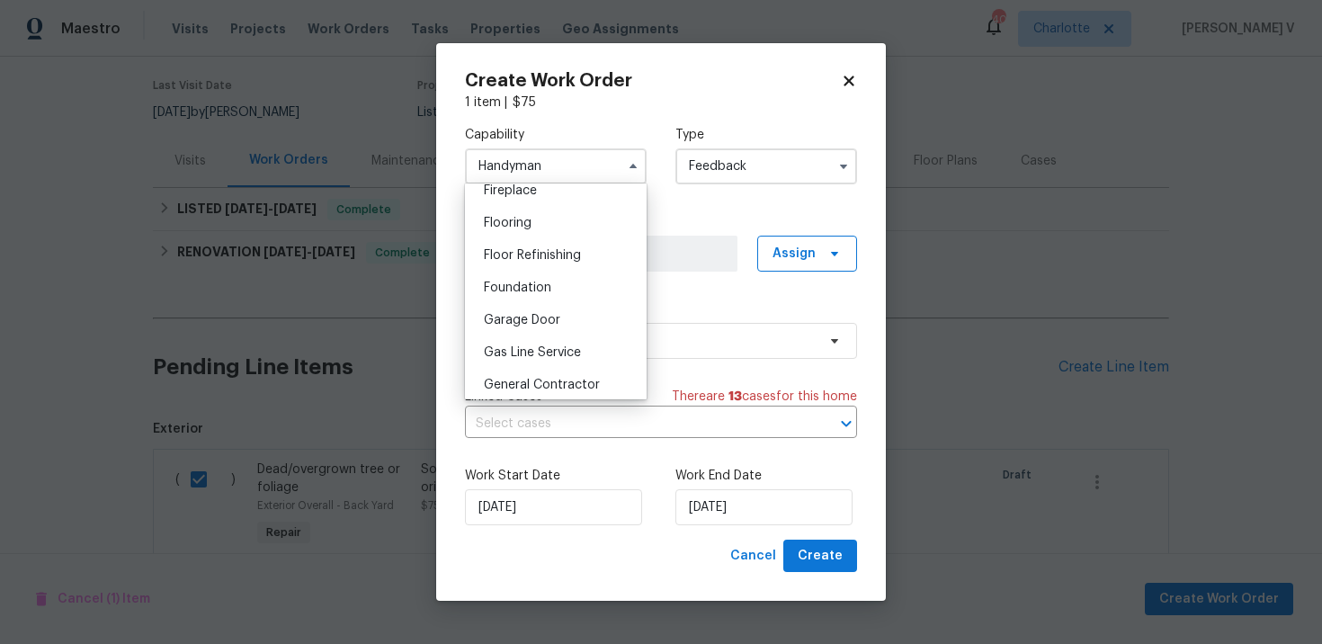
scroll to position [783, 0]
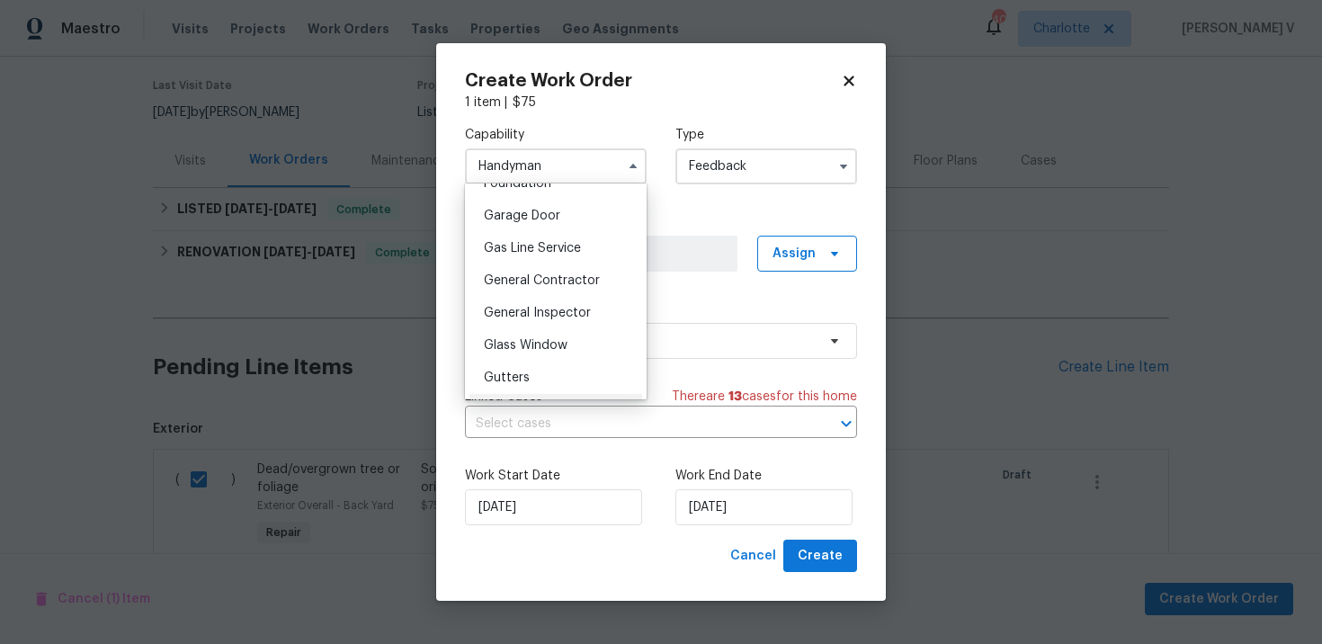
click at [552, 290] on div "General Contractor" at bounding box center [556, 280] width 173 height 32
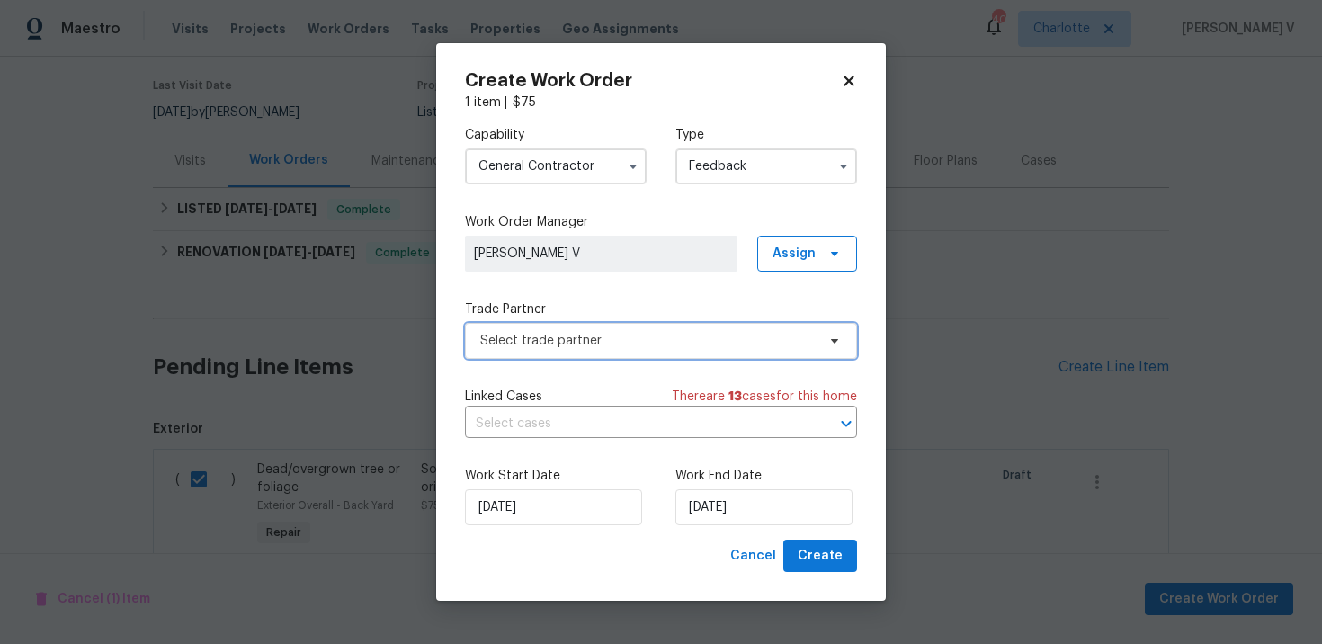
click at [726, 345] on span "Select trade partner" at bounding box center [647, 341] width 335 height 18
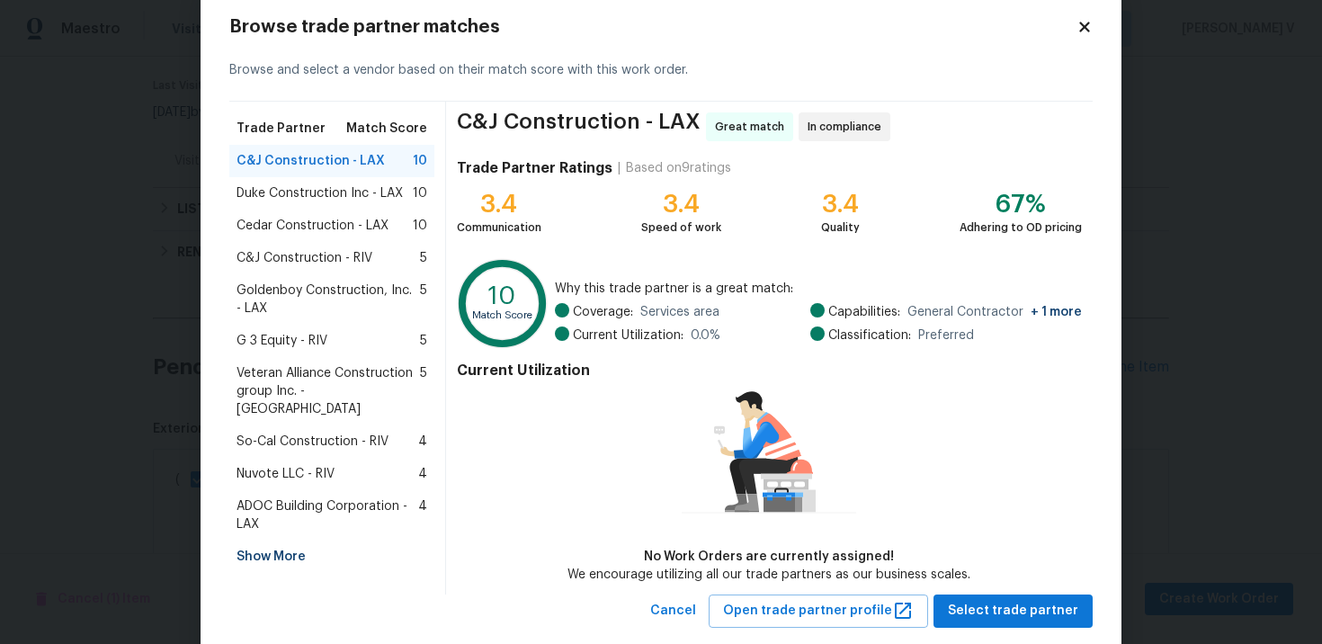
scroll to position [76, 0]
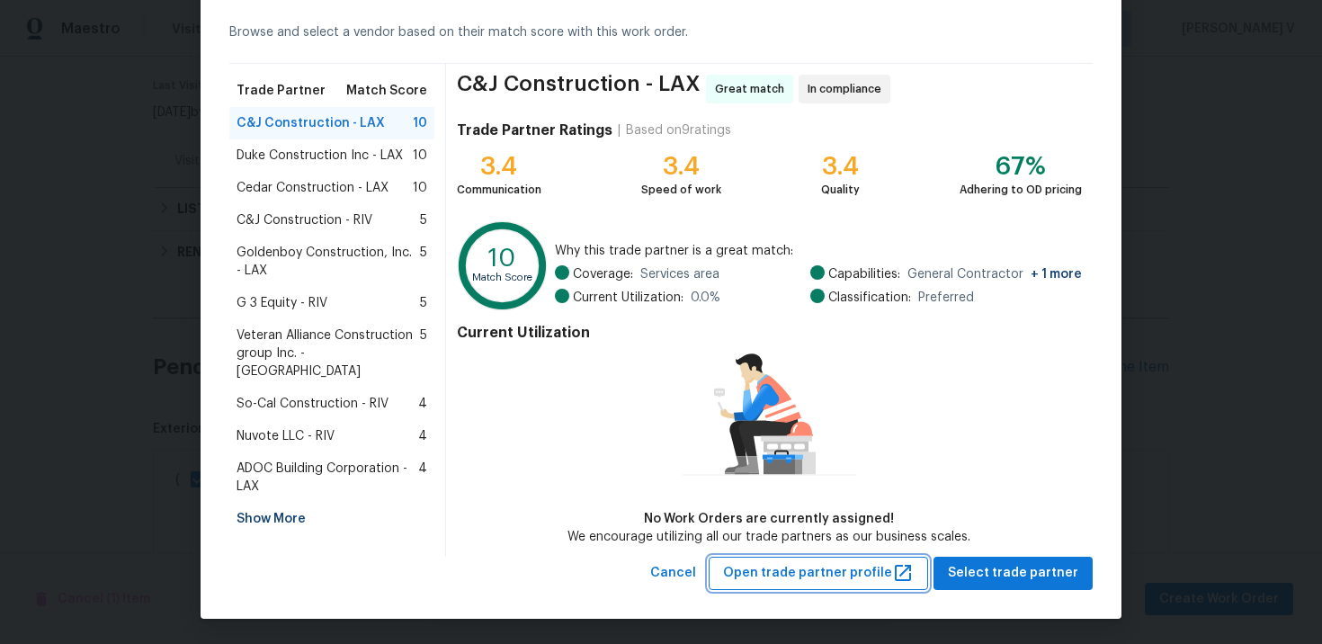
click at [774, 568] on span "Open trade partner profile" at bounding box center [818, 573] width 191 height 22
click at [677, 578] on span "Cancel" at bounding box center [673, 573] width 46 height 22
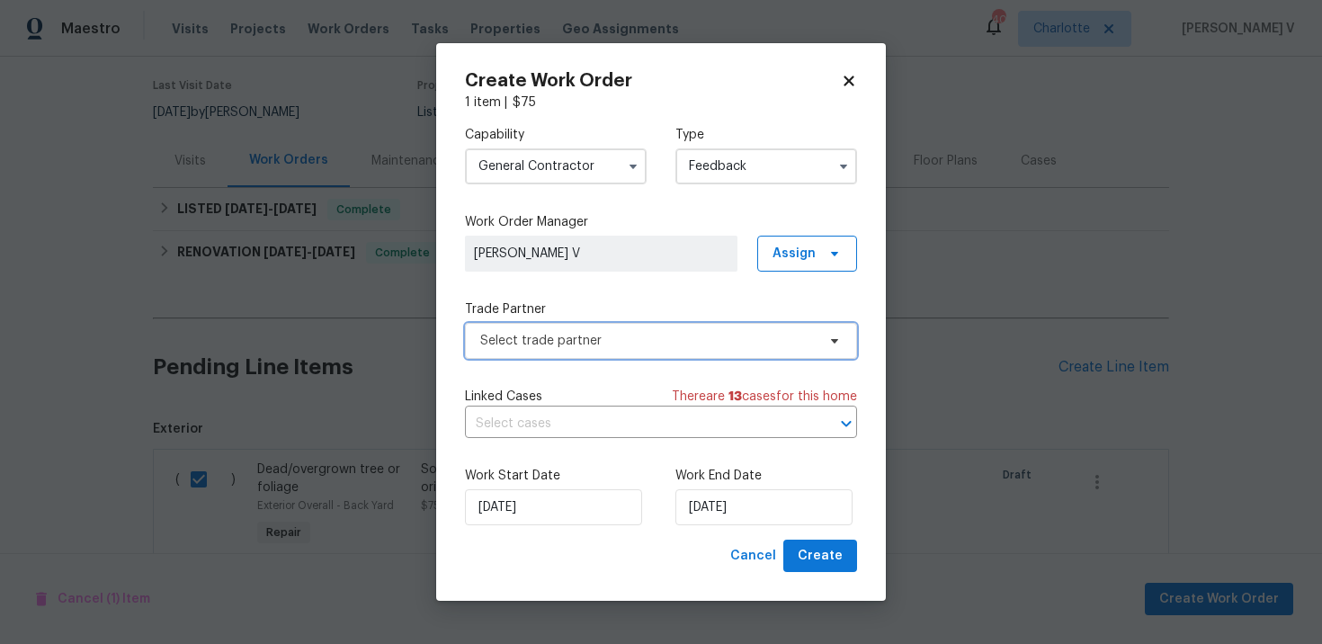
scroll to position [0, 0]
click at [512, 154] on input "General Contractor" at bounding box center [556, 166] width 182 height 36
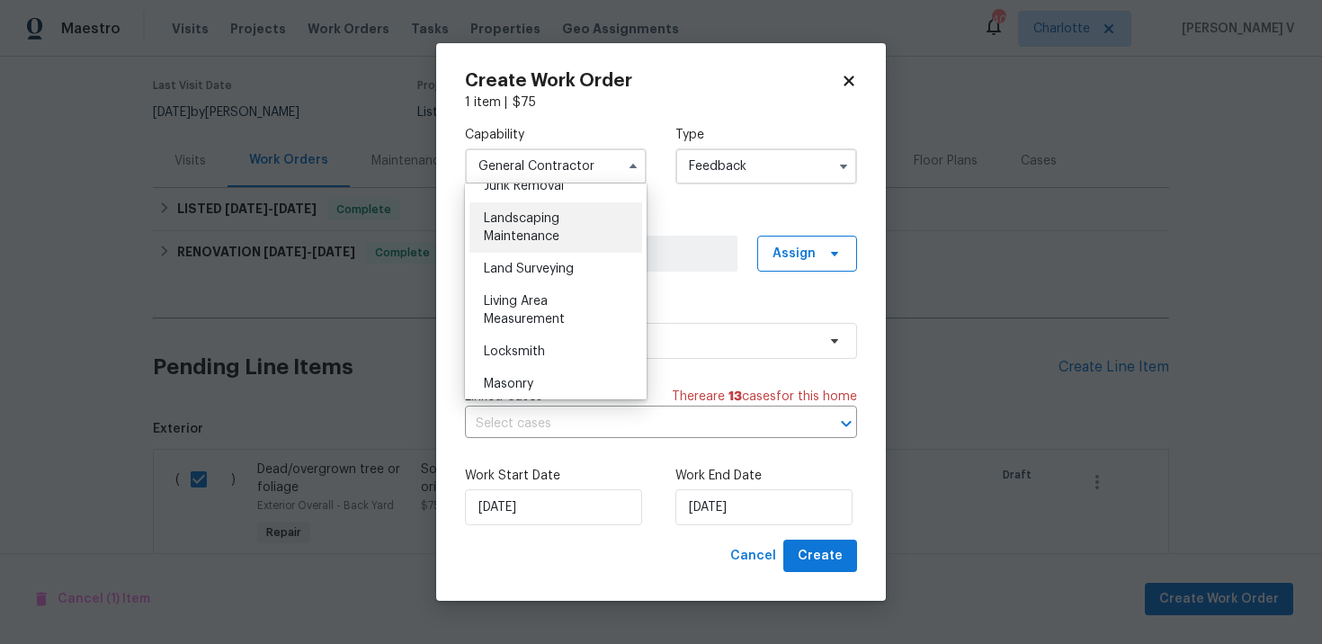
scroll to position [1148, 0]
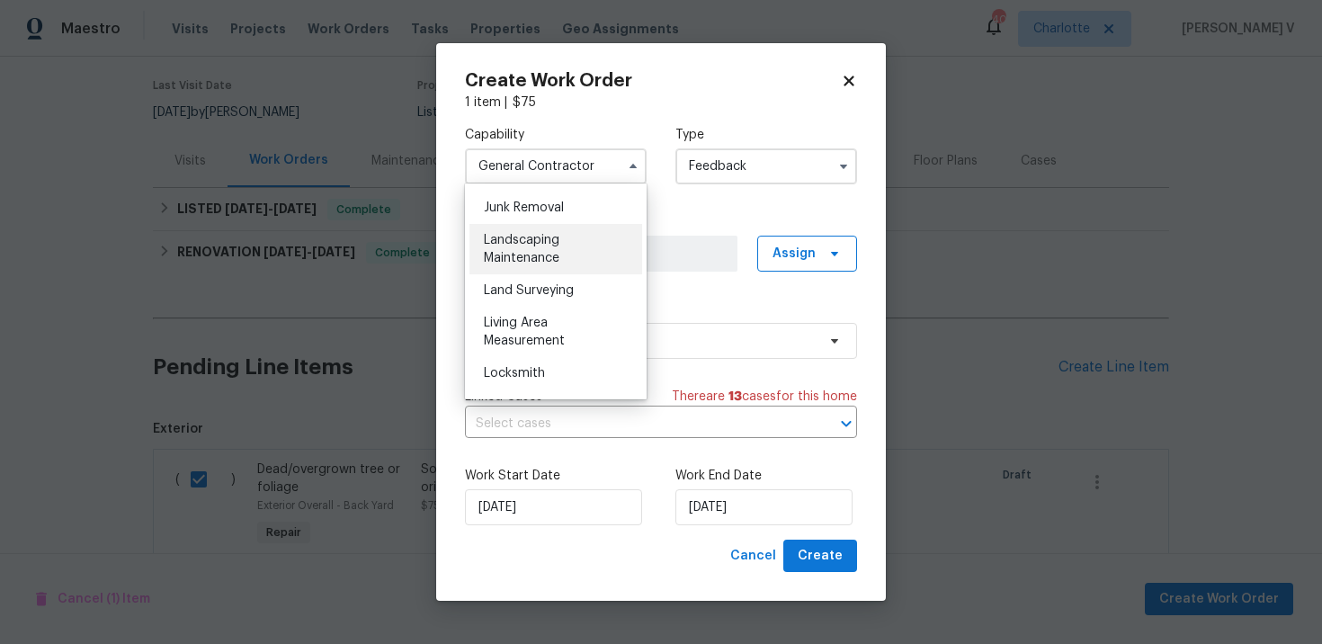
click at [560, 257] on div "Landscaping Maintenance" at bounding box center [556, 249] width 173 height 50
type input "Landscaping Maintenance"
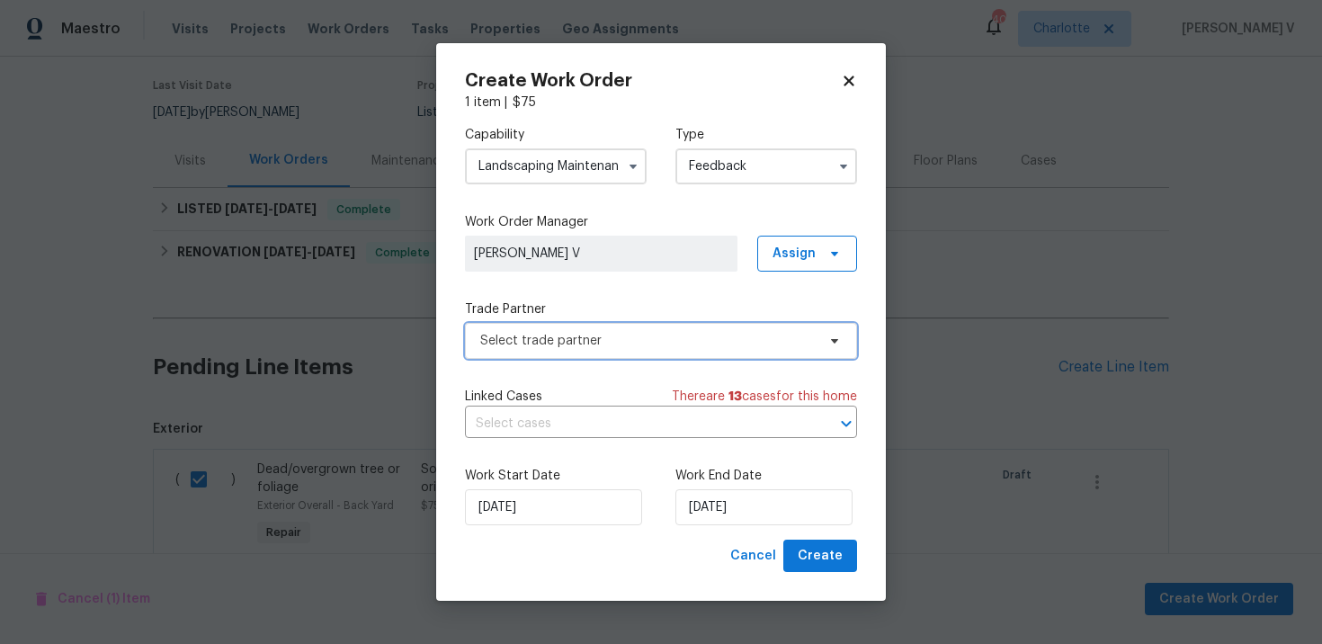
click at [754, 350] on span "Select trade partner" at bounding box center [661, 341] width 392 height 36
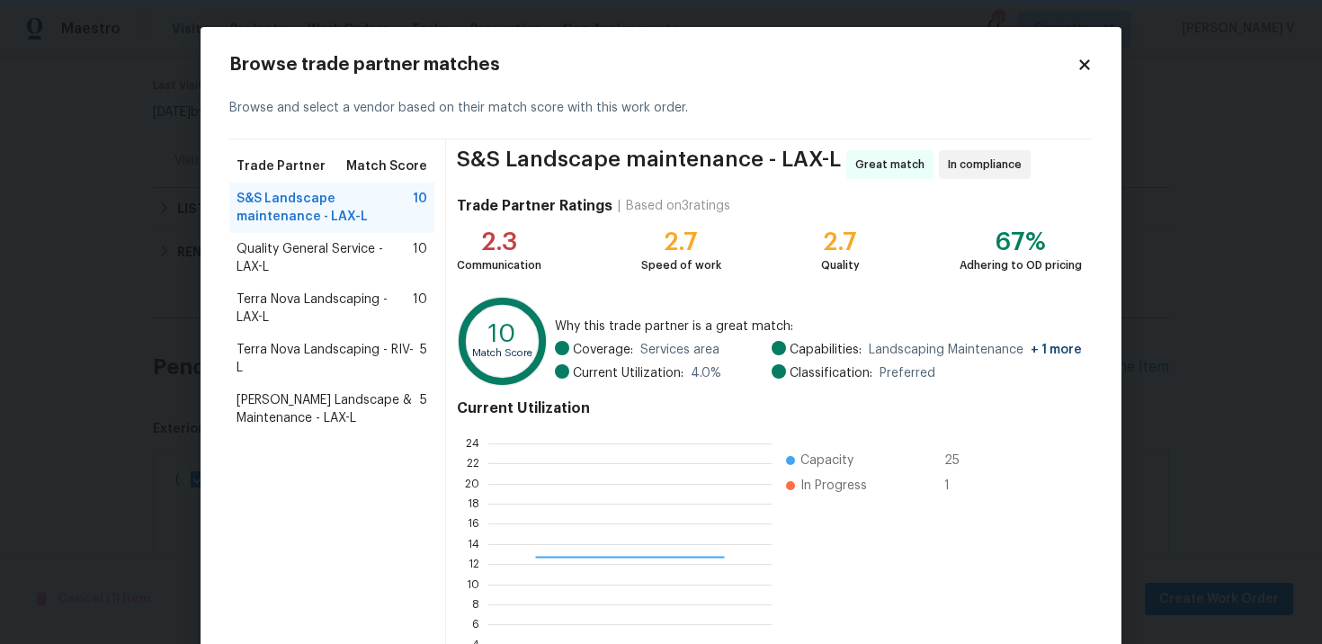
scroll to position [252, 283]
click at [388, 328] on div "Terra Nova Landscaping - LAX-L 10" at bounding box center [331, 308] width 205 height 50
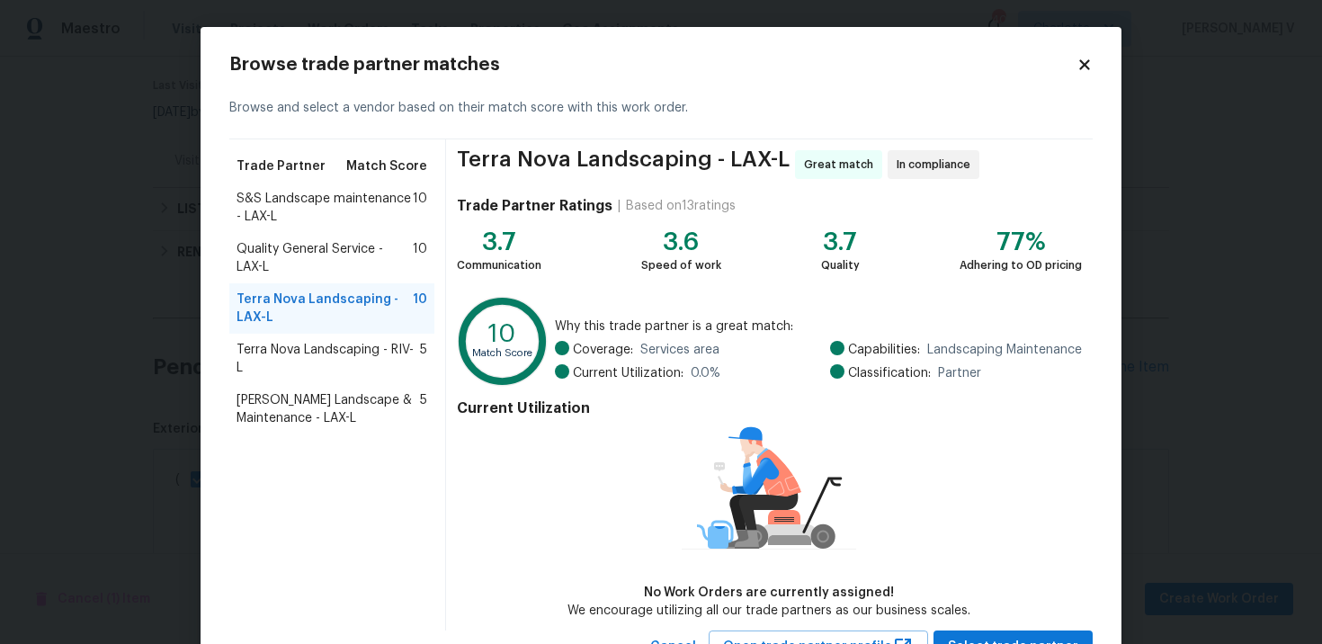
scroll to position [74, 0]
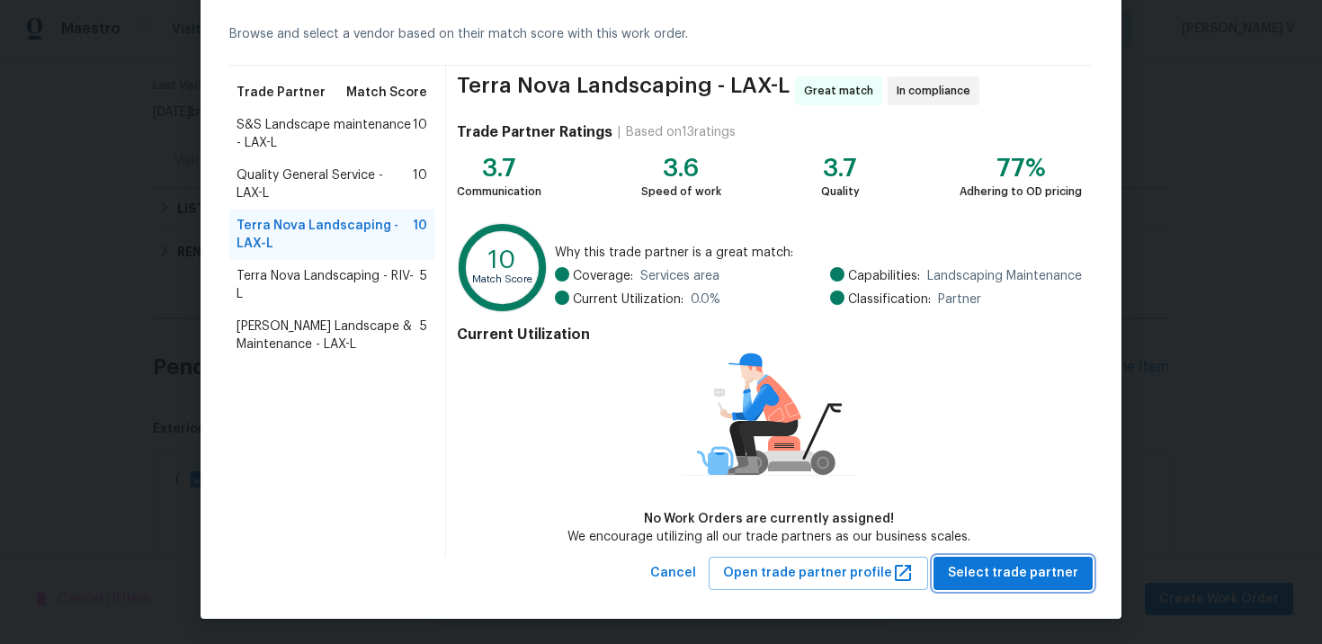
click at [1051, 586] on button "Select trade partner" at bounding box center [1013, 573] width 159 height 33
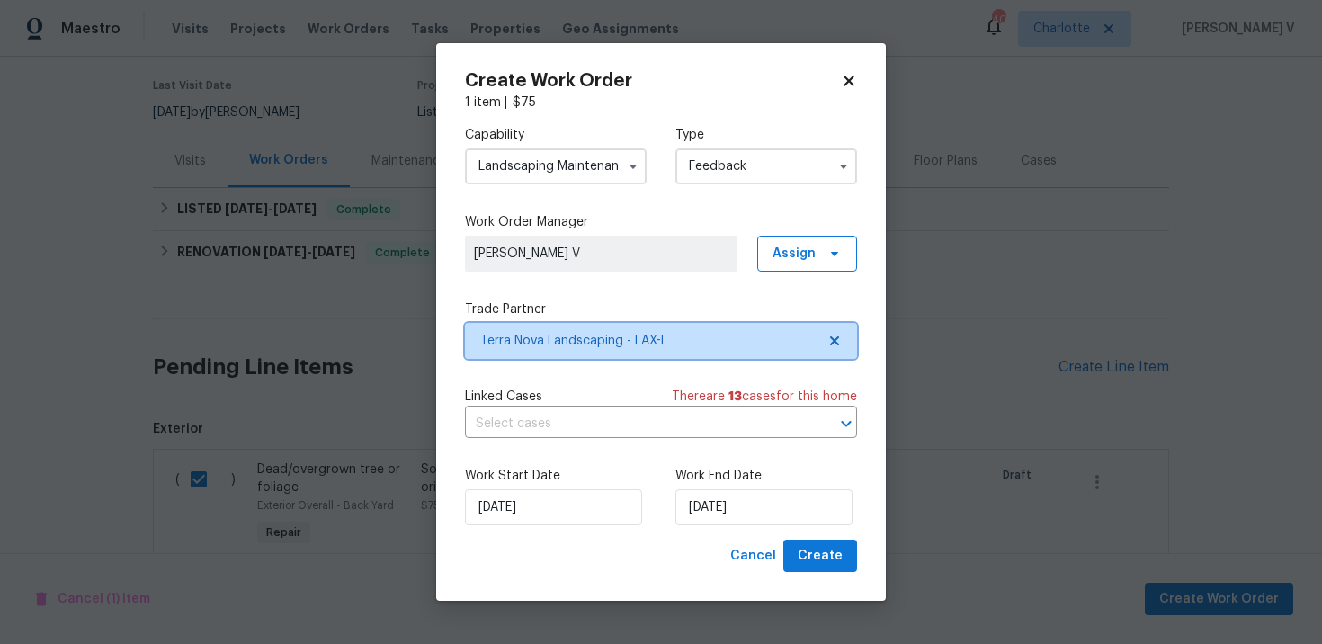
scroll to position [0, 0]
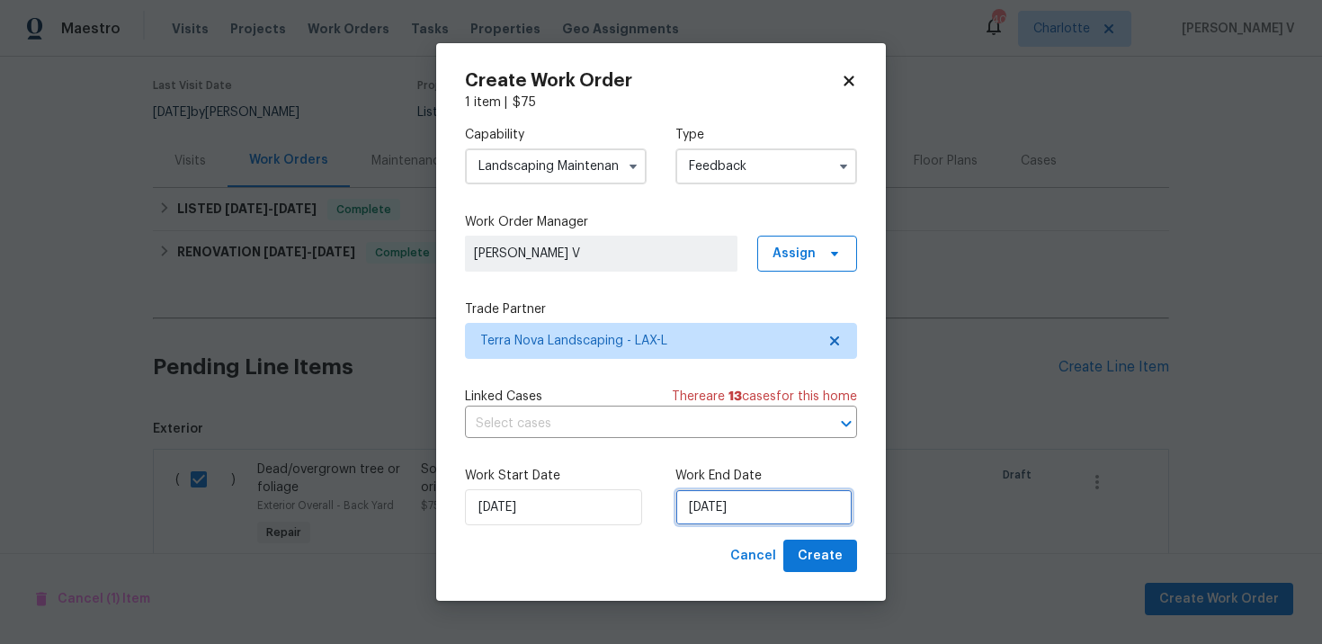
click at [762, 498] on input "02/10/2025" at bounding box center [763, 507] width 177 height 36
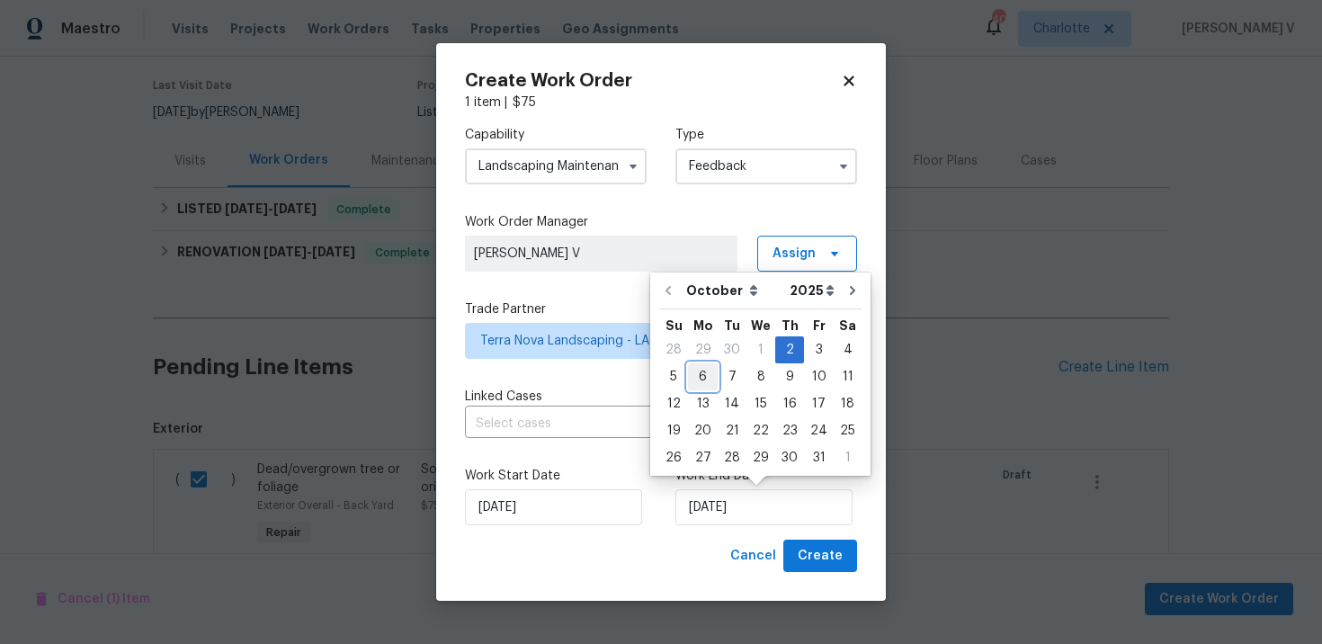
click at [711, 379] on div "6" at bounding box center [703, 376] width 30 height 25
type input "06/10/2025"
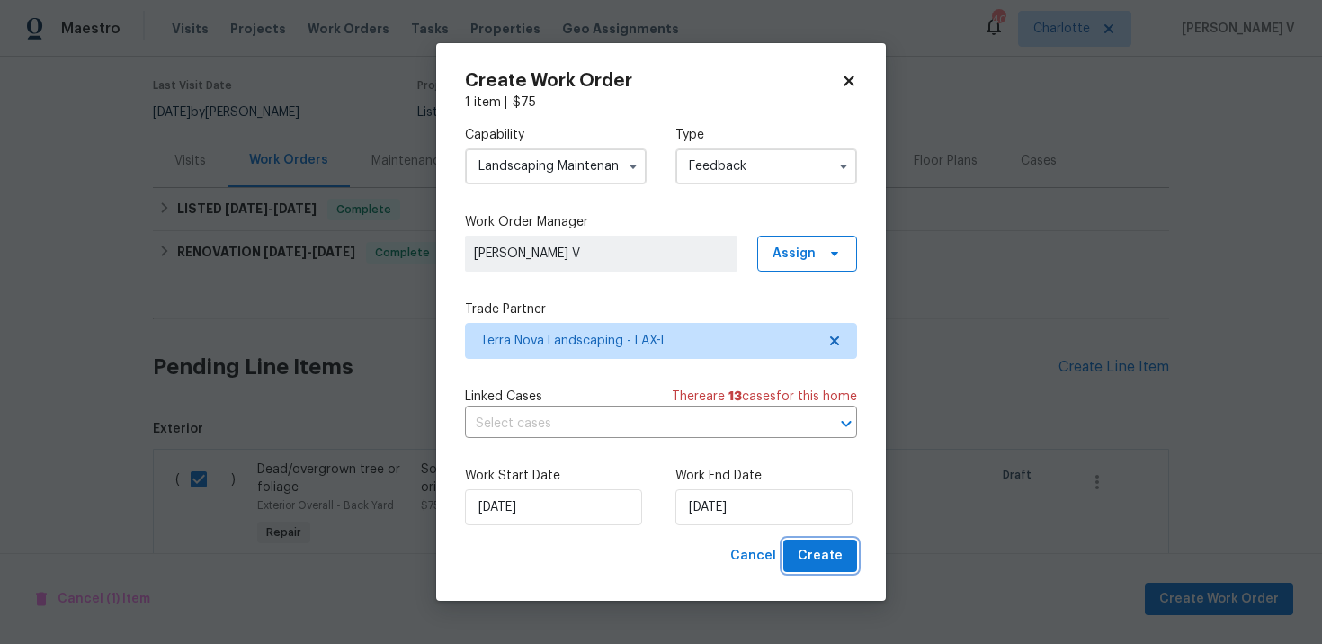
click at [804, 550] on span "Create" at bounding box center [820, 556] width 45 height 22
checkbox input "false"
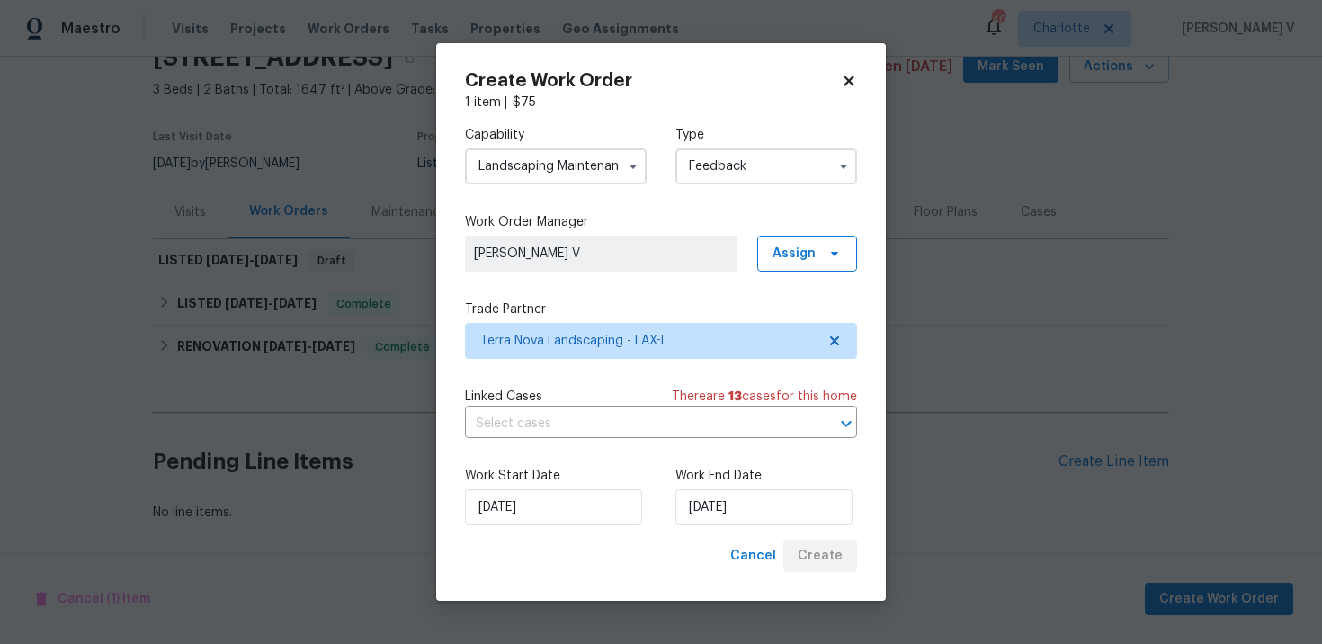
scroll to position [87, 0]
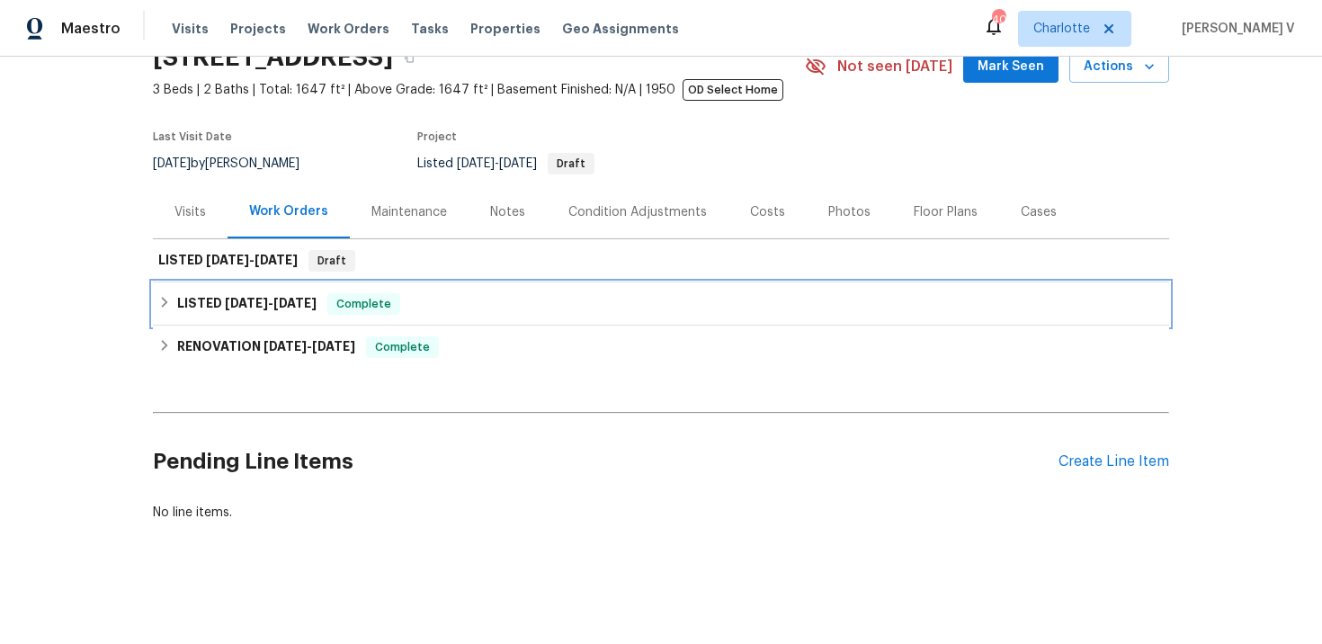
click at [370, 309] on span "Complete" at bounding box center [363, 304] width 69 height 18
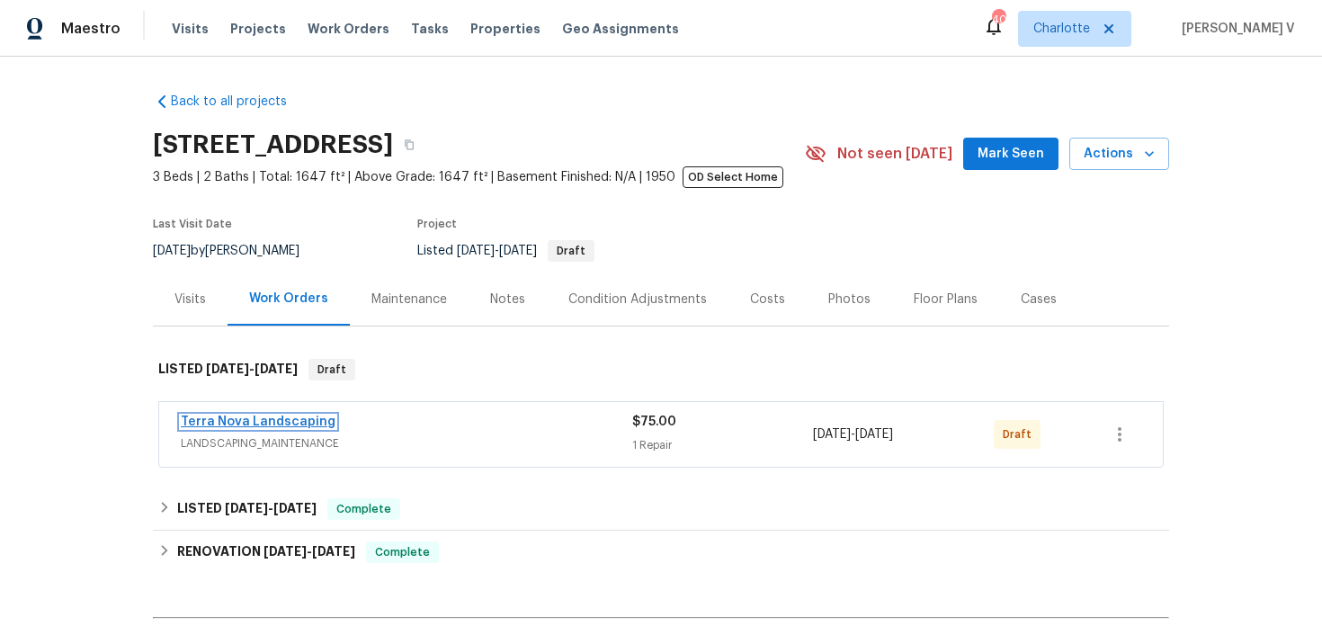
click at [252, 421] on link "Terra Nova Landscaping" at bounding box center [258, 422] width 155 height 13
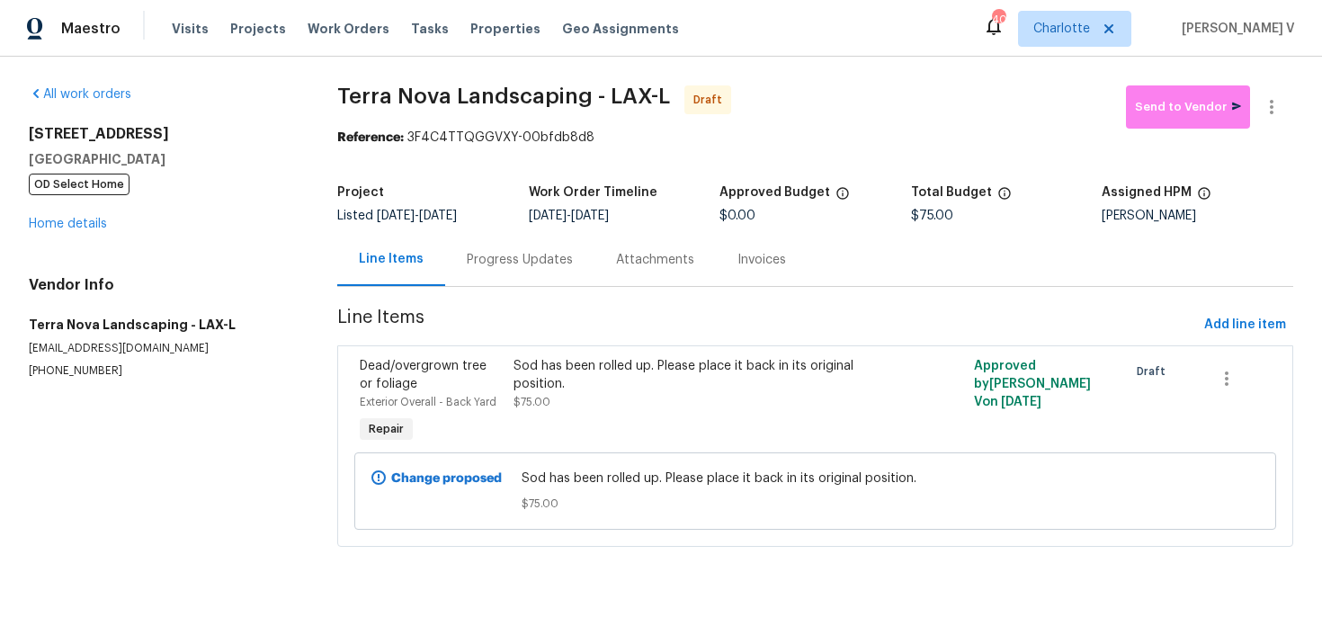
click at [476, 270] on div "Progress Updates" at bounding box center [519, 259] width 149 height 53
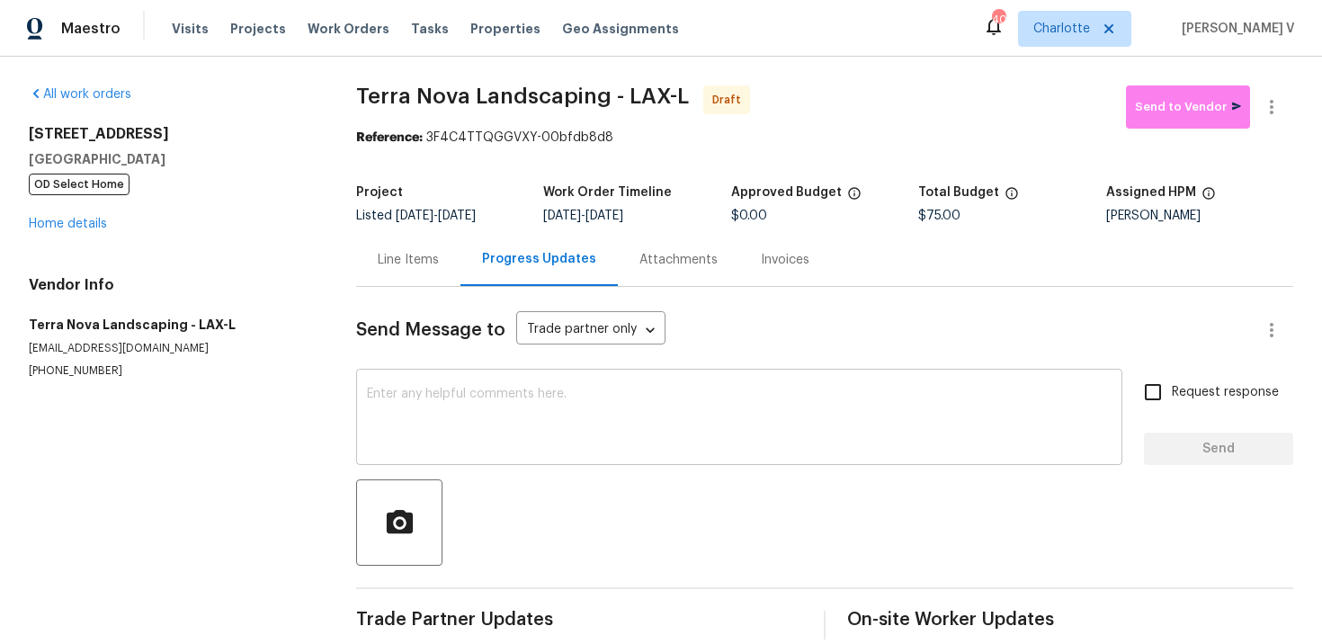
click at [460, 415] on textarea at bounding box center [739, 419] width 745 height 63
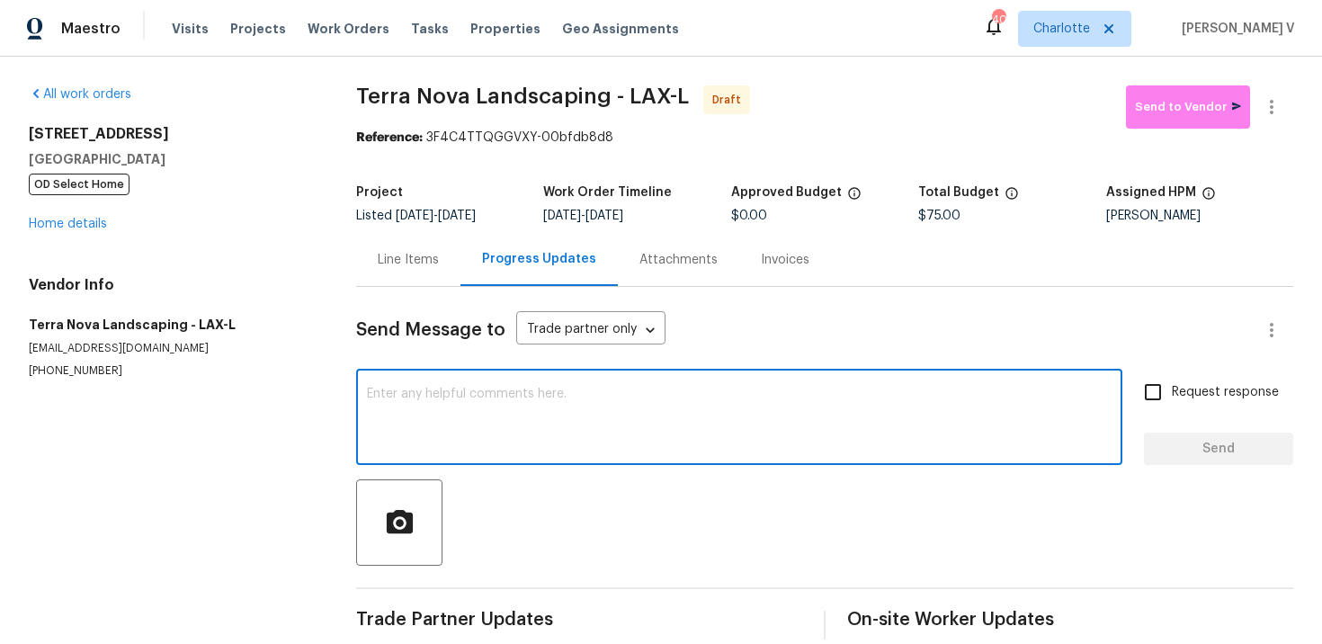
paste textarea "Hi this is Divya with Opendoor. I’m confirming you received the WO for the prop…"
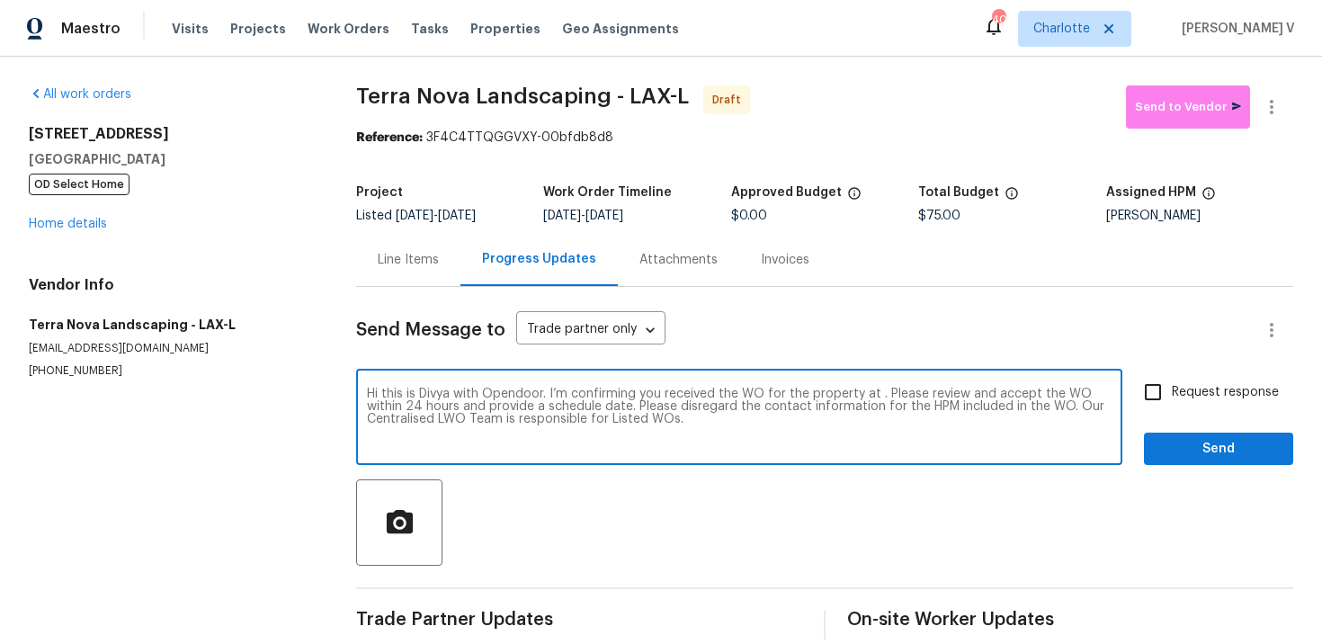
click at [876, 393] on textarea "Hi this is Divya with Opendoor. I’m confirming you received the WO for the prop…" at bounding box center [739, 419] width 745 height 63
paste textarea "[STREET_ADDRESS]"
type textarea "Hi this is Divya with Opendoor. I’m confirming you received the WO for the prop…"
click at [1133, 396] on div "Hi this is Divya with Opendoor. I’m confirming you received the WO for the prop…" at bounding box center [824, 419] width 937 height 92
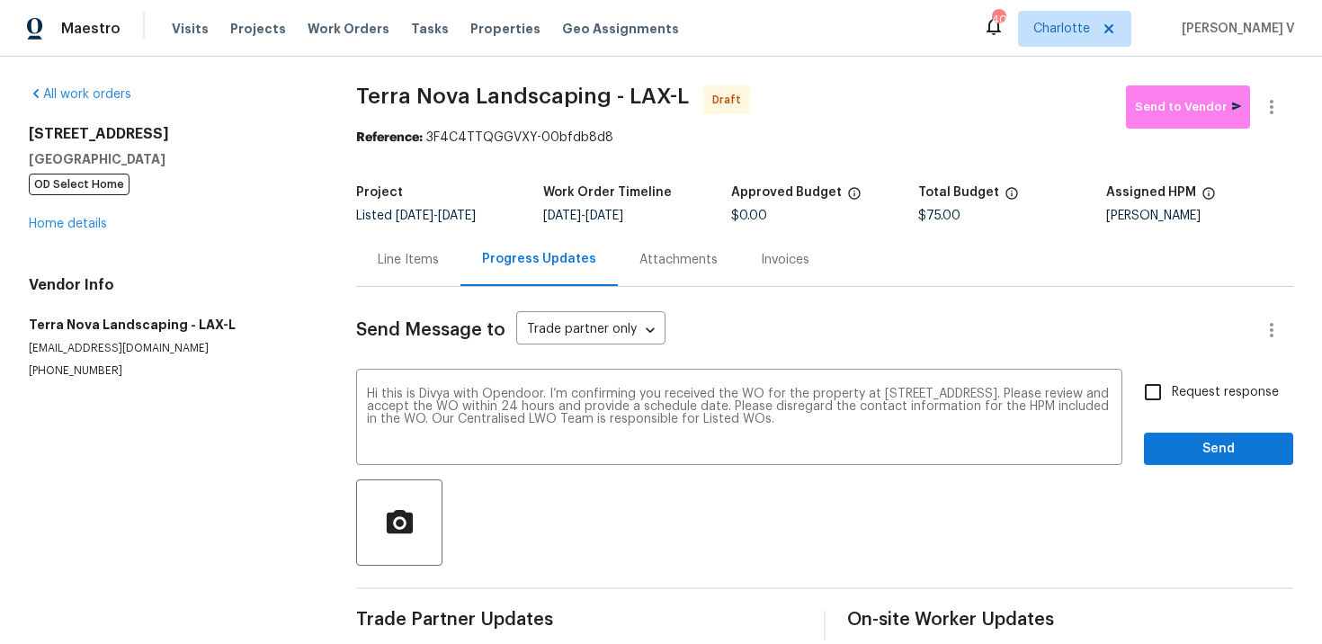
click at [1167, 399] on input "Request response" at bounding box center [1153, 392] width 38 height 38
checkbox input "true"
click at [1196, 447] on span "Send" at bounding box center [1218, 449] width 121 height 22
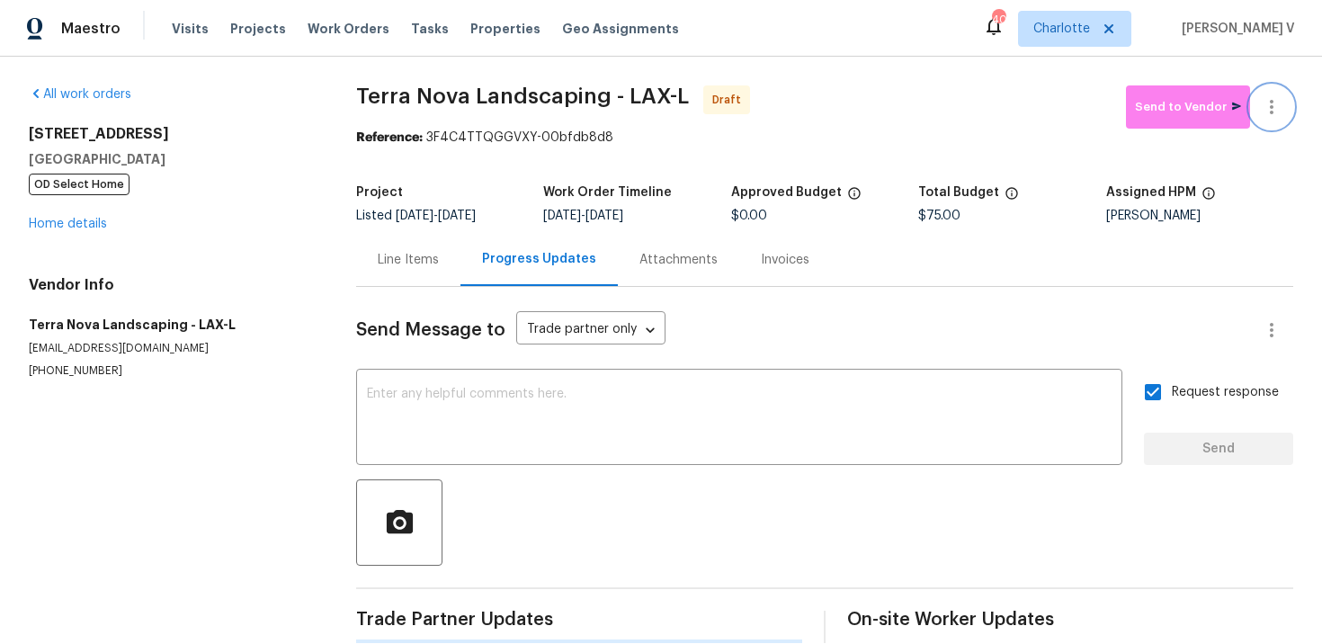
click at [1281, 109] on icon "button" at bounding box center [1272, 107] width 22 height 22
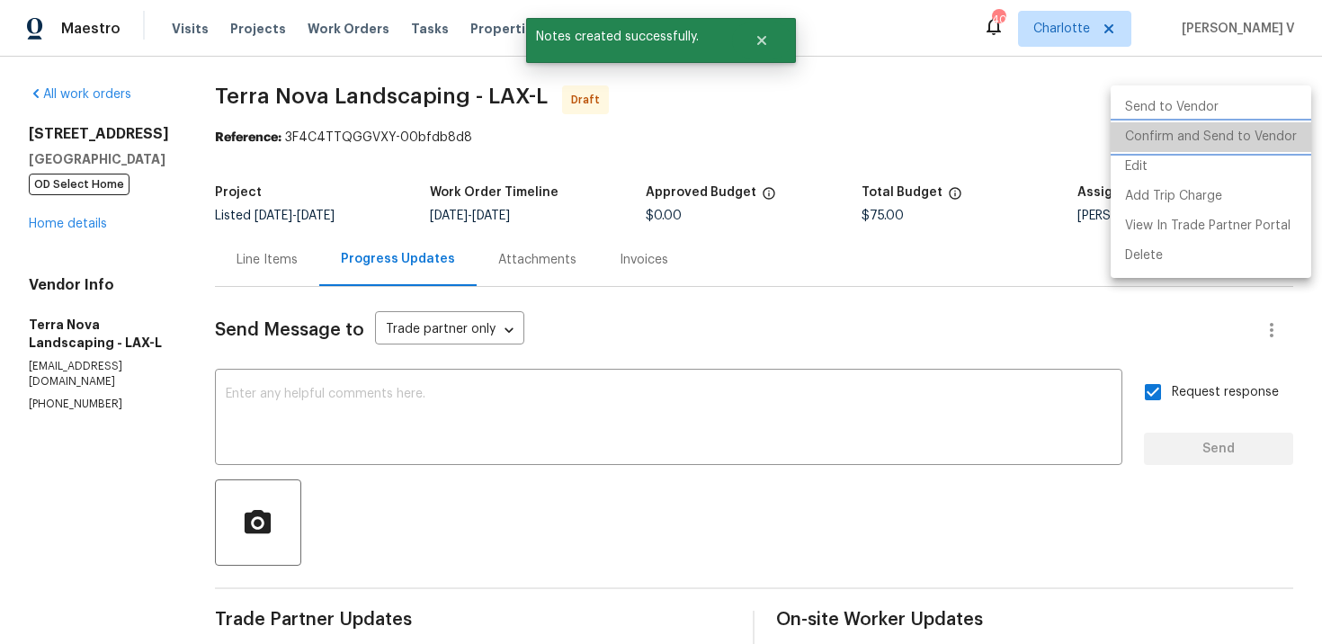
click at [1222, 124] on li "Confirm and Send to Vendor" at bounding box center [1211, 137] width 201 height 30
click at [461, 71] on div at bounding box center [661, 322] width 1322 height 644
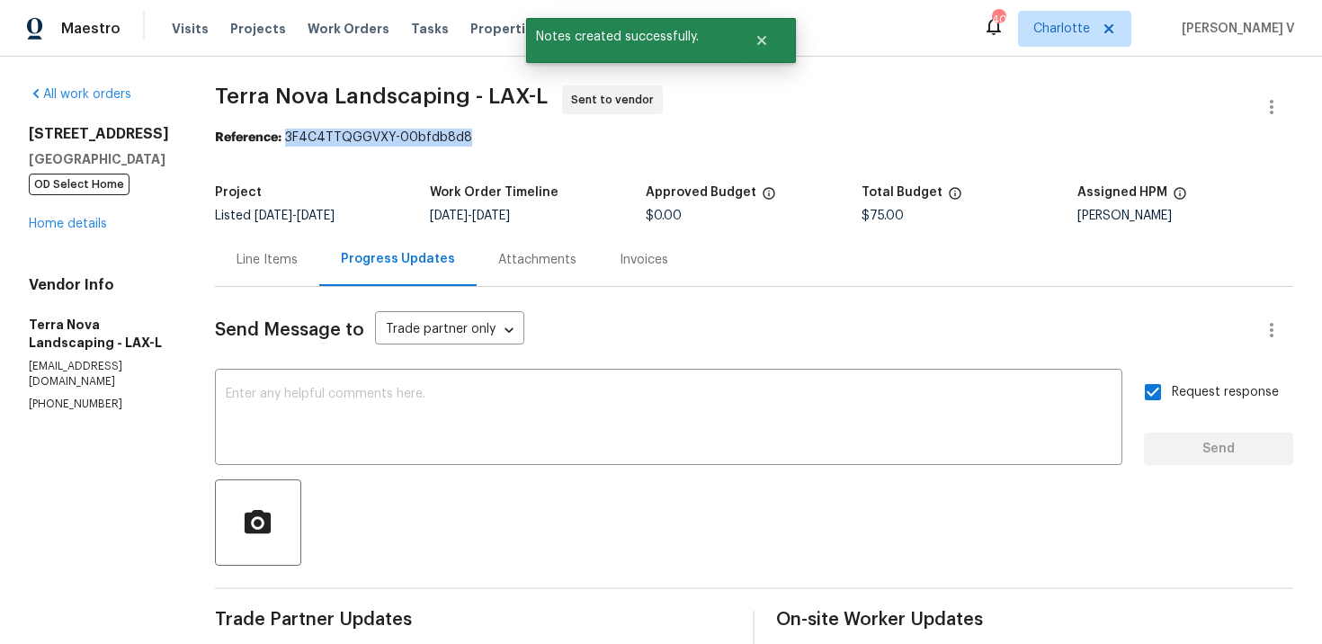
drag, startPoint x: 282, startPoint y: 136, endPoint x: 604, endPoint y: 136, distance: 321.1
click at [604, 136] on div "Reference: 3F4C4TTQGGVXY-00bfdb8d8" at bounding box center [754, 138] width 1078 height 18
copy div "3F4C4TTQGGVXY-00bfdb8d8"
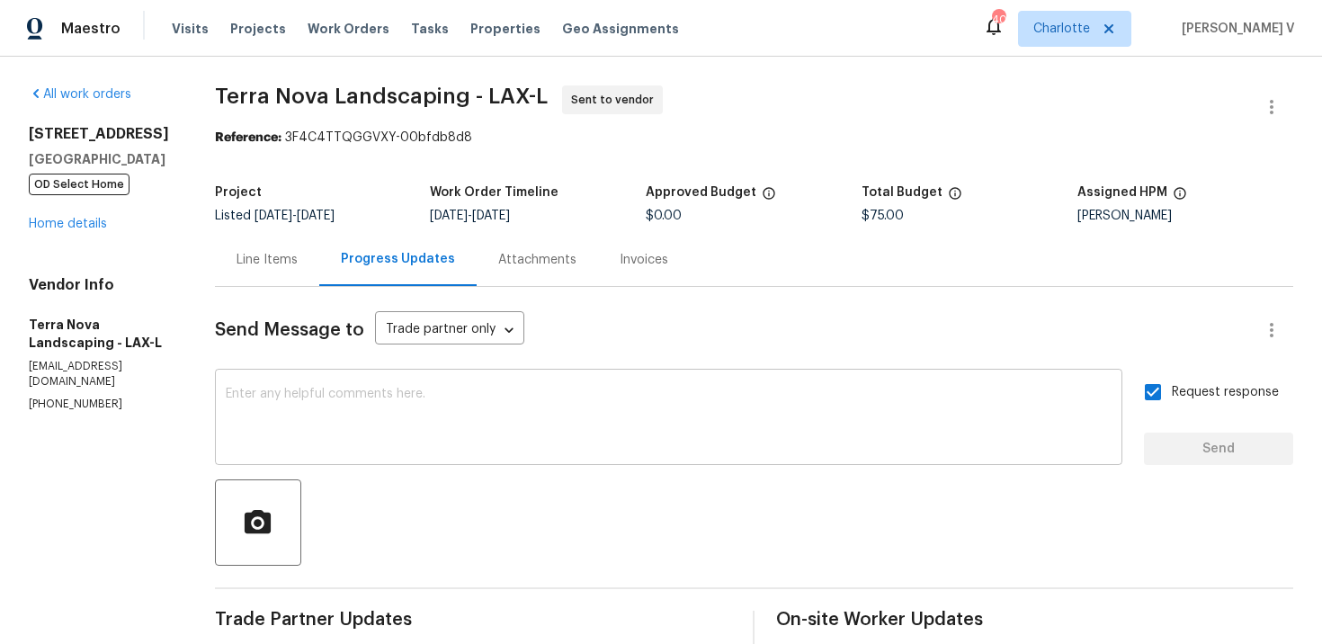
click at [432, 375] on div "x ​" at bounding box center [669, 419] width 908 height 92
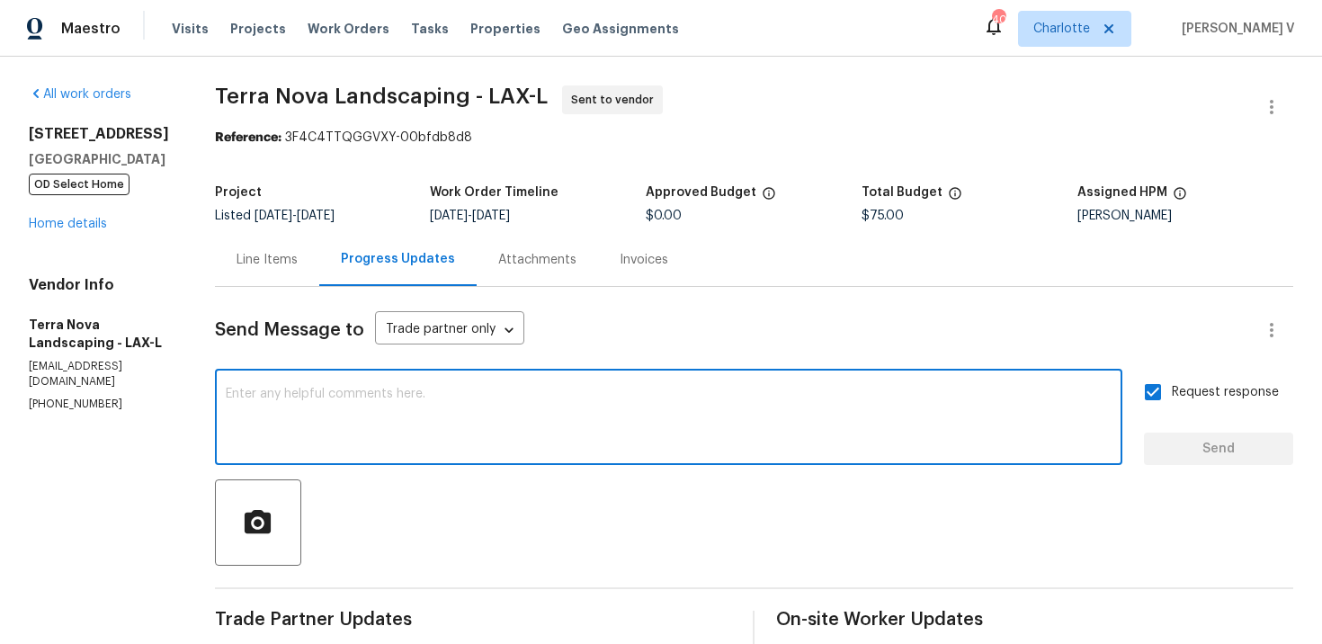
paste textarea "Attention All Work Orders must include before-photos (both close-up and wide-an…"
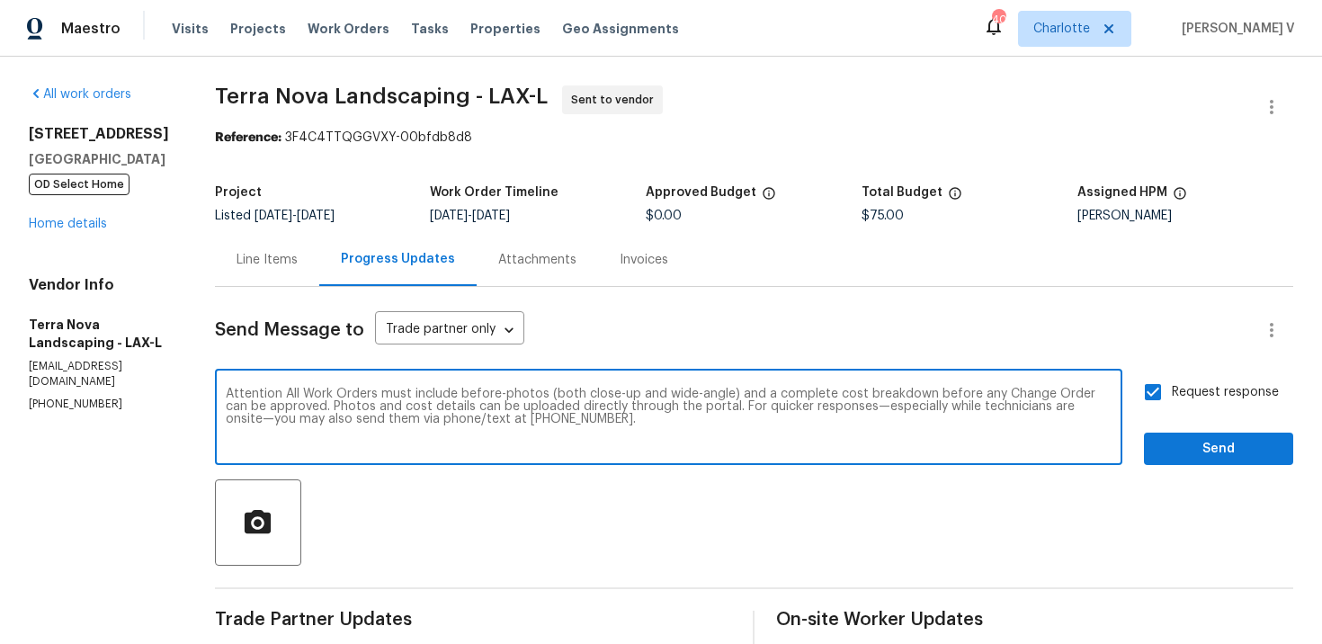
type textarea "Attention All Work Orders must include before-photos (both close-up and wide-an…"
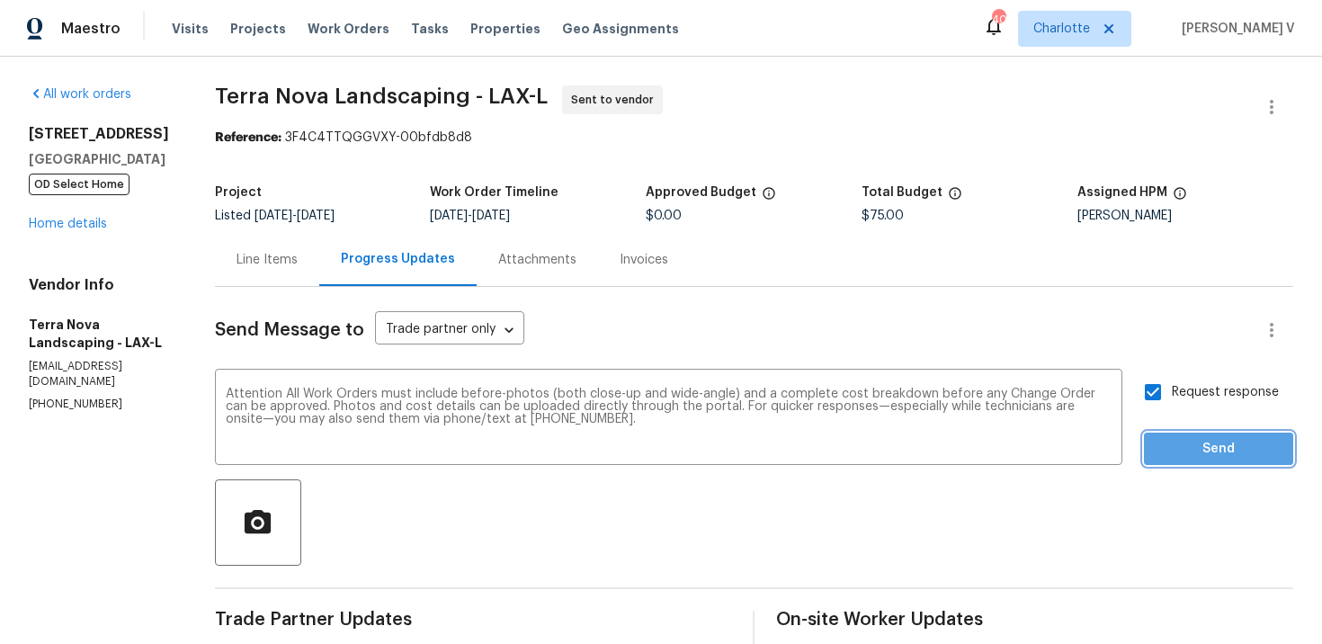
click at [1194, 443] on span "Send" at bounding box center [1218, 449] width 121 height 22
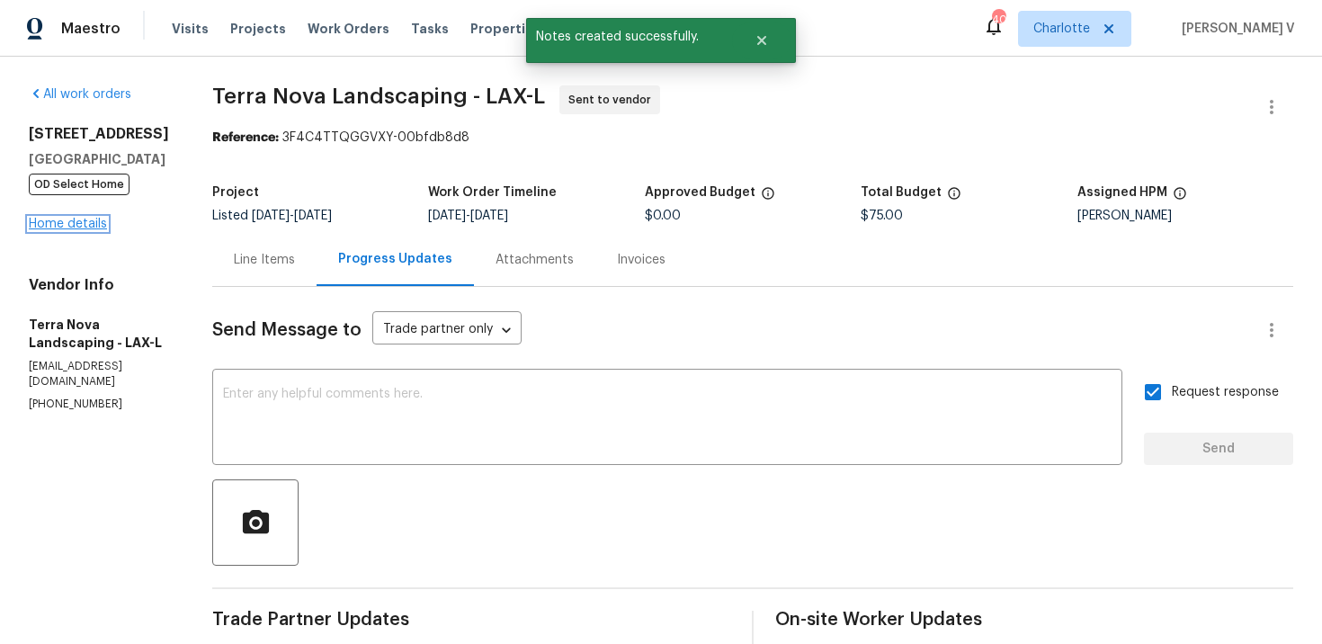
click at [83, 221] on link "Home details" at bounding box center [68, 224] width 78 height 13
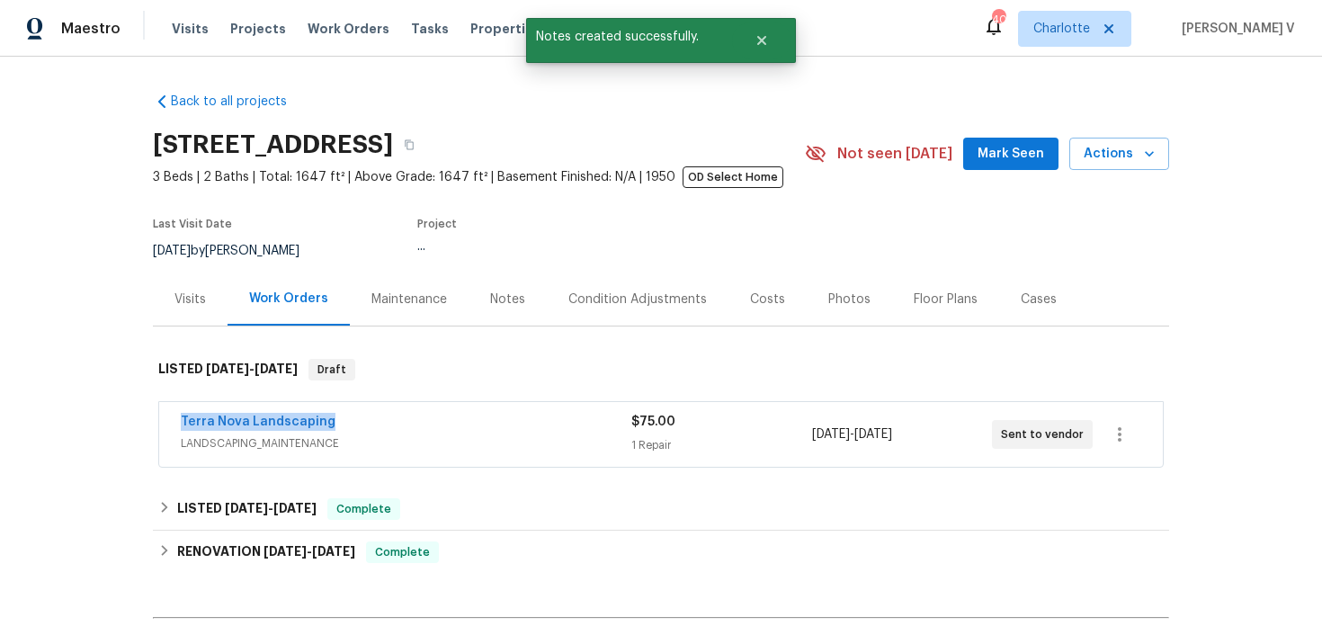
drag, startPoint x: 159, startPoint y: 421, endPoint x: 441, endPoint y: 421, distance: 281.5
click at [442, 421] on div "Terra Nova Landscaping LANDSCAPING_MAINTENANCE $75.00 1 Repair [DATE] - [DATE] …" at bounding box center [661, 434] width 1004 height 65
copy link "Terra Nova Landscaping"
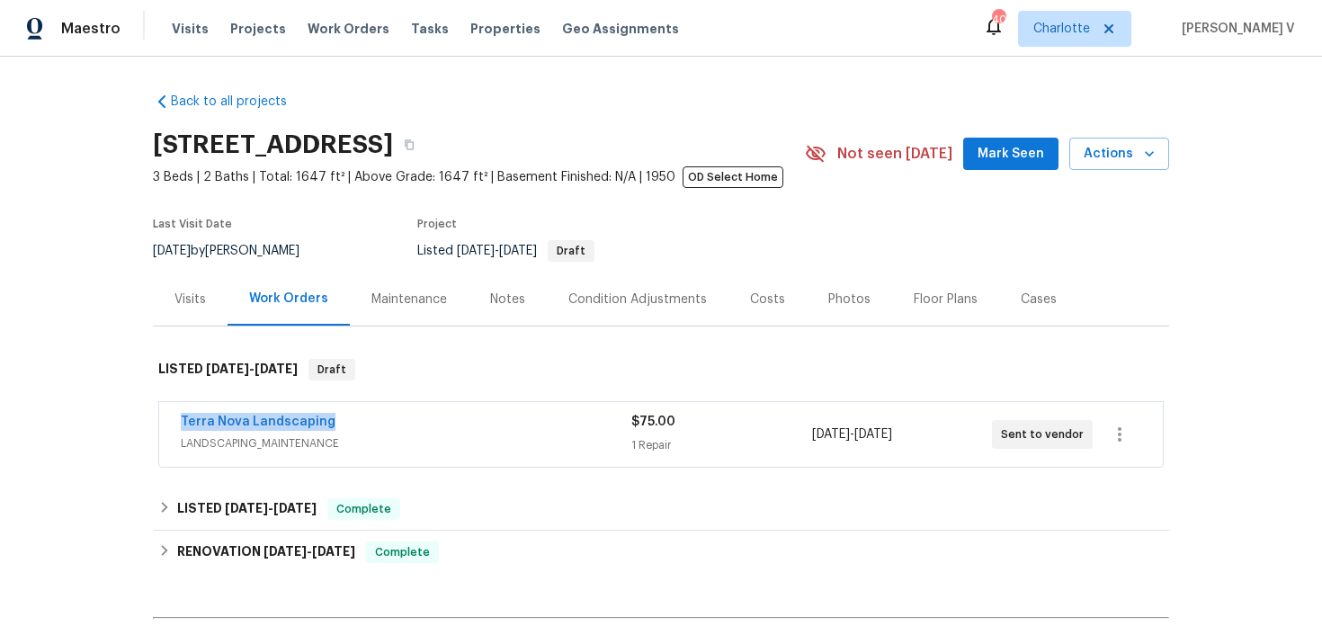
copy link "Terra Nova Landscaping"
click at [224, 425] on link "Terra Nova Landscaping" at bounding box center [258, 422] width 155 height 13
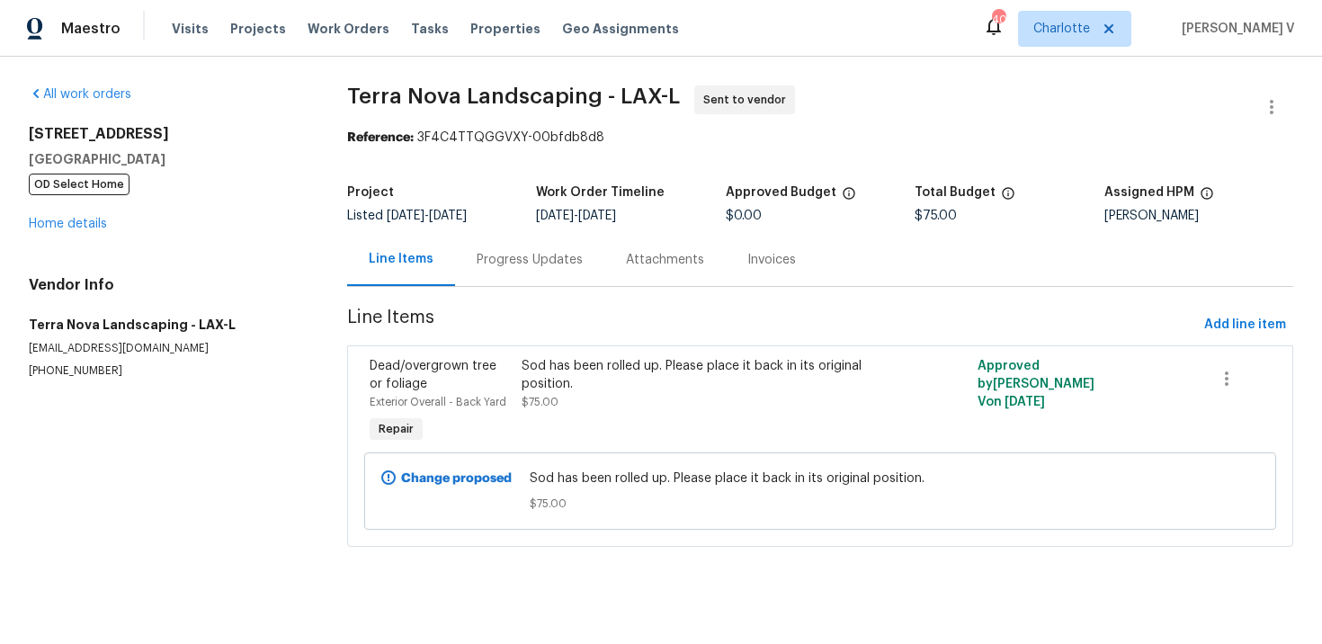
click at [516, 202] on div "Project" at bounding box center [441, 197] width 189 height 23
click at [511, 263] on div "Progress Updates" at bounding box center [530, 260] width 106 height 18
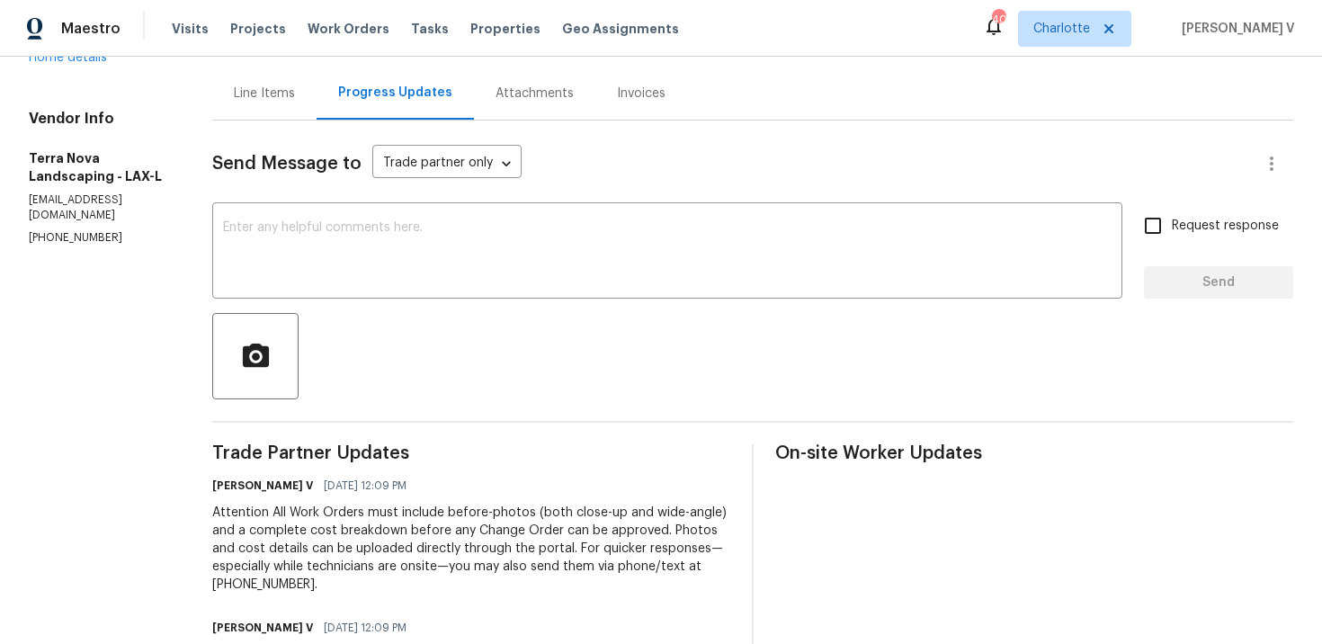
scroll to position [291, 0]
